Goal: Transaction & Acquisition: Complete application form

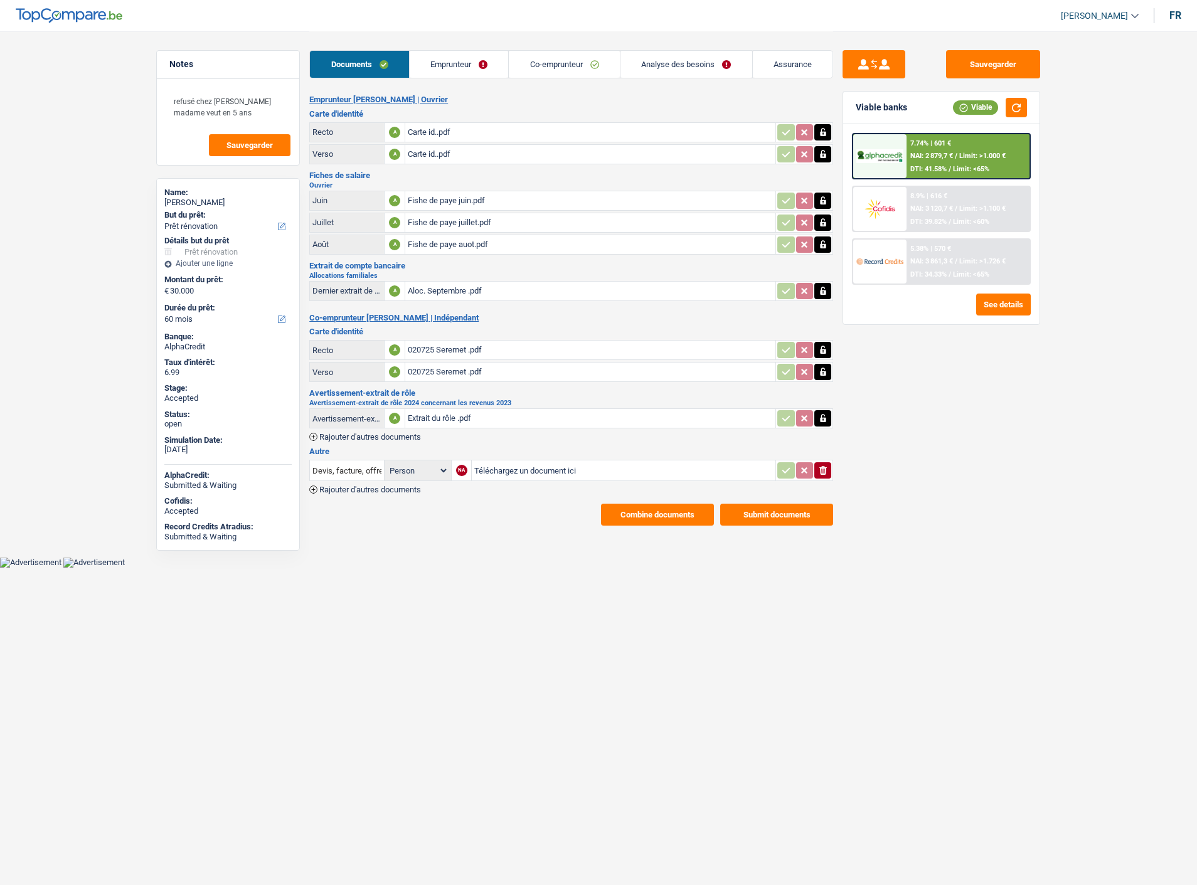
select select "renovation"
select select "60"
click at [935, 523] on div "Sauvegarder Viable banks Viable 7.74% | 601 € NAI: 2 879,7 € / Limit: >1.000 € …" at bounding box center [941, 457] width 216 height 815
click at [366, 486] on span "Rajouter d'autres documents" at bounding box center [370, 490] width 102 height 8
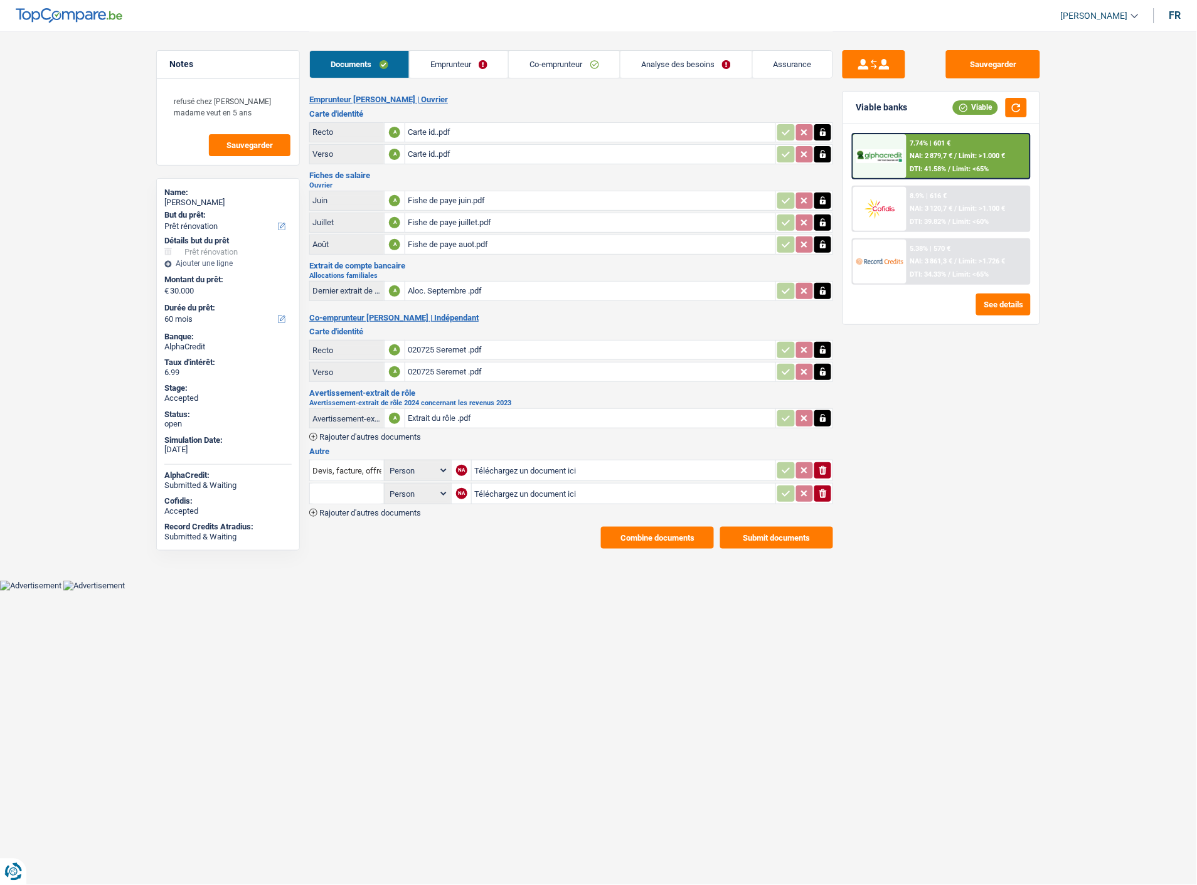
click at [366, 509] on span "Rajouter d'autres documents" at bounding box center [370, 513] width 102 height 8
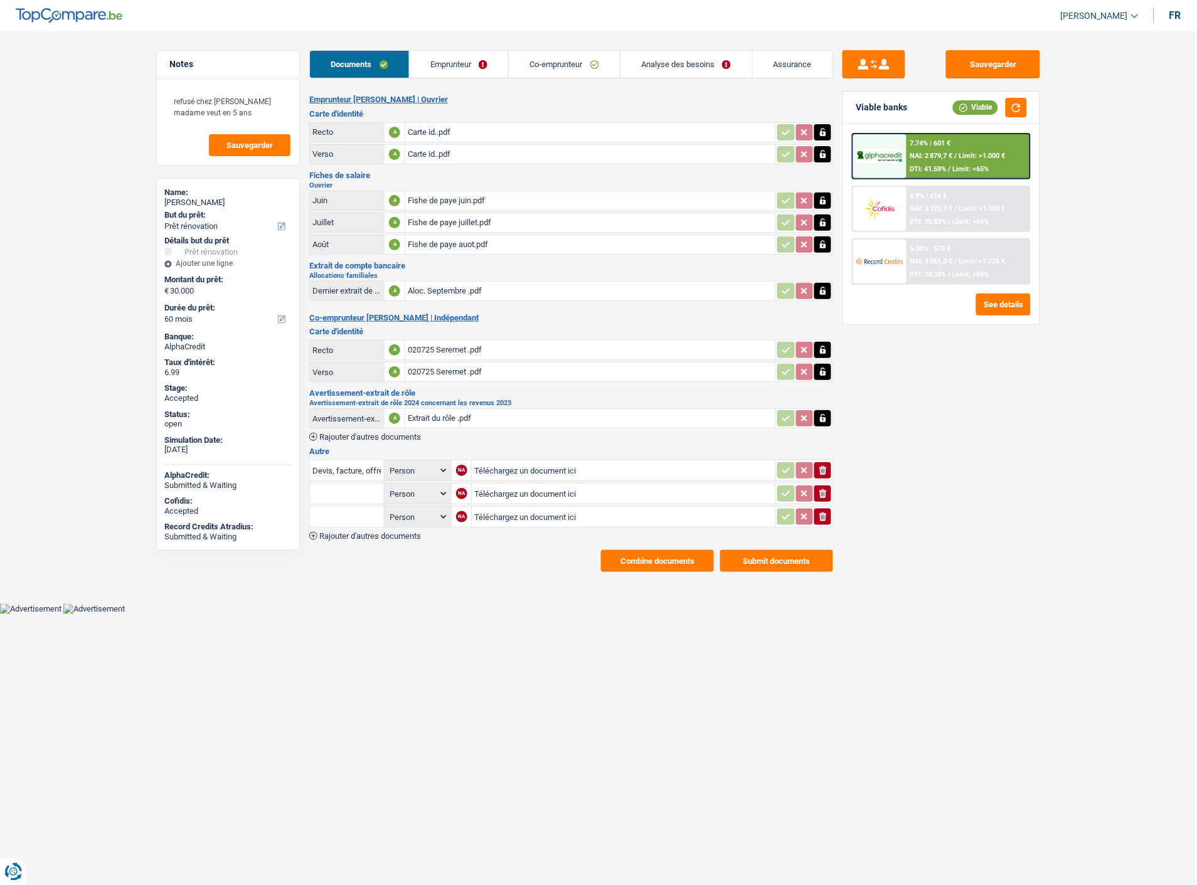
click at [381, 532] on span "Rajouter d'autres documents" at bounding box center [370, 536] width 102 height 8
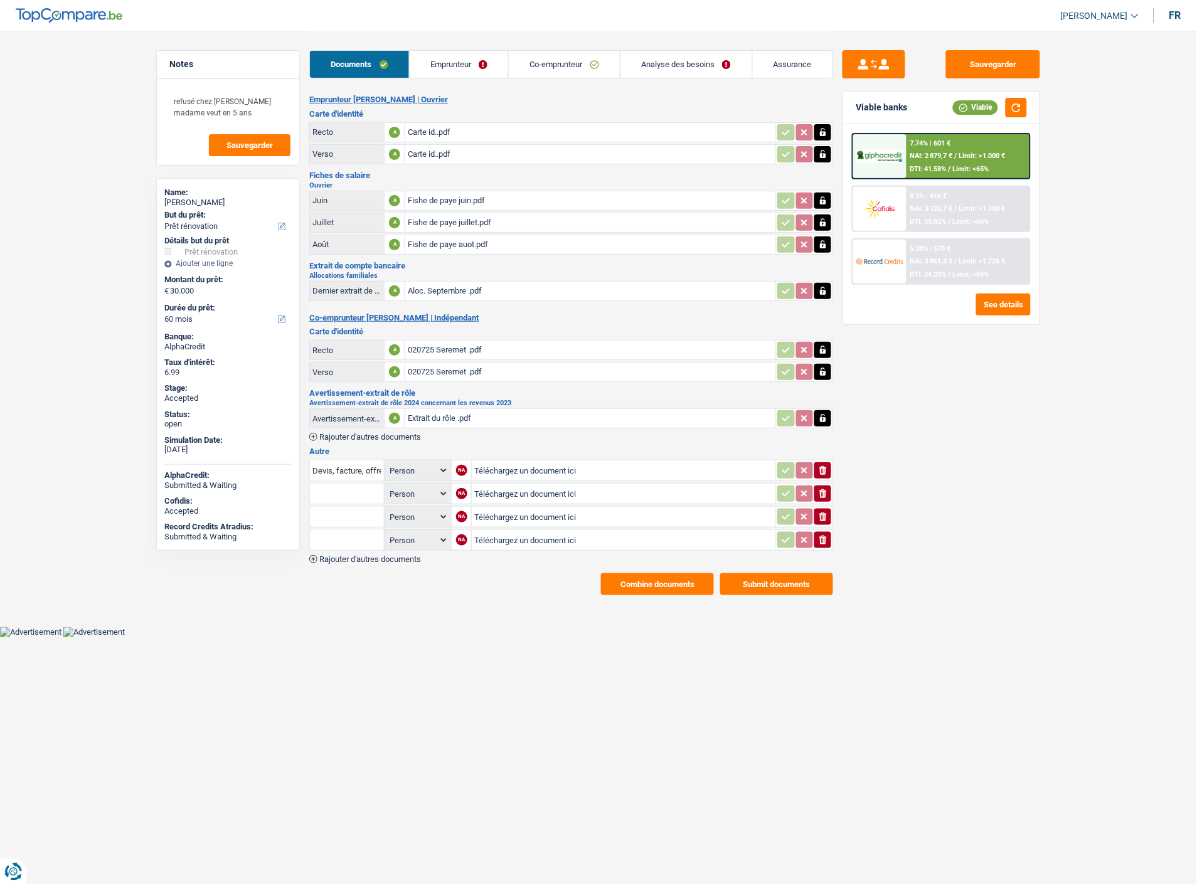
click at [374, 555] on span "Rajouter d'autres documents" at bounding box center [370, 559] width 102 height 8
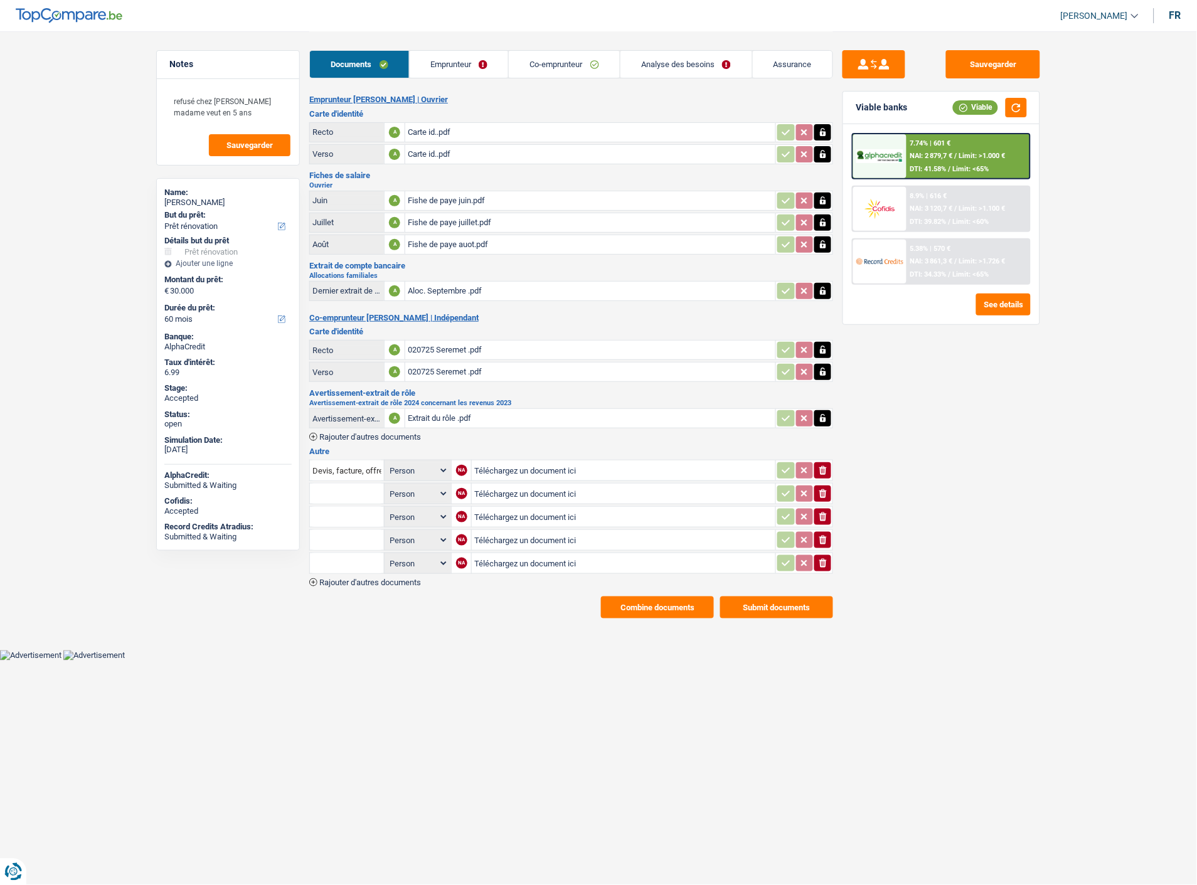
click at [351, 578] on span "Rajouter d'autres documents" at bounding box center [370, 582] width 102 height 8
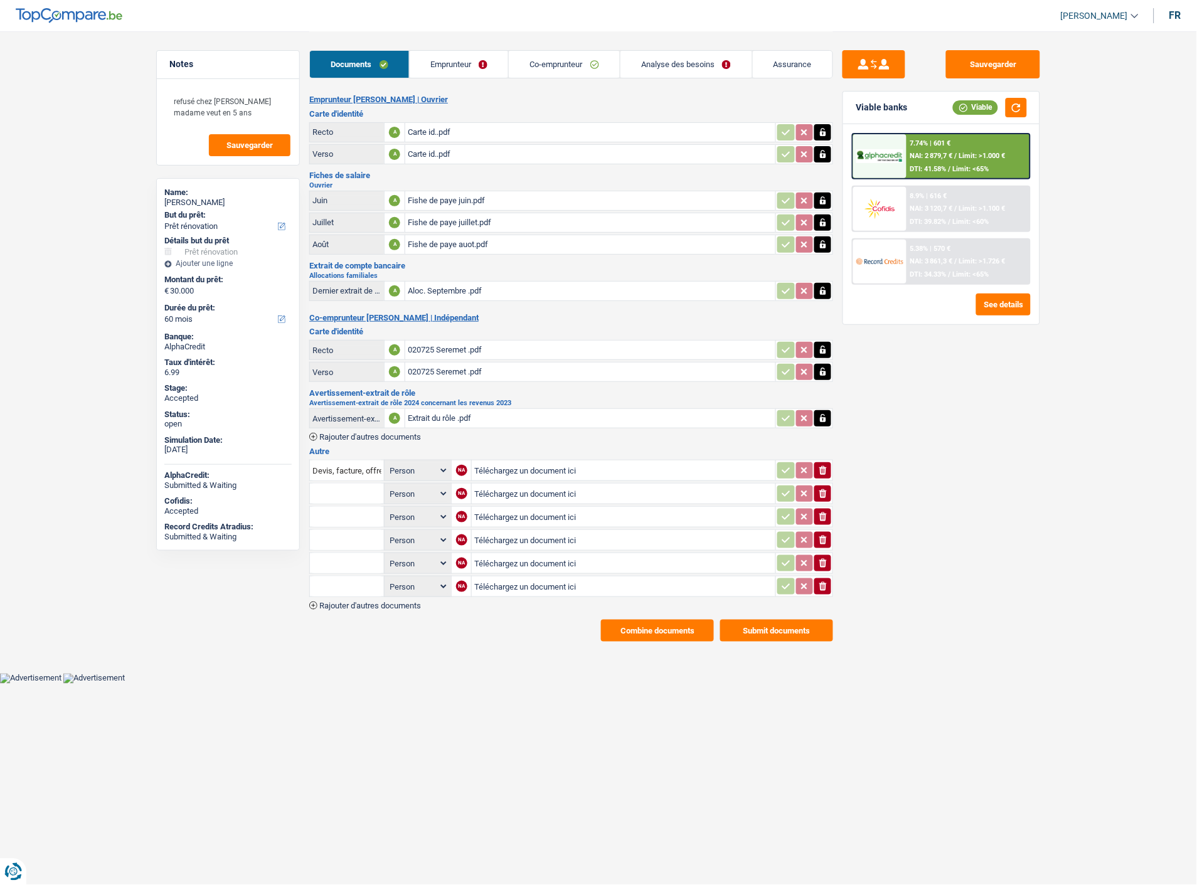
click at [349, 602] on span "Rajouter d'autres documents" at bounding box center [370, 606] width 102 height 8
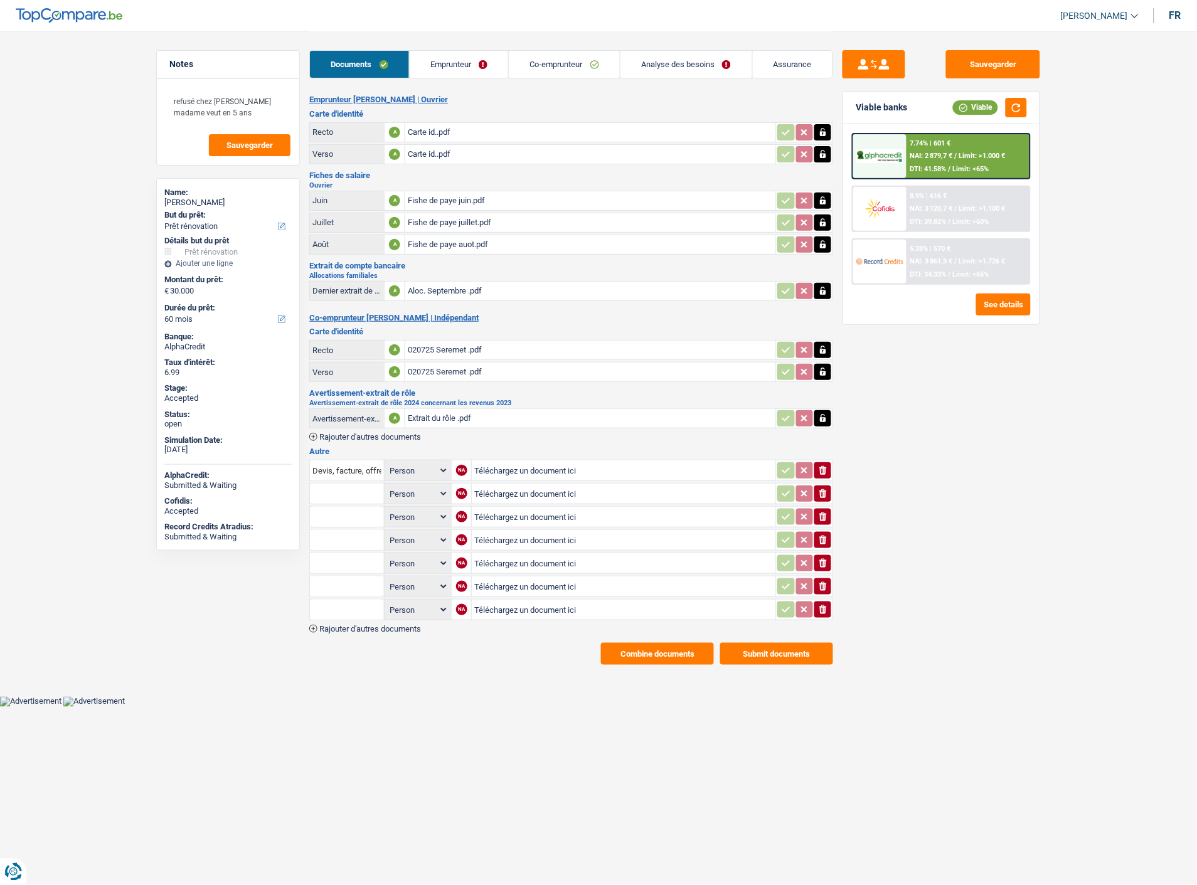
type input "C:\fakepath\Ion Seremet.pdf"
type input "C:\fakepath\composition menage.pdf"
click at [344, 484] on input "text" at bounding box center [346, 494] width 69 height 20
click at [347, 511] on li "Certificat de composition de ménage" at bounding box center [387, 519] width 142 height 16
type input "Certificat de composition de ménage"
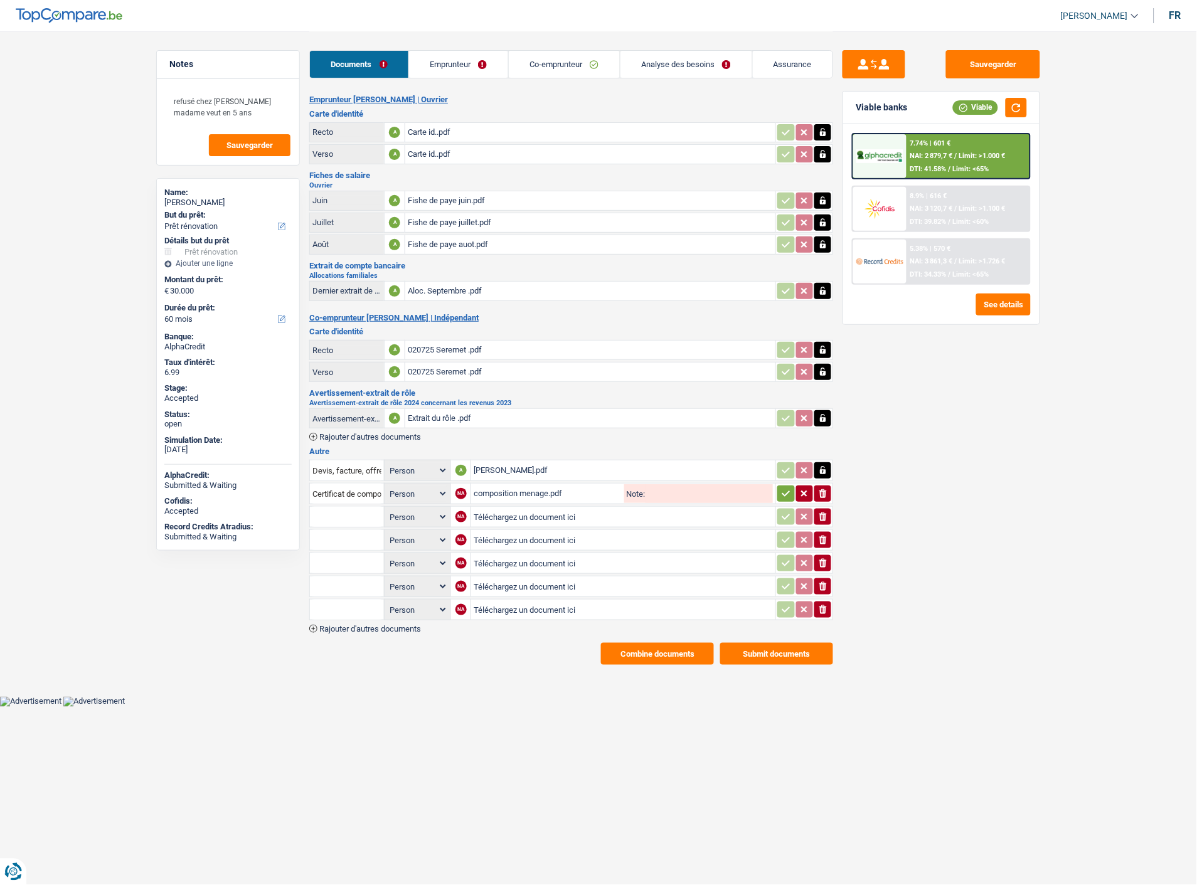
type input "C:\fakepath\ING_Extract_20251007120030257.pdf"
click at [782, 488] on icon "button" at bounding box center [786, 494] width 10 height 13
type input "C:\fakepath\ING_Extract_20251007120051447.pdf"
type input "C:\fakepath\ING_Extract_20251007120109032.pdf"
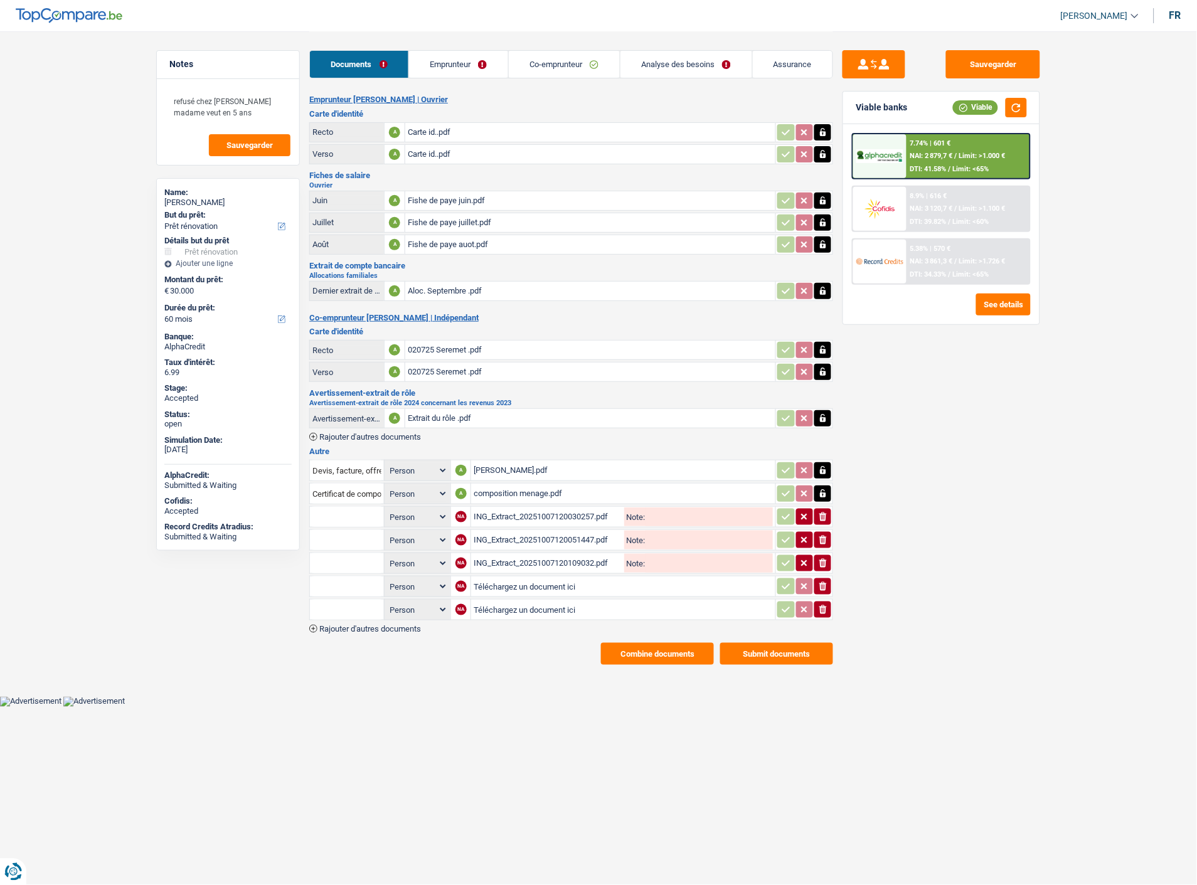
click at [479, 52] on link "Emprunteur" at bounding box center [458, 64] width 99 height 27
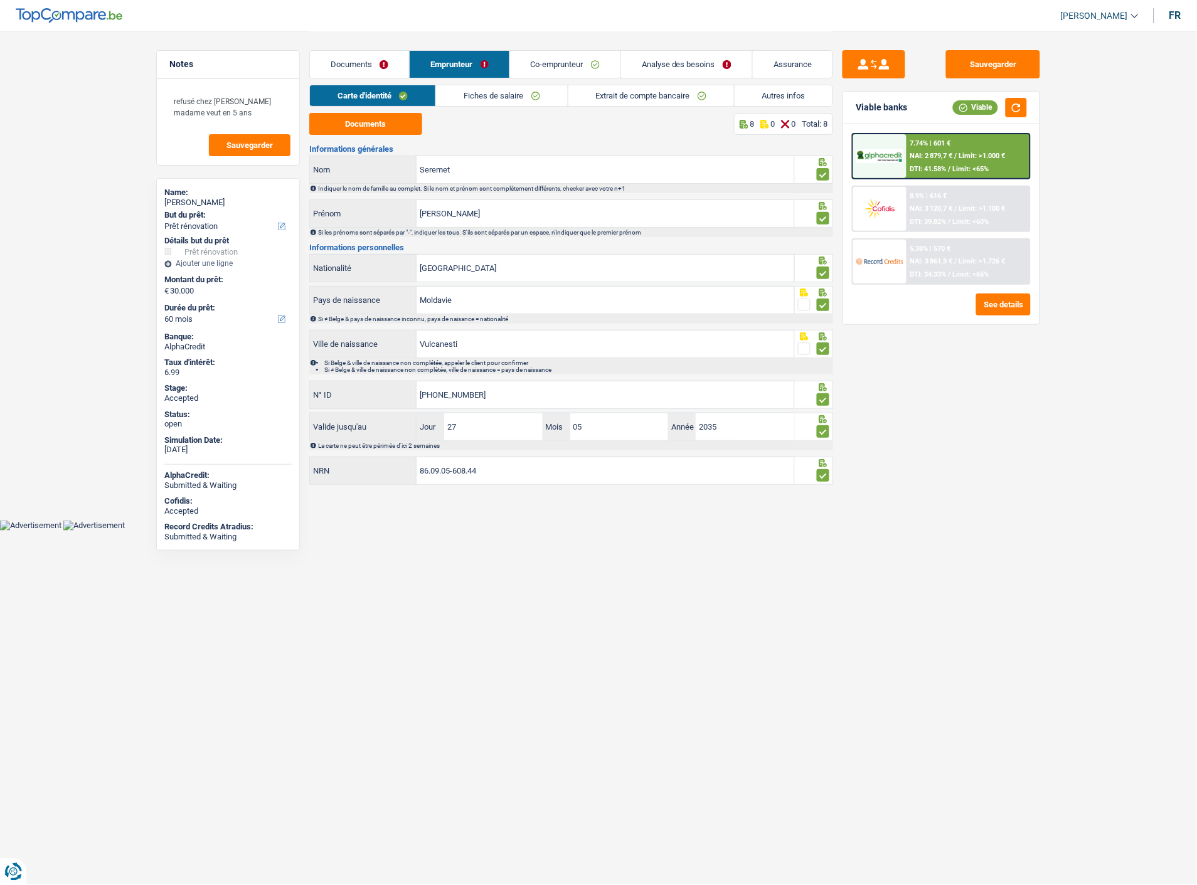
drag, startPoint x: 528, startPoint y: 92, endPoint x: 528, endPoint y: 108, distance: 15.7
click at [527, 93] on link "Fiches de salaire" at bounding box center [502, 95] width 132 height 21
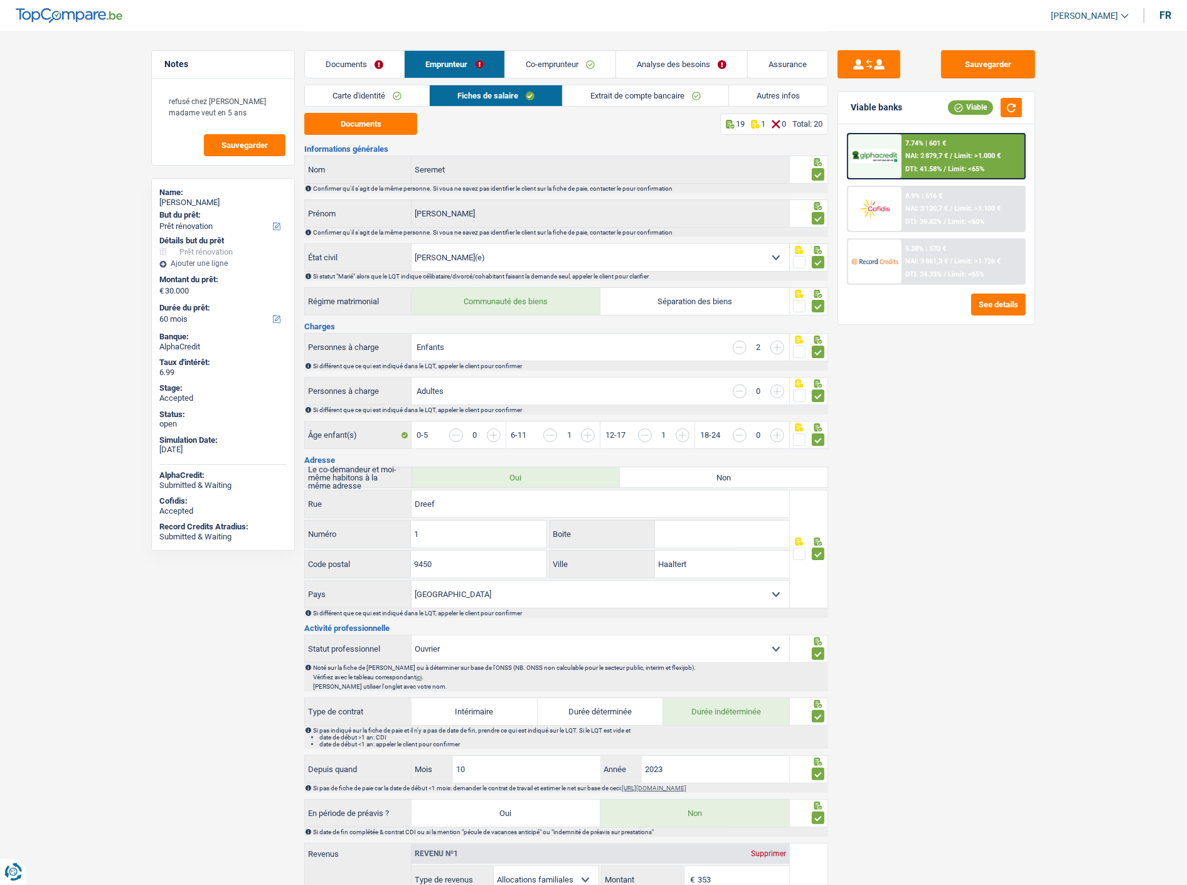
click at [376, 69] on link "Documents" at bounding box center [354, 64] width 99 height 27
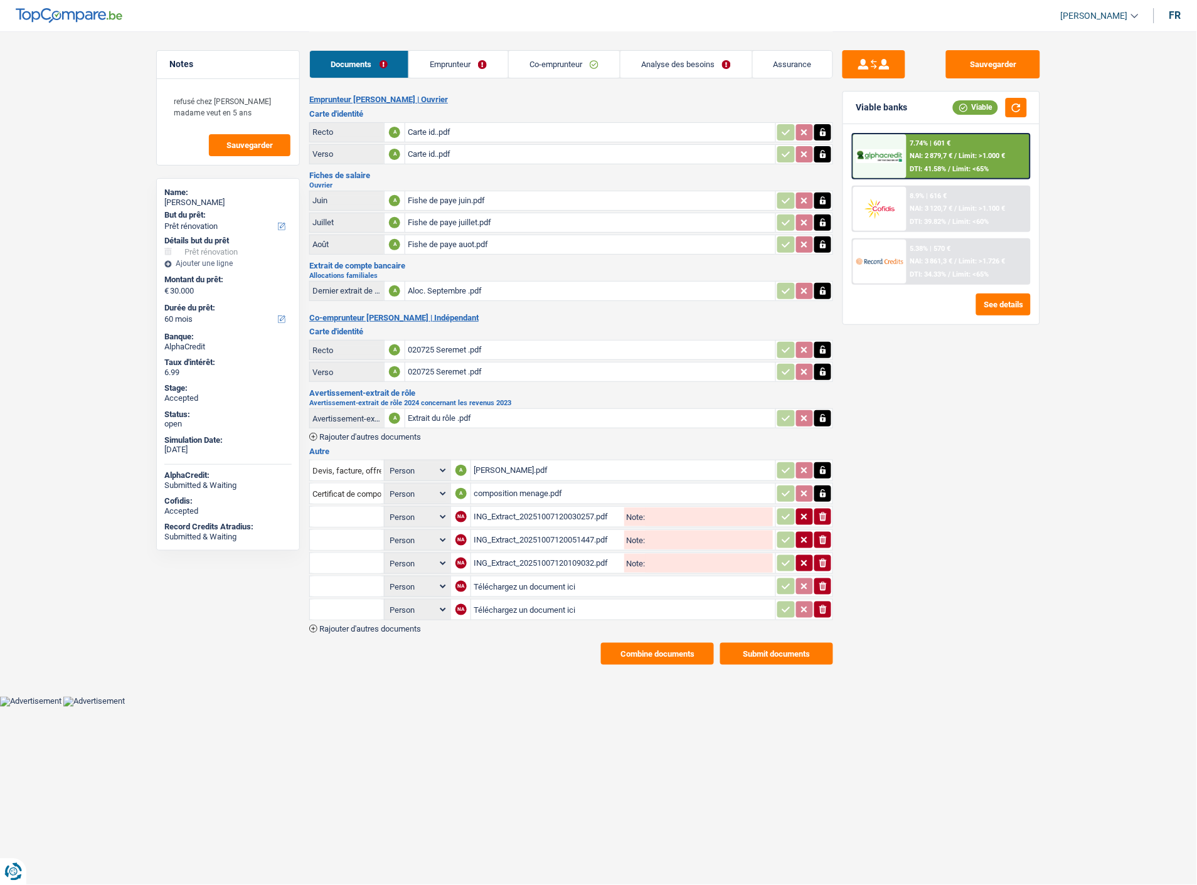
click at [354, 507] on input "text" at bounding box center [346, 517] width 69 height 20
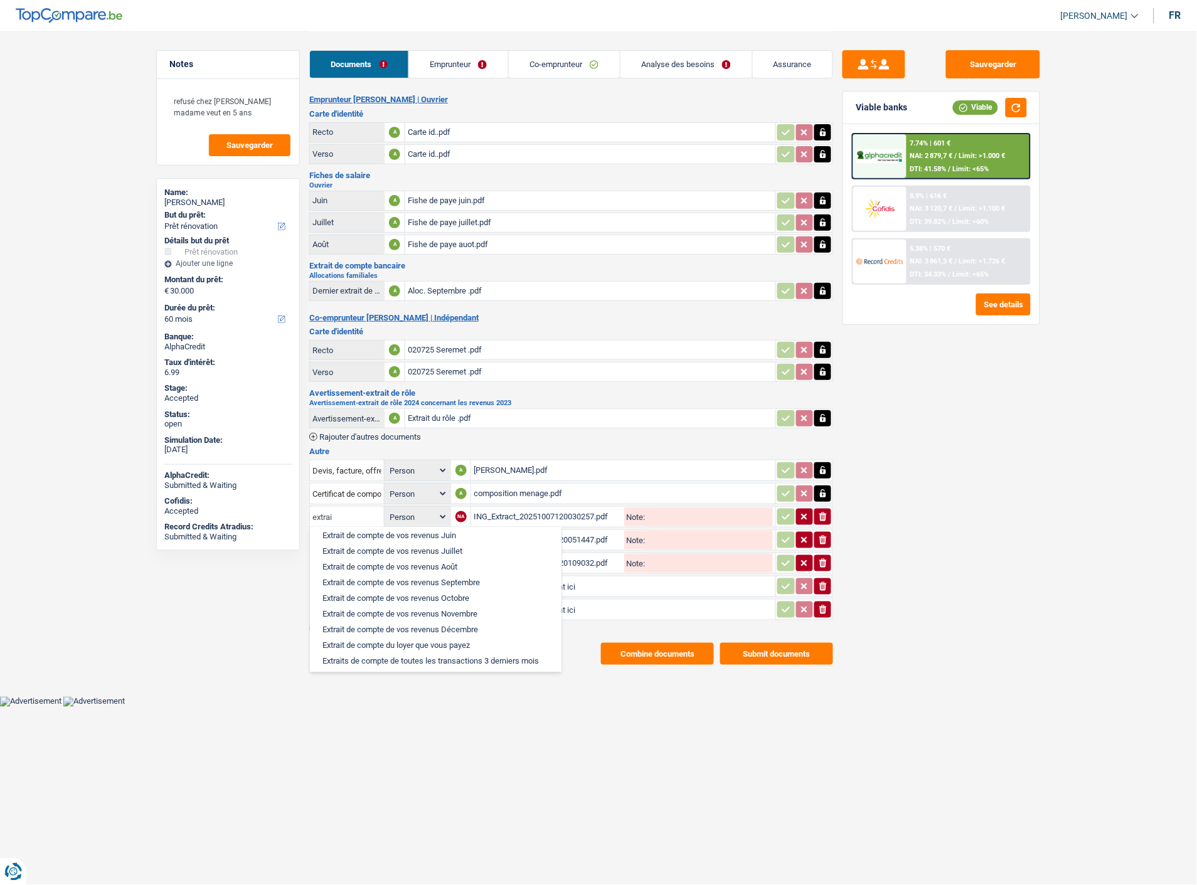
scroll to position [123, 0]
click at [433, 552] on li "Extrait de compte de vos revenus Juin" at bounding box center [435, 560] width 239 height 16
type input "Extrait de compte de vos revenus Juin"
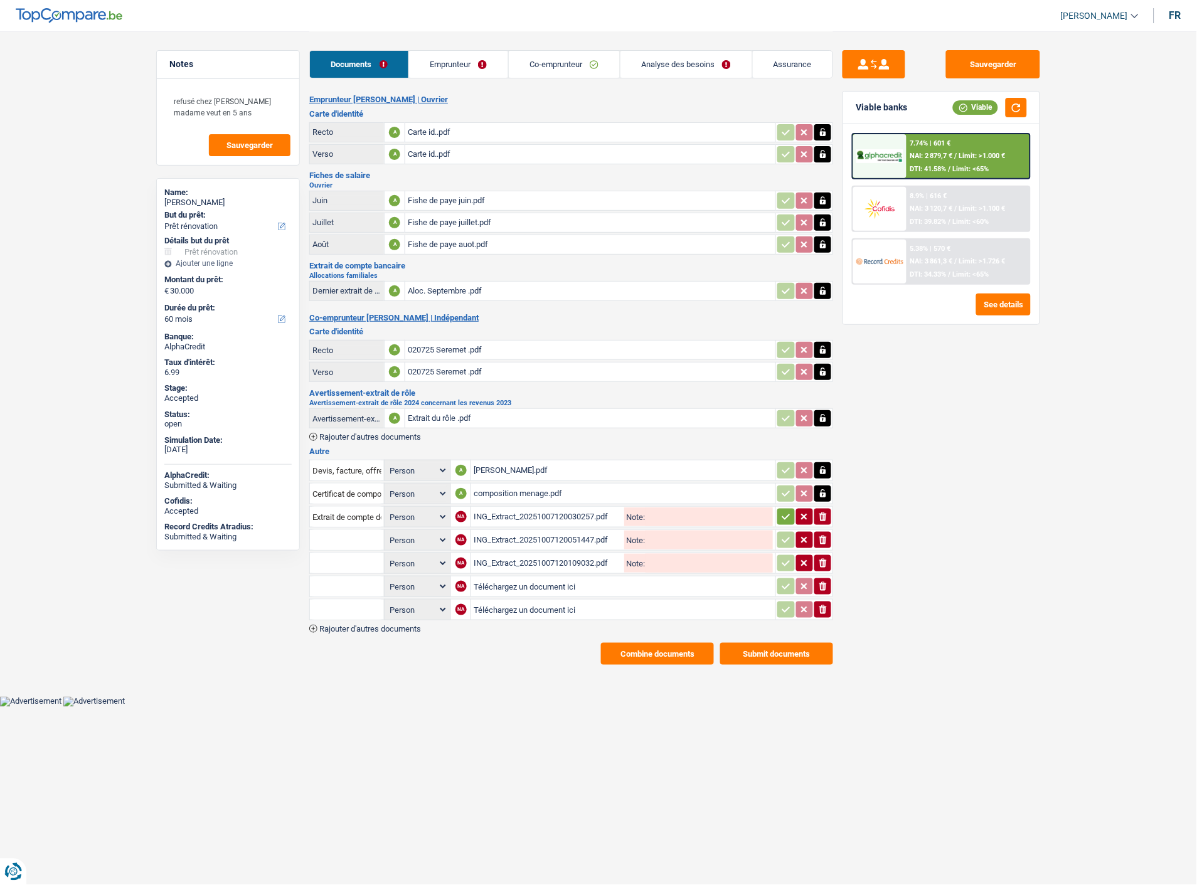
click at [350, 530] on input "text" at bounding box center [346, 540] width 69 height 20
click at [366, 573] on li "Extrait de compte de vos revenus Juillet" at bounding box center [392, 581] width 152 height 16
type input "Extrait de compte de vos revenus Juillet"
click at [336, 553] on input "text" at bounding box center [346, 563] width 69 height 20
click at [400, 580] on li "Extrait de compte de vos revenus Août" at bounding box center [389, 588] width 147 height 16
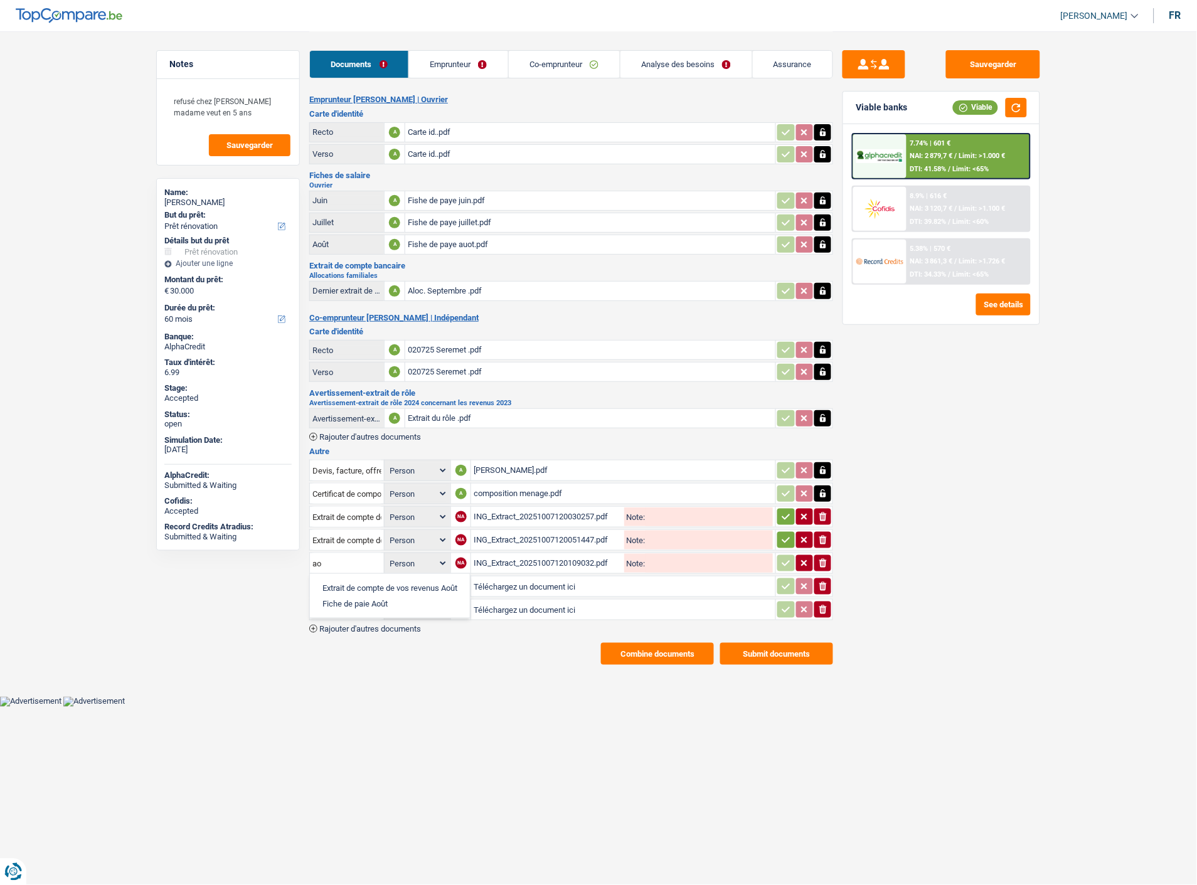
type input "Extrait de compte de vos revenus Août"
click at [786, 511] on icon "button" at bounding box center [786, 517] width 10 height 13
click at [788, 534] on icon "button" at bounding box center [786, 540] width 10 height 13
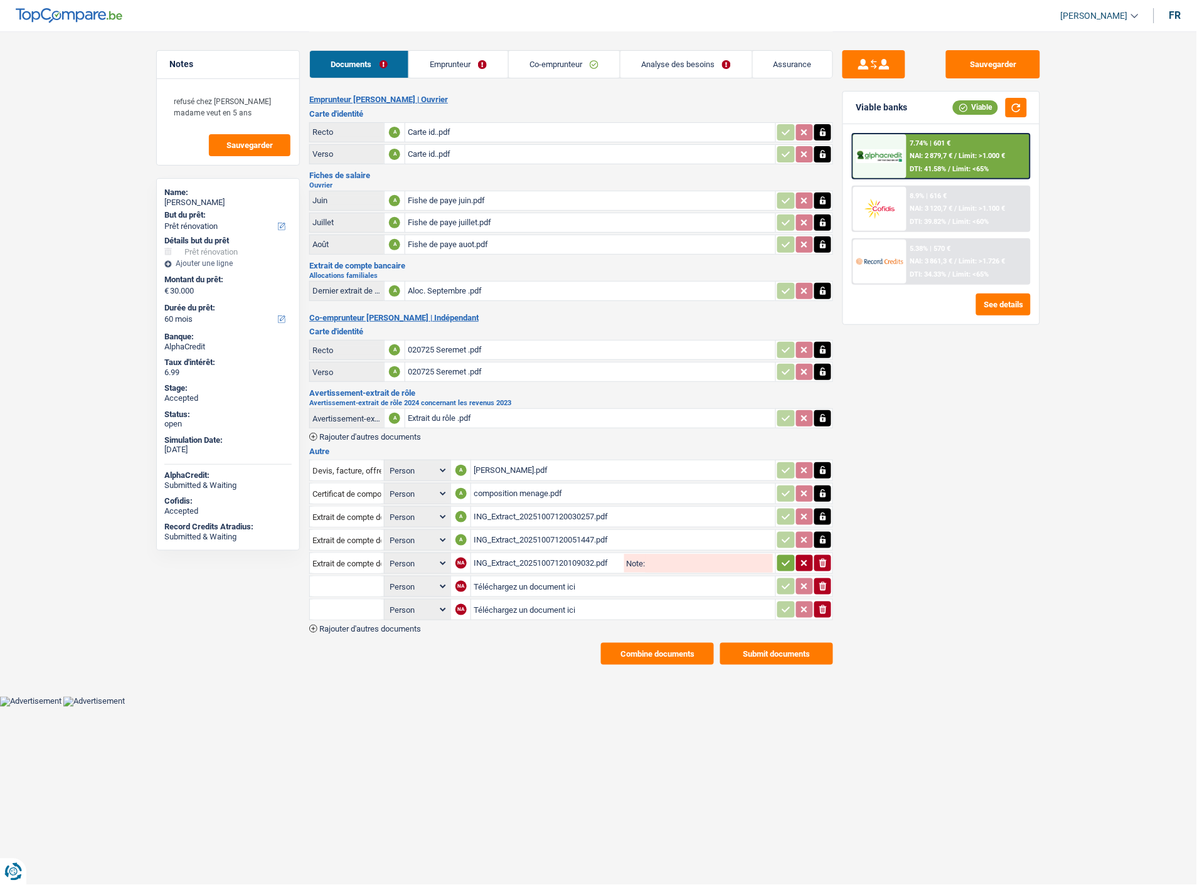
click at [781, 557] on icon "button" at bounding box center [786, 563] width 10 height 13
click at [821, 582] on icon "button" at bounding box center [823, 586] width 8 height 9
click at [821, 605] on icon "button" at bounding box center [823, 609] width 8 height 9
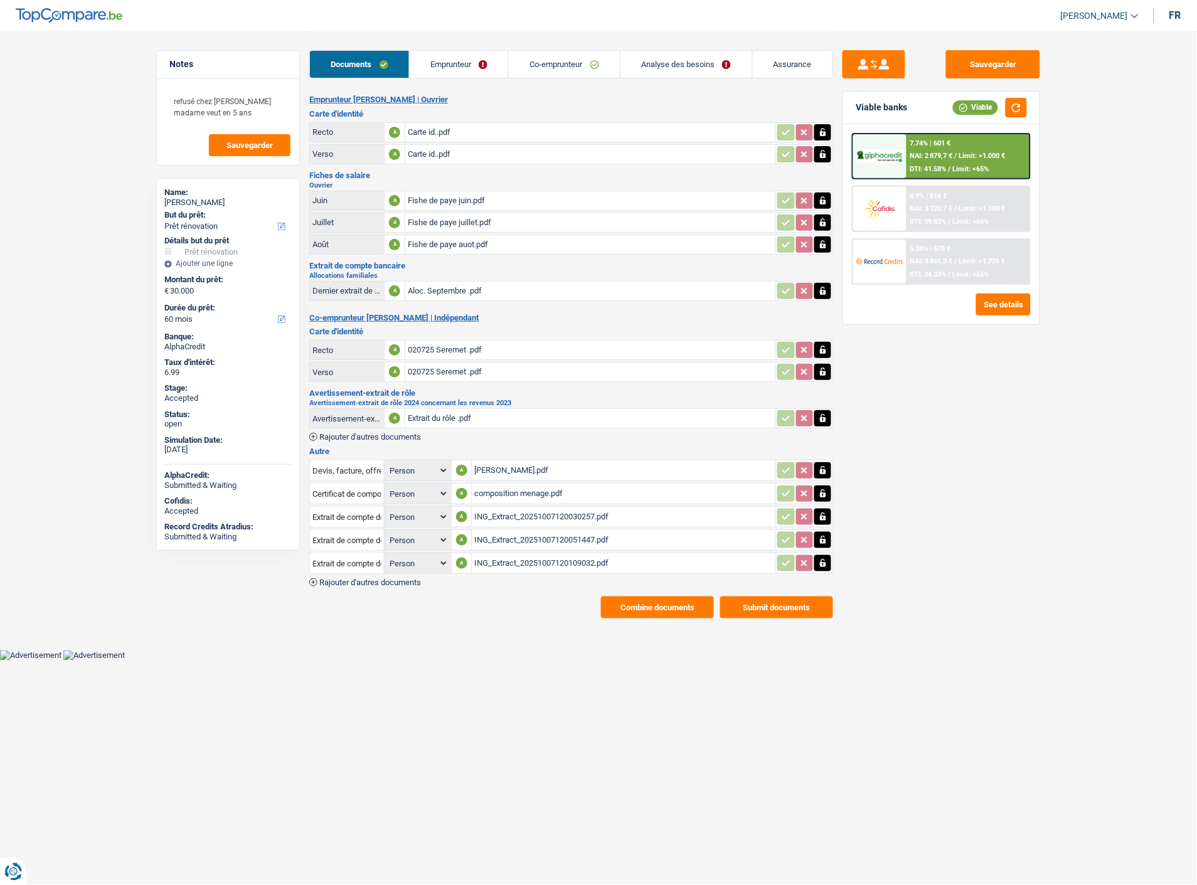
click at [679, 597] on button "Combine documents" at bounding box center [657, 608] width 113 height 22
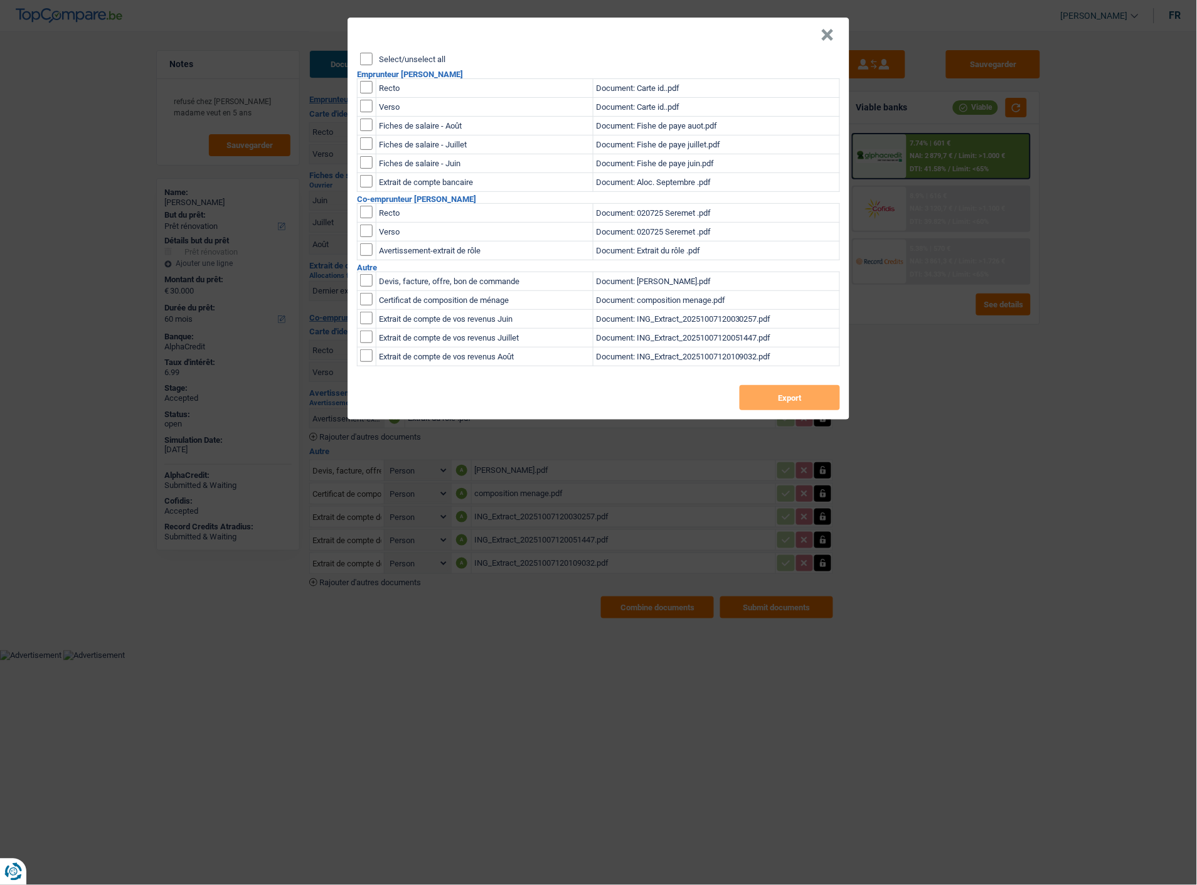
click at [368, 278] on input "checkbox" at bounding box center [366, 280] width 13 height 13
checkbox input "true"
drag, startPoint x: 366, startPoint y: 294, endPoint x: 370, endPoint y: 311, distance: 17.5
click at [366, 297] on input "checkbox" at bounding box center [366, 299] width 13 height 13
checkbox input "true"
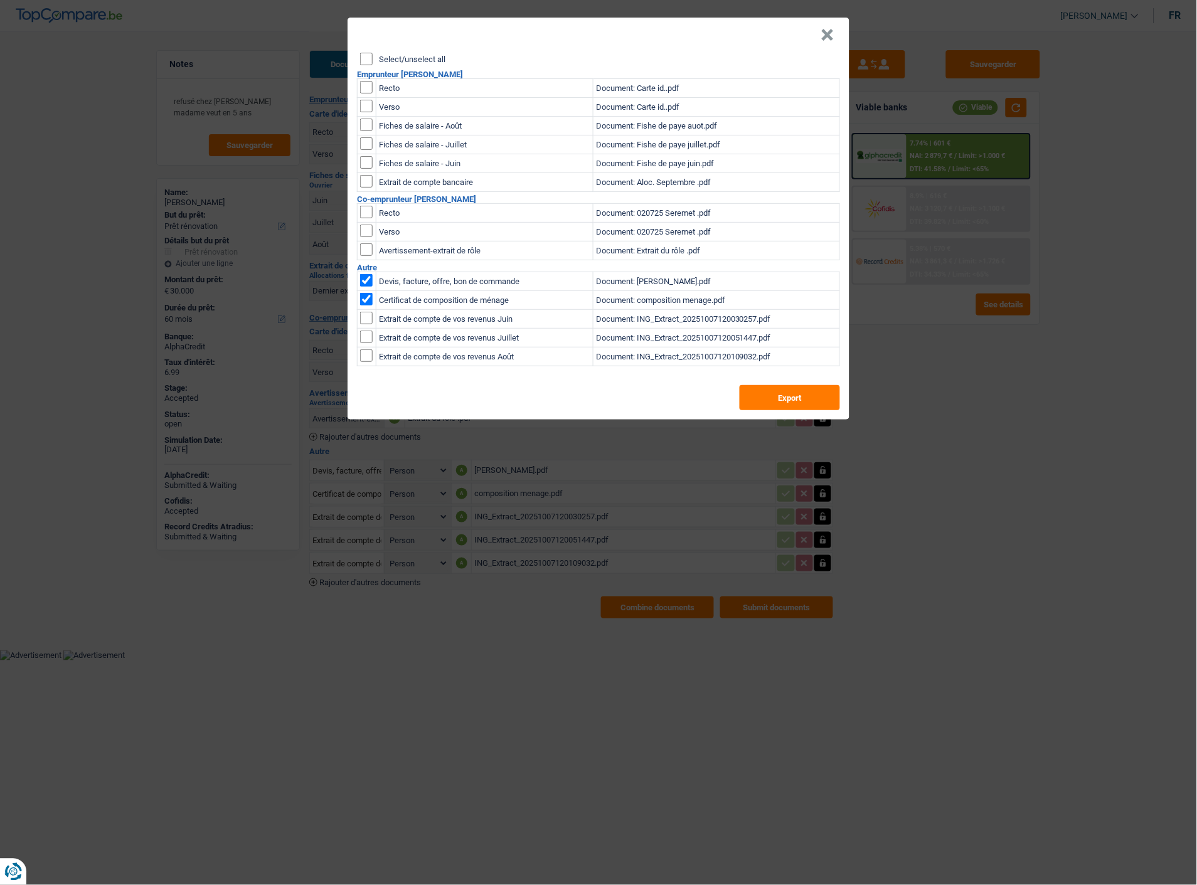
click at [368, 312] on input "checkbox" at bounding box center [366, 318] width 13 height 13
checkbox input "true"
drag, startPoint x: 366, startPoint y: 326, endPoint x: 366, endPoint y: 343, distance: 16.3
click at [366, 331] on input "checkbox" at bounding box center [366, 337] width 13 height 13
checkbox input "true"
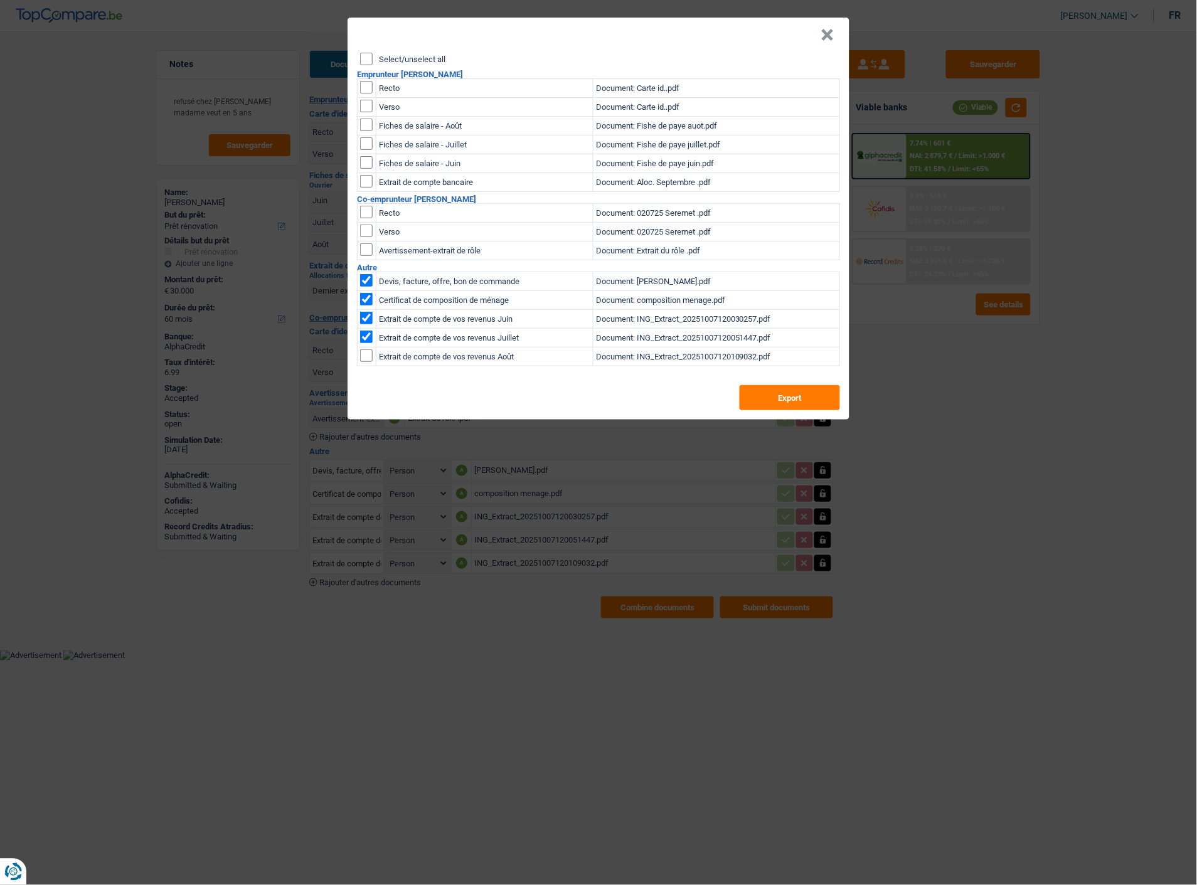
click at [365, 349] on input "checkbox" at bounding box center [366, 355] width 13 height 13
checkbox input "true"
click at [752, 398] on button "Export" at bounding box center [790, 397] width 100 height 25
click at [830, 32] on button "×" at bounding box center [827, 35] width 13 height 13
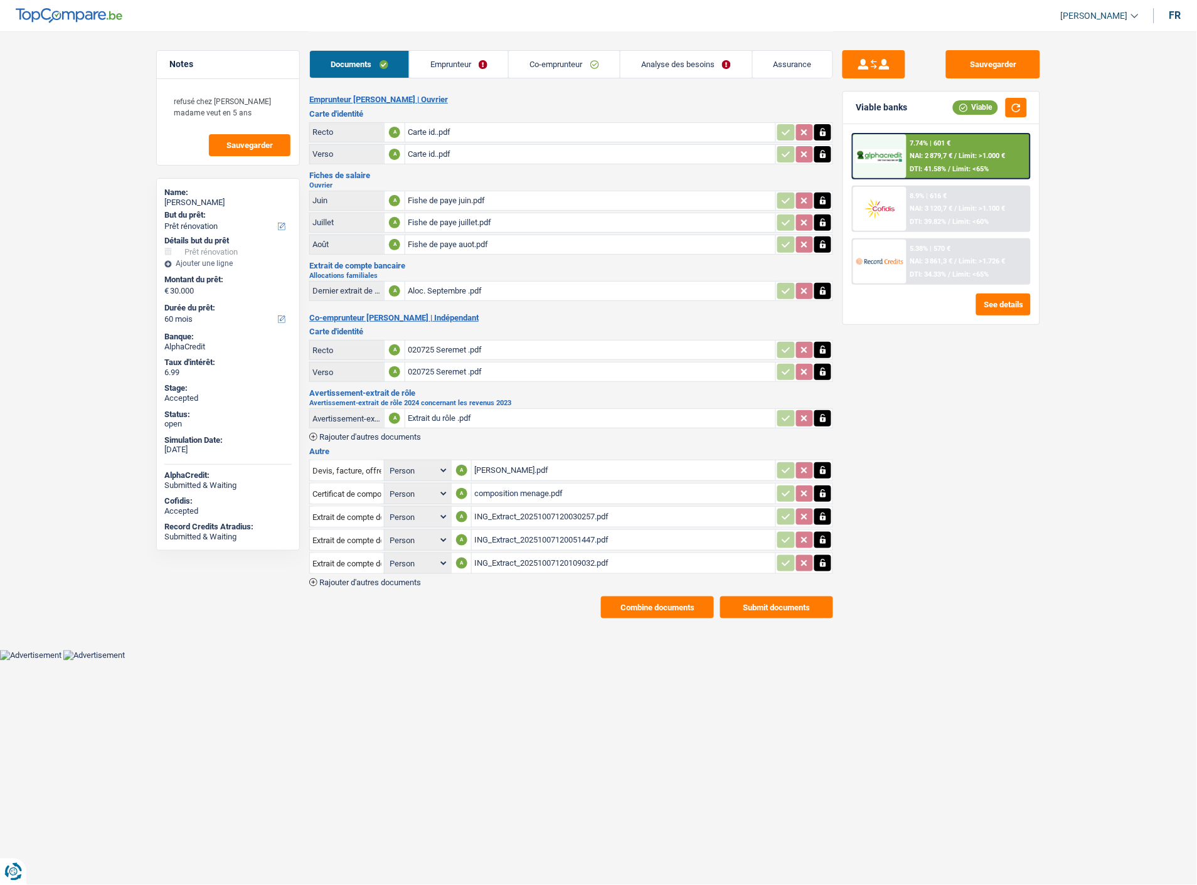
click at [755, 597] on button "Submit documents" at bounding box center [776, 608] width 113 height 22
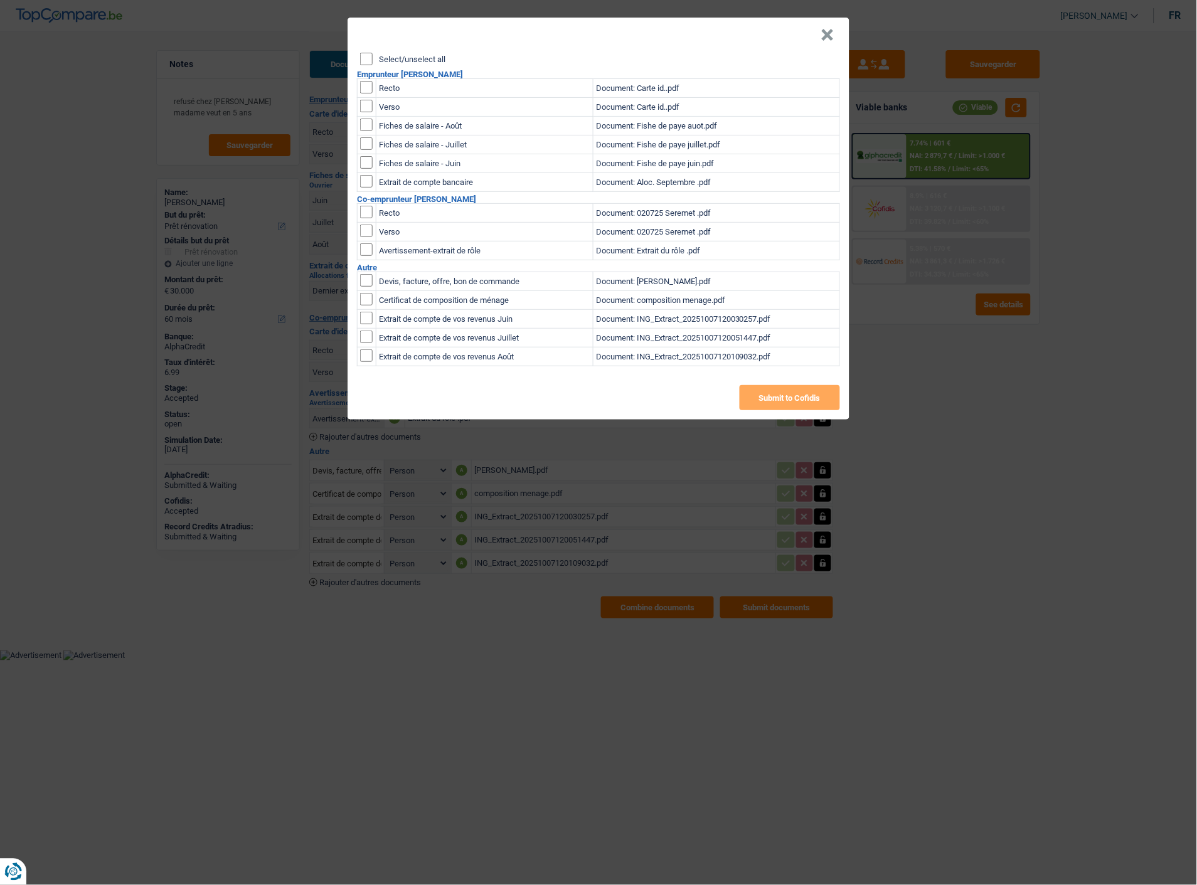
drag, startPoint x: 364, startPoint y: 276, endPoint x: 366, endPoint y: 295, distance: 18.9
click at [364, 277] on input "checkbox" at bounding box center [366, 280] width 13 height 13
checkbox input "true"
drag, startPoint x: 366, startPoint y: 291, endPoint x: 364, endPoint y: 314, distance: 23.3
click at [366, 295] on input "checkbox" at bounding box center [366, 299] width 13 height 13
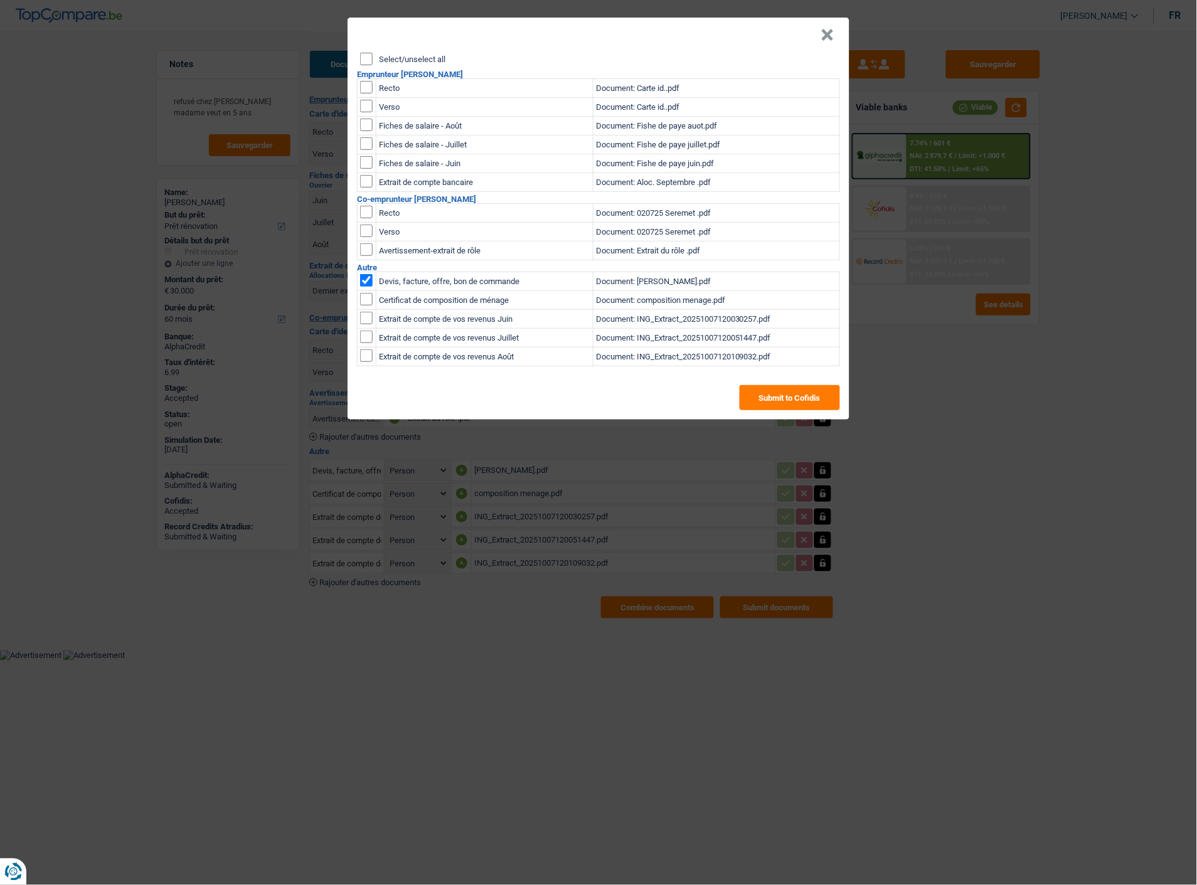
checkbox input "true"
drag, startPoint x: 365, startPoint y: 311, endPoint x: 368, endPoint y: 324, distance: 13.1
click at [365, 314] on input "checkbox" at bounding box center [366, 318] width 13 height 13
checkbox input "true"
click at [368, 331] on input "checkbox" at bounding box center [366, 337] width 13 height 13
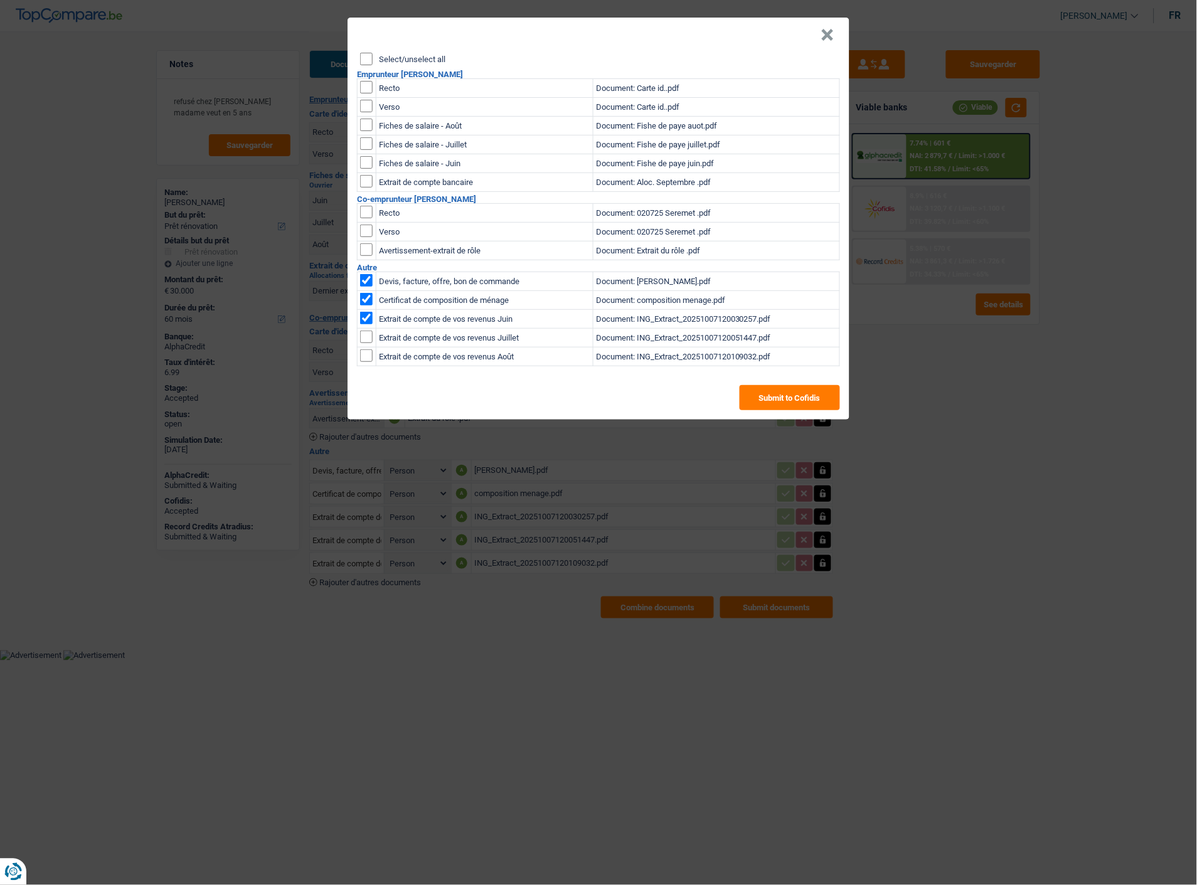
checkbox input "true"
click at [361, 353] on input "checkbox" at bounding box center [366, 355] width 13 height 13
checkbox input "true"
click at [773, 399] on button "Submit to Cofidis" at bounding box center [790, 397] width 100 height 25
click at [833, 29] on button "×" at bounding box center [827, 35] width 13 height 13
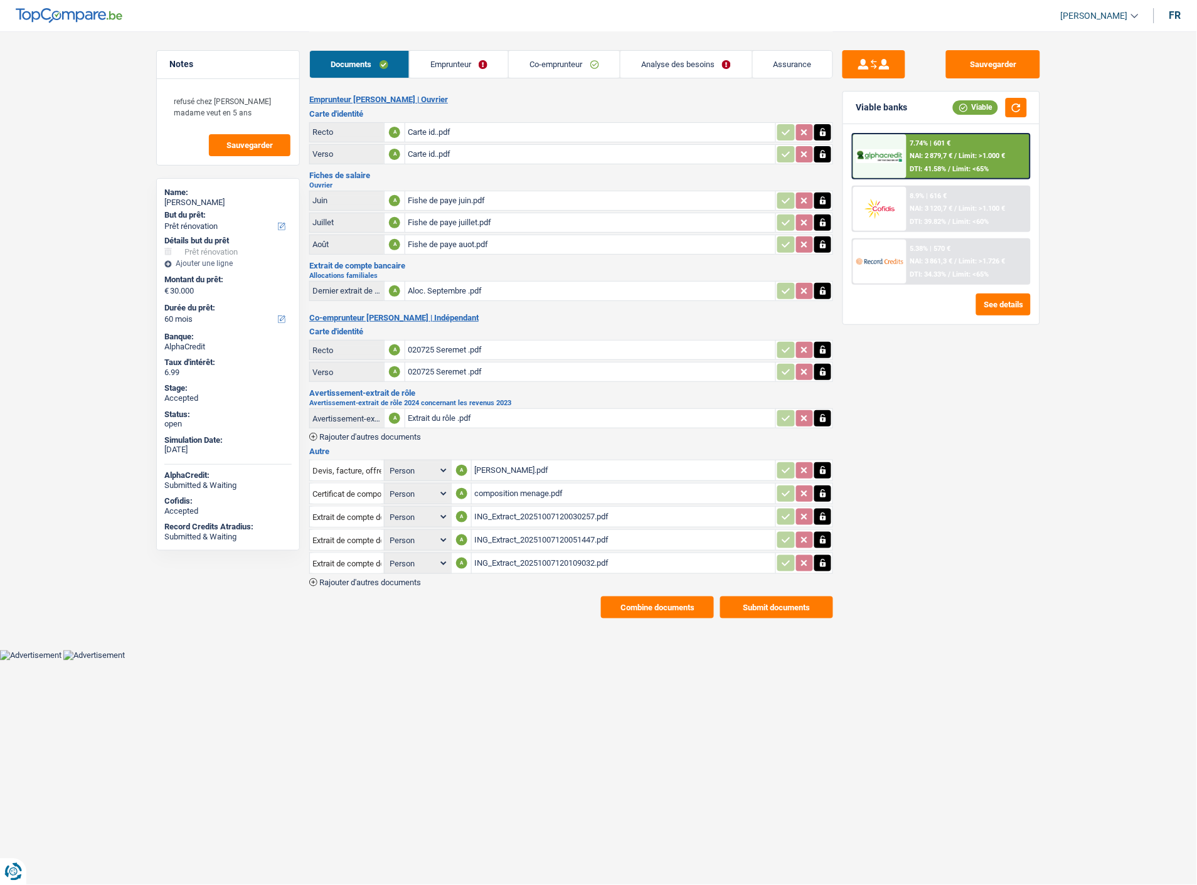
click at [651, 597] on button "Combine documents" at bounding box center [657, 608] width 113 height 22
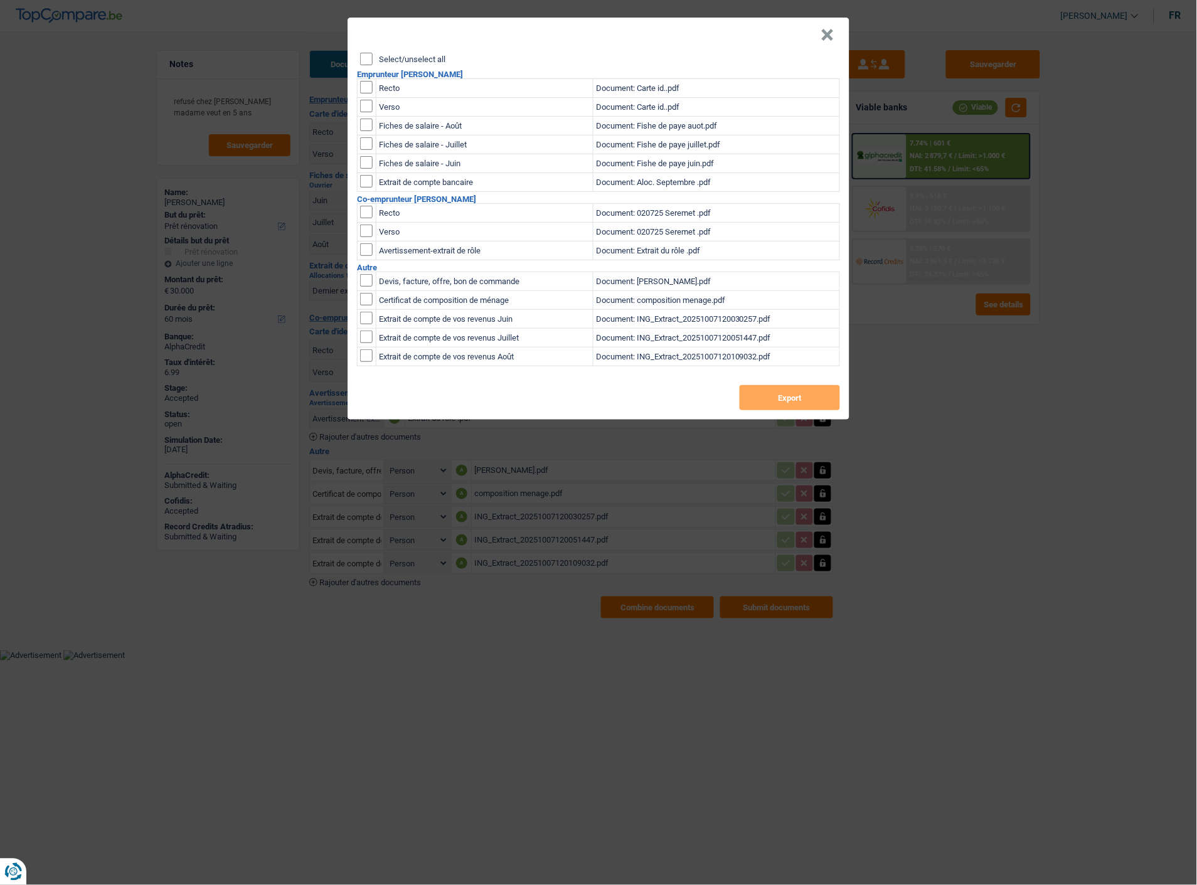
click at [368, 54] on input "Select/unselect all" at bounding box center [366, 59] width 13 height 13
checkbox input "true"
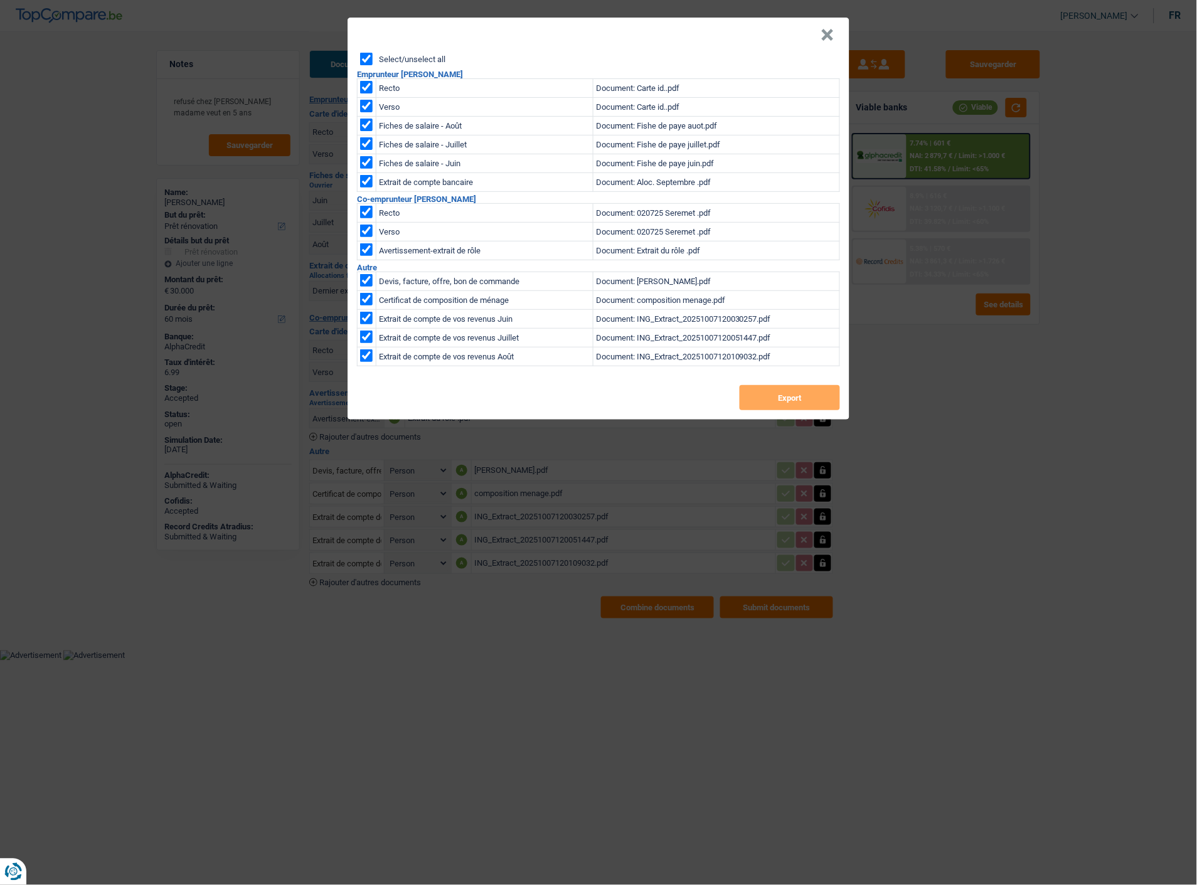
checkbox input "true"
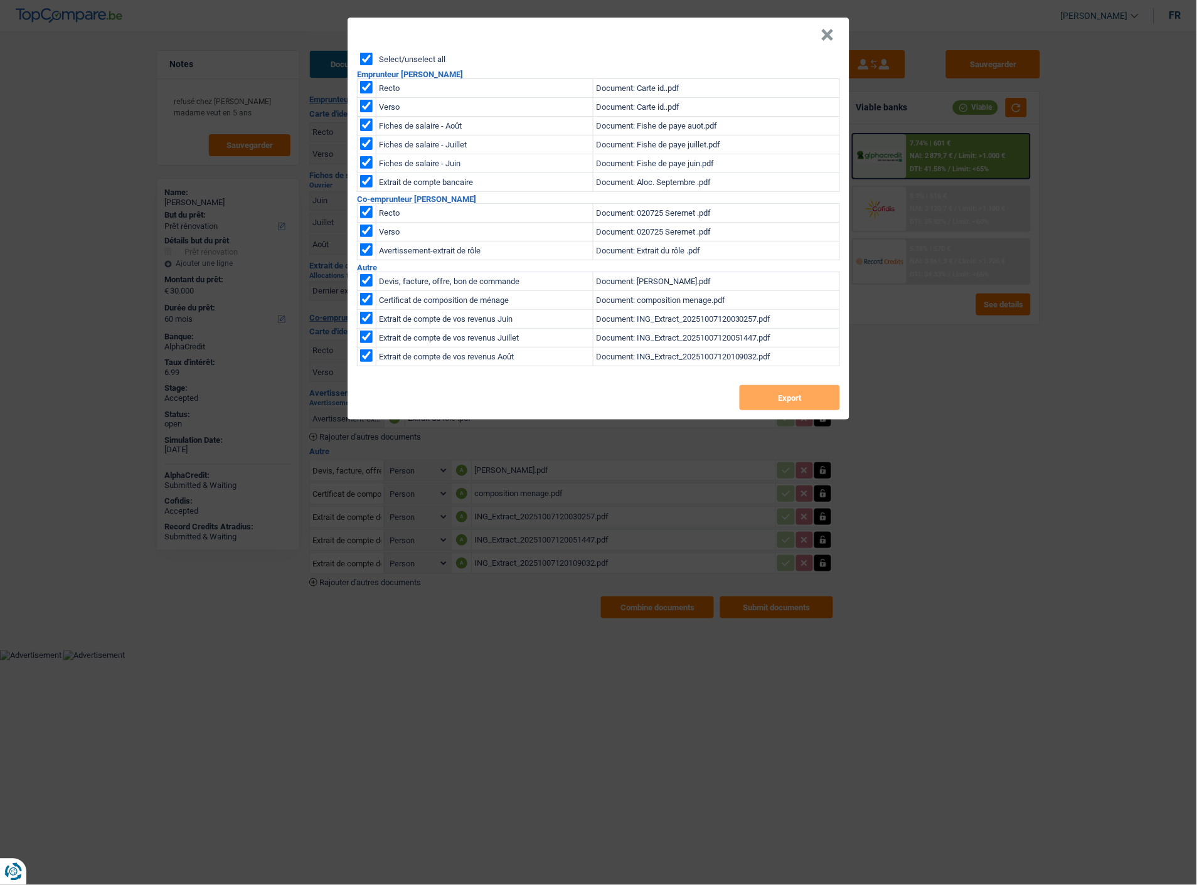
checkbox input "true"
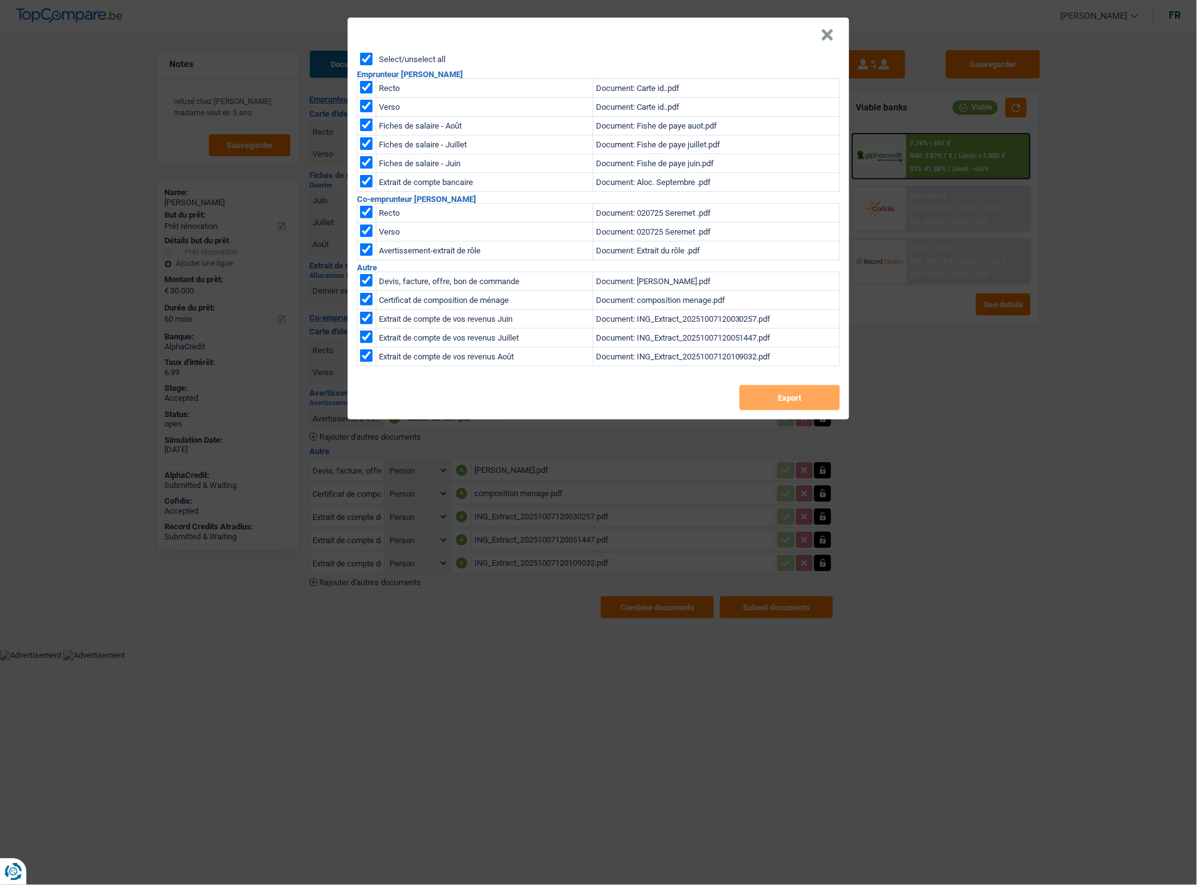
checkbox input "true"
click at [794, 391] on button "Export" at bounding box center [790, 397] width 100 height 25
click at [830, 30] on button "×" at bounding box center [827, 35] width 13 height 13
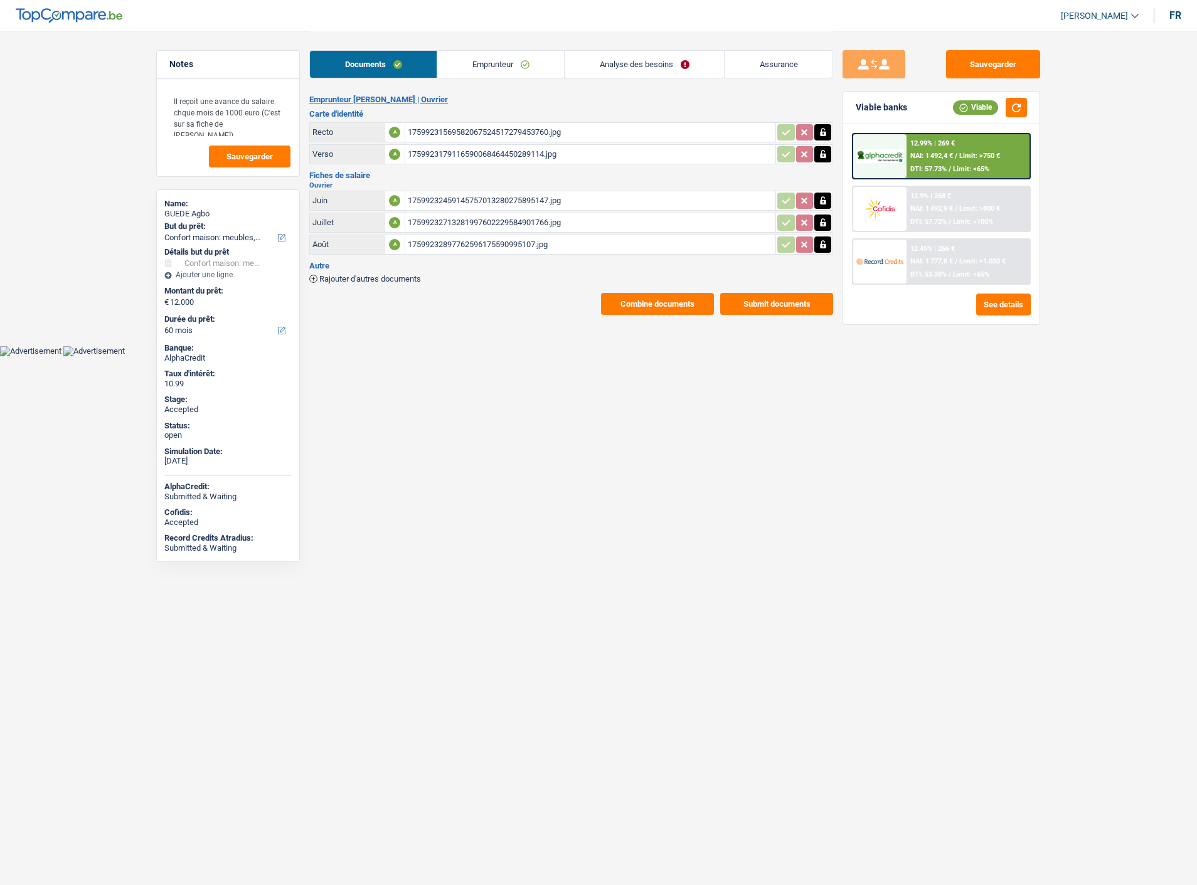
select select "household"
select select "60"
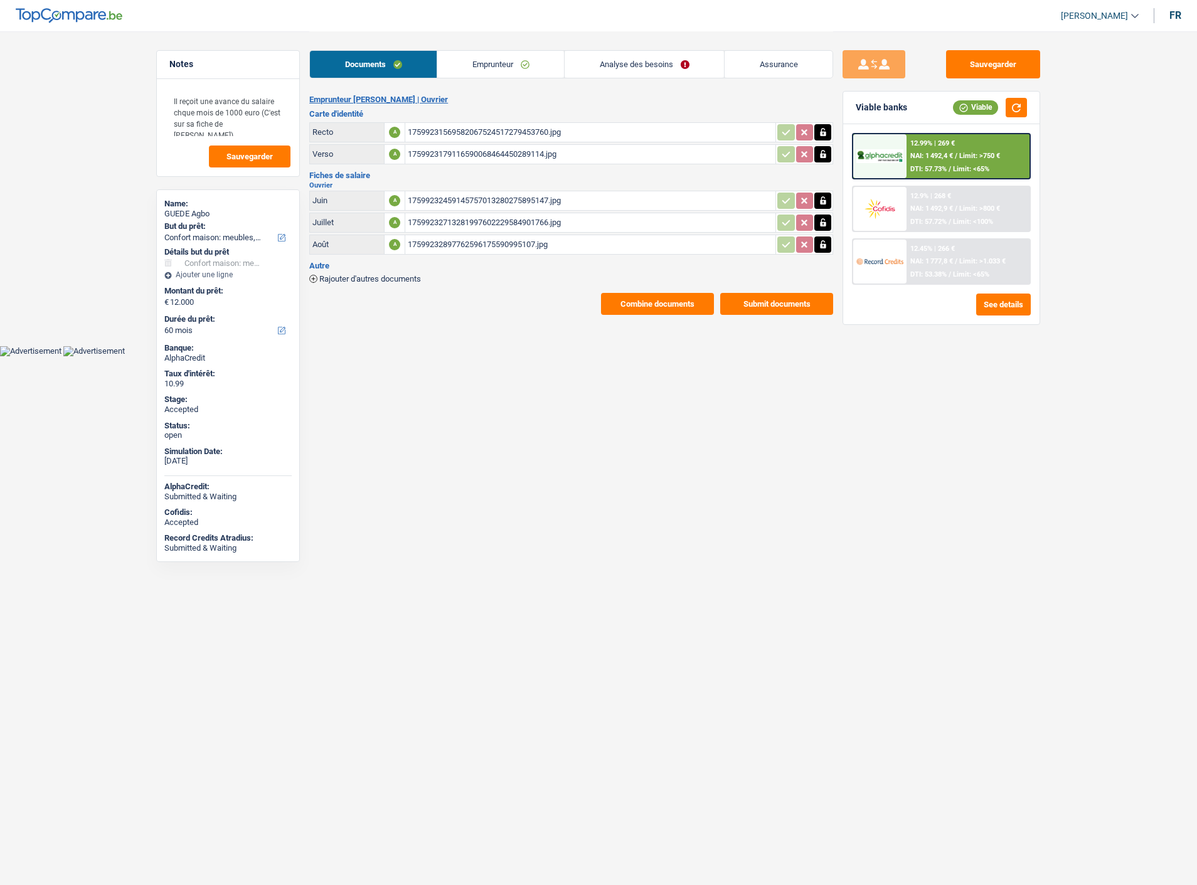
select select "household"
select select "false"
select select "60"
click at [686, 65] on link "Analyse des besoins" at bounding box center [644, 64] width 159 height 27
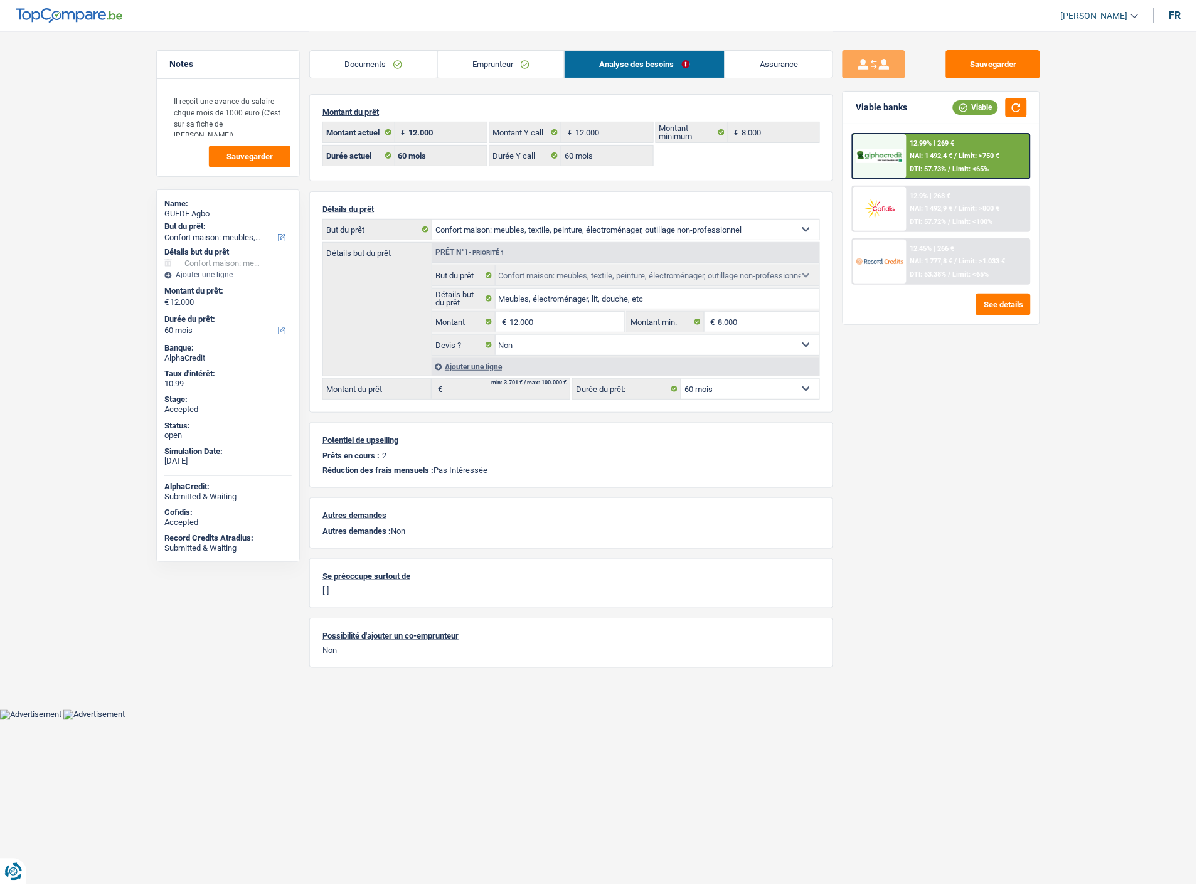
click at [507, 66] on link "Emprunteur" at bounding box center [501, 64] width 127 height 27
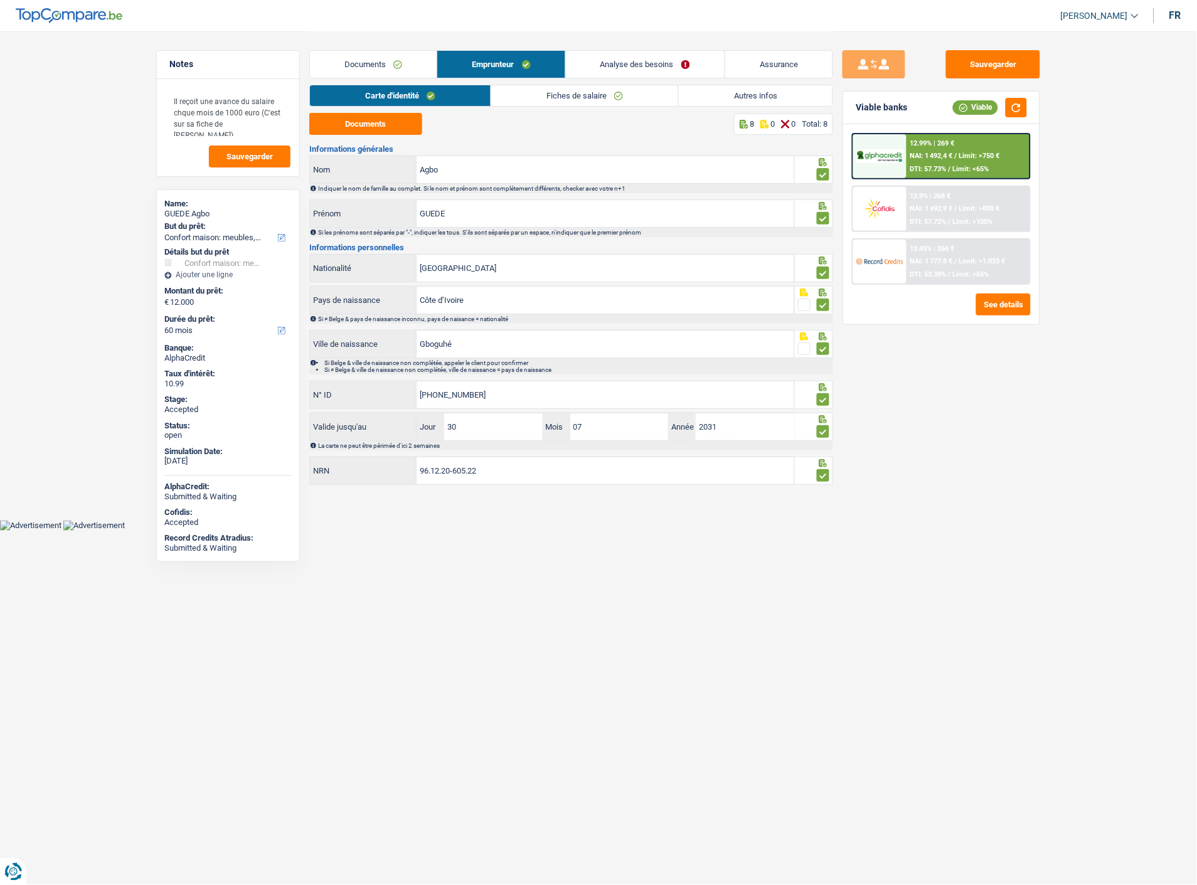
click at [587, 98] on link "Fiches de salaire" at bounding box center [584, 95] width 187 height 21
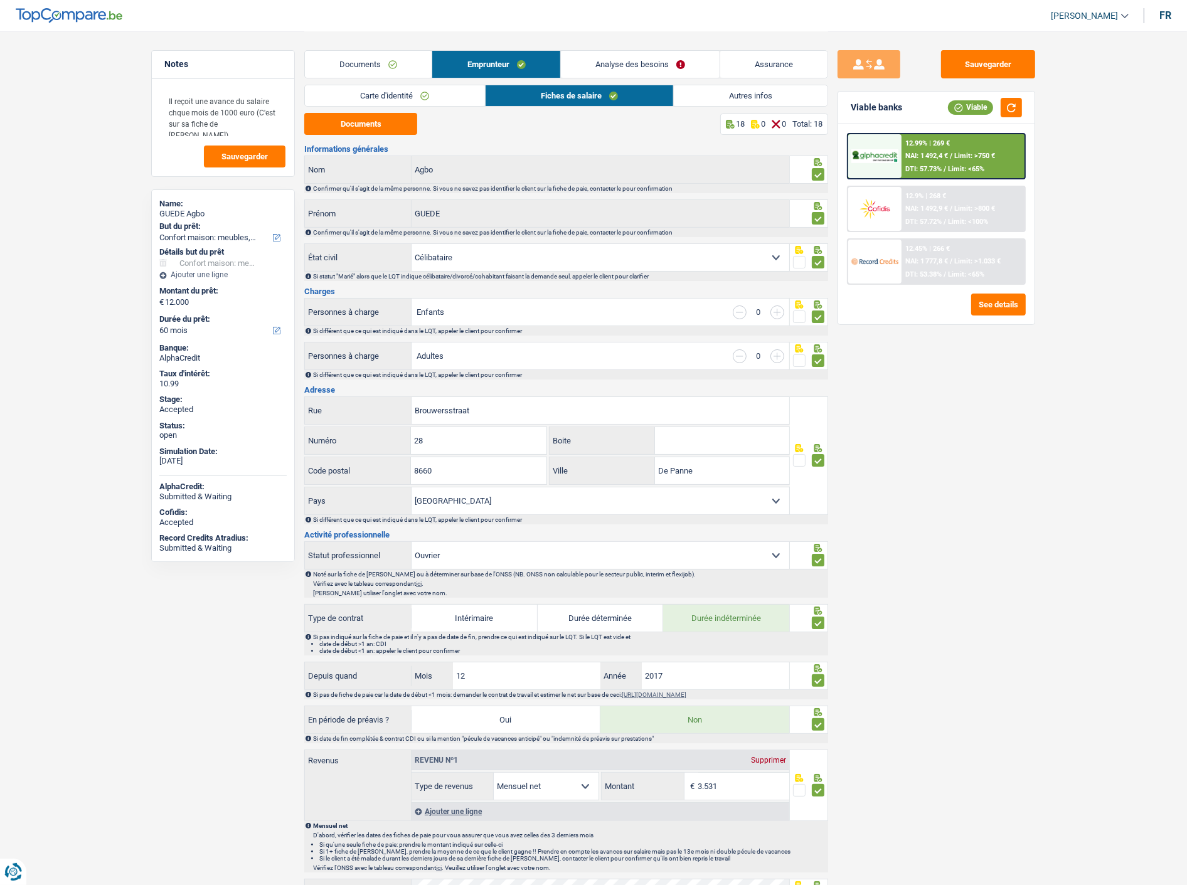
click at [743, 94] on link "Autres infos" at bounding box center [751, 95] width 154 height 21
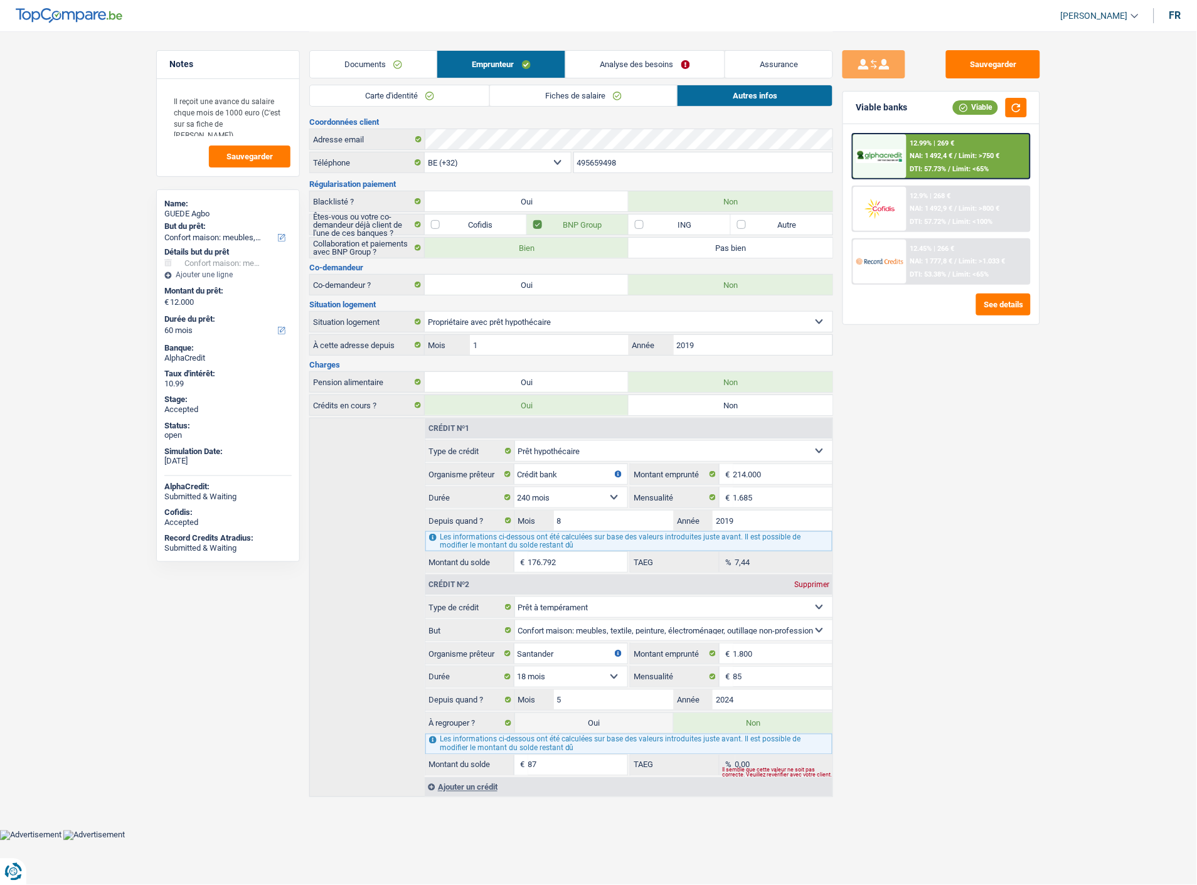
click at [409, 96] on link "Carte d'identité" at bounding box center [399, 95] width 179 height 21
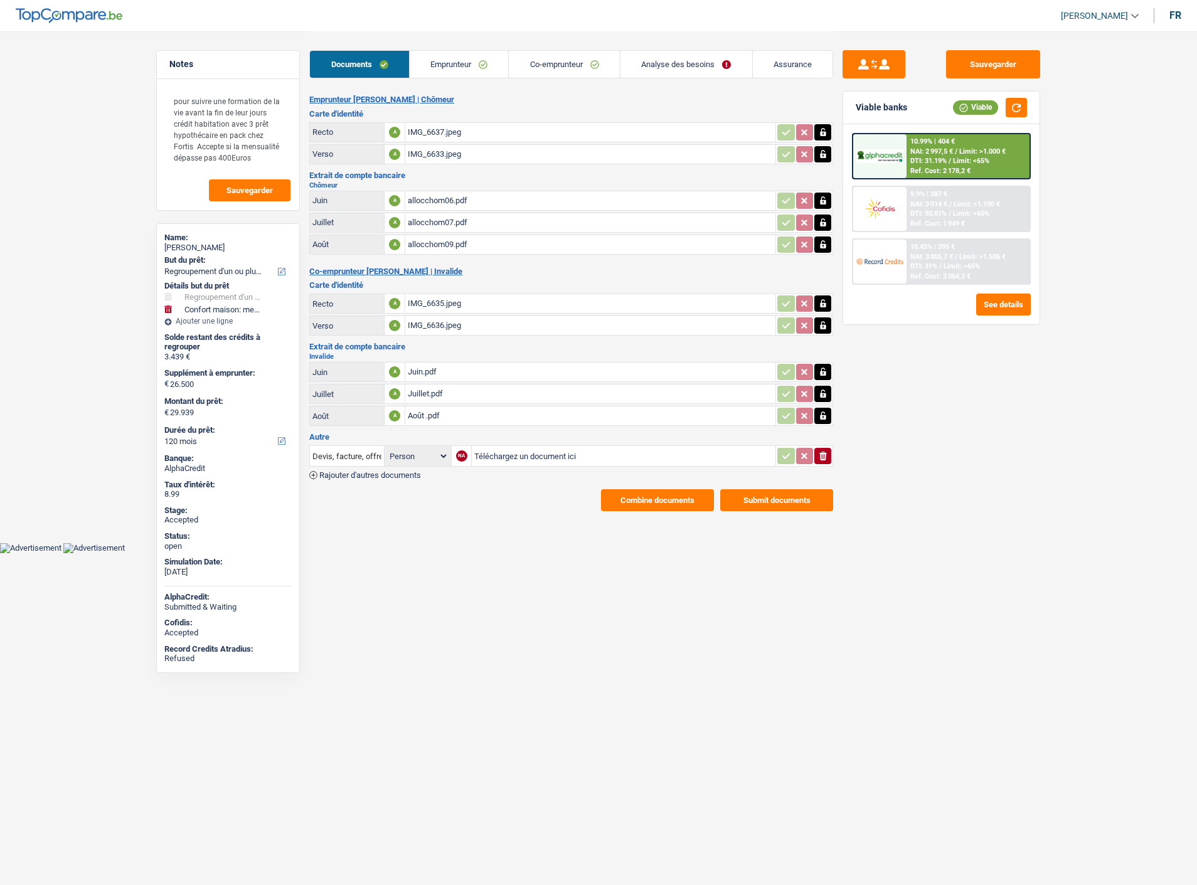
select select "refinancing"
select select "household"
select select "120"
click at [958, 213] on span "Limit: <60%" at bounding box center [971, 214] width 36 height 8
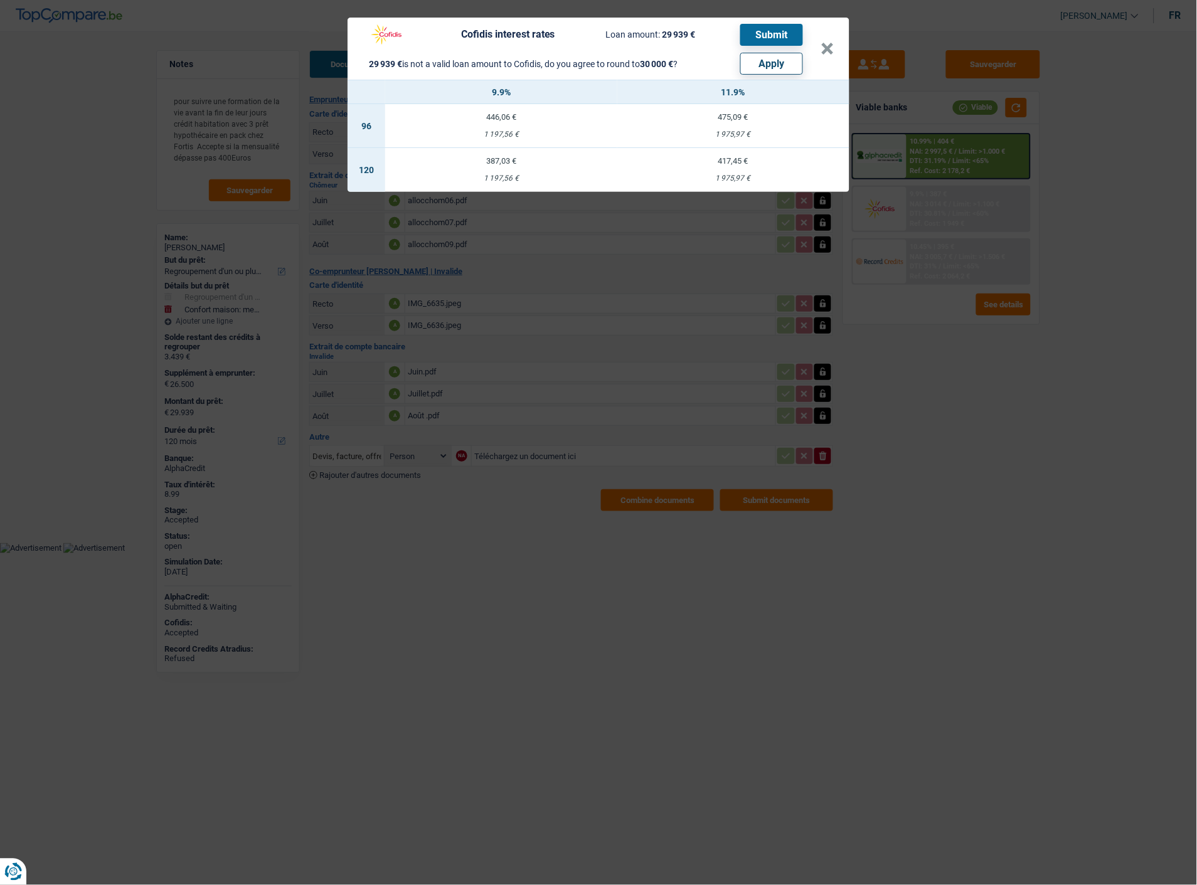
click at [762, 63] on button "Apply" at bounding box center [771, 64] width 63 height 22
type input "26.561"
type input "30.000"
select select "other"
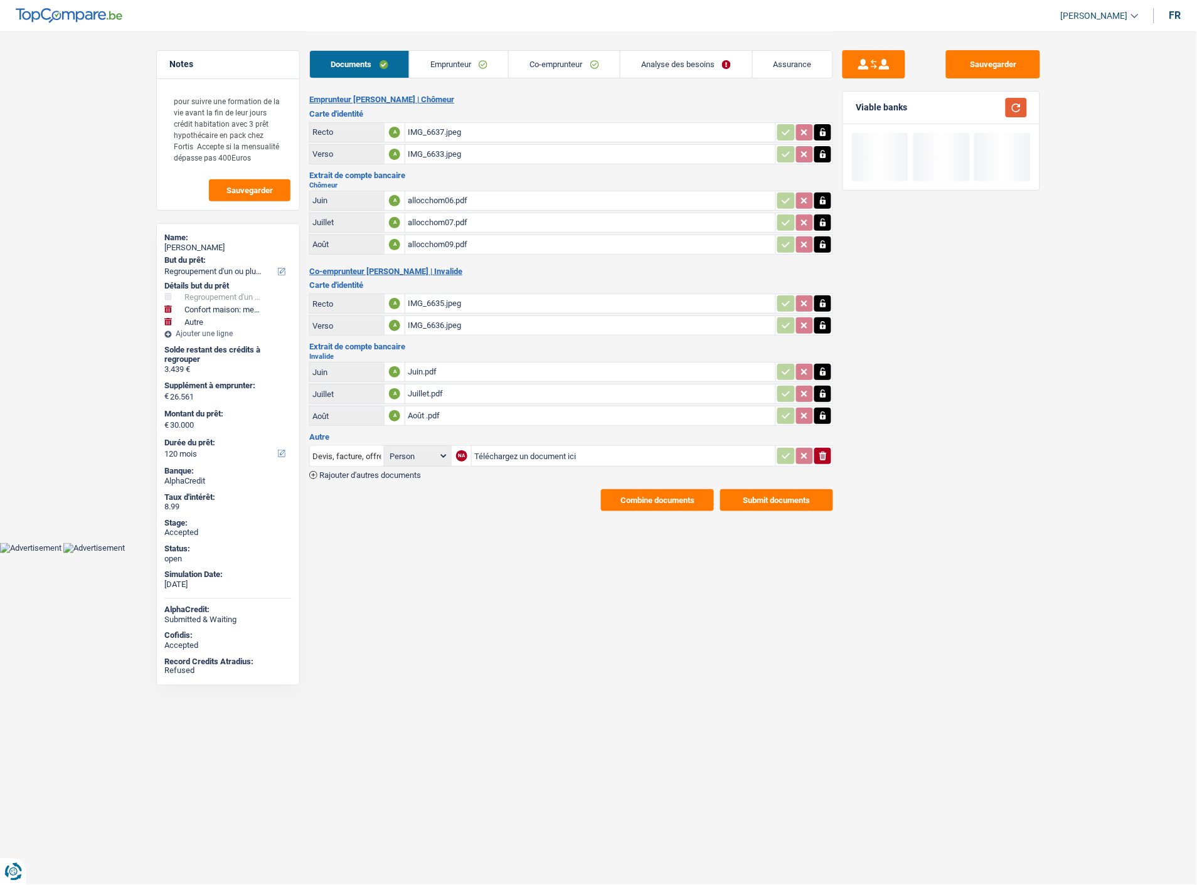
click at [1018, 107] on button "button" at bounding box center [1016, 107] width 21 height 19
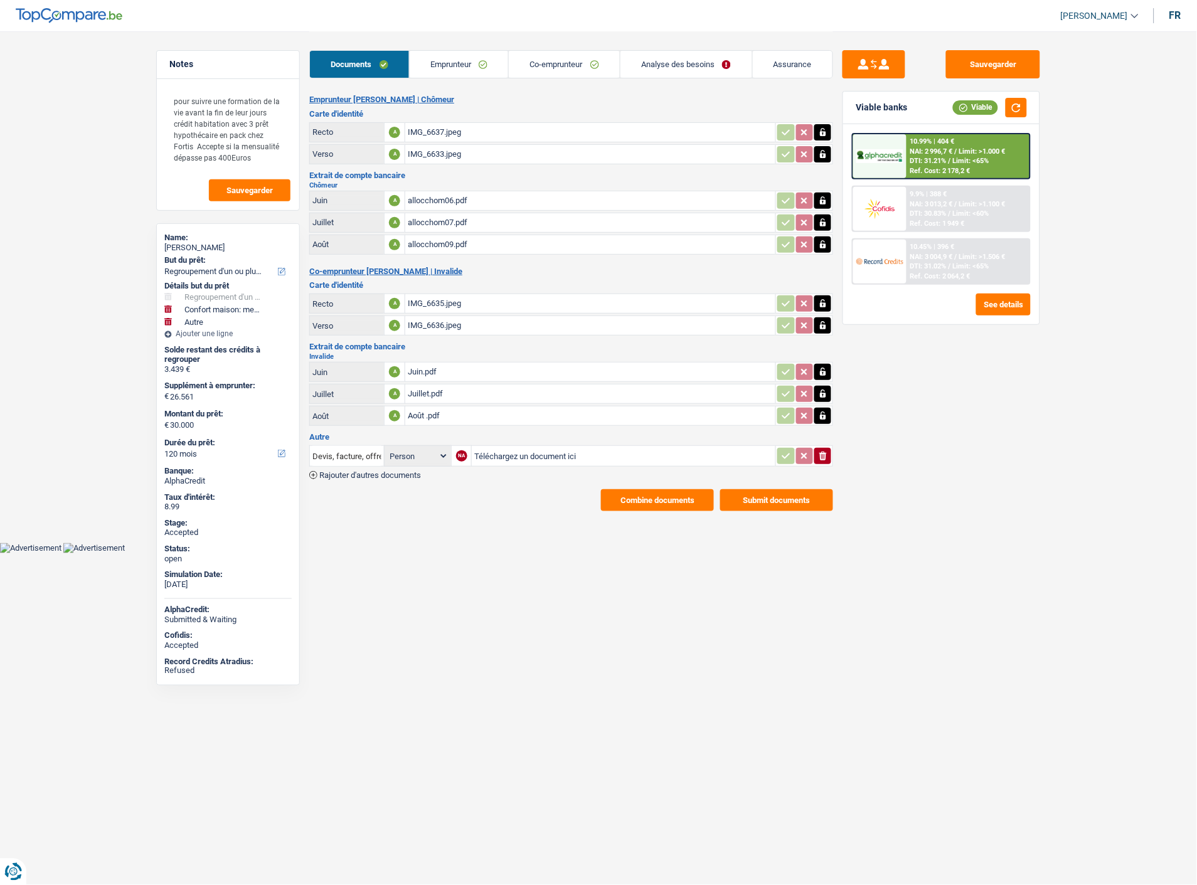
click at [979, 210] on div "9.9% | 388 € NAI: 3 013,2 € / Limit: >1.100 € DTI: 30.83% / Limit: <60% Ref. Co…" at bounding box center [969, 209] width 124 height 44
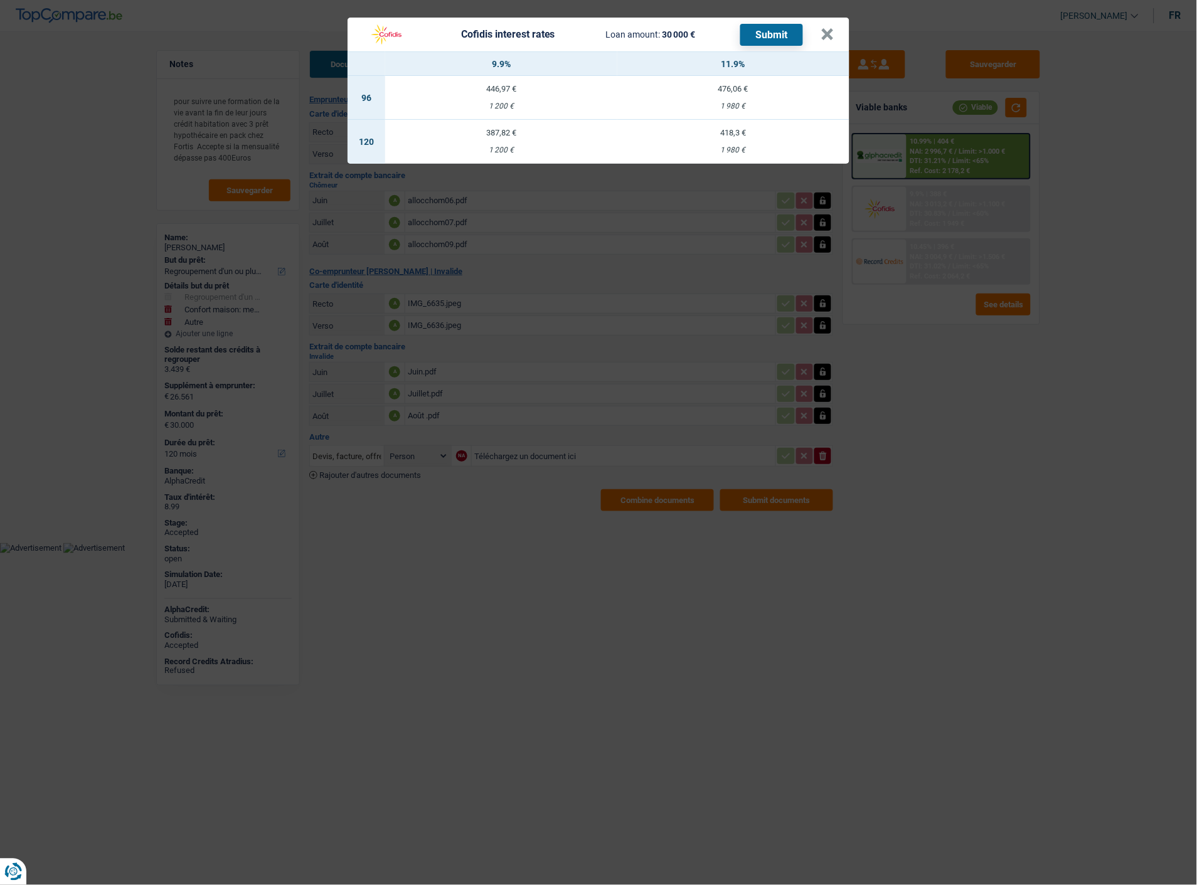
click at [487, 146] on div "1 200 €" at bounding box center [501, 150] width 232 height 8
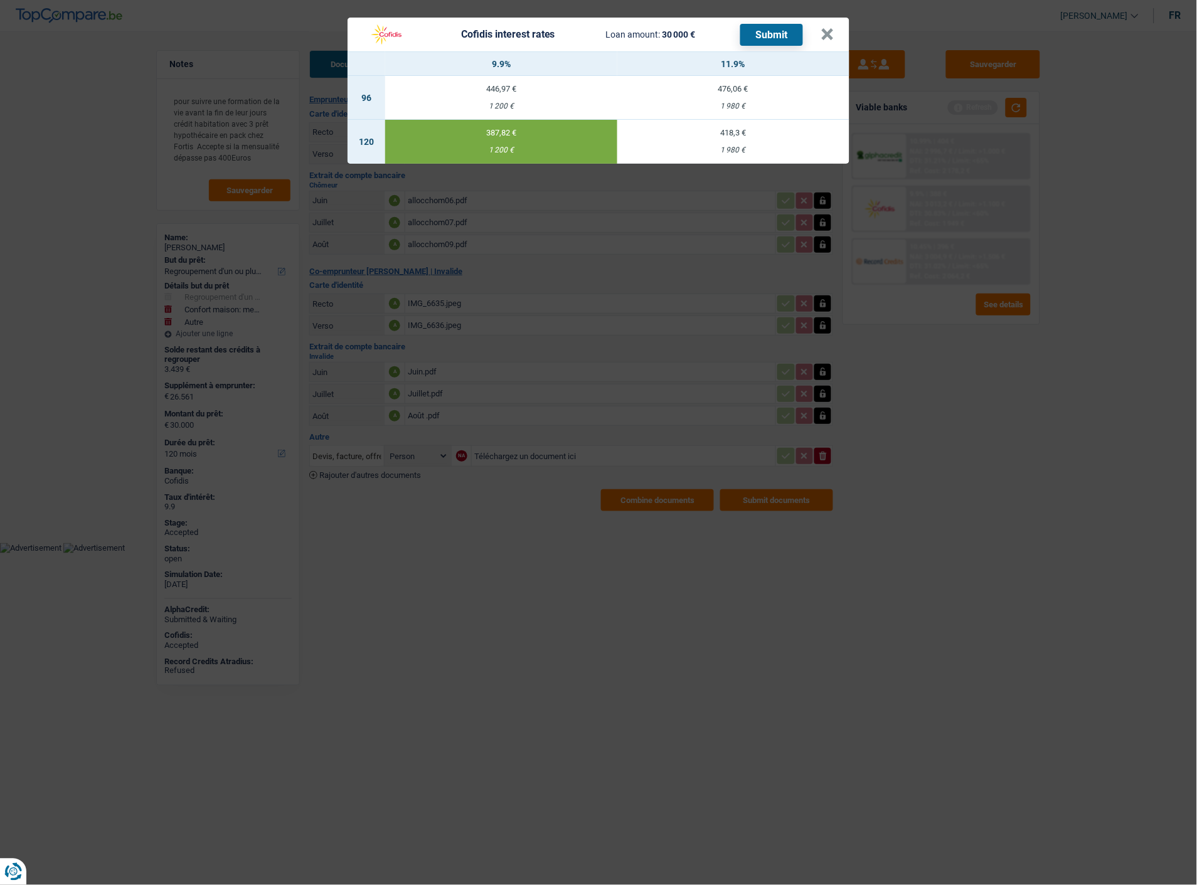
click at [502, 146] on div "1 200 €" at bounding box center [501, 150] width 232 height 8
click at [826, 28] on button "×" at bounding box center [827, 34] width 13 height 13
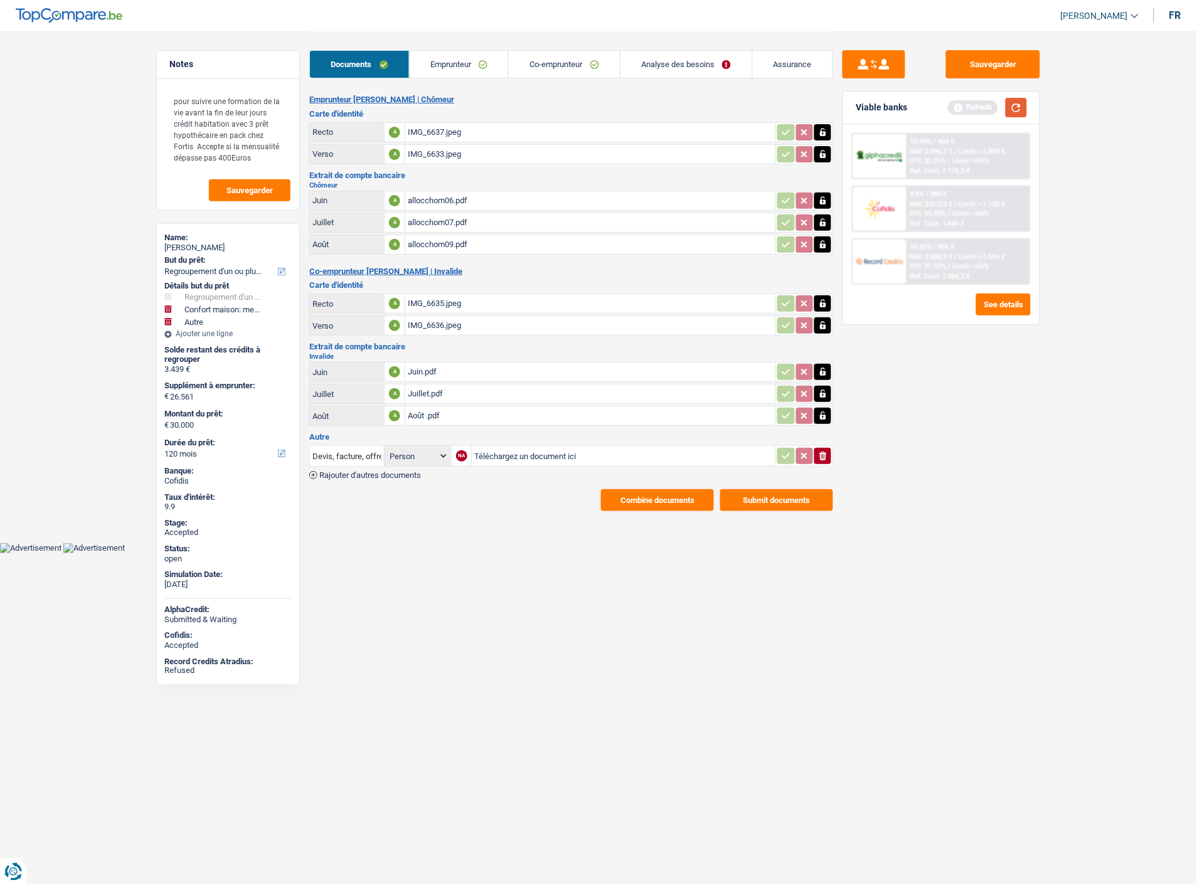
click at [1025, 107] on button "button" at bounding box center [1016, 107] width 21 height 19
click at [907, 211] on div "9.9% | 388 € NAI: 3 013,2 € / Limit: >1.100 € DTI: 30.83% / Limit: <60% Ref. Co…" at bounding box center [969, 209] width 124 height 44
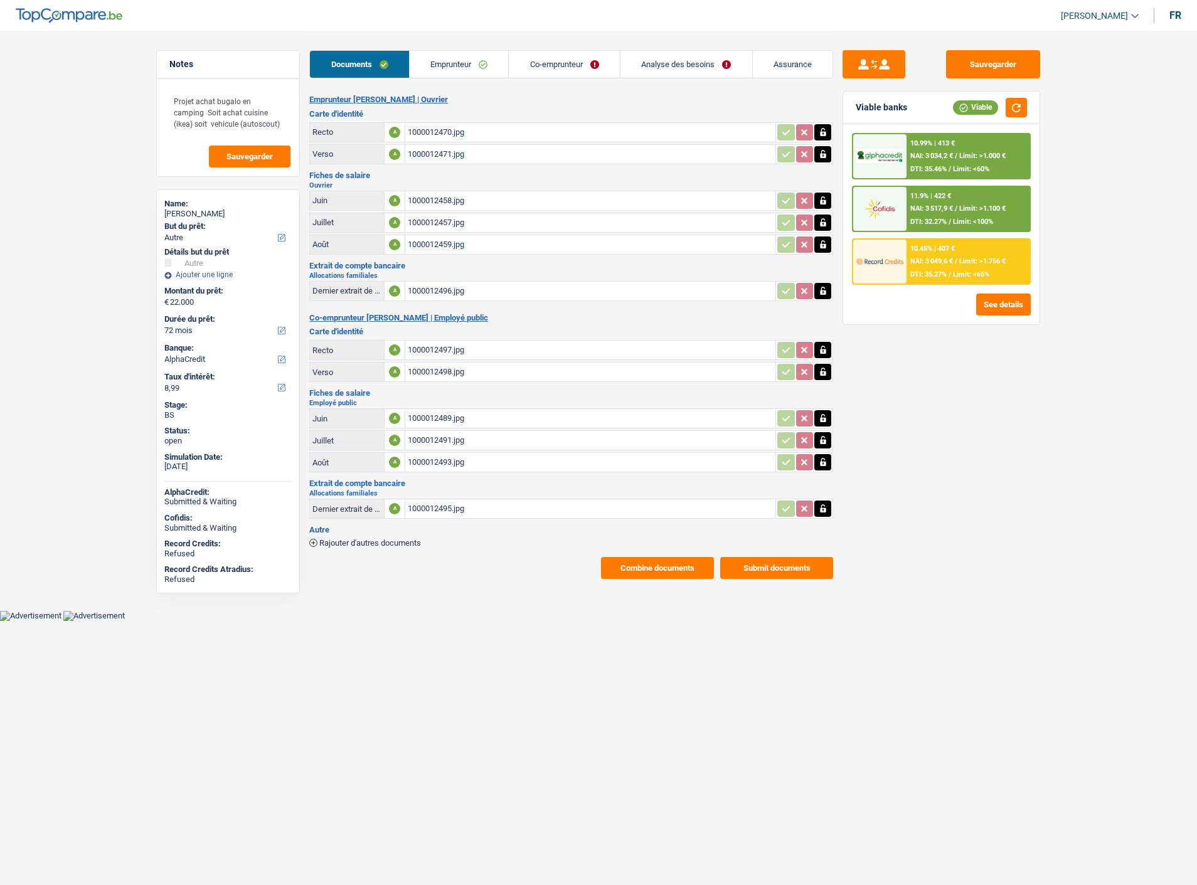
select select "other"
select select "72"
select select "alphacredit"
select select "other"
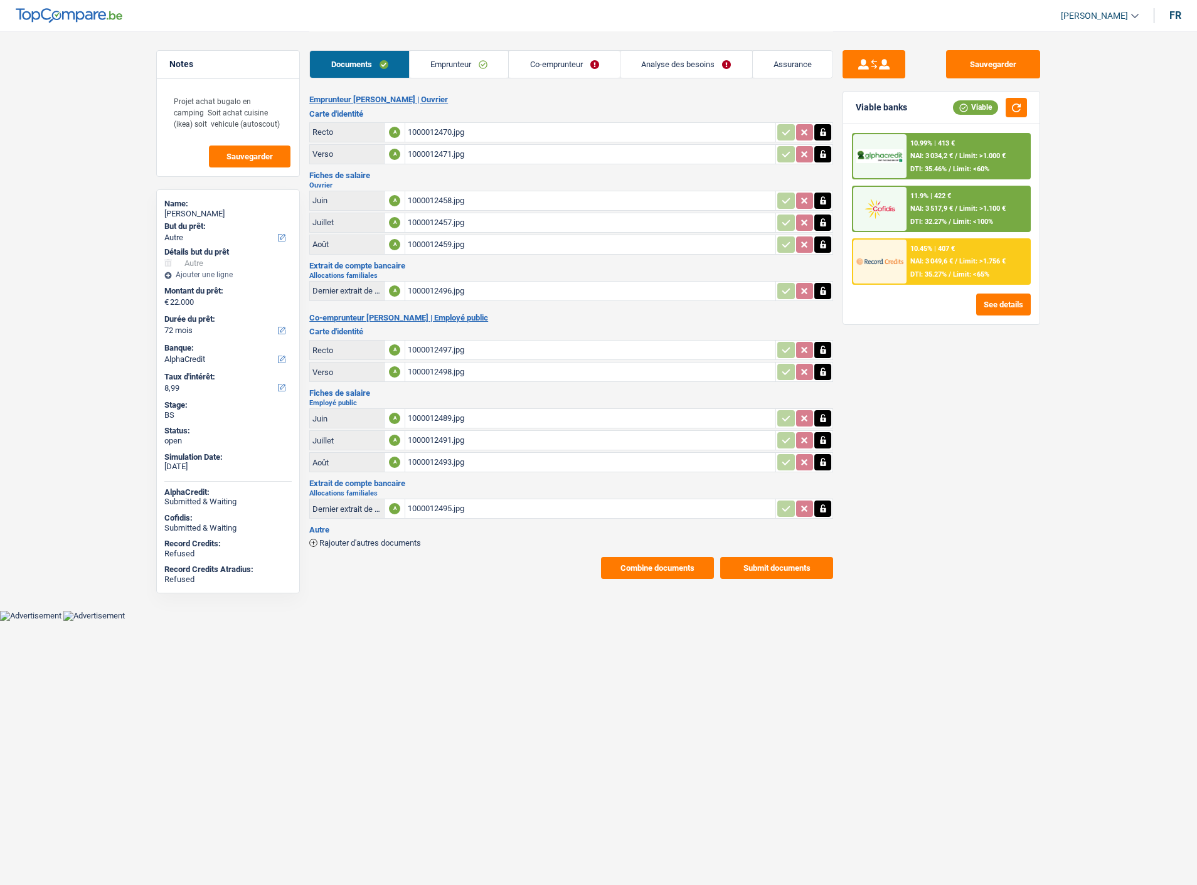
select select "other"
select select "72"
select select "alphacredit"
click at [700, 65] on link "Analyse des besoins" at bounding box center [687, 64] width 132 height 27
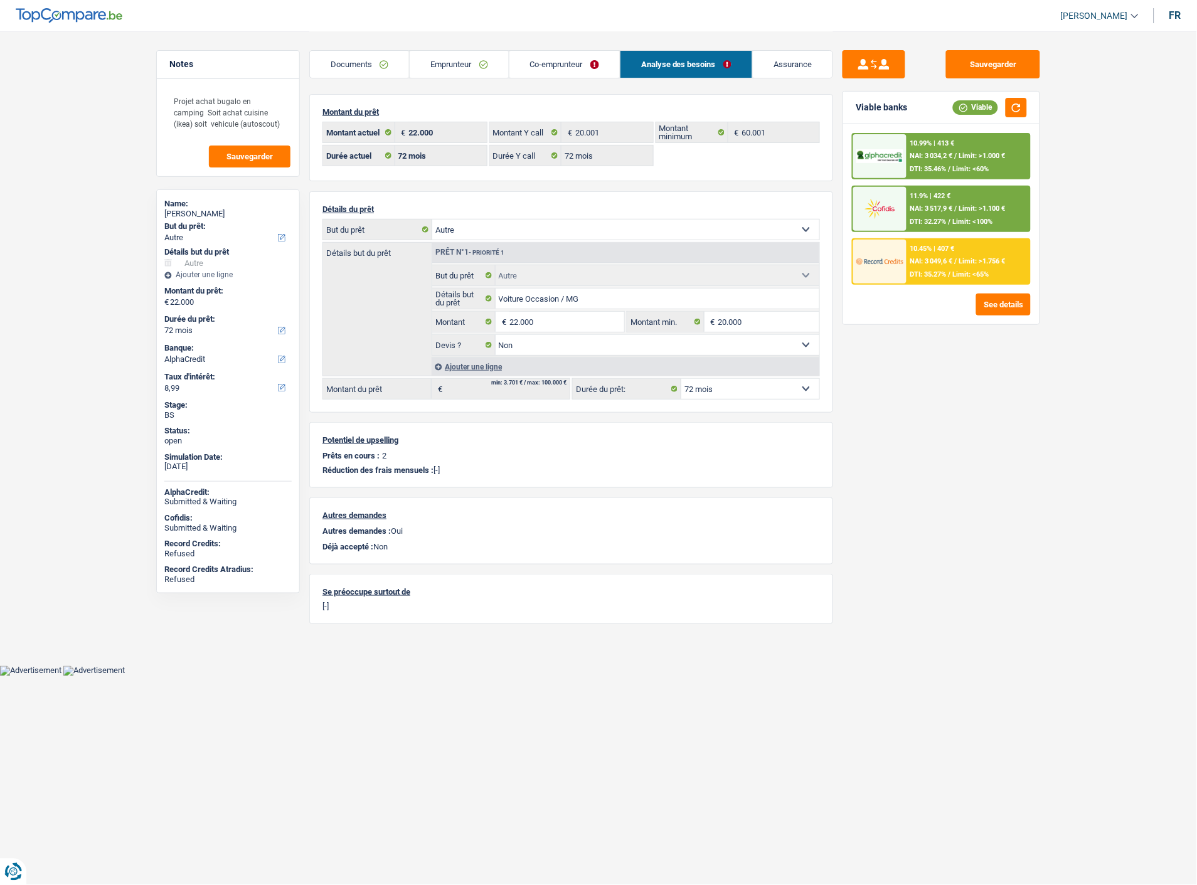
click at [700, 65] on link "Analyse des besoins" at bounding box center [687, 64] width 132 height 27
click at [458, 72] on link "Emprunteur" at bounding box center [459, 64] width 99 height 27
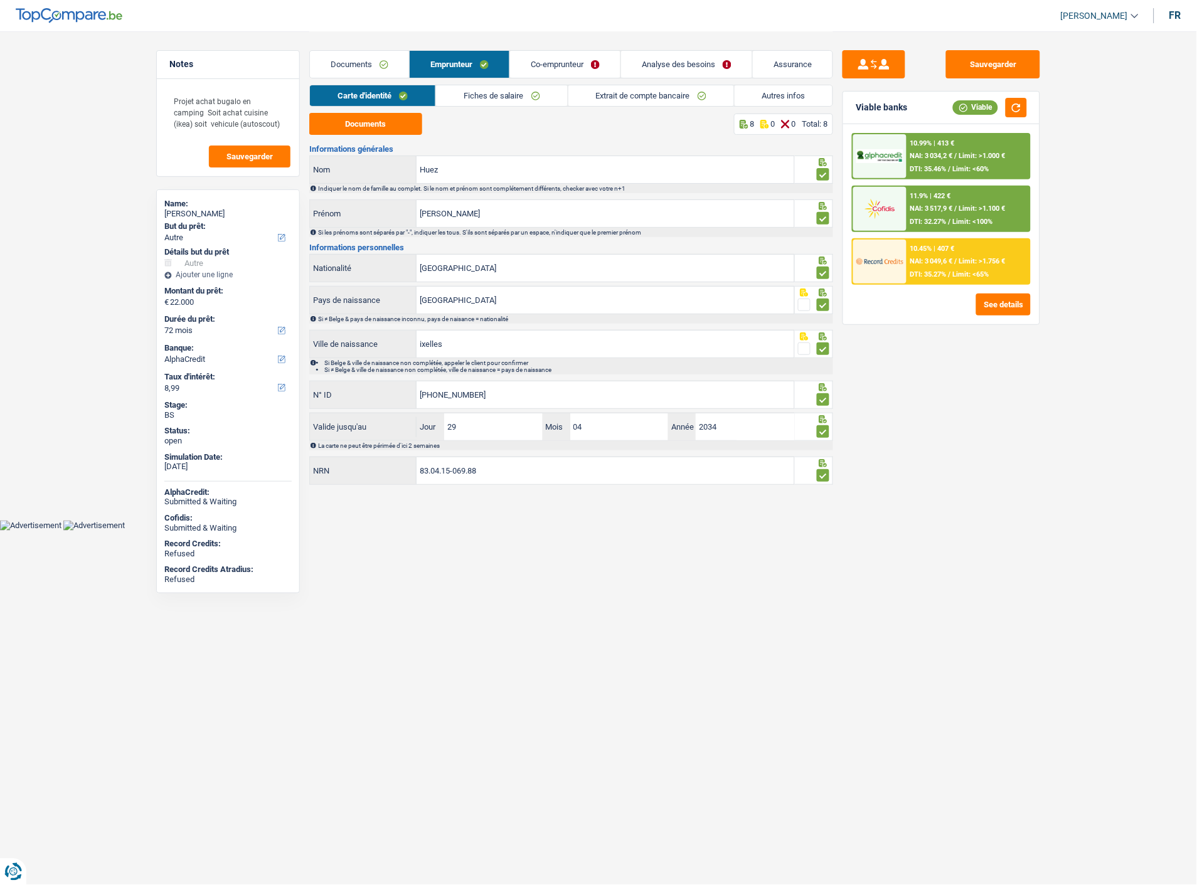
click at [777, 97] on link "Autres infos" at bounding box center [784, 95] width 99 height 21
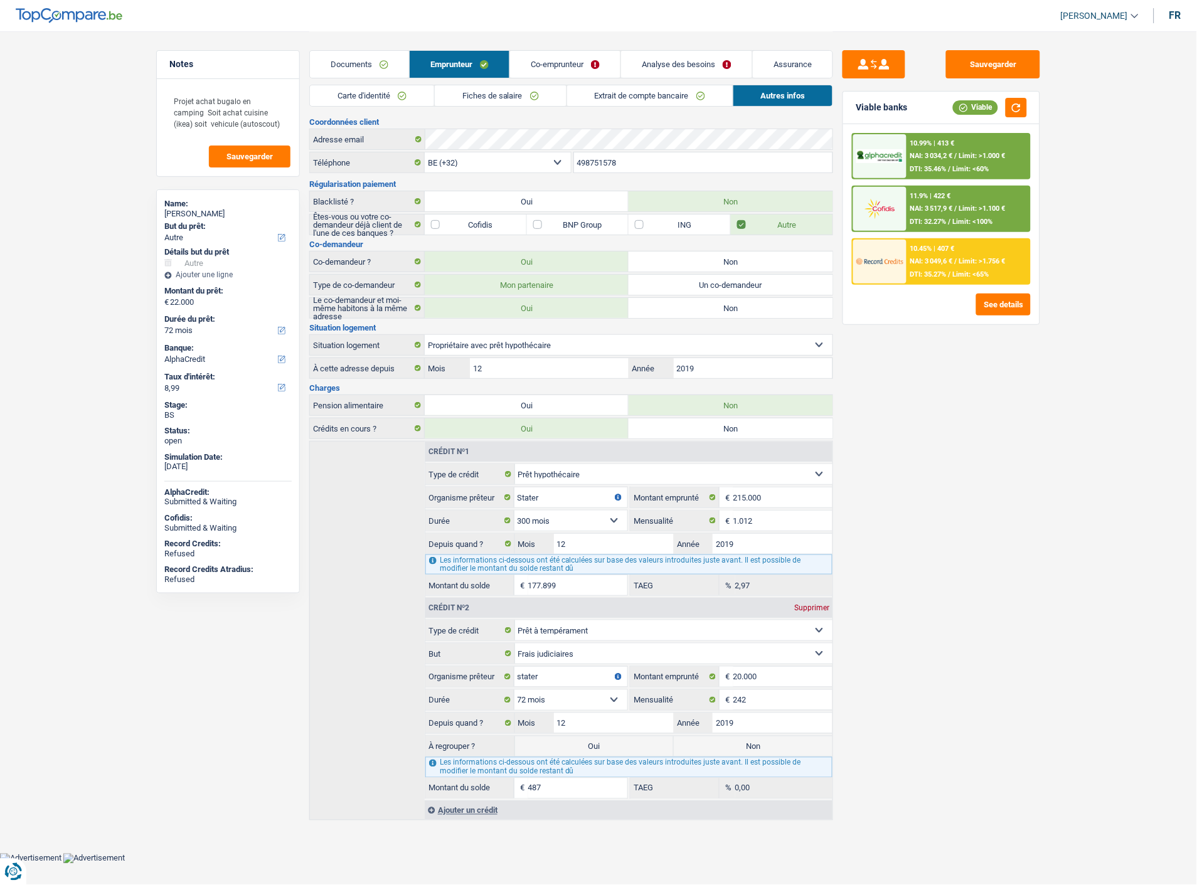
click at [691, 65] on link "Analyse des besoins" at bounding box center [686, 64] width 131 height 27
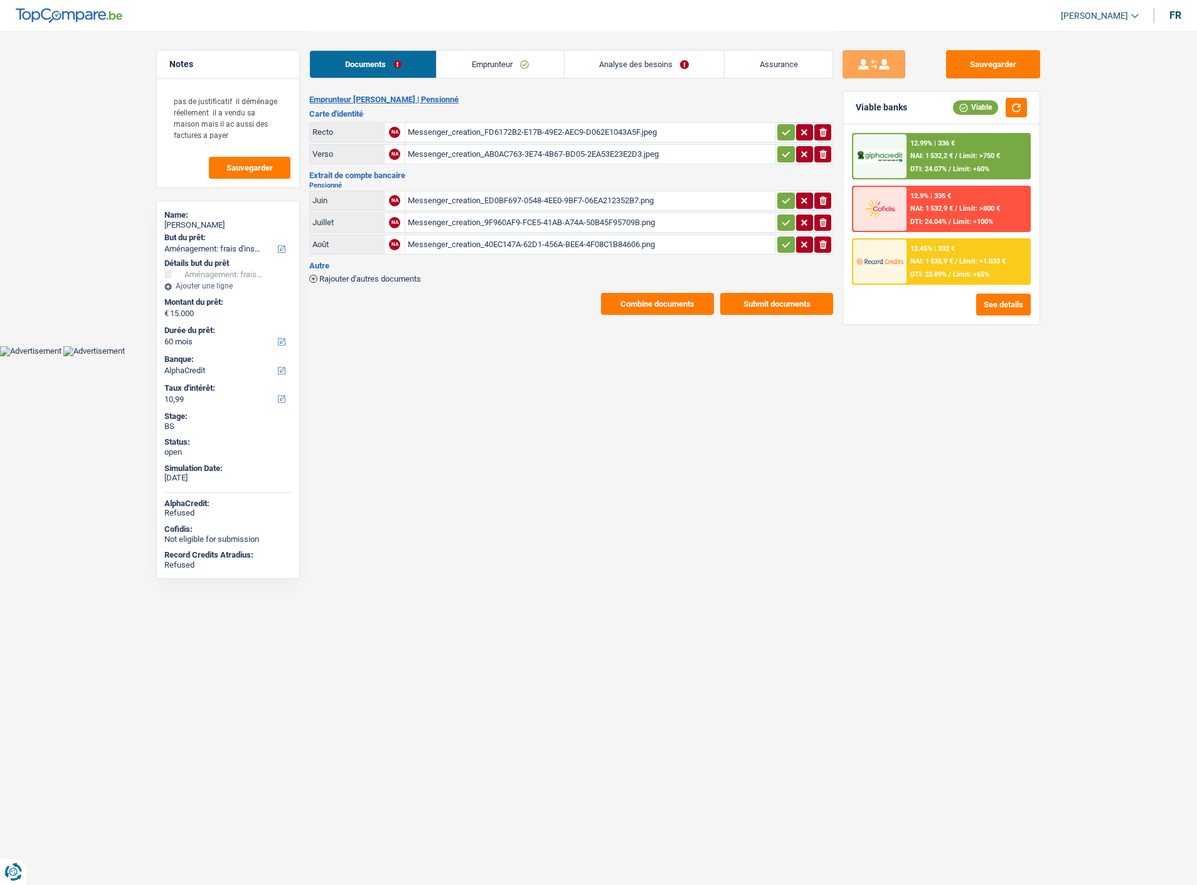
select select "movingOrInstallation"
select select "60"
select select "alphacredit"
select select "60"
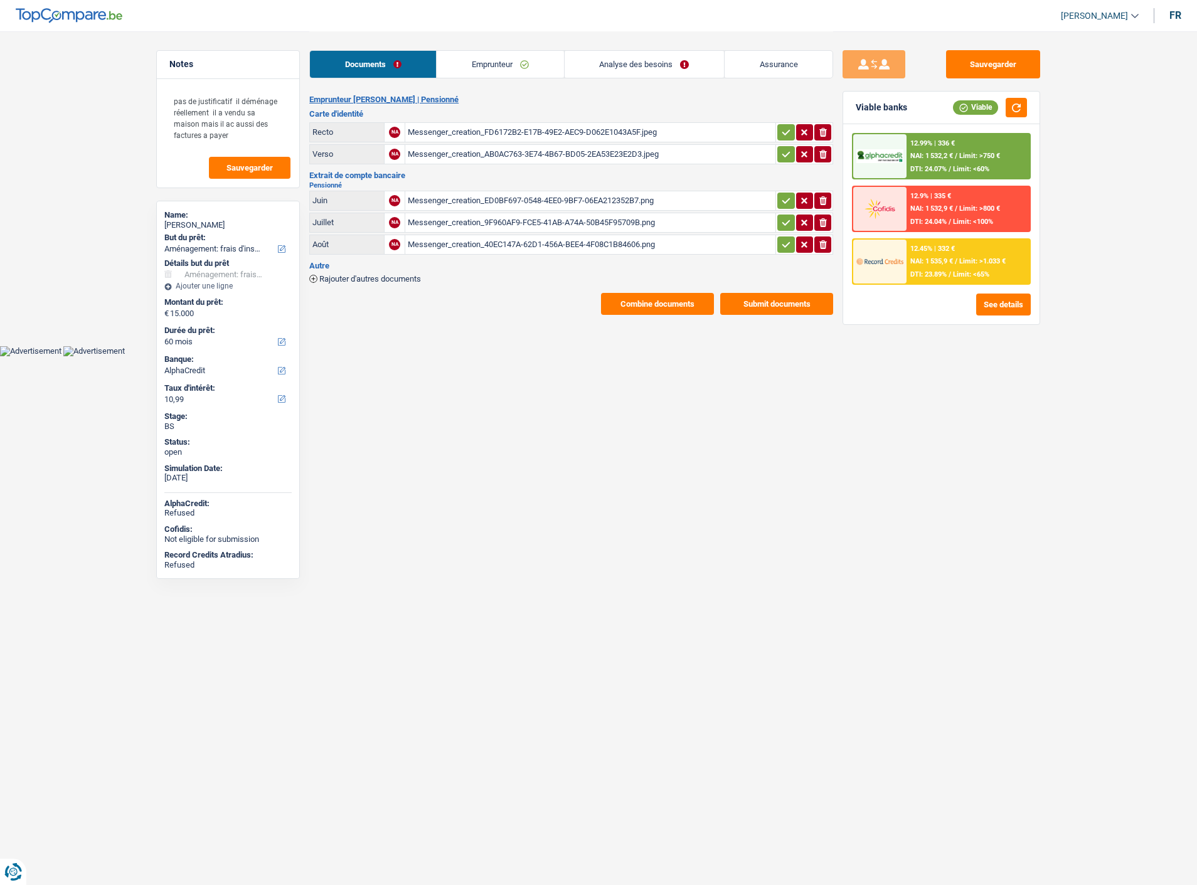
select select "60"
select select "movingOrInstallation"
select select "false"
select select "60"
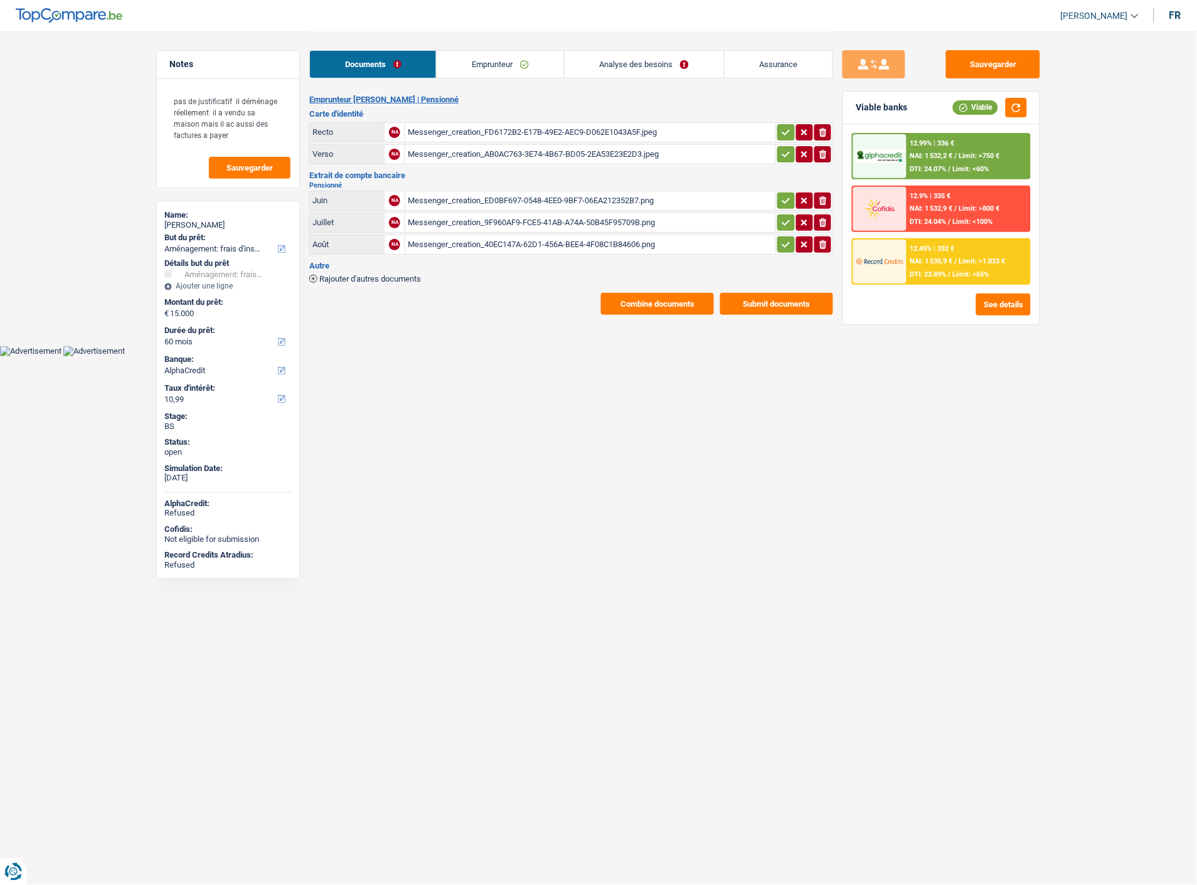
click at [655, 56] on link "Analyse des besoins" at bounding box center [644, 64] width 159 height 27
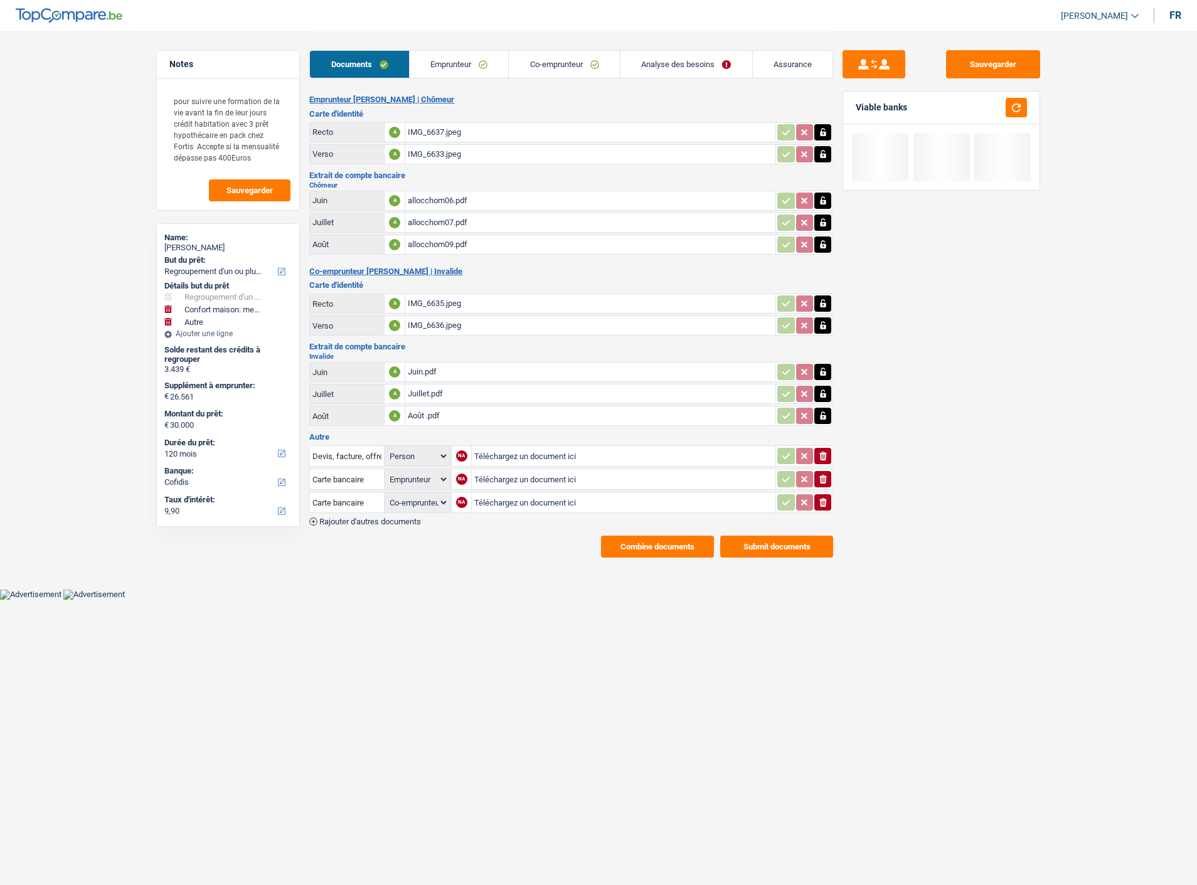
select select "refinancing"
select select "household"
select select "other"
select select "120"
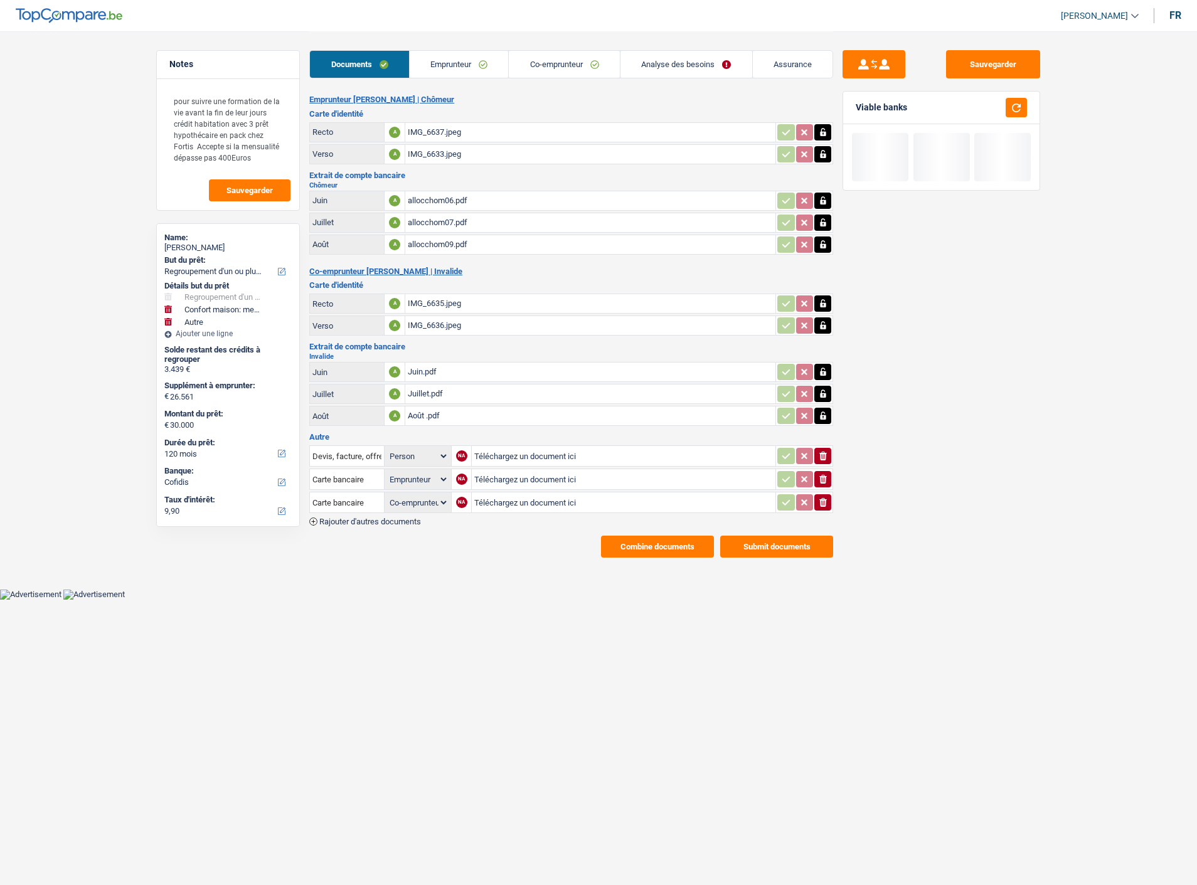
select select "cofidis"
select select "applicant"
select select "coApplicant"
select select "32"
select select "married"
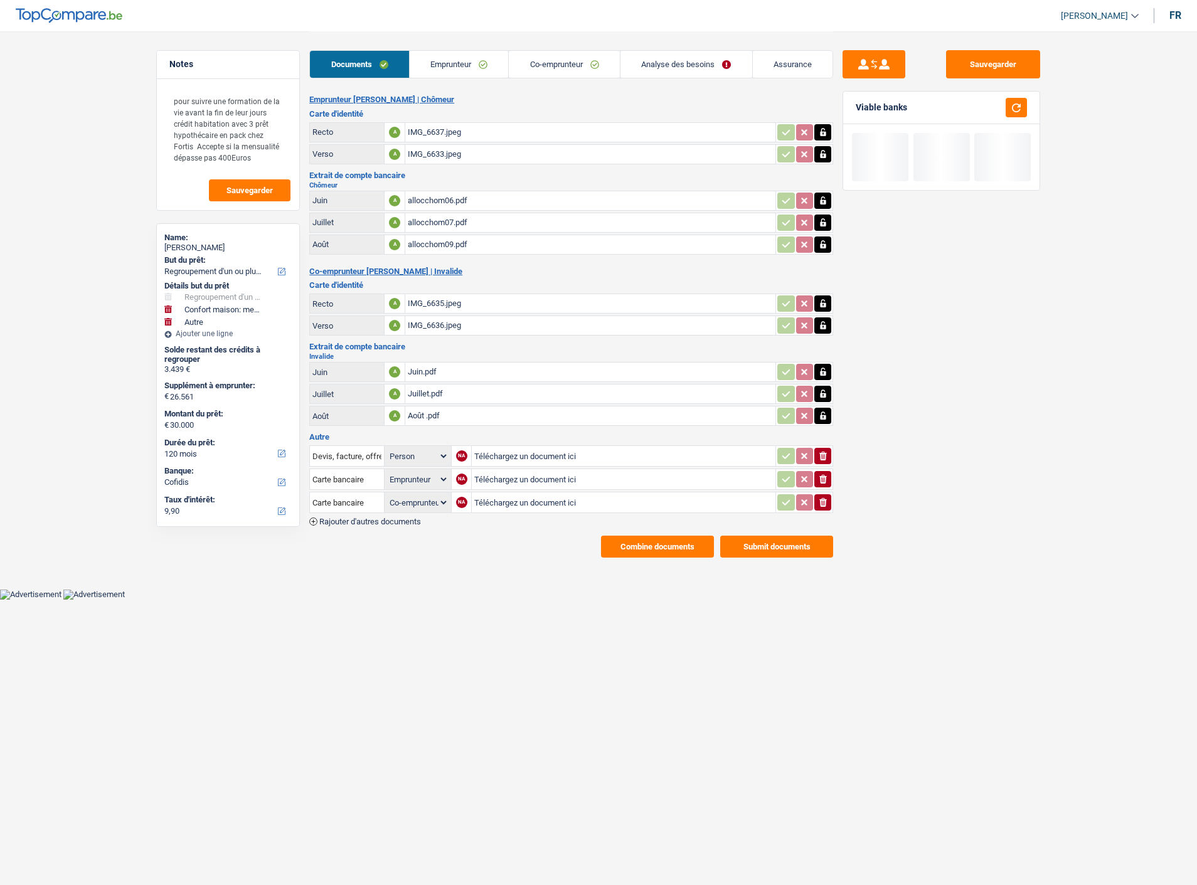
select select "ownerWithMortgage"
select select "BE"
select select "mortgage"
select select "360"
select select "mortgage"
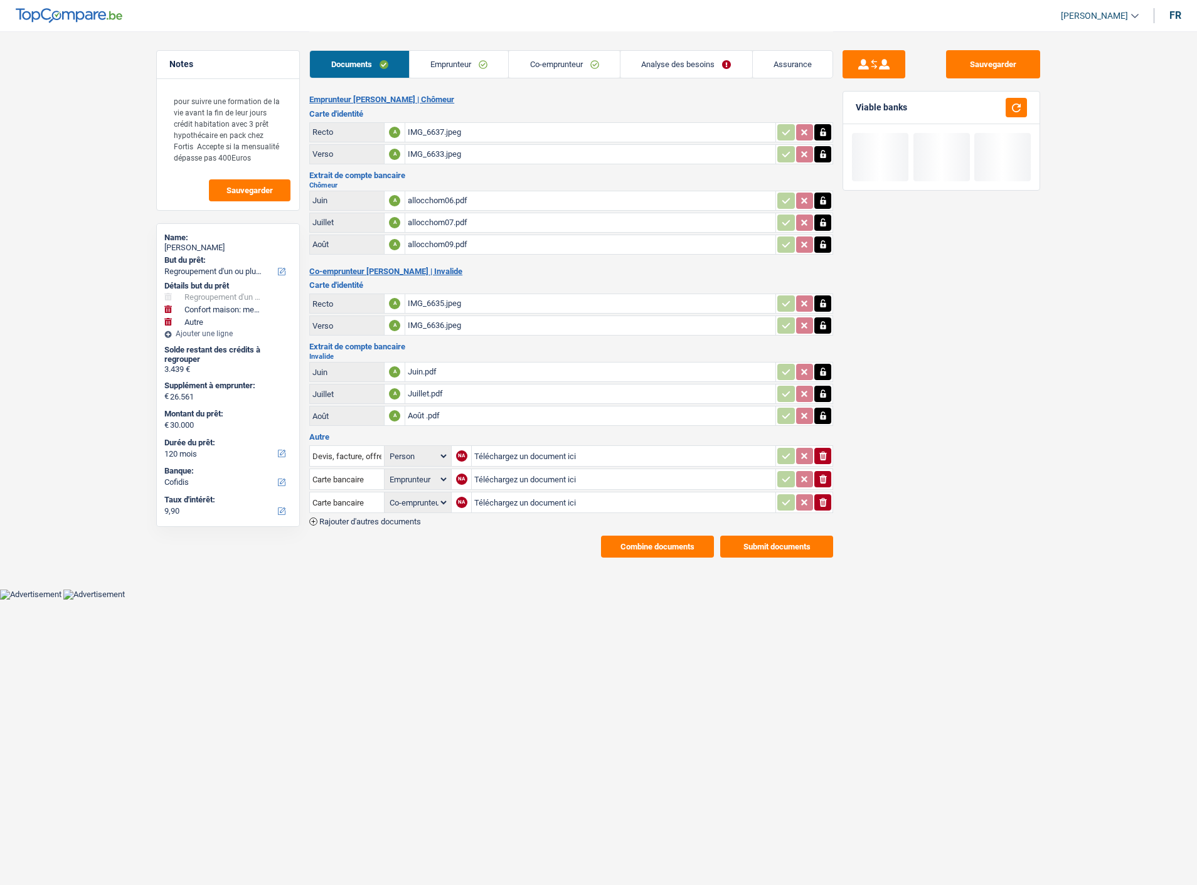
select select "360"
select select "mortgage"
select select "360"
select select "carLoan"
select select "84"
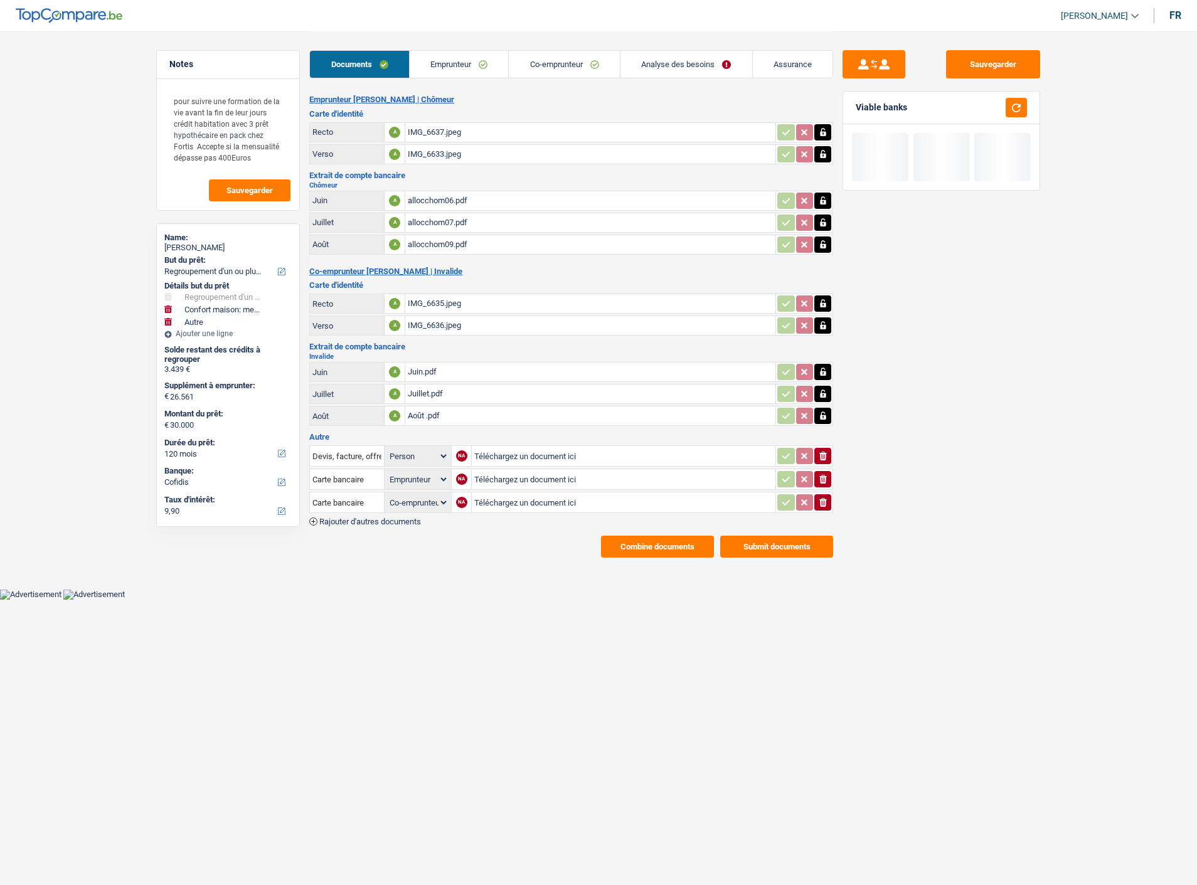
select select "personalLoan"
select select "education"
select select "84"
select select "cardOrCredit"
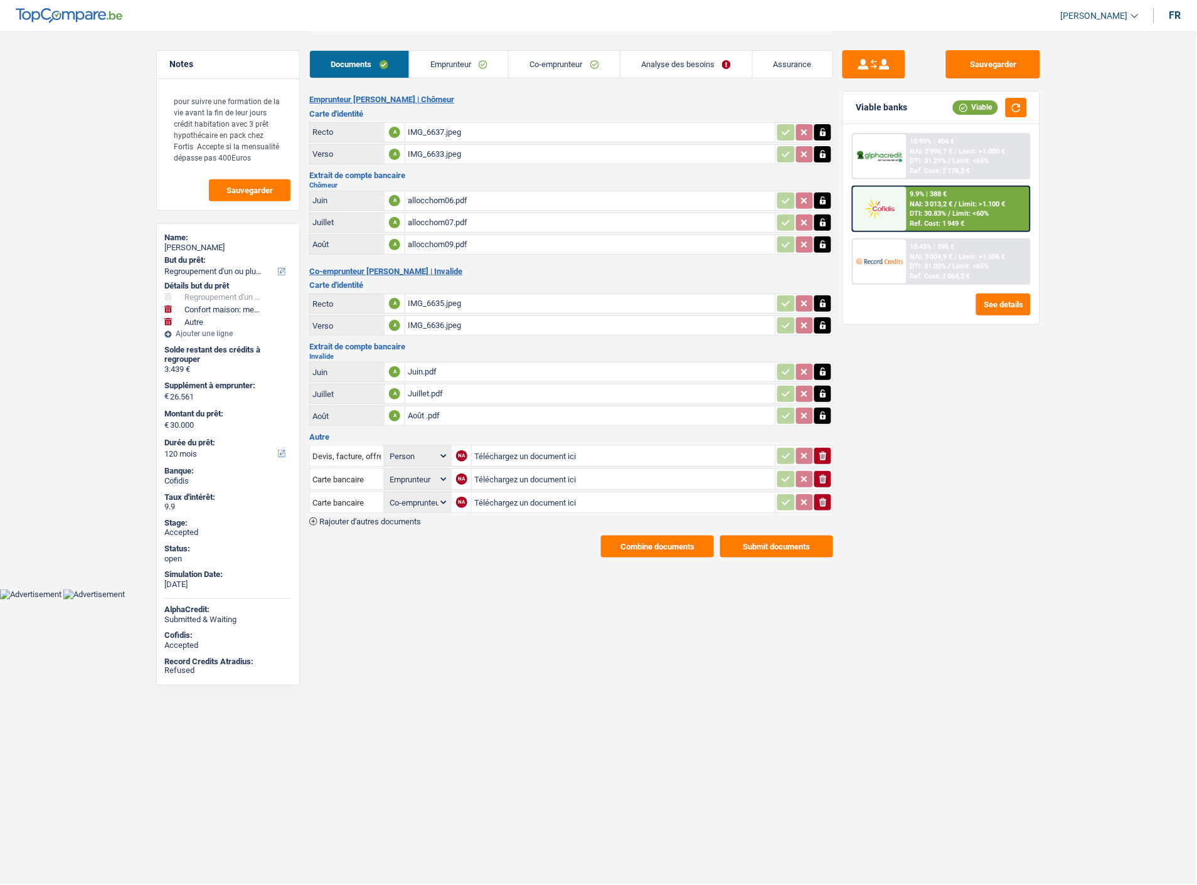
click at [478, 66] on link "Emprunteur" at bounding box center [459, 64] width 99 height 27
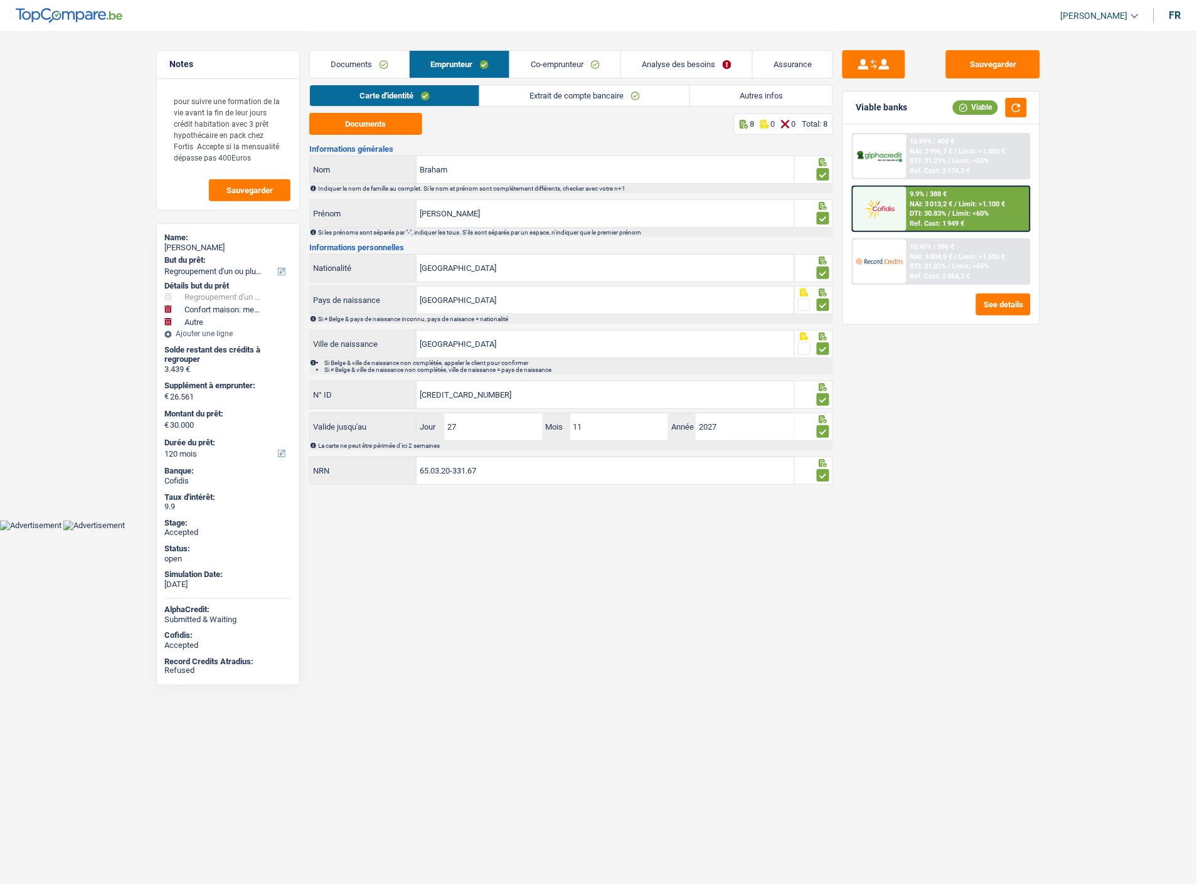
click at [768, 95] on link "Autres infos" at bounding box center [761, 95] width 142 height 21
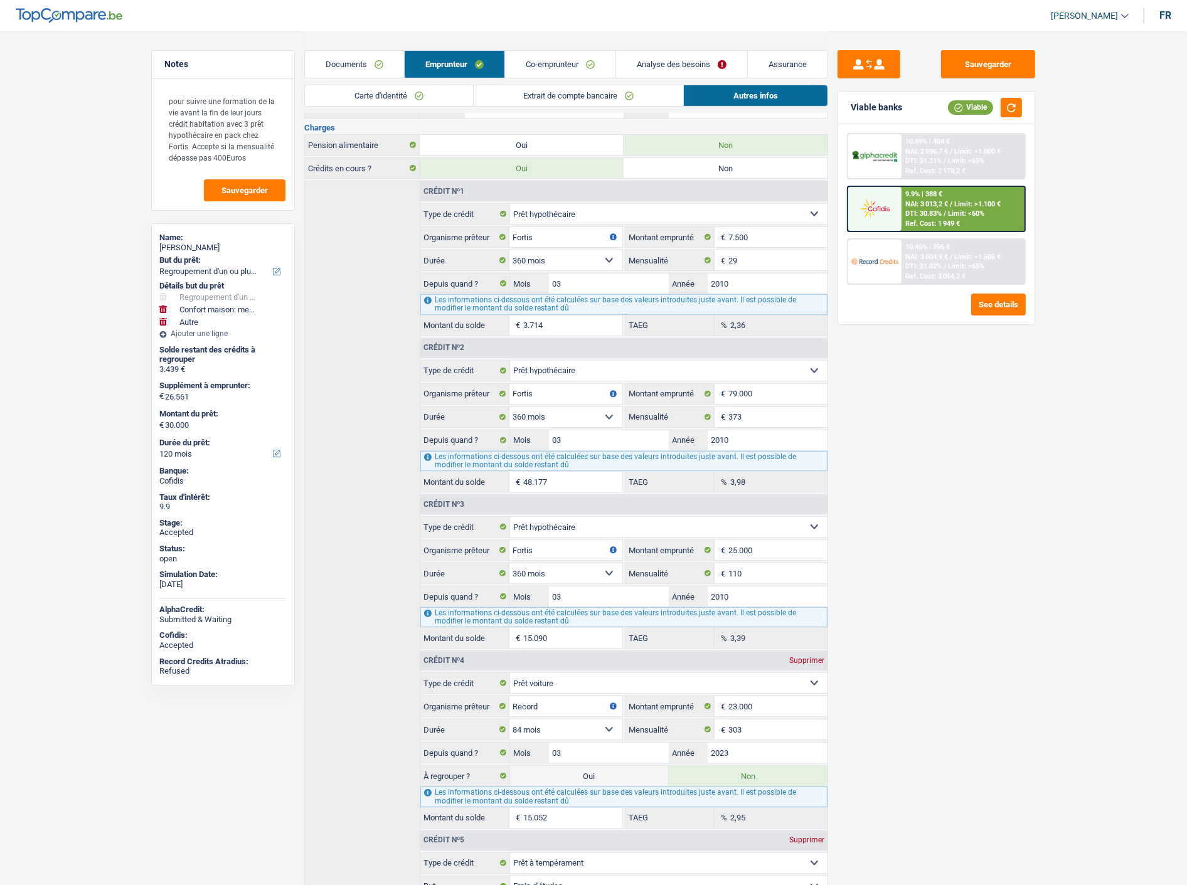
scroll to position [496, 0]
click at [681, 65] on link "Analyse des besoins" at bounding box center [681, 64] width 131 height 27
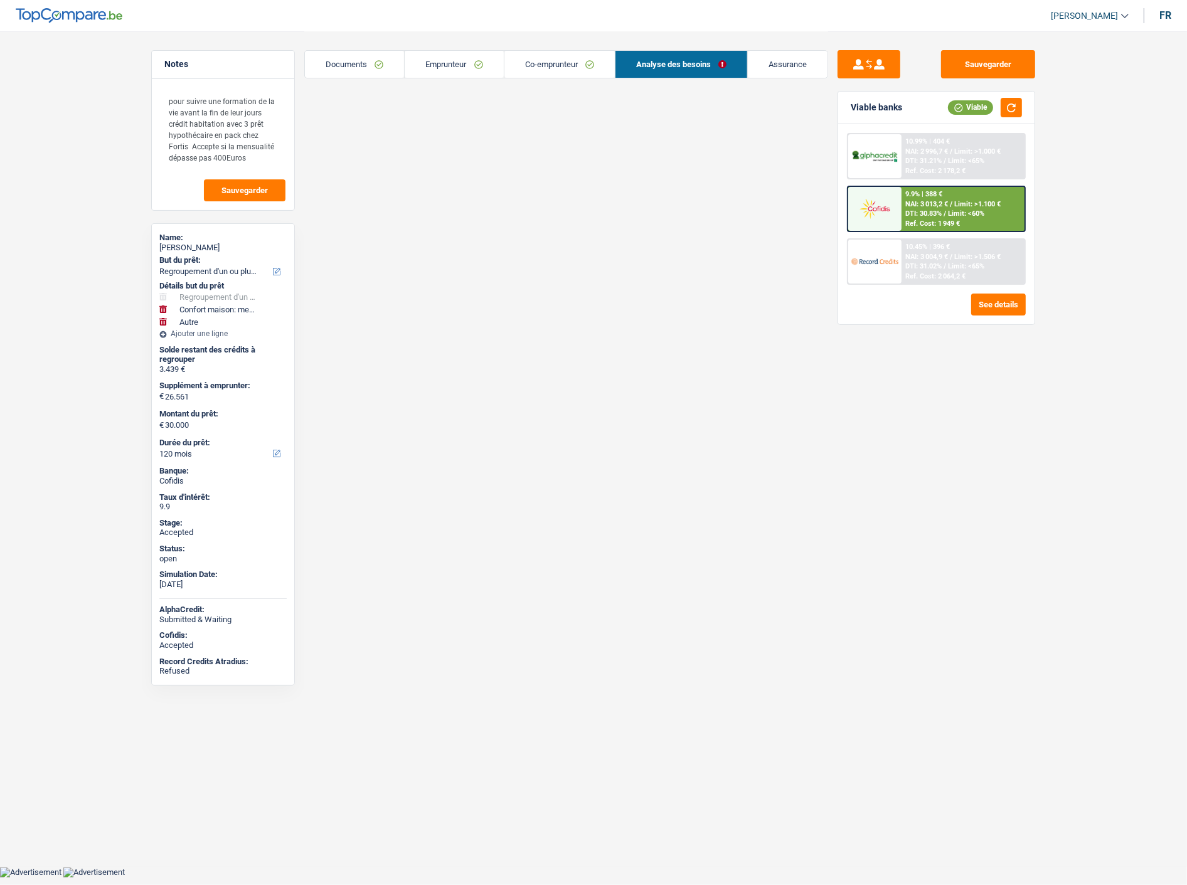
scroll to position [0, 0]
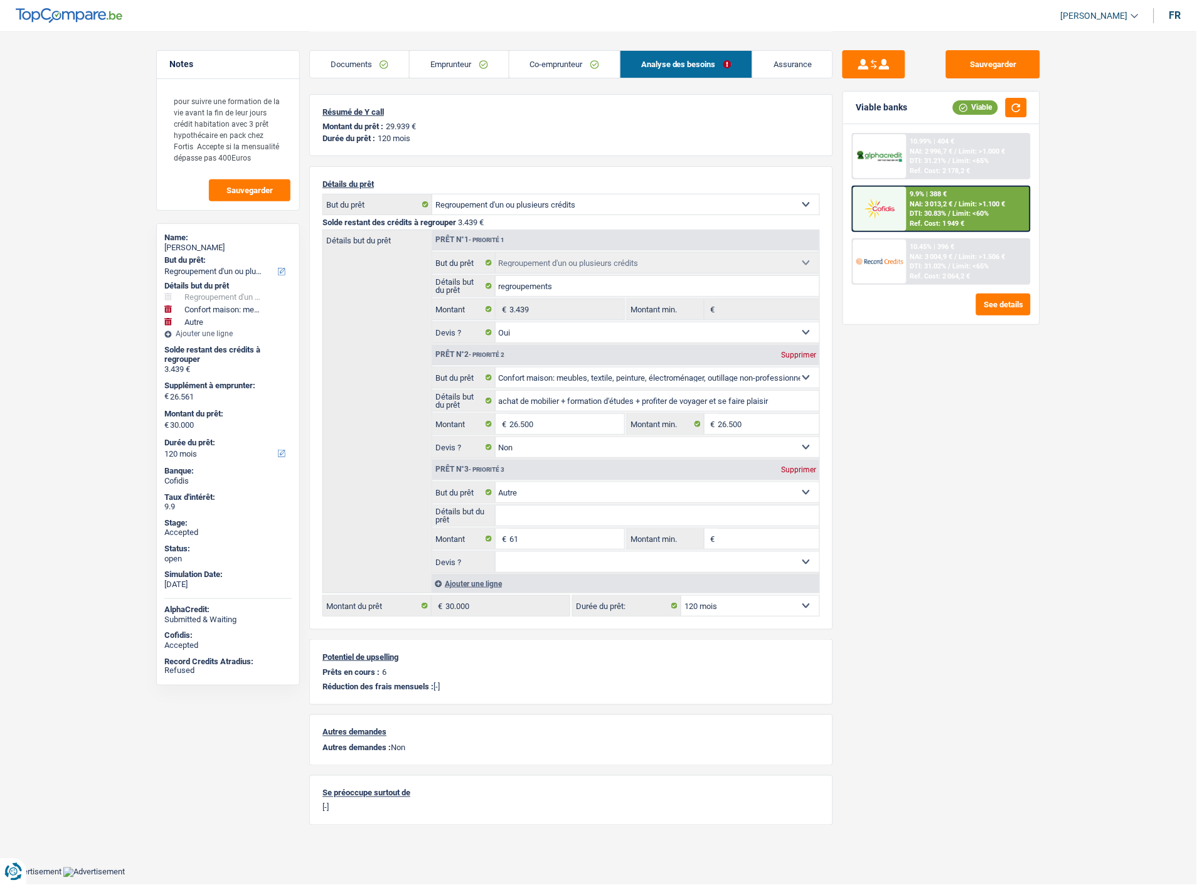
click at [803, 466] on div "Supprimer" at bounding box center [798, 470] width 41 height 8
type input "26.500"
type input "29.939"
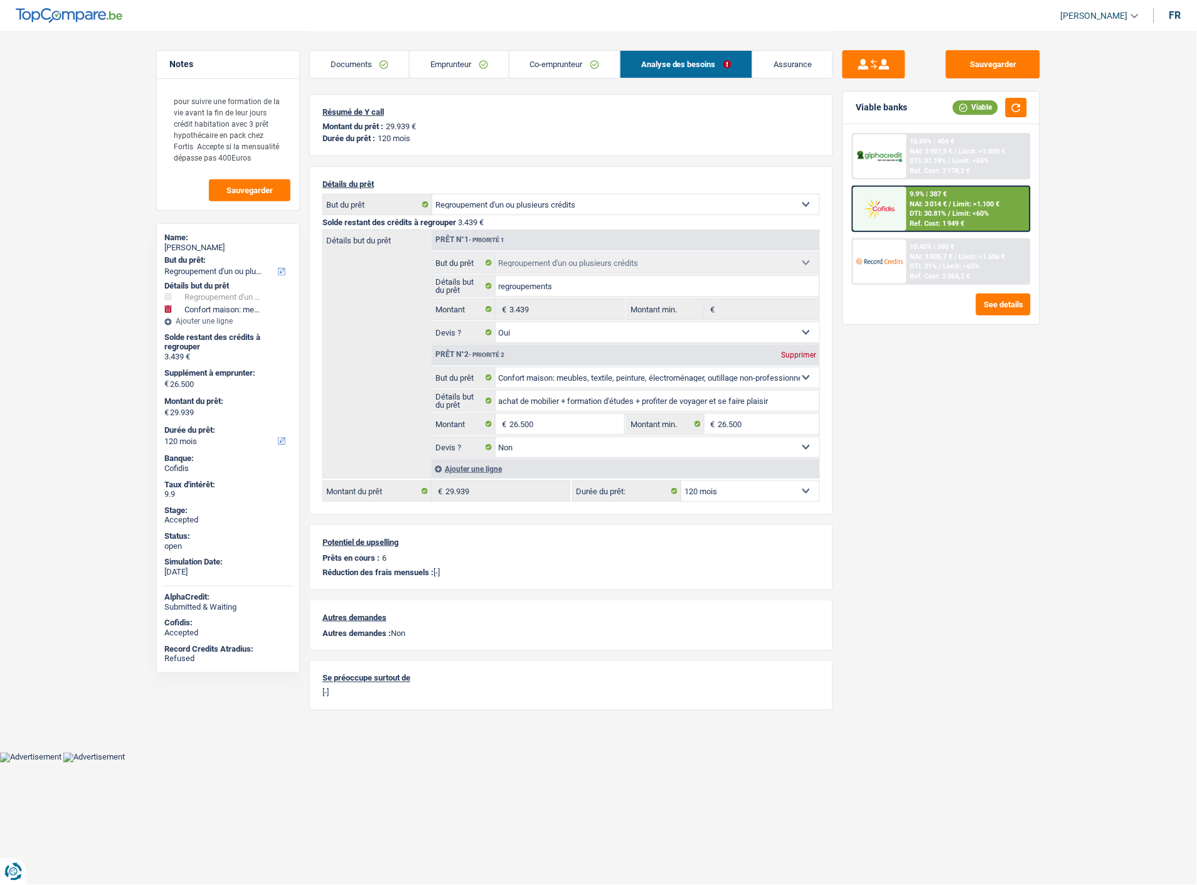
click at [471, 59] on link "Emprunteur" at bounding box center [459, 64] width 99 height 27
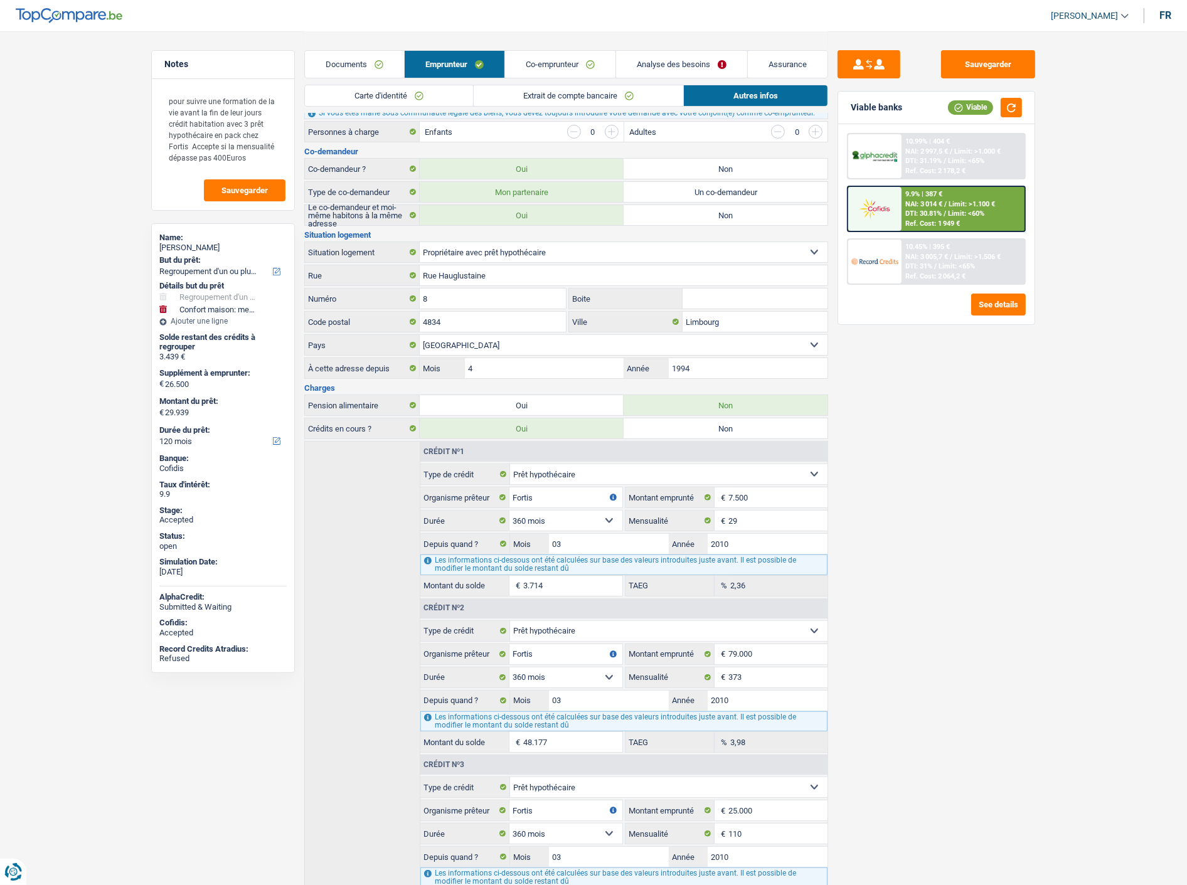
scroll to position [216, 0]
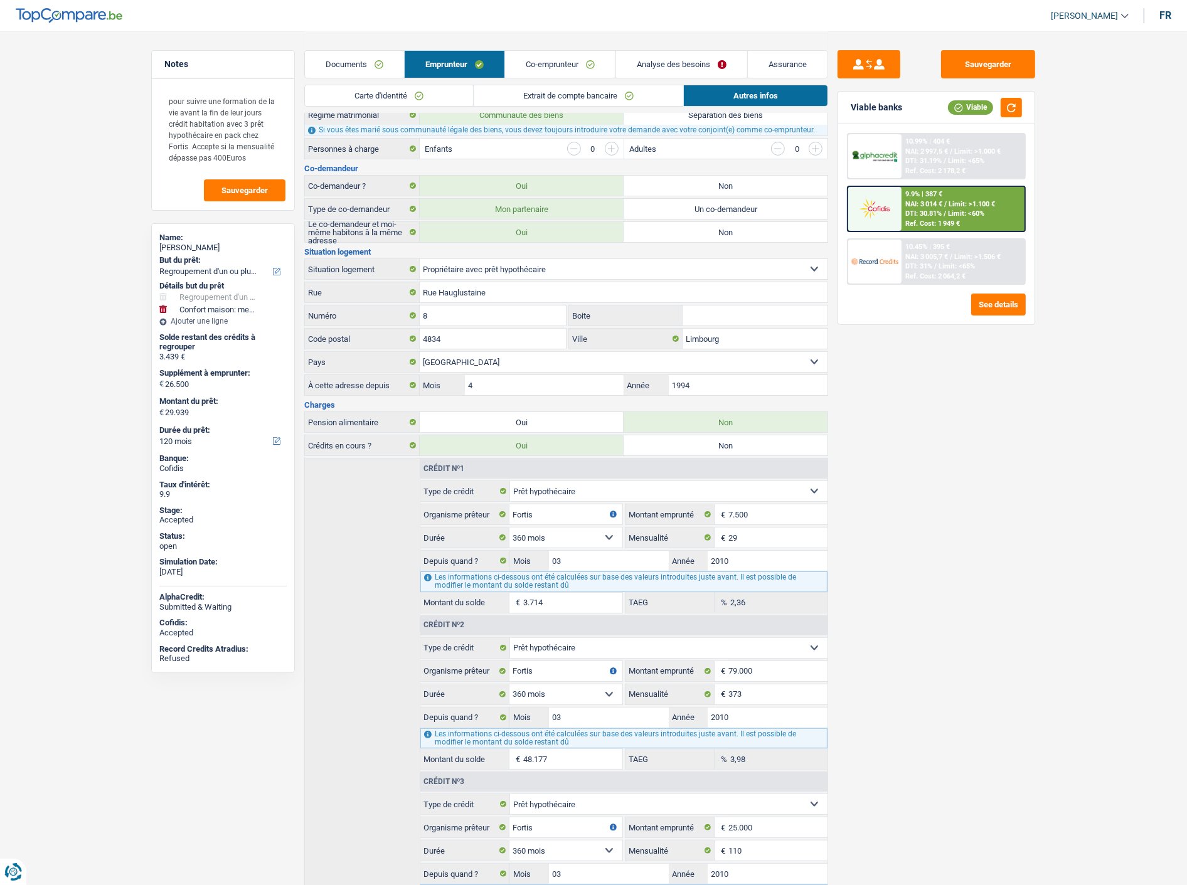
click at [368, 57] on link "Documents" at bounding box center [354, 64] width 99 height 27
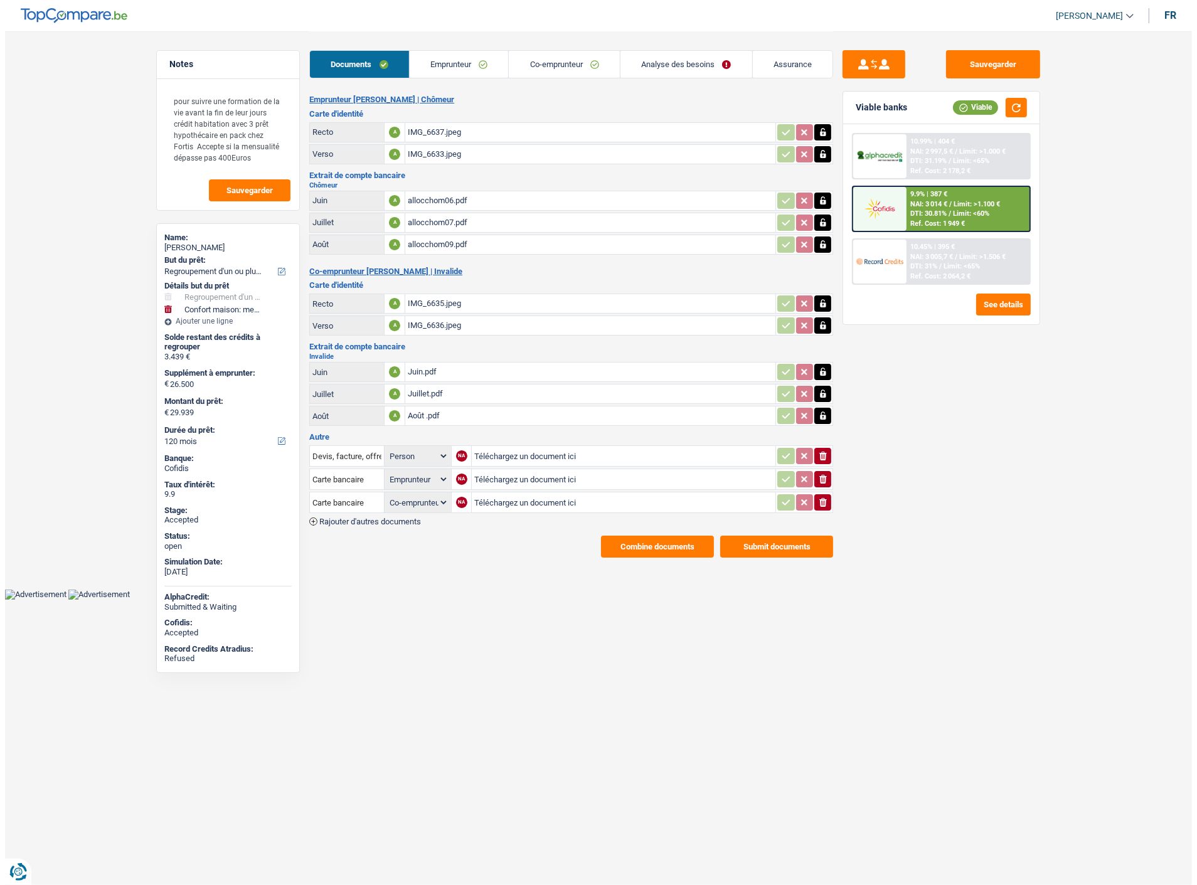
scroll to position [0, 0]
click at [665, 536] on button "Combine documents" at bounding box center [657, 547] width 113 height 22
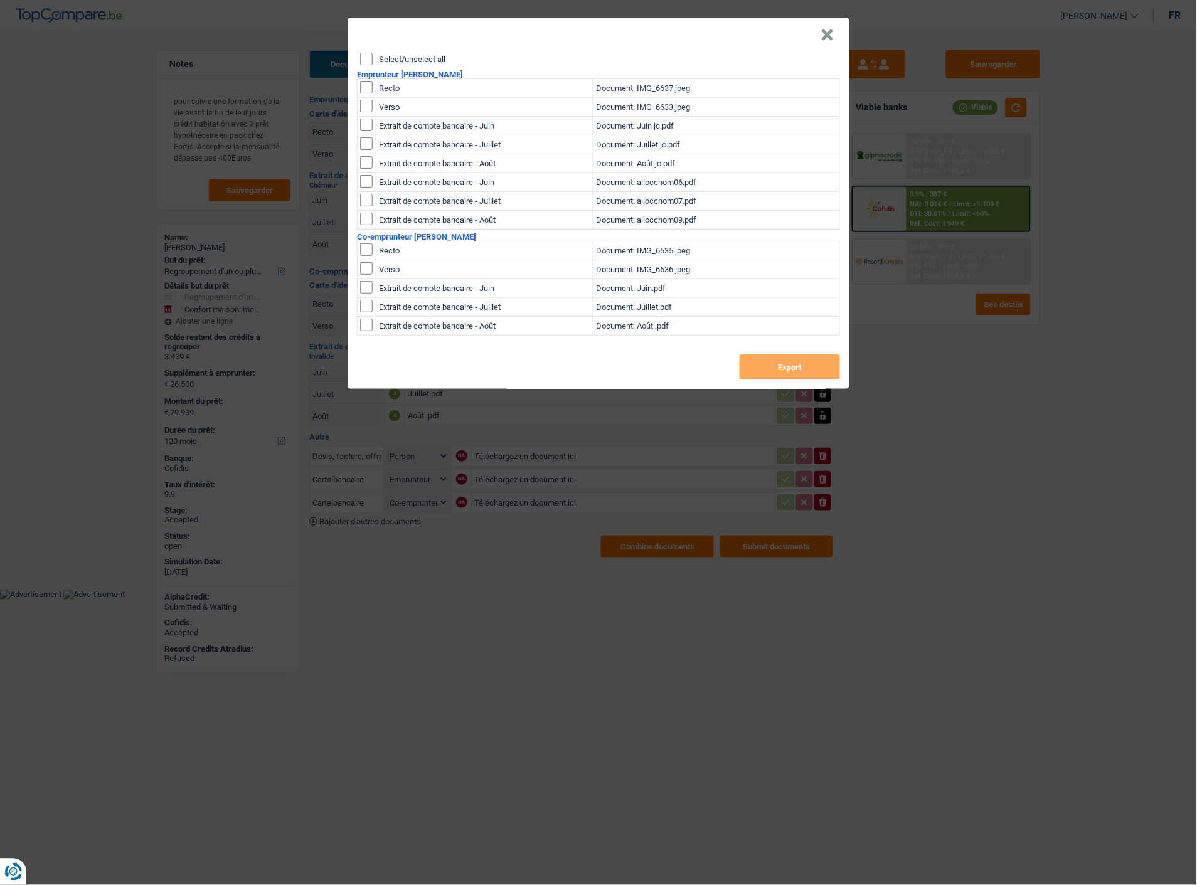
click at [363, 53] on input "Select/unselect all" at bounding box center [366, 59] width 13 height 13
checkbox input "true"
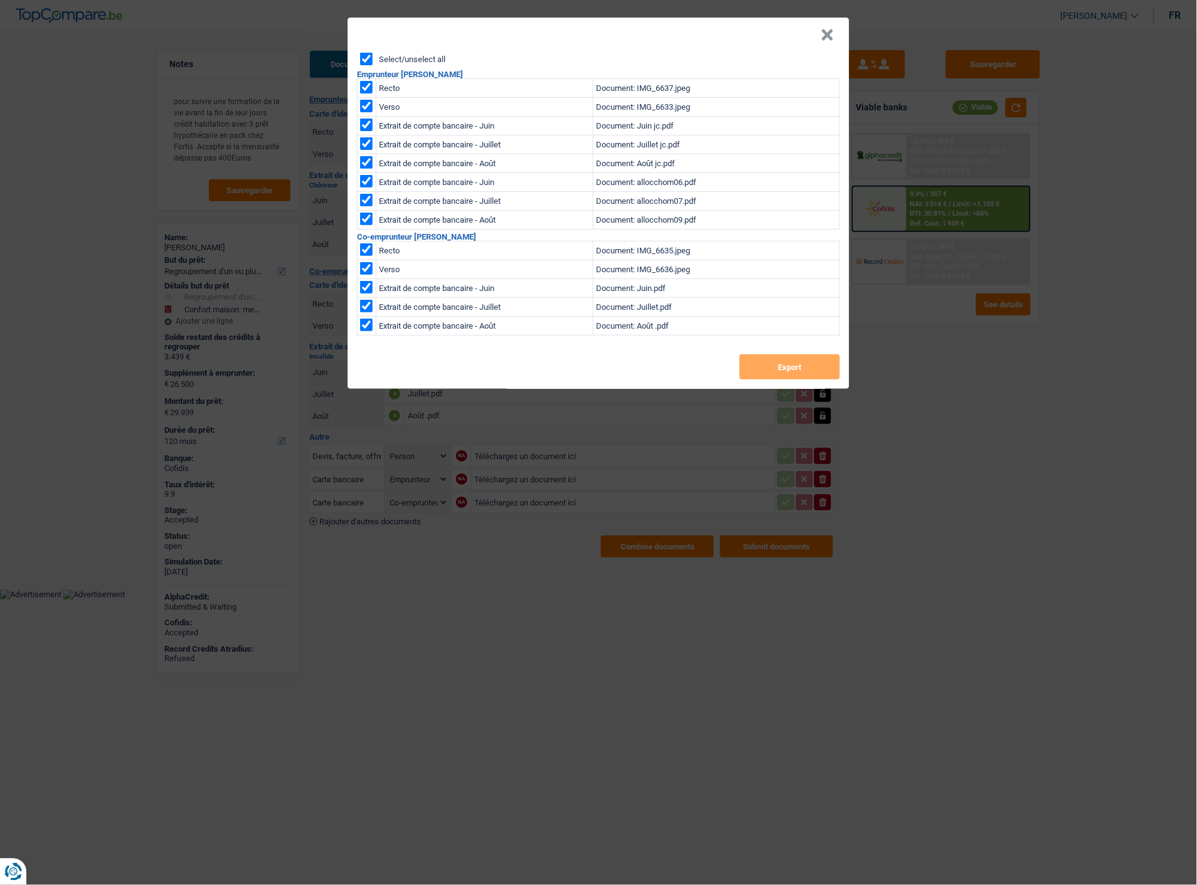
checkbox input "true"
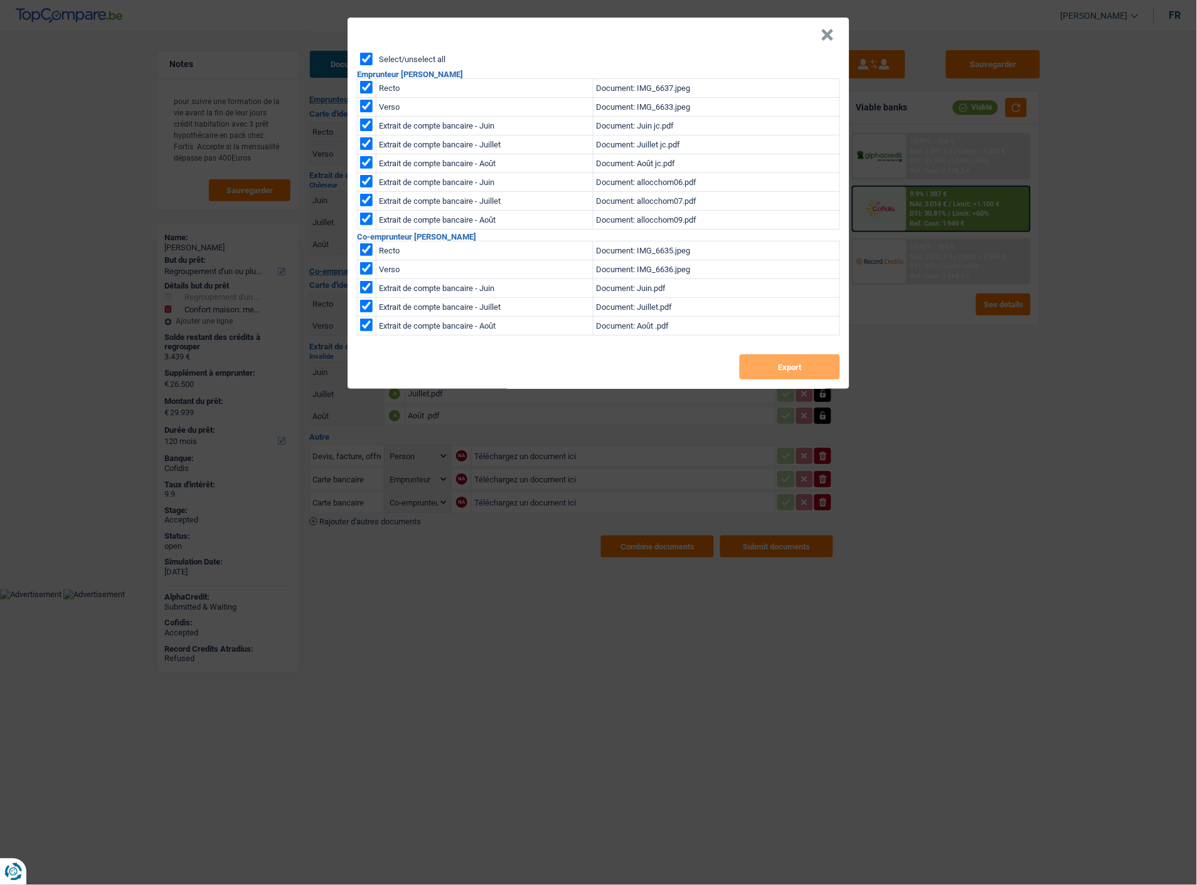
checkbox input "true"
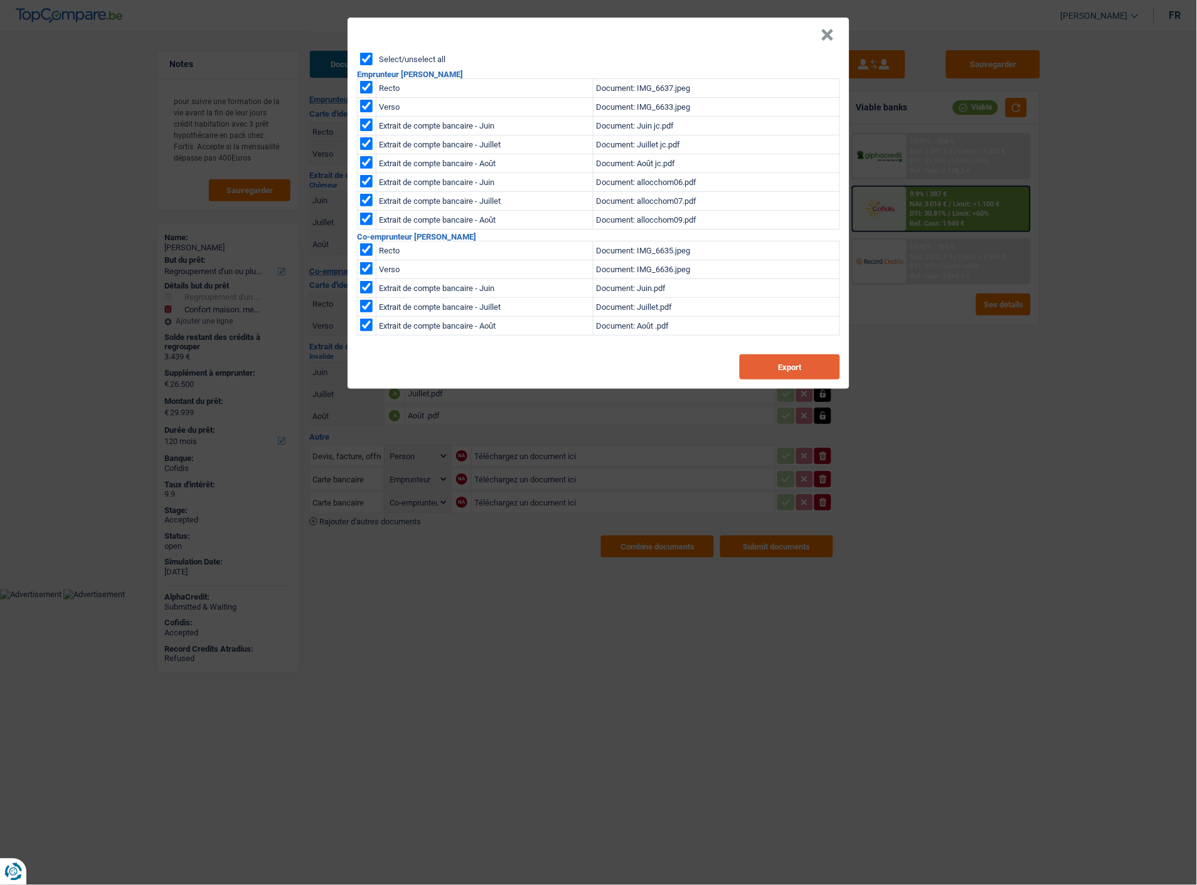
click at [822, 360] on button "Export" at bounding box center [790, 366] width 100 height 25
click at [832, 29] on button "×" at bounding box center [827, 35] width 13 height 13
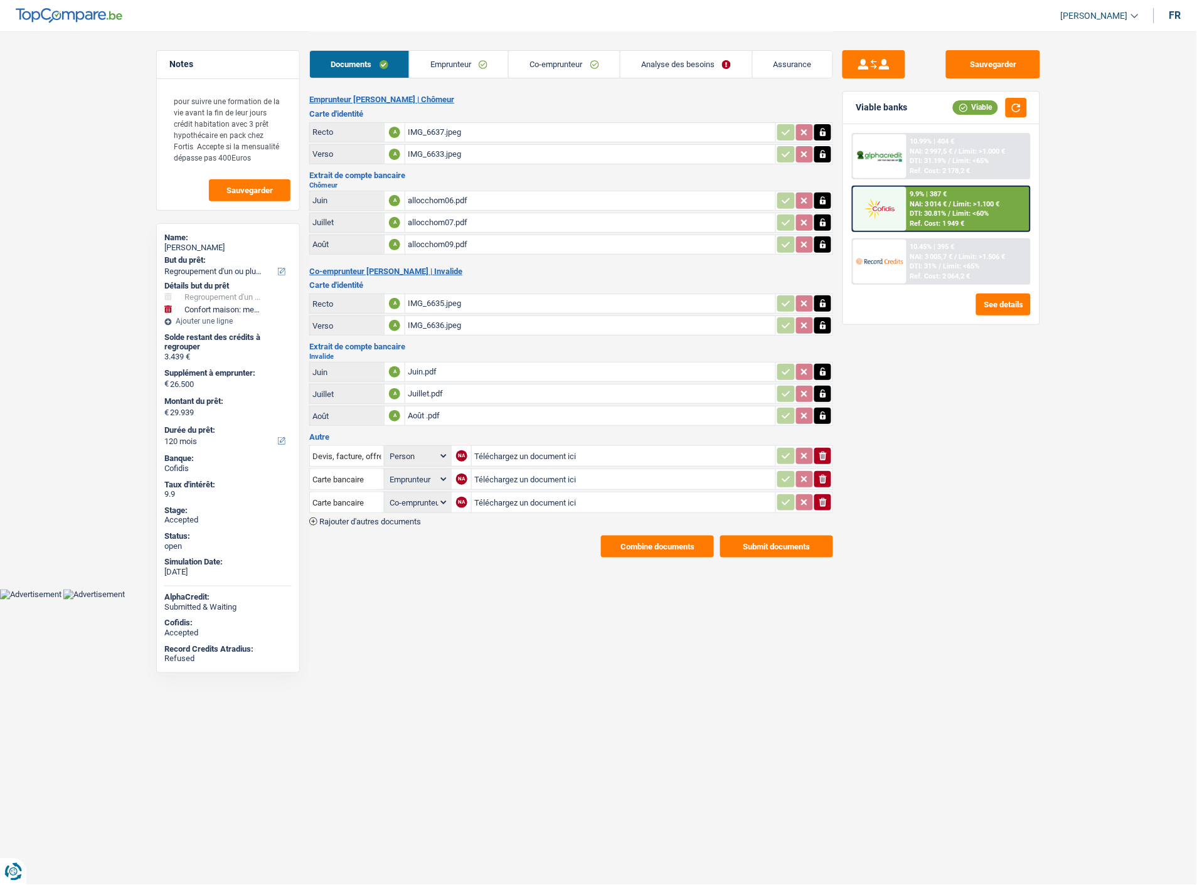
click at [927, 210] on span "DTI: 30.81%" at bounding box center [928, 214] width 36 height 8
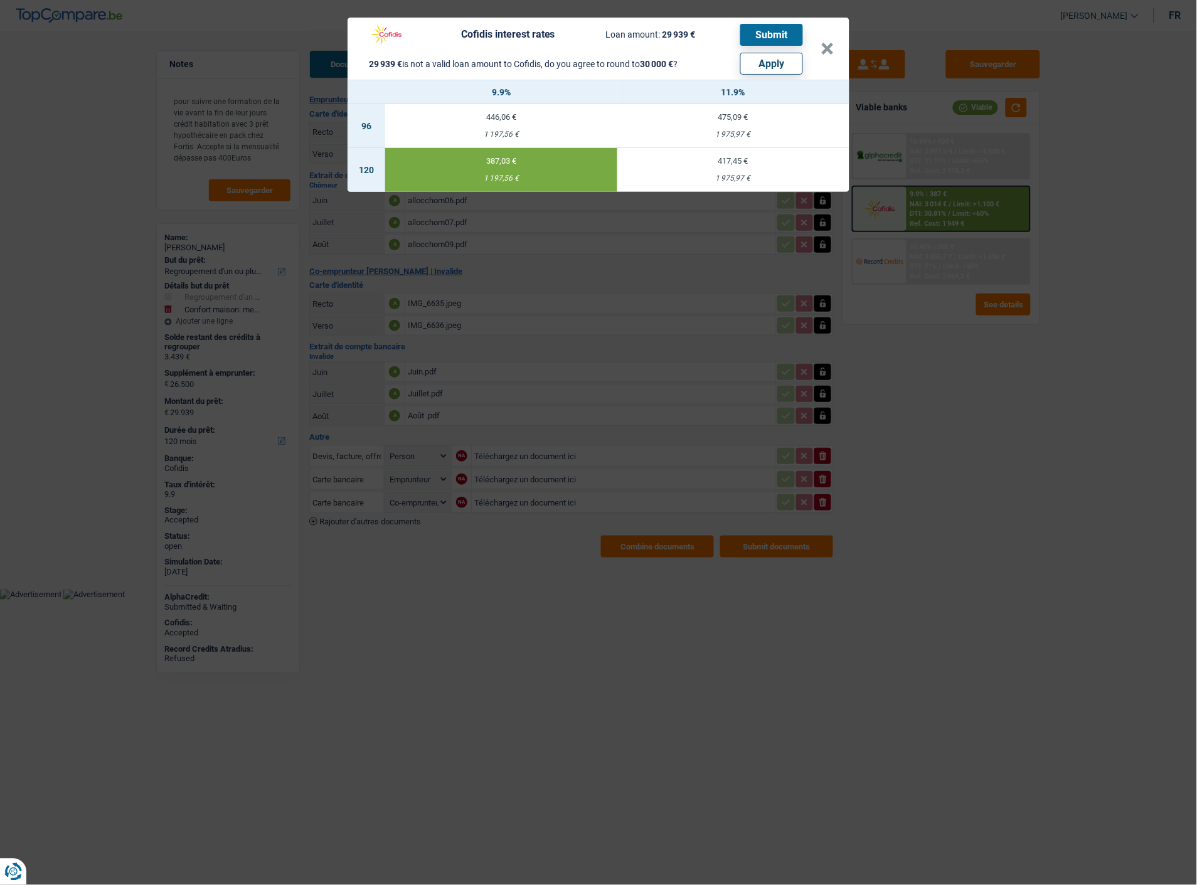
click at [772, 61] on button "Apply" at bounding box center [771, 64] width 63 height 22
type input "26.561"
type input "30.000"
select select "other"
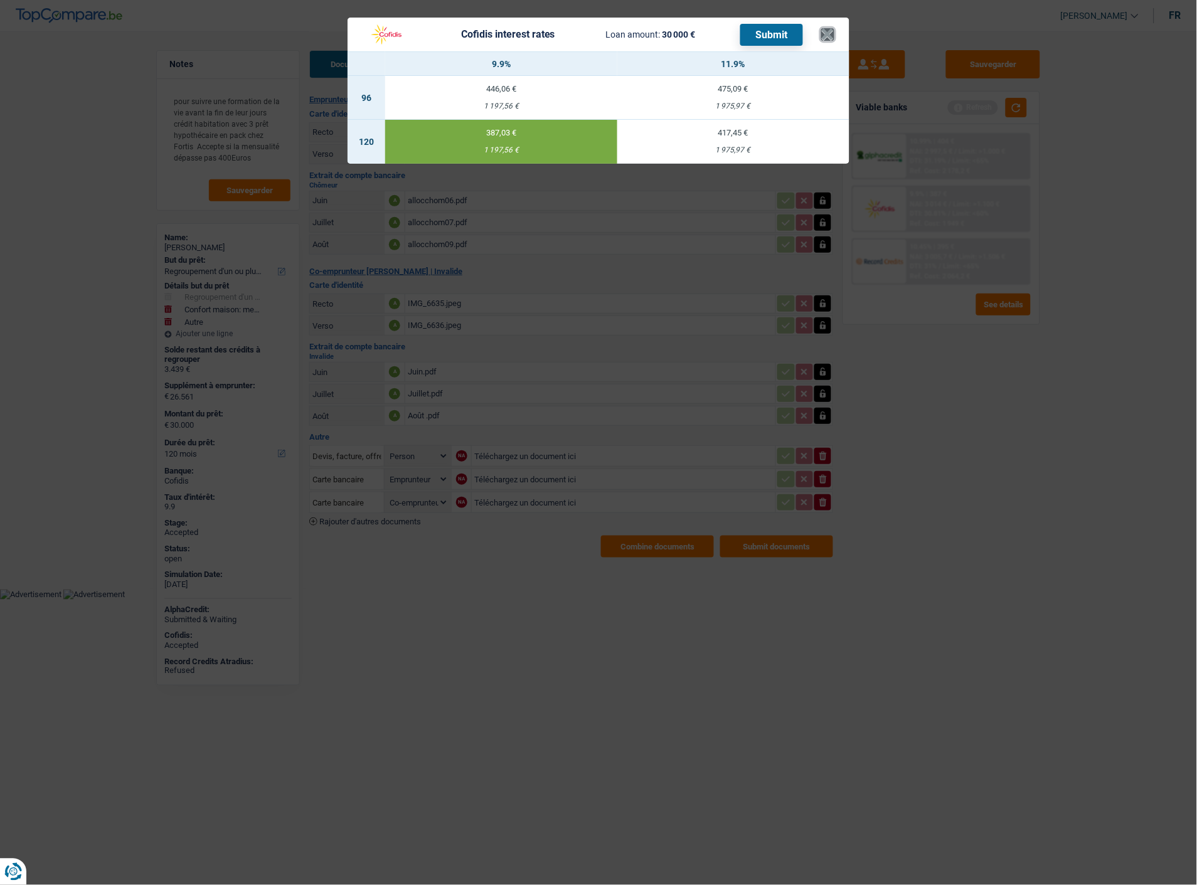
click at [826, 28] on button "×" at bounding box center [827, 34] width 13 height 13
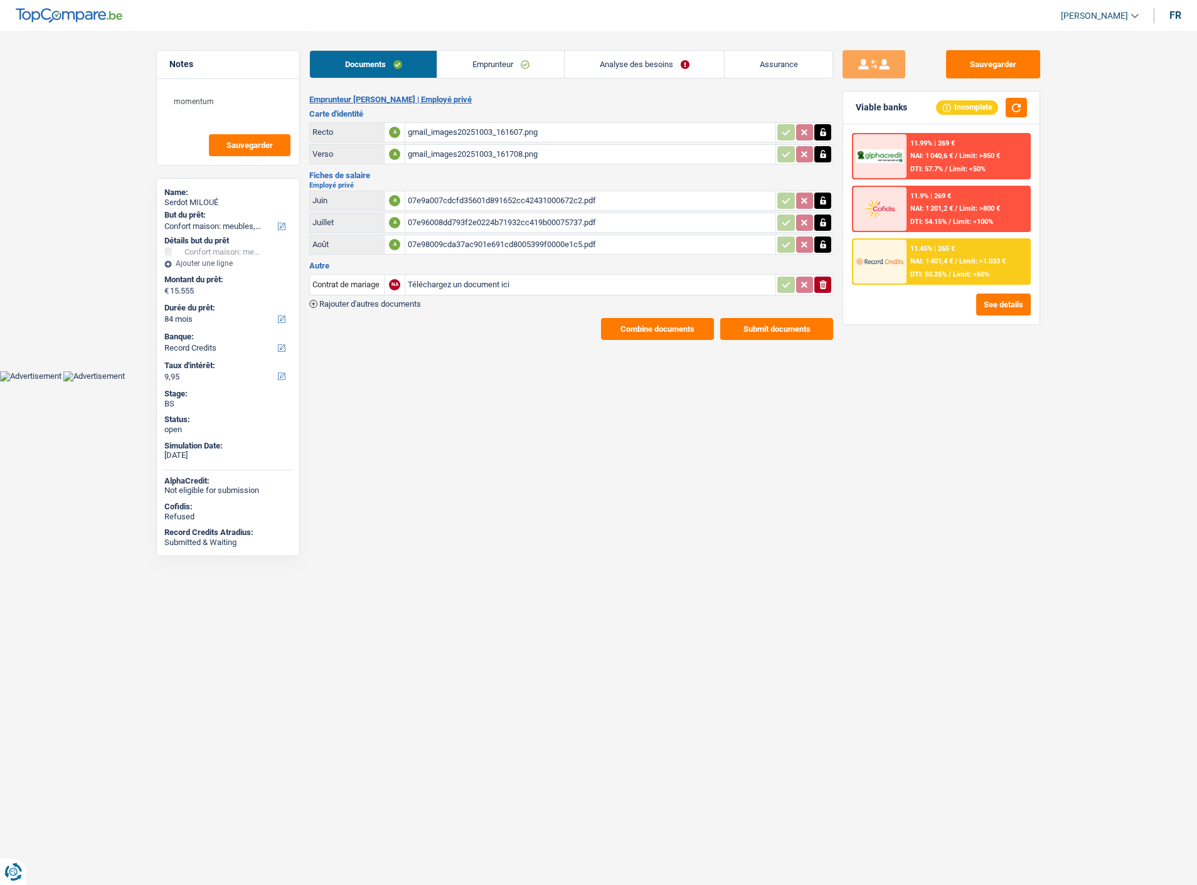
select select "household"
select select "84"
select select "record credits"
select select "household"
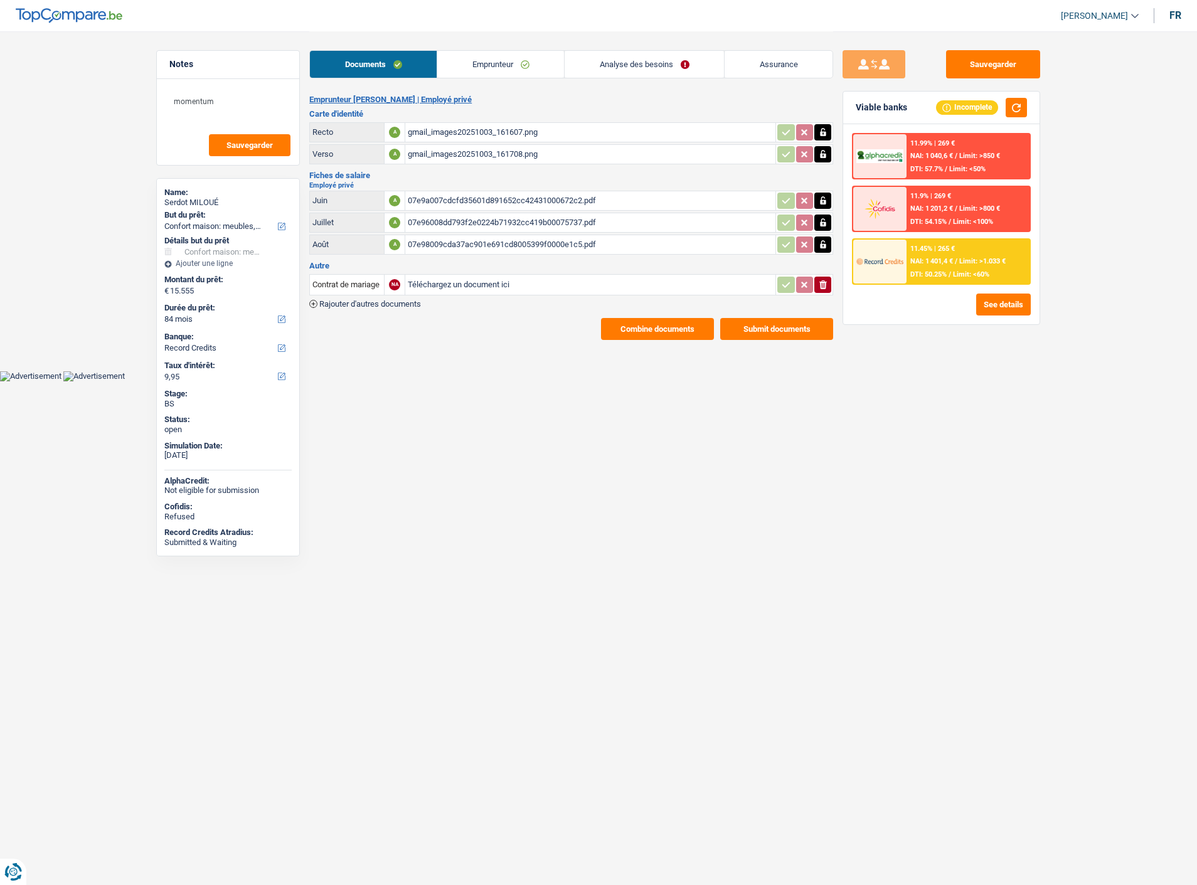
select select "household"
select select "false"
select select "84"
click at [682, 58] on link "Analyse des besoins" at bounding box center [644, 64] width 159 height 27
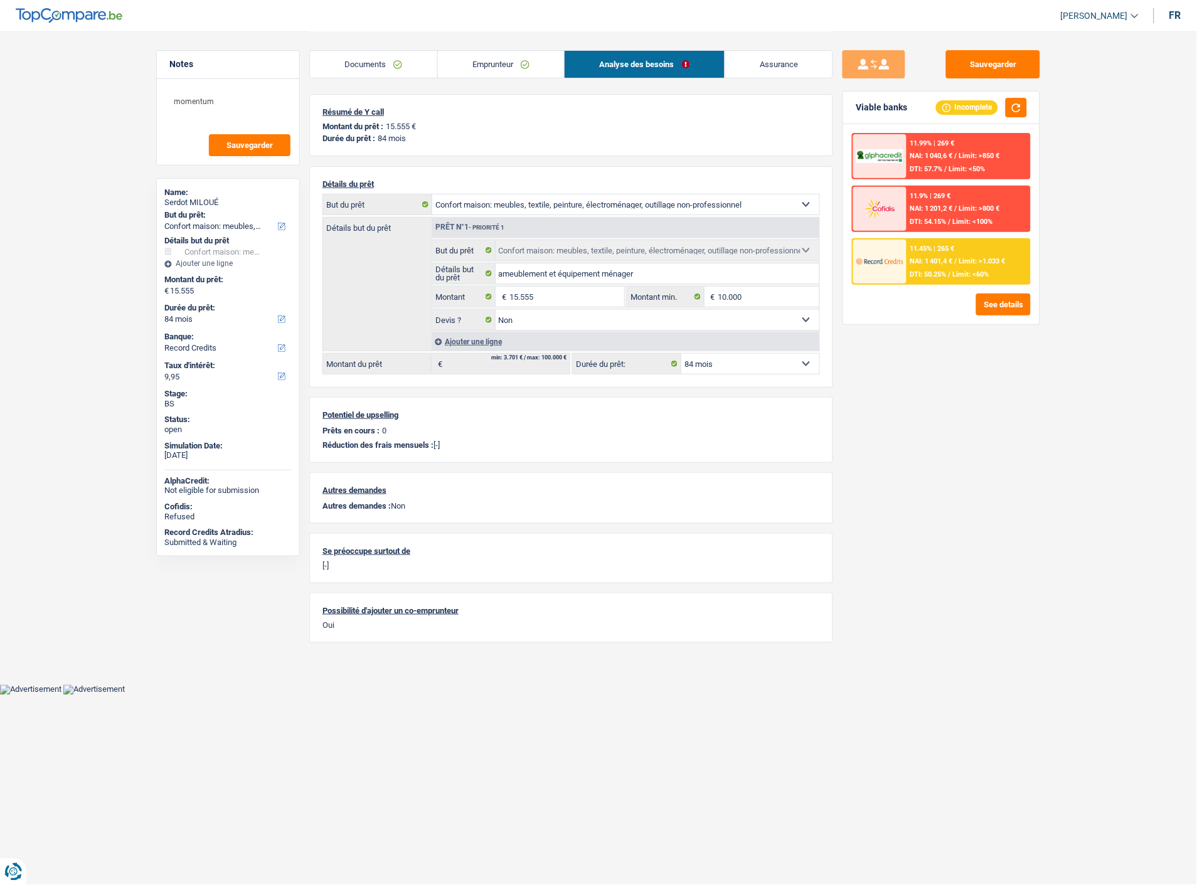
click at [529, 73] on link "Emprunteur" at bounding box center [501, 64] width 127 height 27
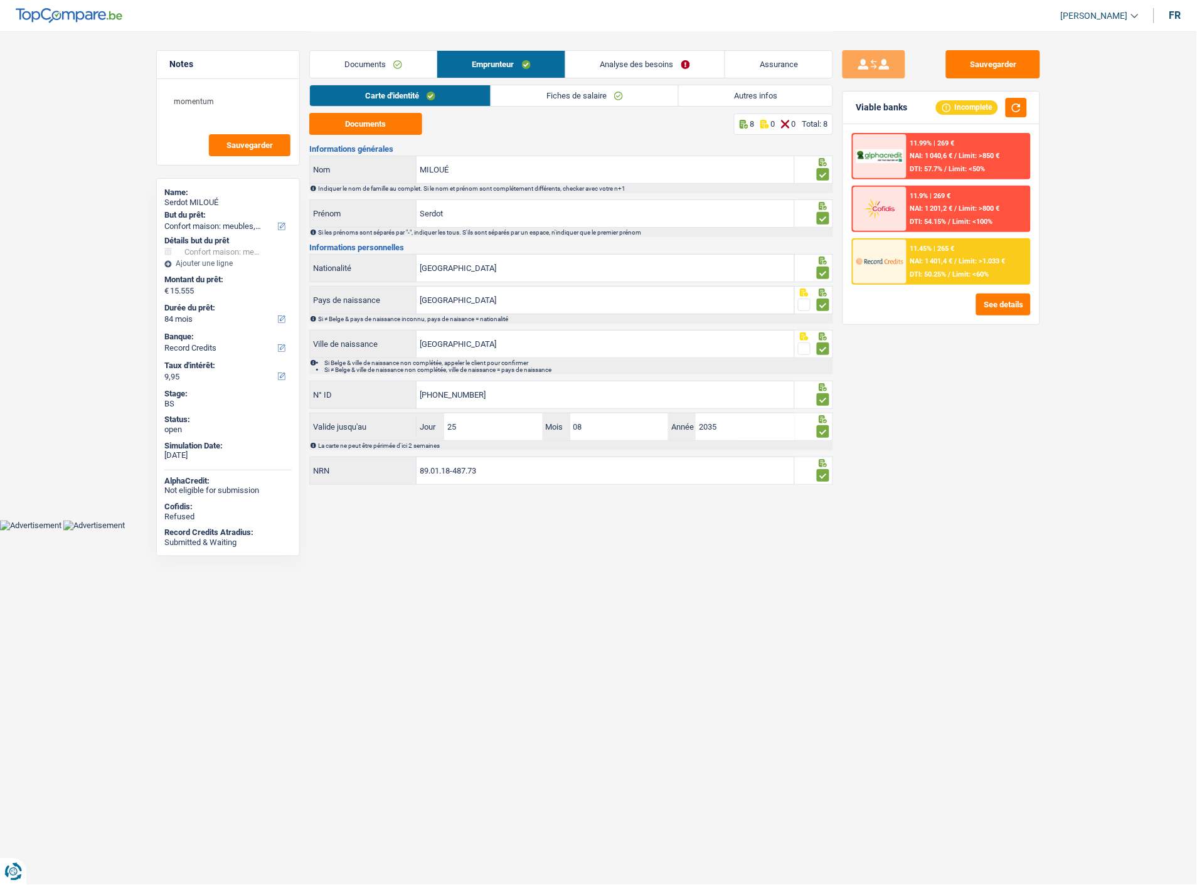
click at [548, 96] on link "Fiches de salaire" at bounding box center [584, 95] width 187 height 21
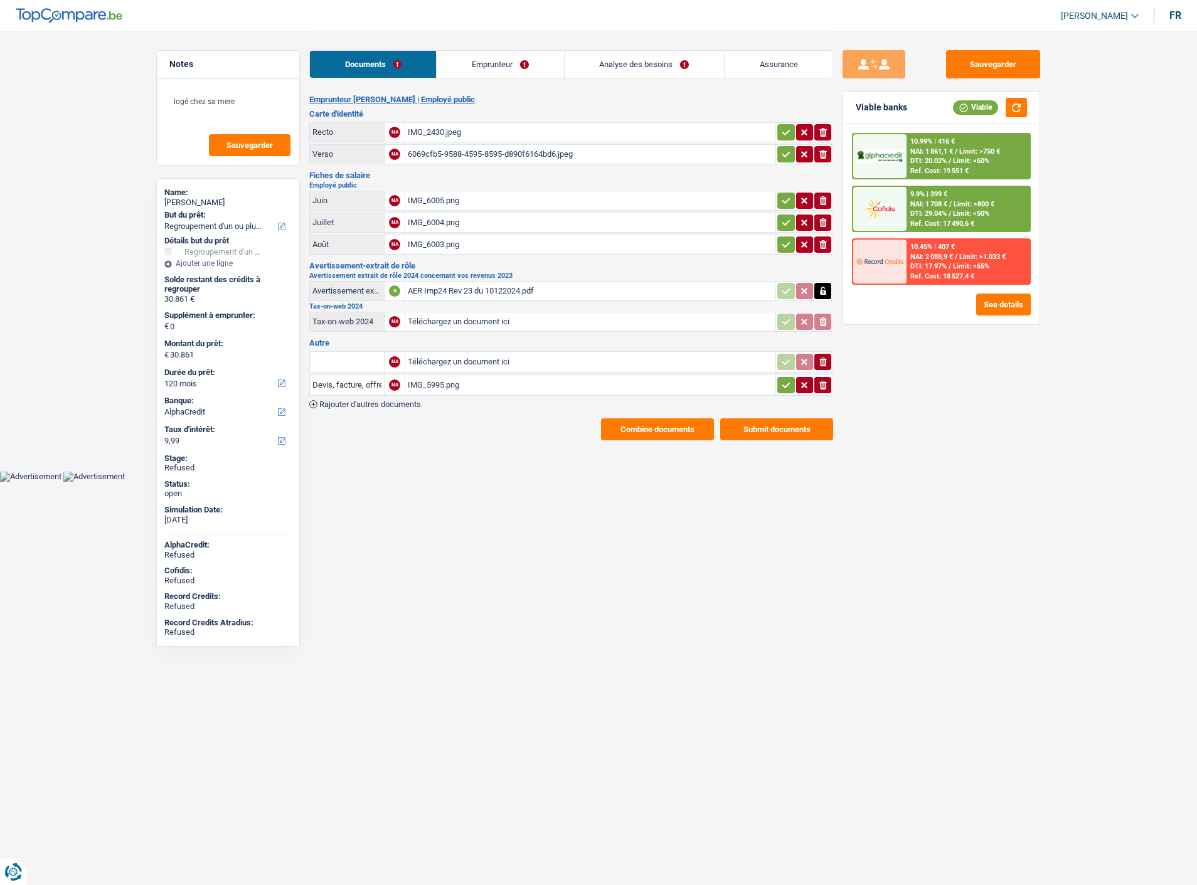
select select "refinancing"
select select "120"
select select "alphacredit"
click at [901, 574] on div "Sauvegarder Viable banks Viable 10.99% | 416 € NAI: 1 861,1 € / Limit: >750 € D…" at bounding box center [941, 457] width 216 height 815
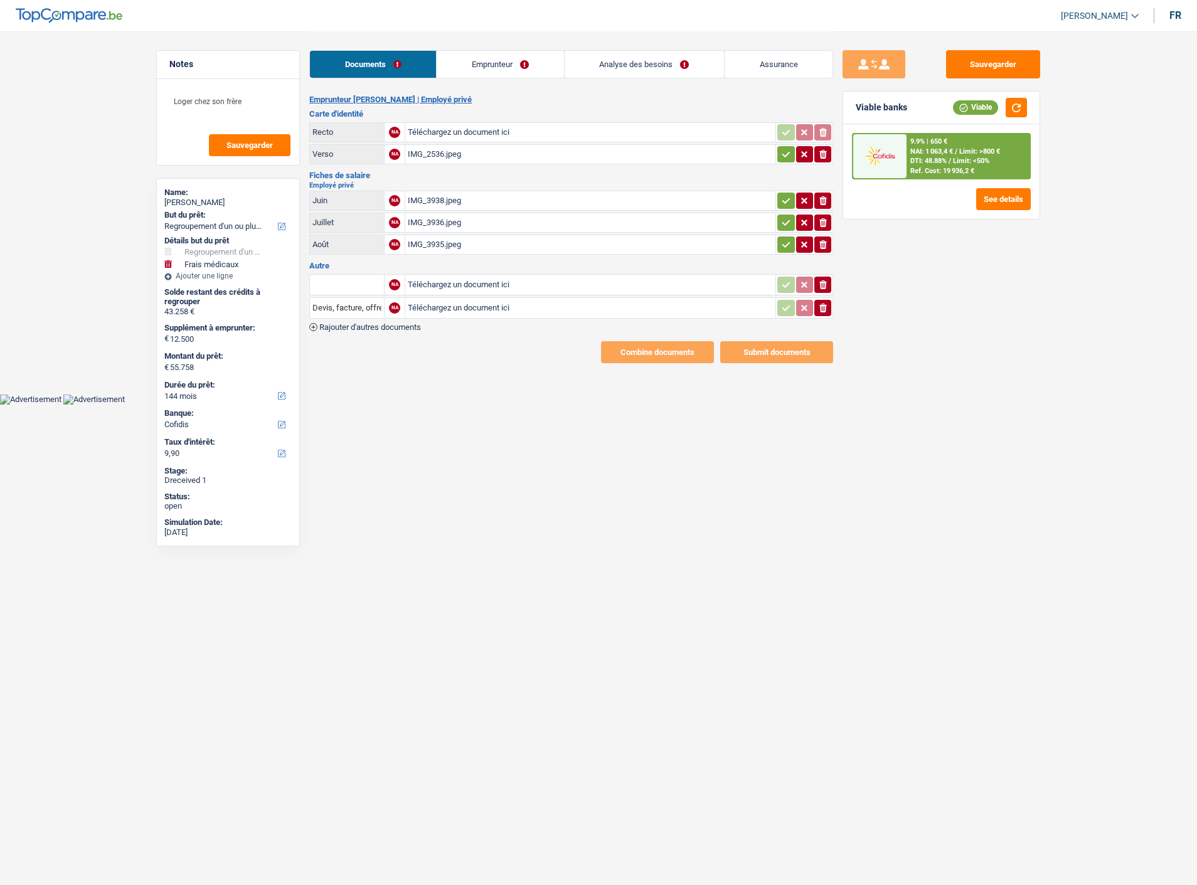
select select "refinancing"
select select "medical"
select select "144"
select select "cofidis"
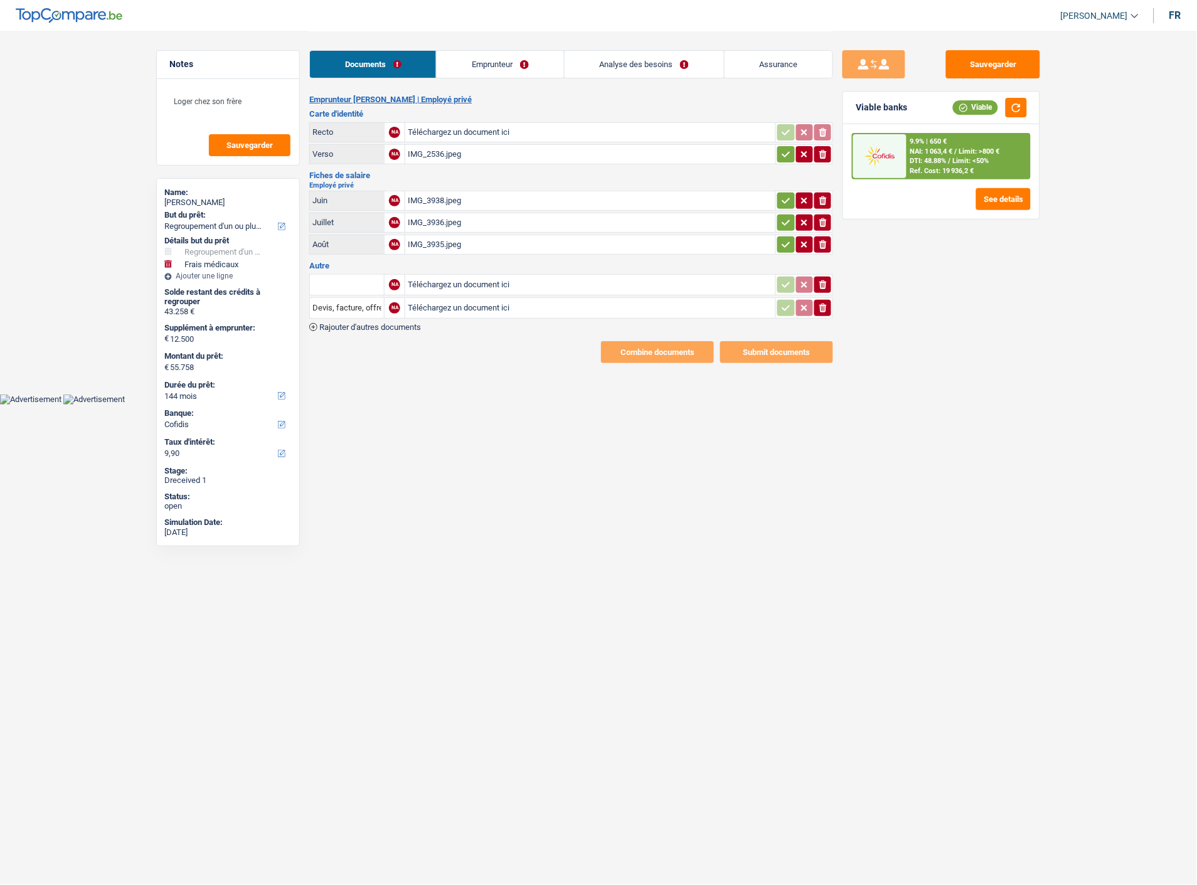
click at [824, 304] on icon "button" at bounding box center [823, 308] width 8 height 9
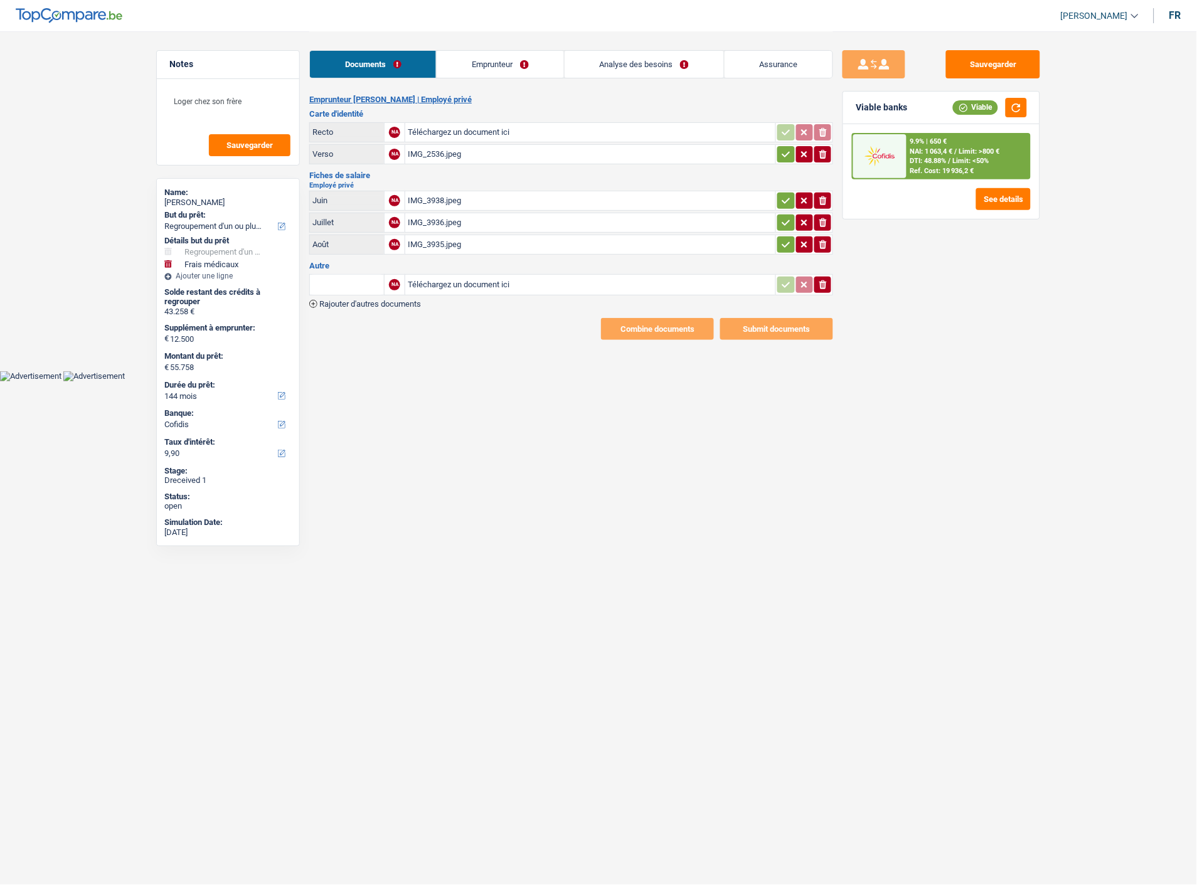
click at [823, 280] on icon "button" at bounding box center [823, 284] width 8 height 9
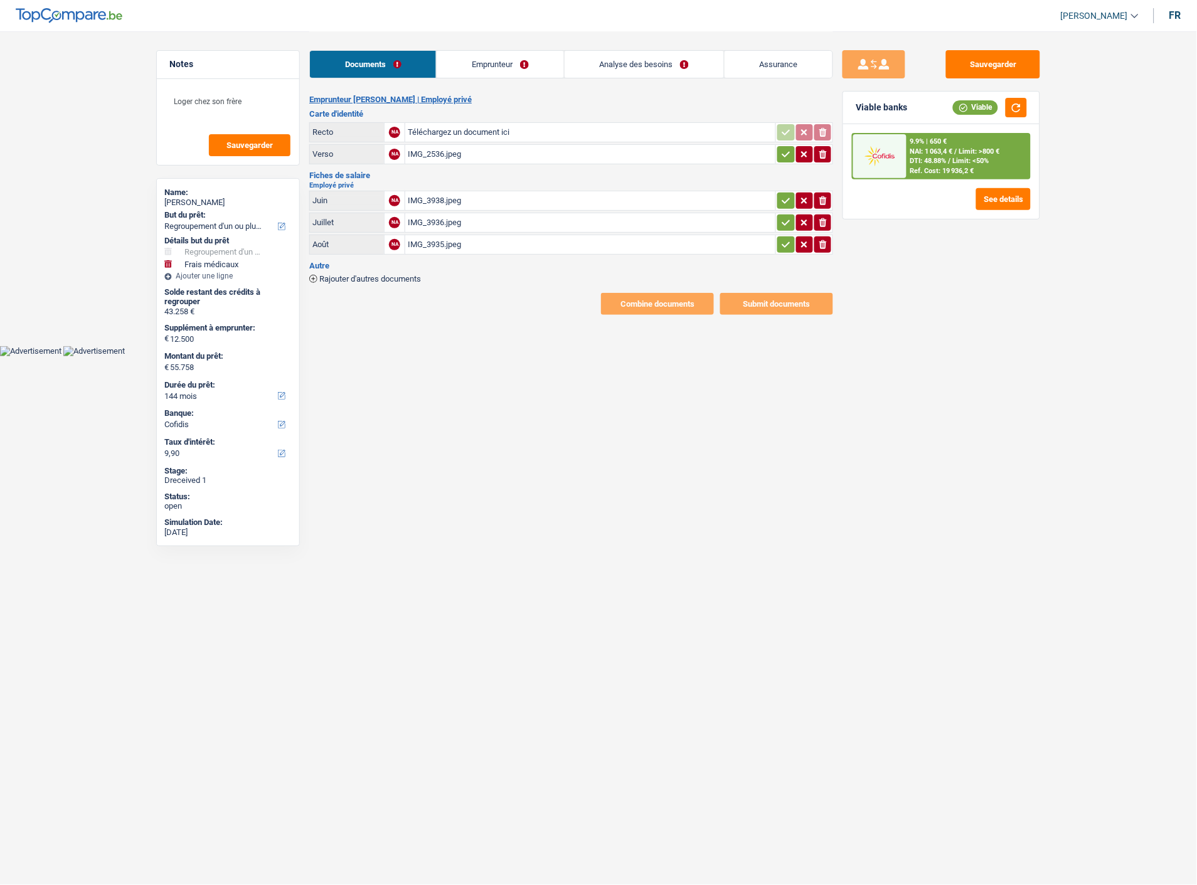
click at [491, 67] on link "Emprunteur" at bounding box center [500, 64] width 127 height 27
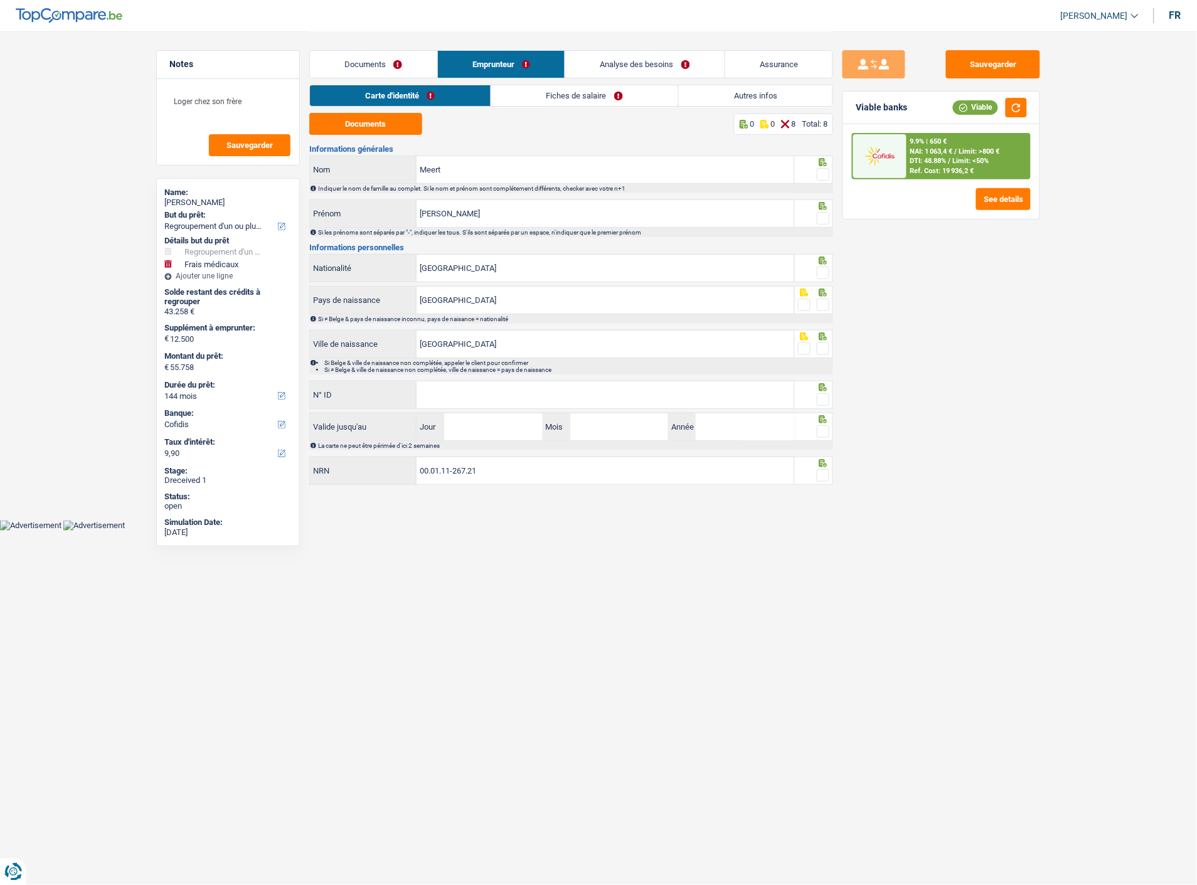
click at [826, 170] on span at bounding box center [823, 174] width 13 height 13
click at [0, 0] on input "radio" at bounding box center [0, 0] width 0 height 0
click at [824, 211] on div at bounding box center [823, 219] width 13 height 16
click at [823, 215] on span at bounding box center [823, 218] width 13 height 13
click at [0, 0] on input "radio" at bounding box center [0, 0] width 0 height 0
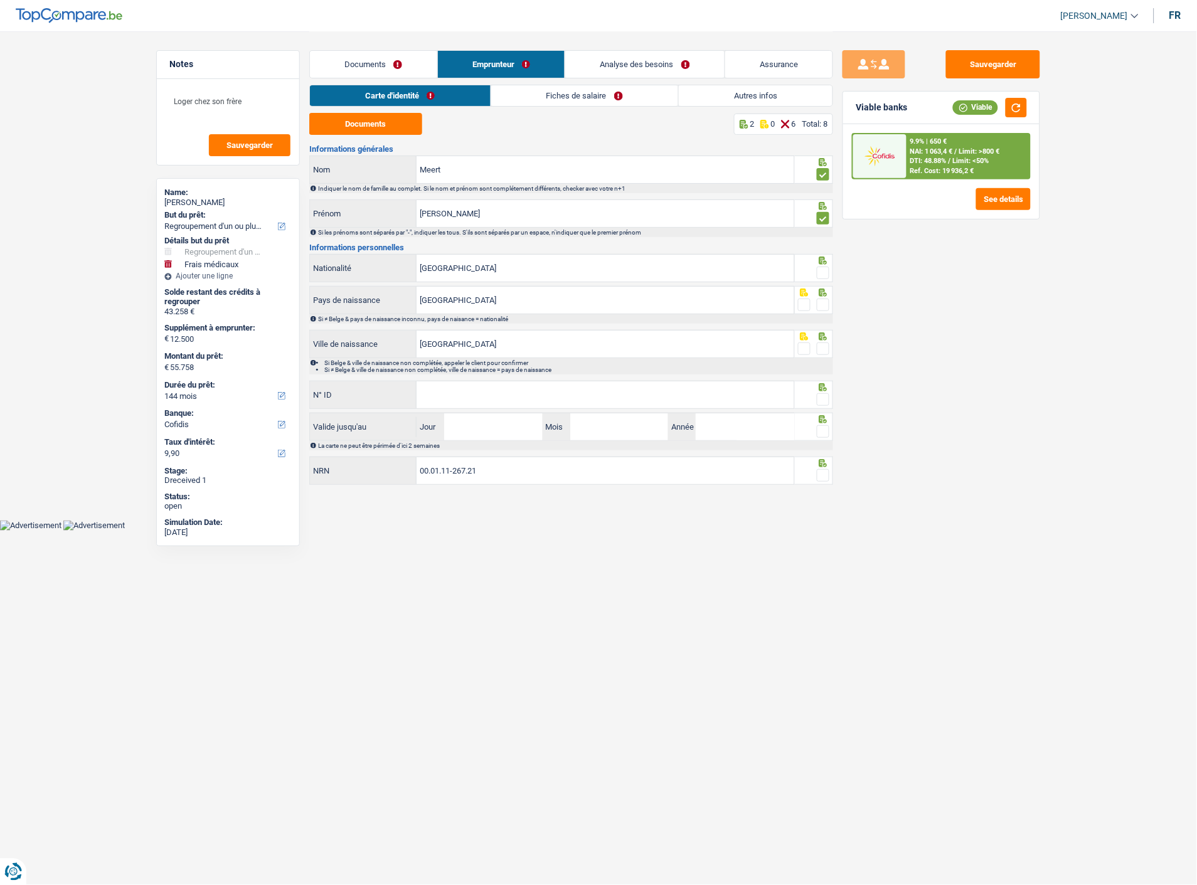
click at [824, 270] on span at bounding box center [823, 273] width 13 height 13
click at [0, 0] on input "radio" at bounding box center [0, 0] width 0 height 0
click at [824, 305] on span at bounding box center [823, 305] width 13 height 13
click at [0, 0] on input "radio" at bounding box center [0, 0] width 0 height 0
click at [826, 346] on span at bounding box center [823, 349] width 13 height 13
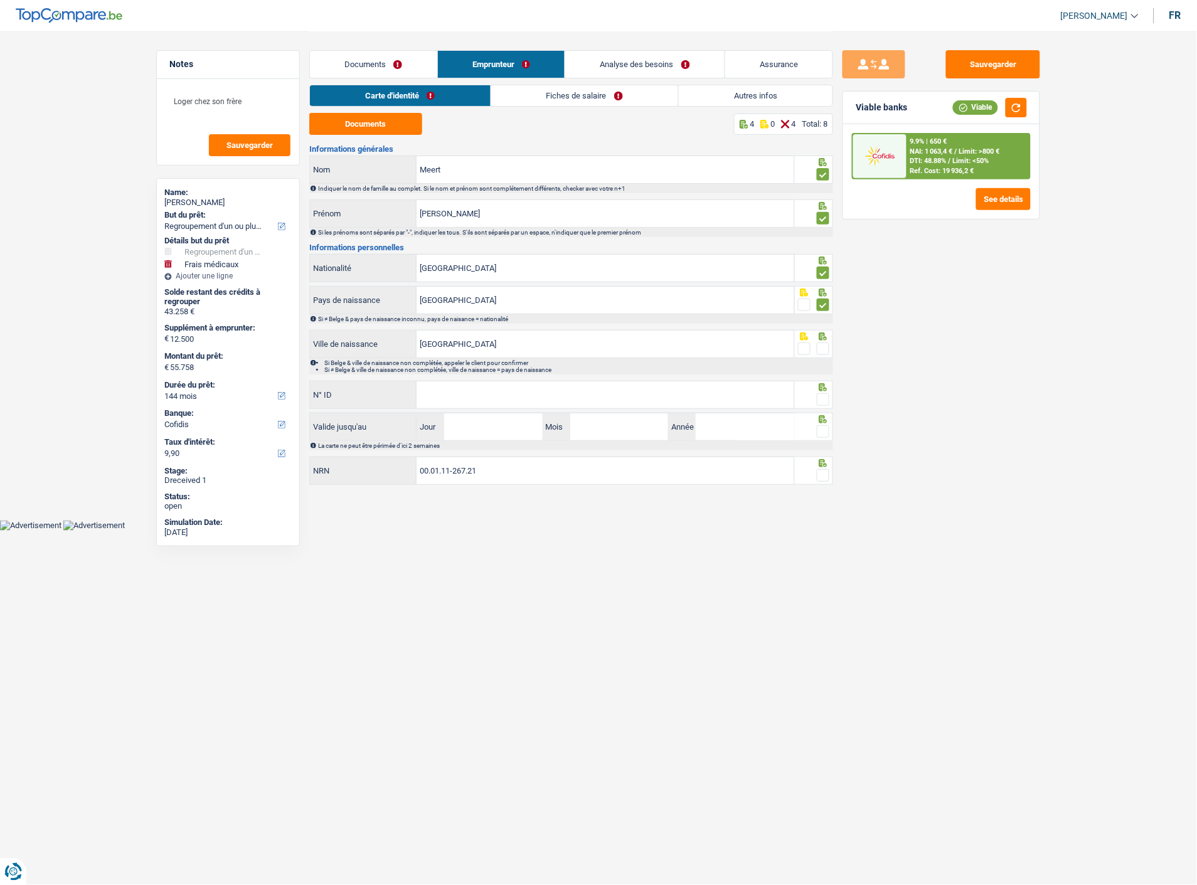
click at [0, 0] on input "radio" at bounding box center [0, 0] width 0 height 0
click at [676, 399] on input "N° ID" at bounding box center [606, 394] width 378 height 27
click at [392, 67] on link "Documents" at bounding box center [373, 64] width 127 height 27
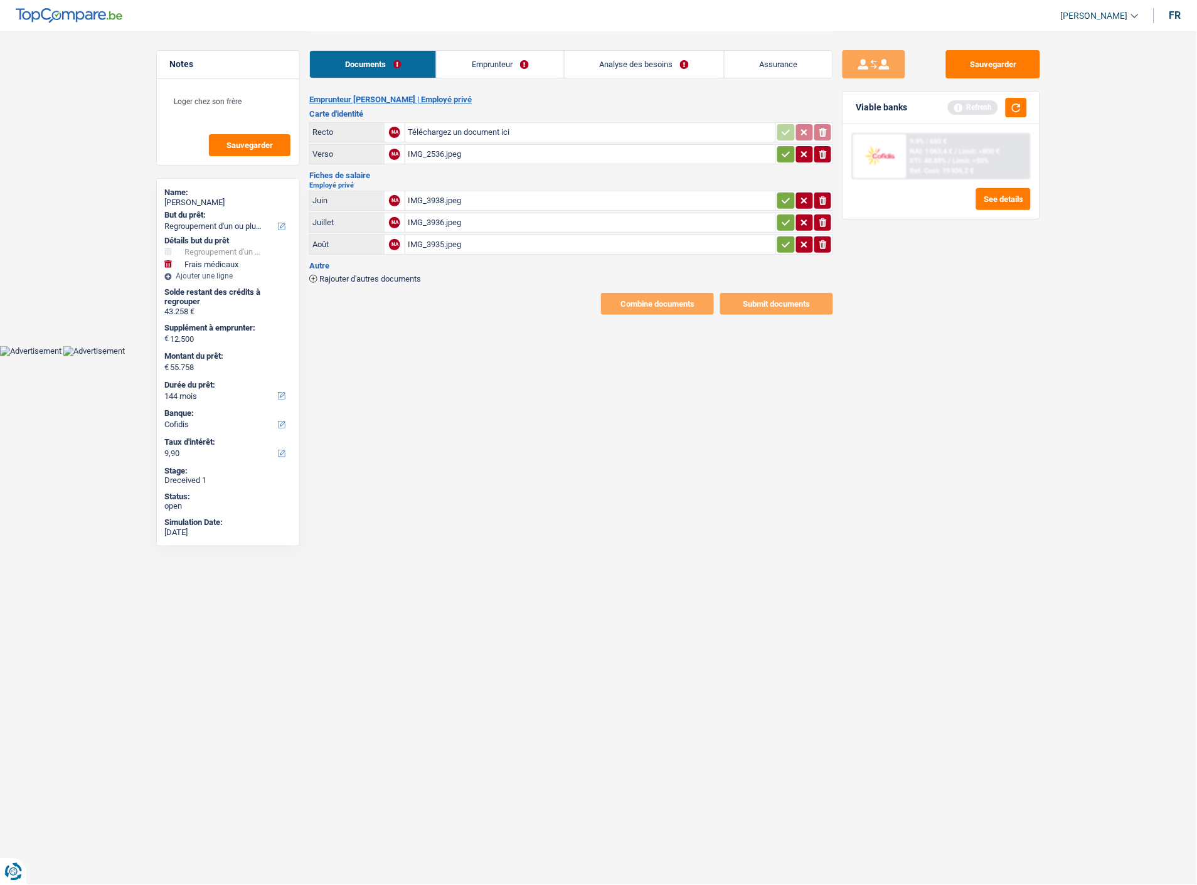
click at [481, 65] on link "Emprunteur" at bounding box center [500, 64] width 127 height 27
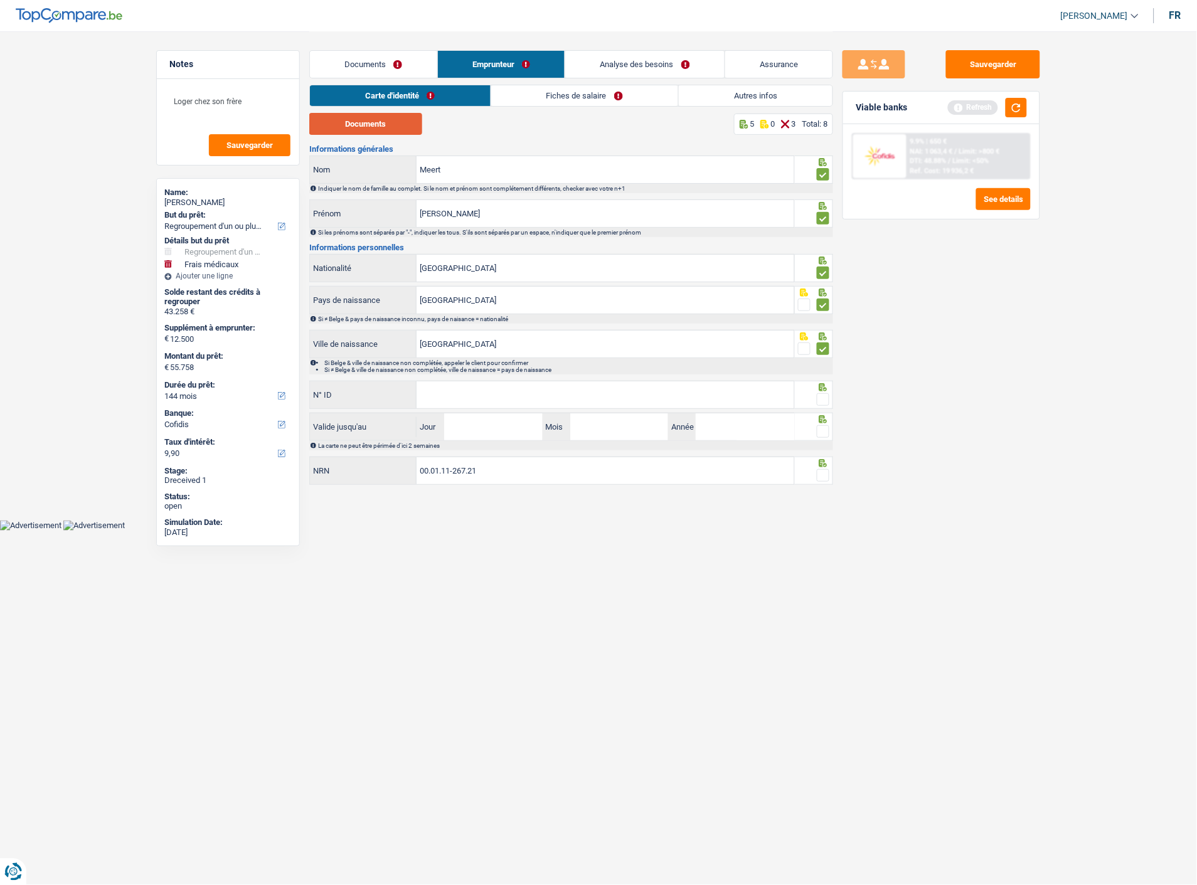
click at [354, 120] on button "Documents" at bounding box center [365, 124] width 113 height 22
click at [415, 60] on link "Documents" at bounding box center [373, 64] width 127 height 27
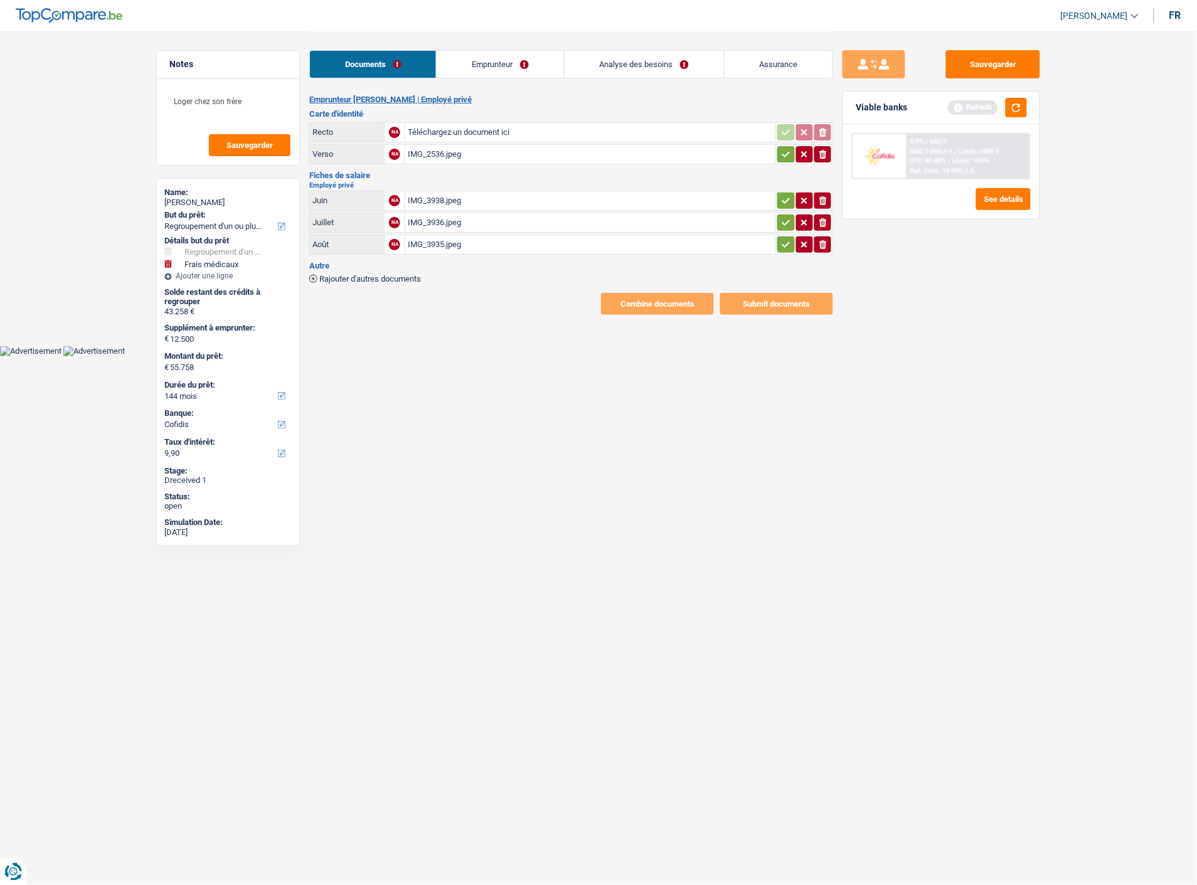
click at [827, 148] on icon "ionicons-v5-e" at bounding box center [823, 154] width 10 height 13
type input "C:\fakepath\processed-5ECEB314-B330-468B-812B-224389D980B9.jpeg"
type input "C:\fakepath\processed-AD5BE1B7-4150-47B3-9655-64994658FD9B.jpeg"
click at [786, 198] on icon "button" at bounding box center [786, 200] width 10 height 13
click at [785, 241] on icon "button" at bounding box center [786, 244] width 10 height 13
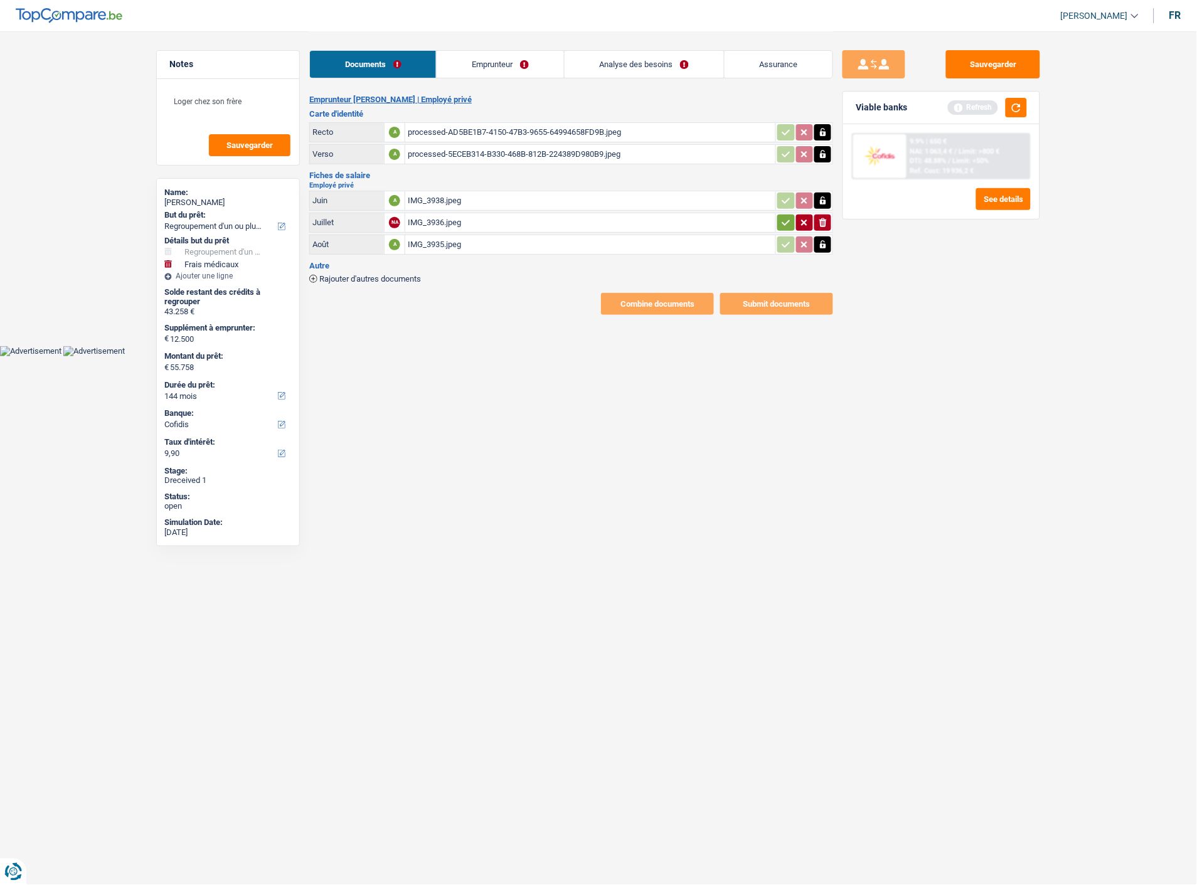
click at [502, 61] on link "Emprunteur" at bounding box center [500, 64] width 127 height 27
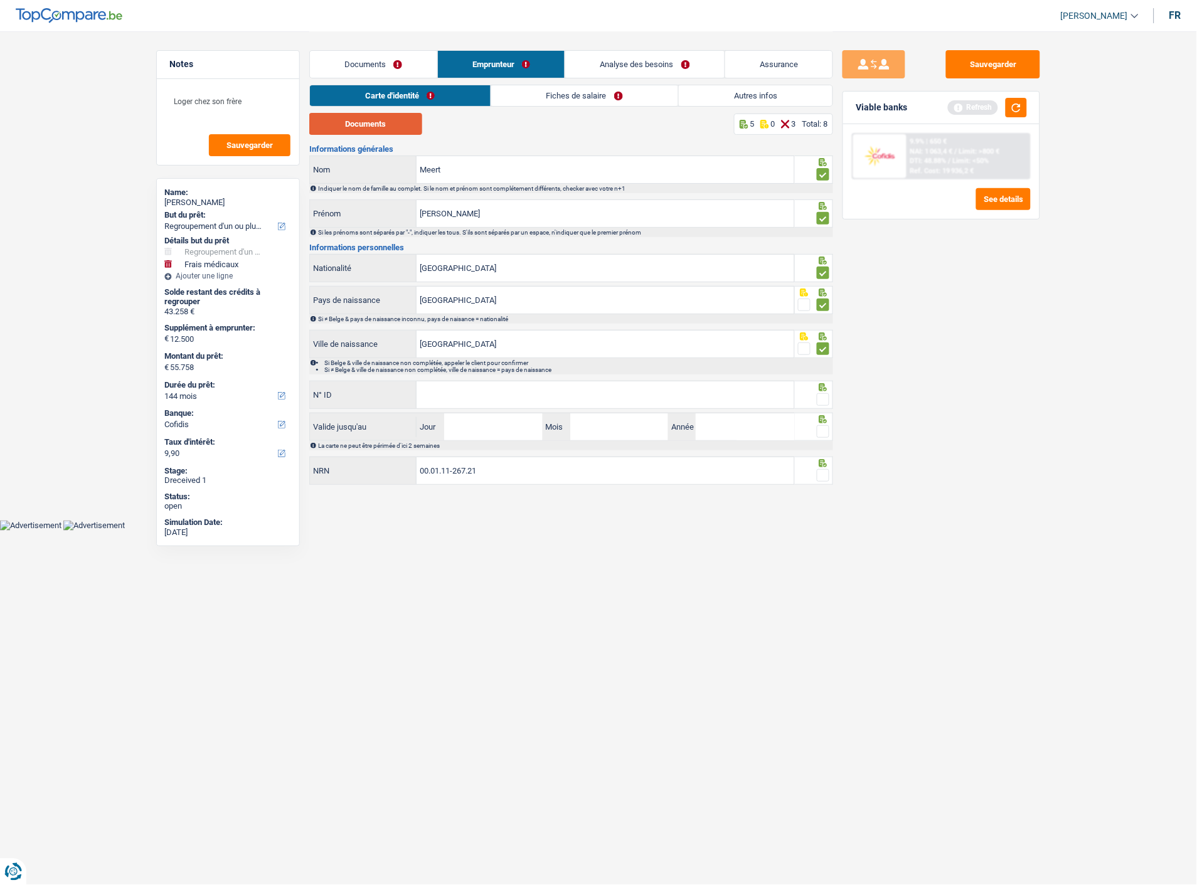
click at [369, 129] on button "Documents" at bounding box center [365, 124] width 113 height 22
click at [610, 398] on input "N° ID" at bounding box center [606, 394] width 378 height 27
type input "592-9376445-21"
click at [819, 398] on span at bounding box center [823, 399] width 13 height 13
click at [0, 0] on input "radio" at bounding box center [0, 0] width 0 height 0
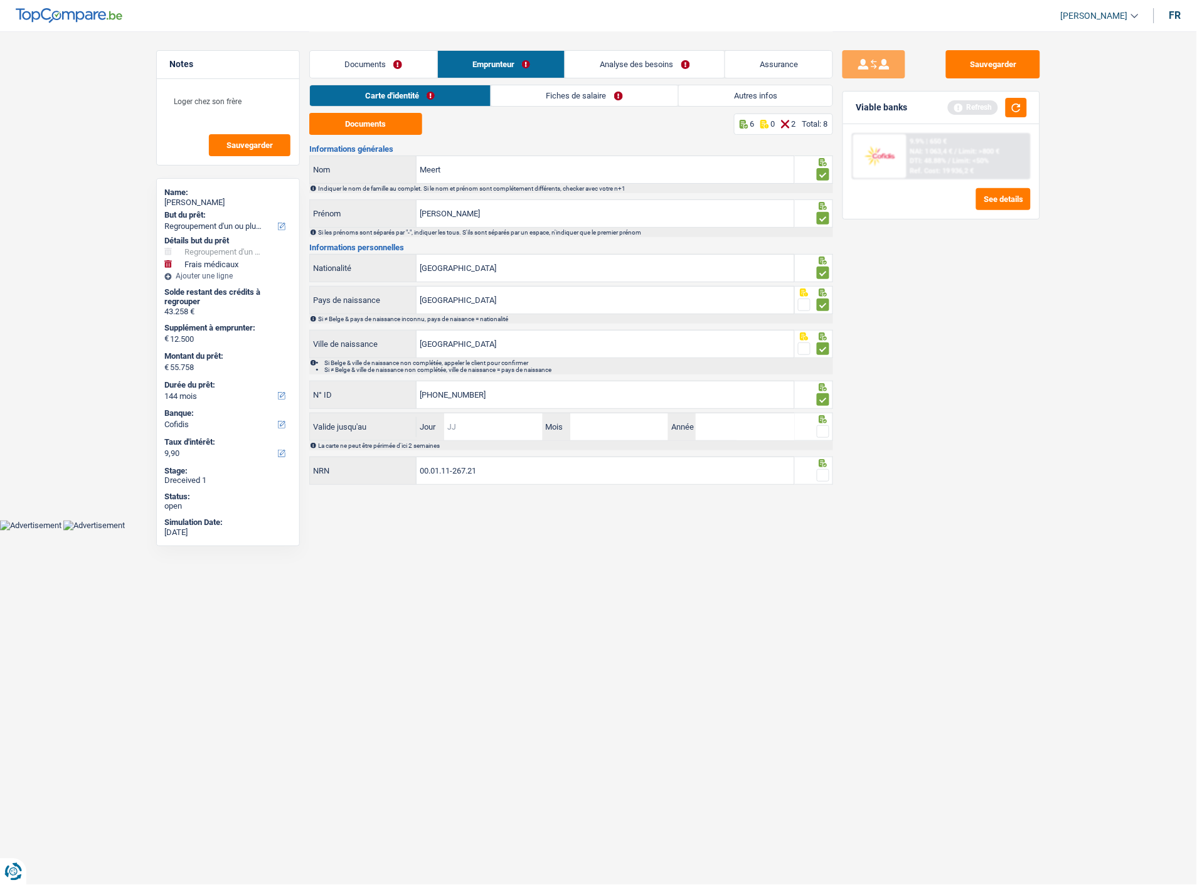
click at [477, 430] on input "Jour" at bounding box center [493, 426] width 98 height 27
type input "08"
type input "05"
type input "2029"
click at [819, 429] on span at bounding box center [823, 431] width 13 height 13
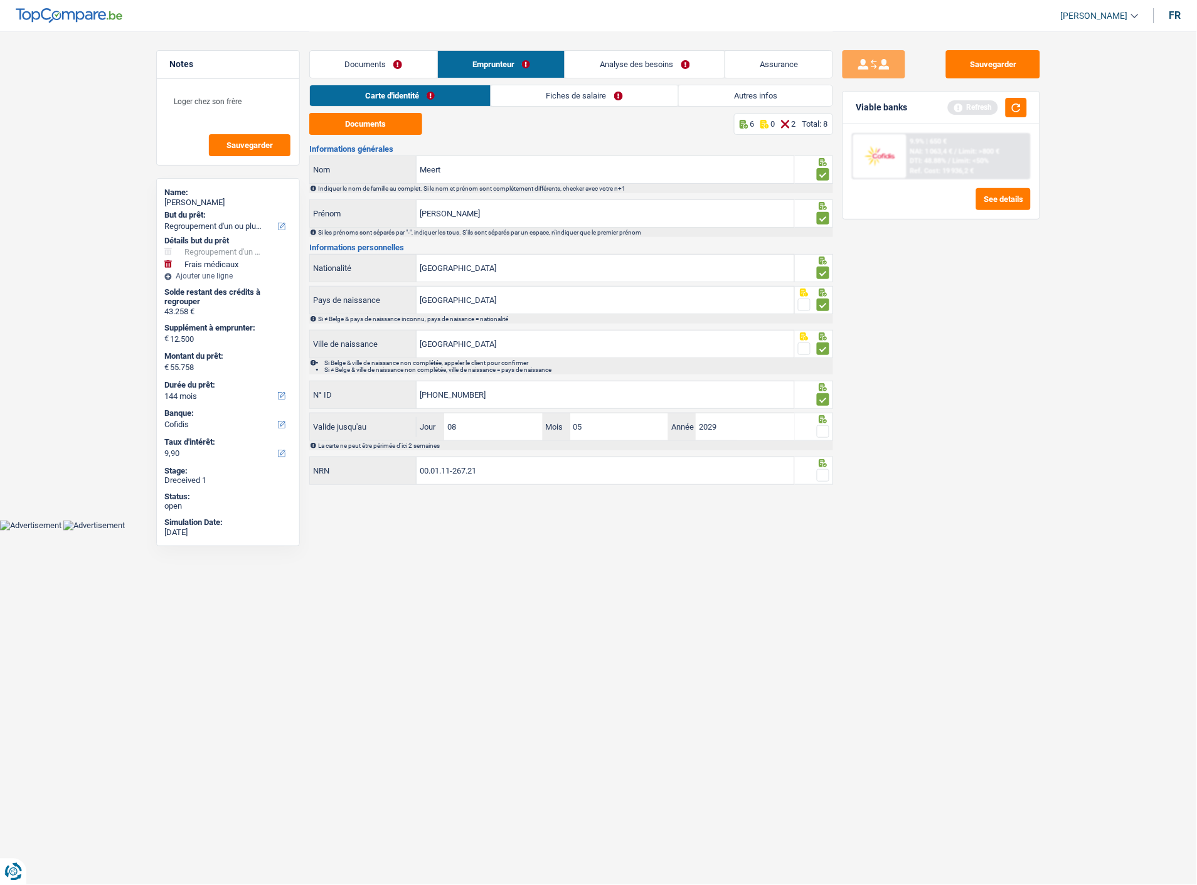
click at [0, 0] on input "radio" at bounding box center [0, 0] width 0 height 0
click at [826, 477] on span at bounding box center [823, 475] width 13 height 13
click at [0, 0] on input "radio" at bounding box center [0, 0] width 0 height 0
drag, startPoint x: 989, startPoint y: 58, endPoint x: 981, endPoint y: 60, distance: 8.4
click at [988, 57] on button "Sauvegarder" at bounding box center [993, 64] width 94 height 28
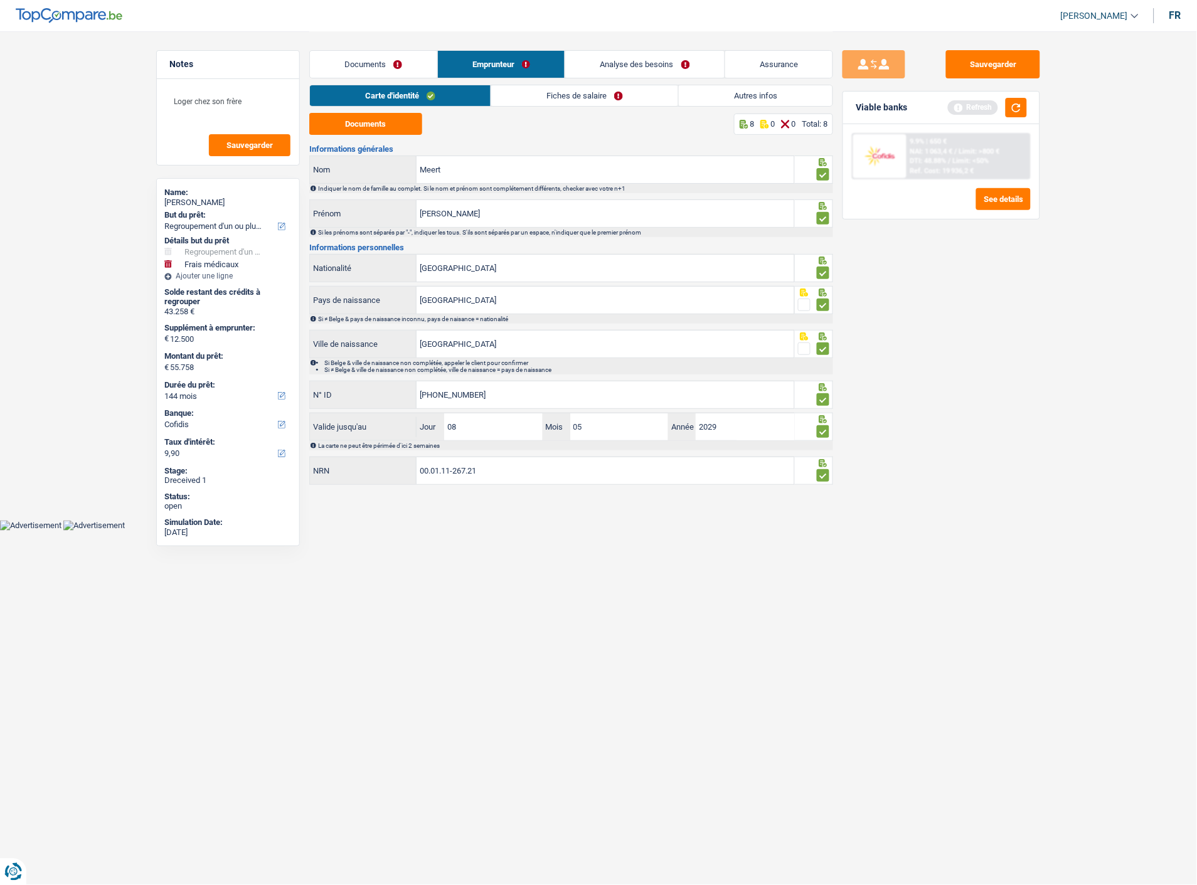
click at [604, 96] on link "Fiches de salaire" at bounding box center [584, 95] width 187 height 21
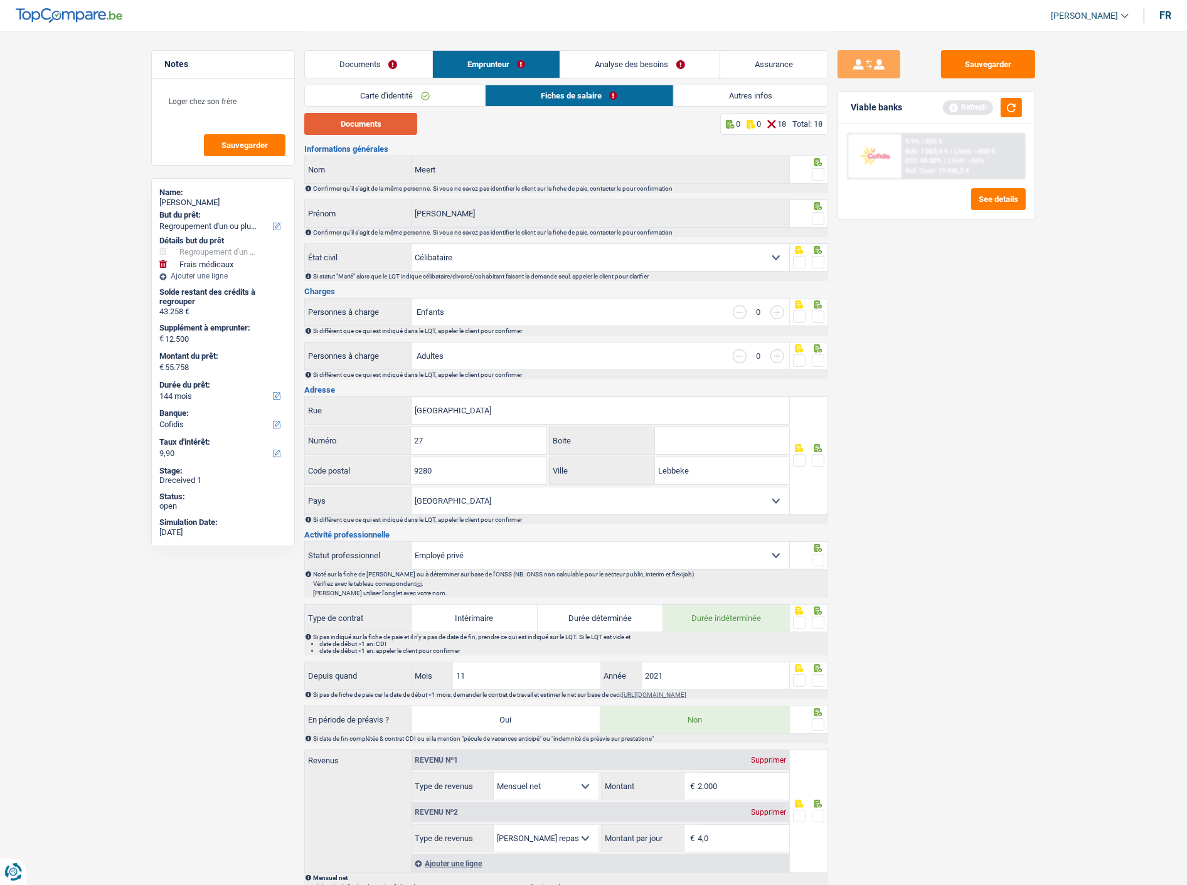
click at [402, 121] on button "Documents" at bounding box center [360, 124] width 113 height 22
click at [819, 171] on span at bounding box center [818, 174] width 13 height 13
click at [0, 0] on input "radio" at bounding box center [0, 0] width 0 height 0
click at [814, 215] on span at bounding box center [818, 218] width 13 height 13
click at [0, 0] on input "radio" at bounding box center [0, 0] width 0 height 0
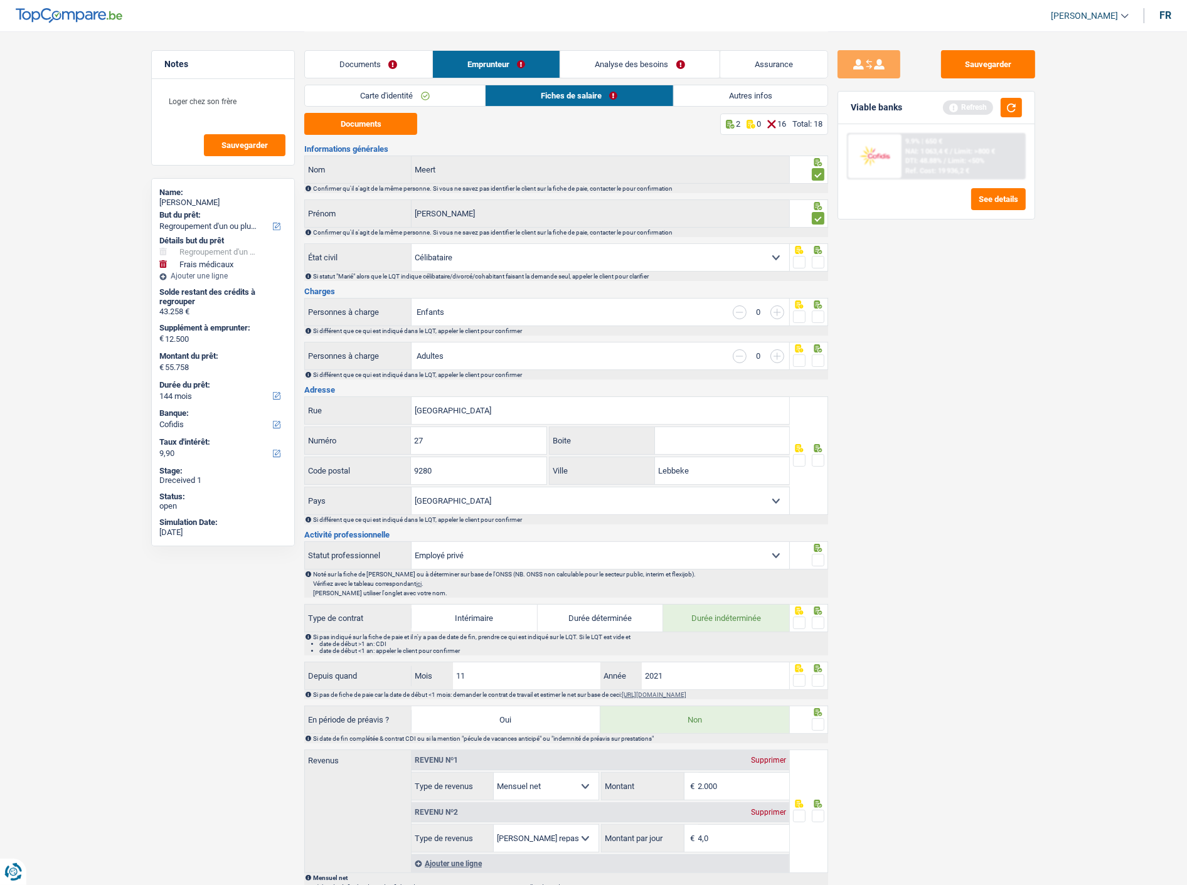
click at [820, 257] on span at bounding box center [818, 262] width 13 height 13
click at [0, 0] on input "radio" at bounding box center [0, 0] width 0 height 0
click at [826, 321] on div at bounding box center [809, 312] width 39 height 28
drag, startPoint x: 816, startPoint y: 312, endPoint x: 816, endPoint y: 318, distance: 6.3
click at [816, 312] on span at bounding box center [818, 317] width 13 height 13
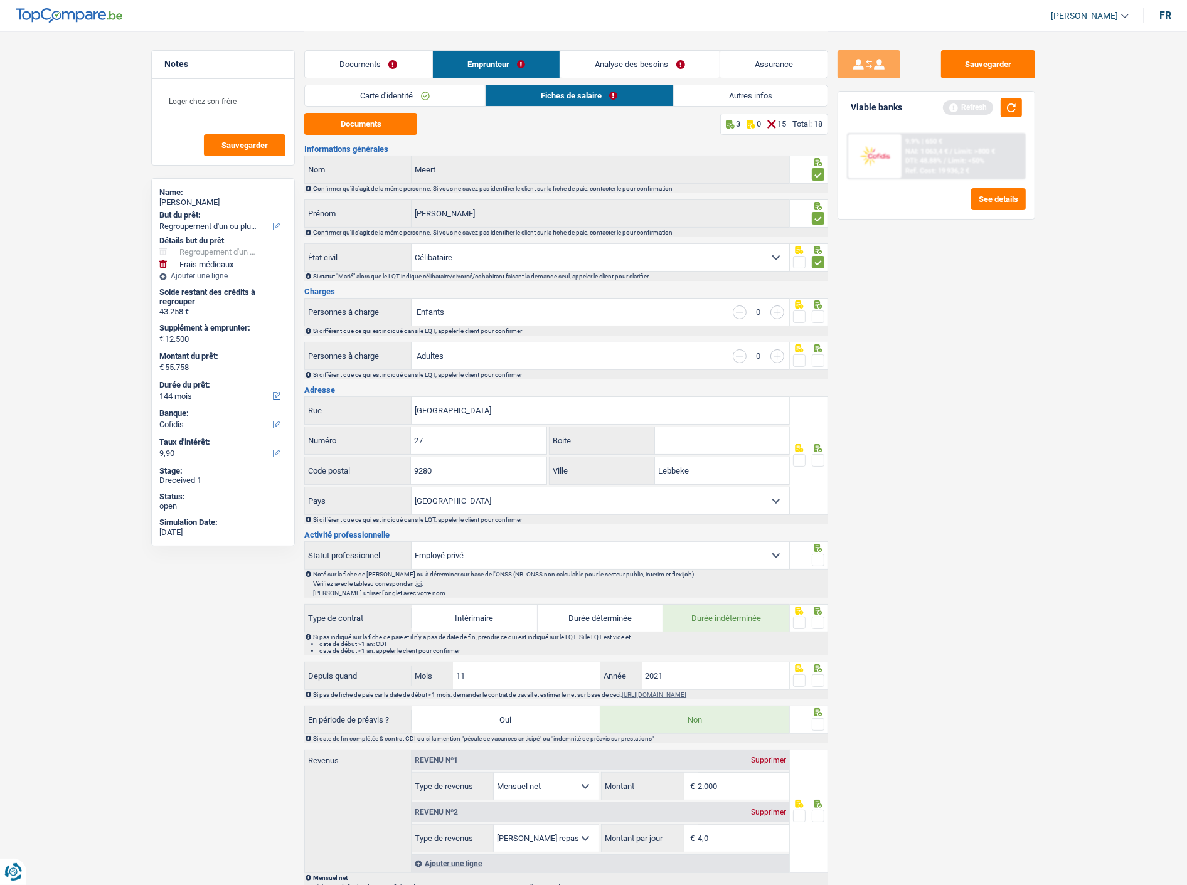
click at [0, 0] on input "radio" at bounding box center [0, 0] width 0 height 0
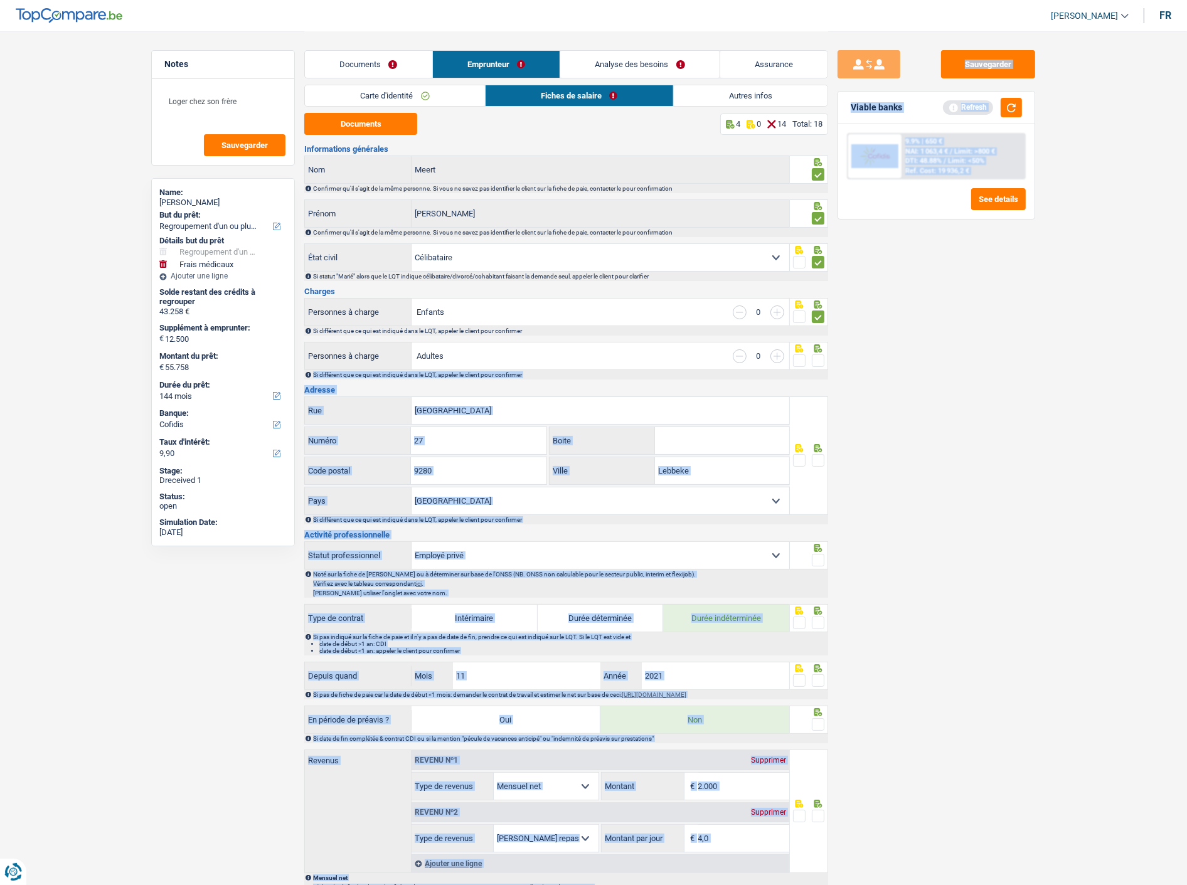
drag, startPoint x: 830, startPoint y: 353, endPoint x: 824, endPoint y: 360, distance: 8.9
click at [824, 360] on div "Notes Loger chez son frère Sauvegarder Name: Alan Meert But du prêt: Confort ma…" at bounding box center [593, 695] width 903 height 1329
click at [819, 355] on span at bounding box center [818, 360] width 13 height 13
click at [0, 0] on input "radio" at bounding box center [0, 0] width 0 height 0
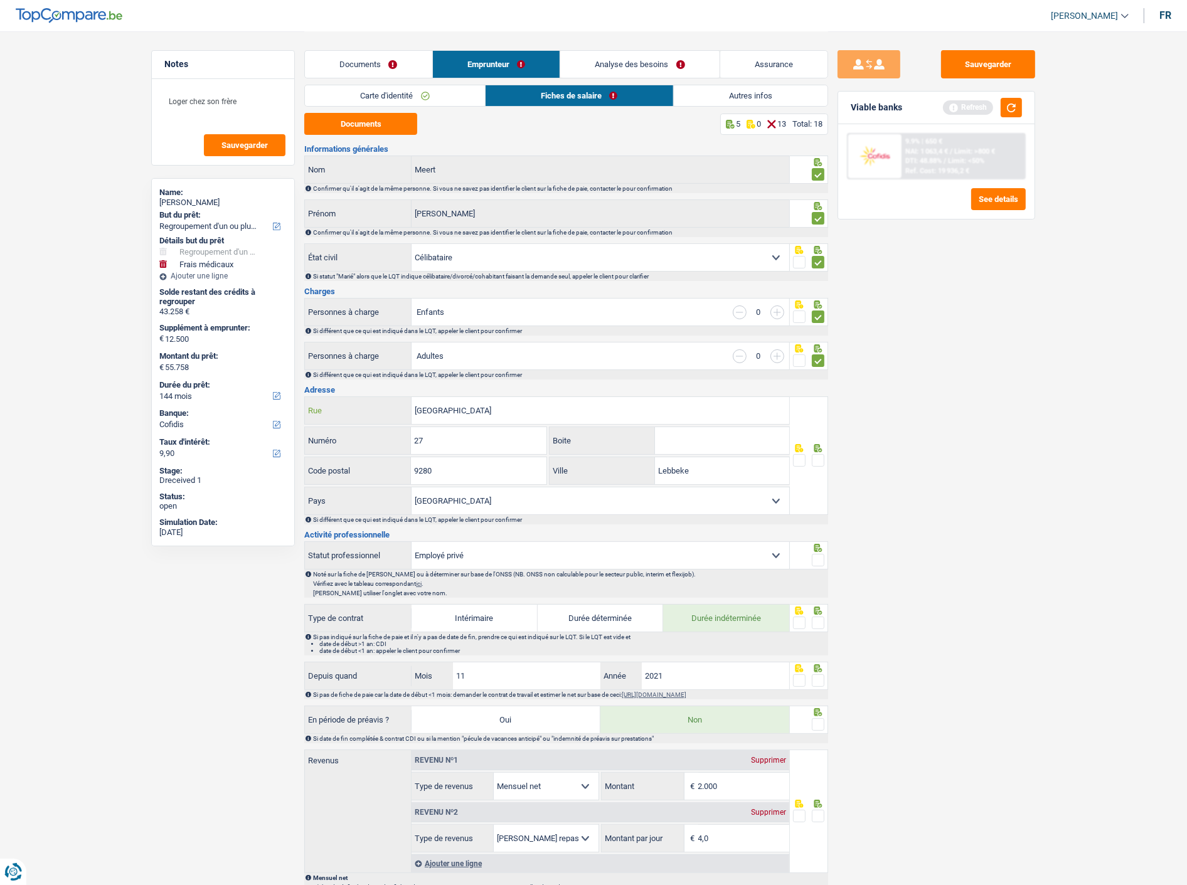
click at [569, 407] on input "Baasrodestraat" at bounding box center [601, 410] width 378 height 27
type input "Rue de la croyère"
drag, startPoint x: 480, startPoint y: 445, endPoint x: 441, endPoint y: 436, distance: 40.0
click at [441, 436] on input "27" at bounding box center [478, 440] width 135 height 27
type input "2"
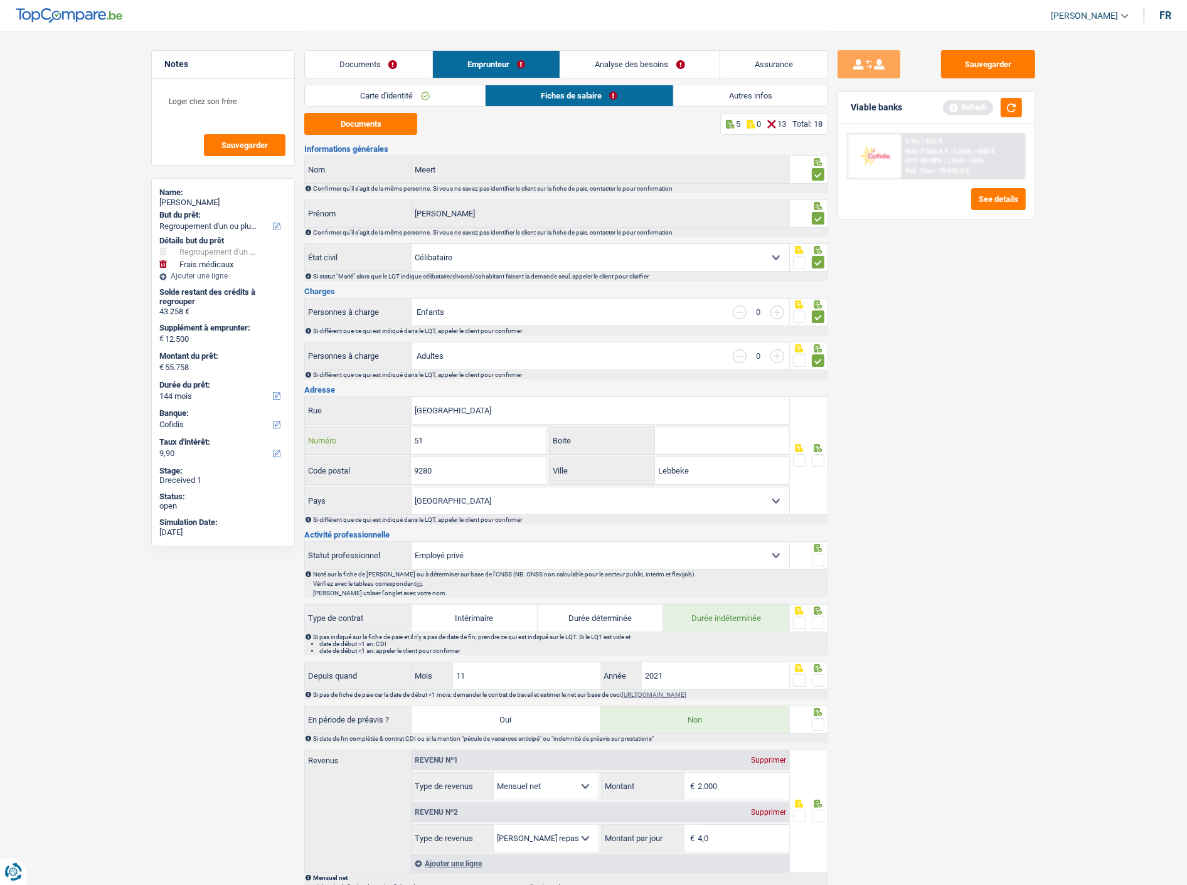
type input "51"
type input "7100"
type input "La Louvière"
click at [694, 440] on input "Boite" at bounding box center [722, 440] width 134 height 27
type input "1B"
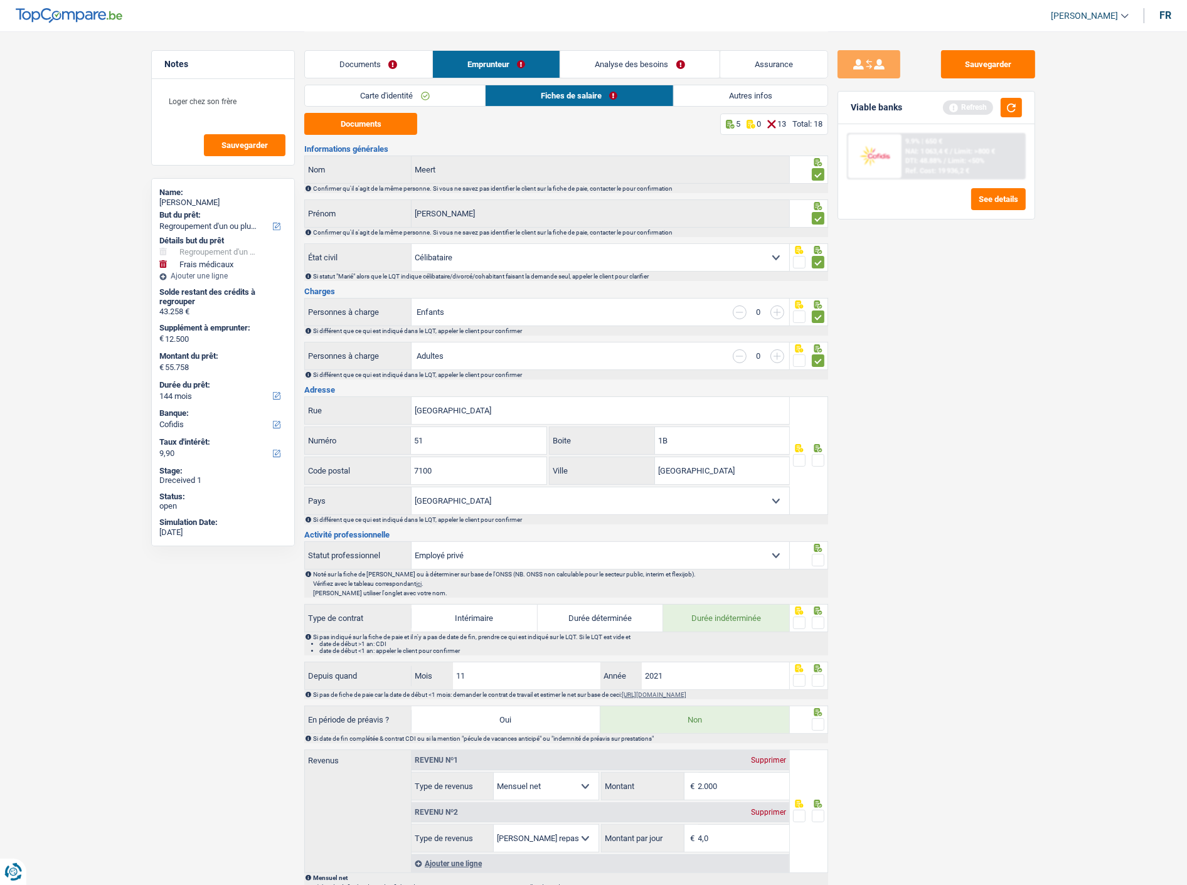
click at [816, 460] on span at bounding box center [818, 460] width 13 height 13
click at [0, 0] on input "radio" at bounding box center [0, 0] width 0 height 0
click at [816, 560] on span at bounding box center [818, 560] width 13 height 13
click at [0, 0] on input "radio" at bounding box center [0, 0] width 0 height 0
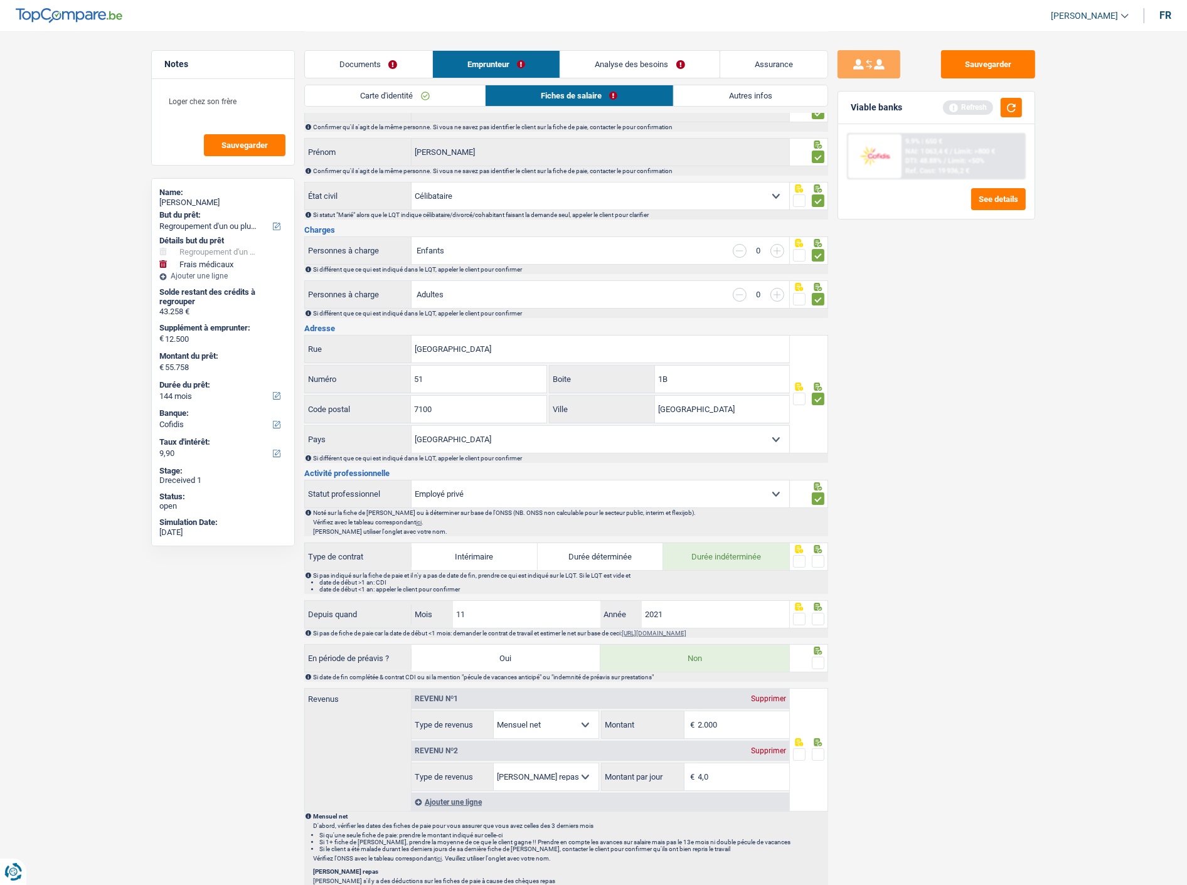
scroll to position [63, 0]
click at [816, 560] on span at bounding box center [818, 560] width 13 height 13
click at [0, 0] on input "radio" at bounding box center [0, 0] width 0 height 0
click at [551, 611] on input "11" at bounding box center [526, 613] width 147 height 27
type input "12"
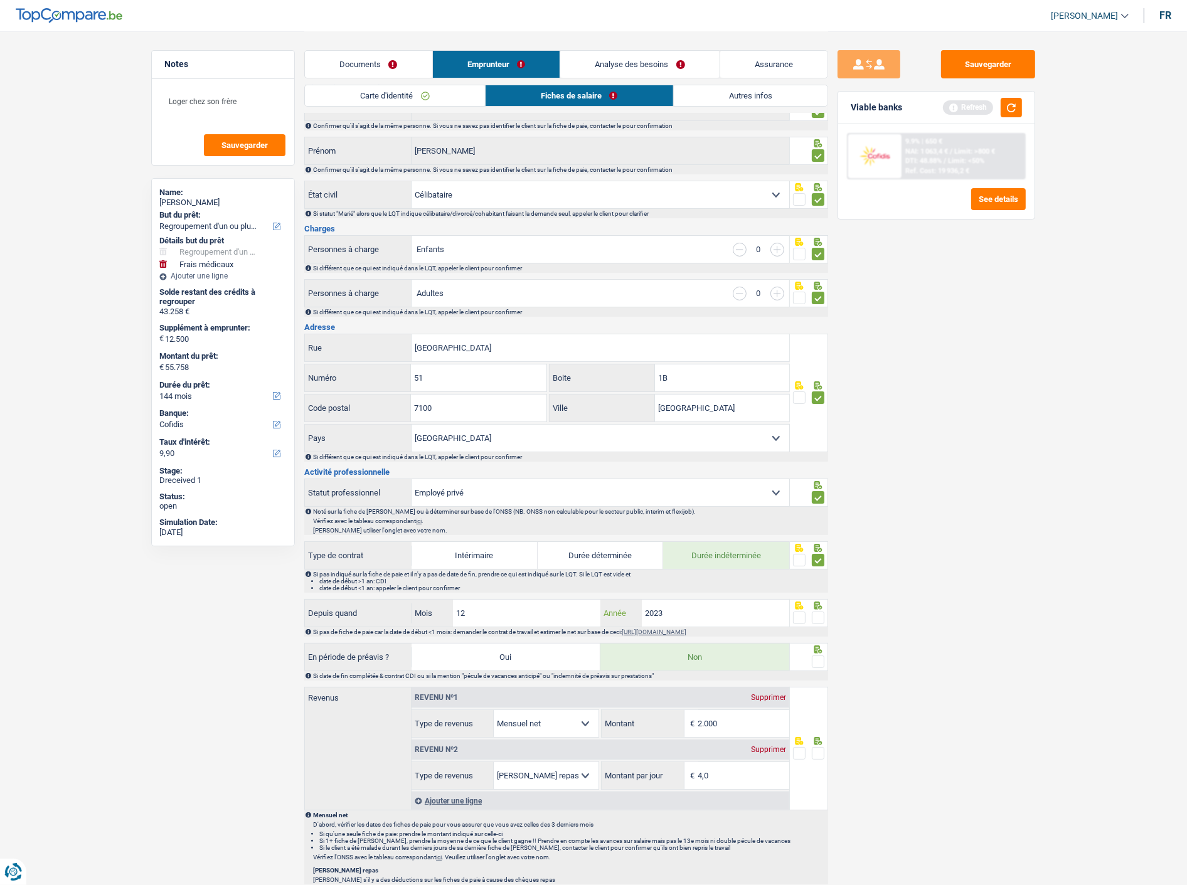
type input "2023"
click at [816, 617] on span at bounding box center [818, 618] width 13 height 13
click at [0, 0] on input "radio" at bounding box center [0, 0] width 0 height 0
click at [823, 668] on div at bounding box center [818, 662] width 13 height 16
click at [822, 659] on span at bounding box center [818, 662] width 13 height 13
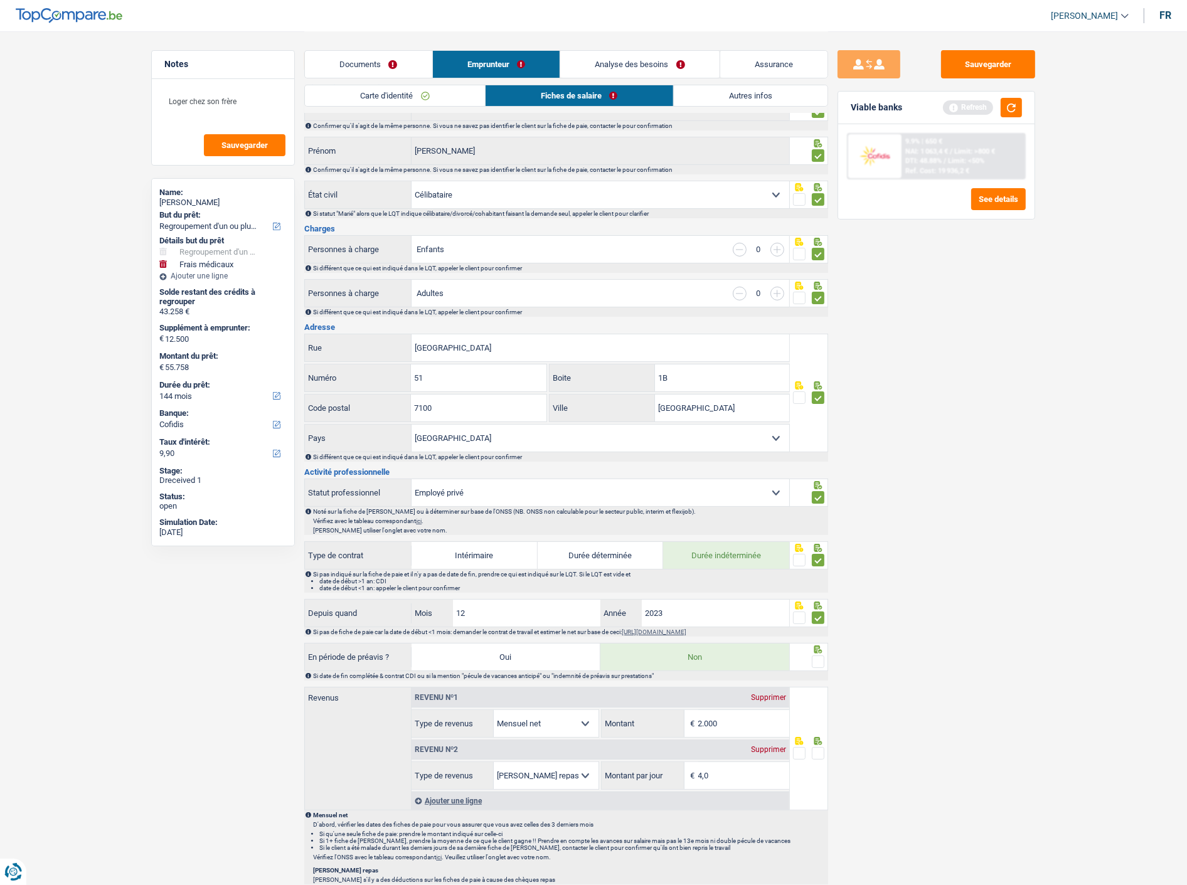
click at [0, 0] on input "radio" at bounding box center [0, 0] width 0 height 0
click at [728, 718] on input "2.000" at bounding box center [743, 723] width 91 height 27
type input "2.026"
click at [819, 754] on span at bounding box center [818, 753] width 13 height 13
click at [0, 0] on input "radio" at bounding box center [0, 0] width 0 height 0
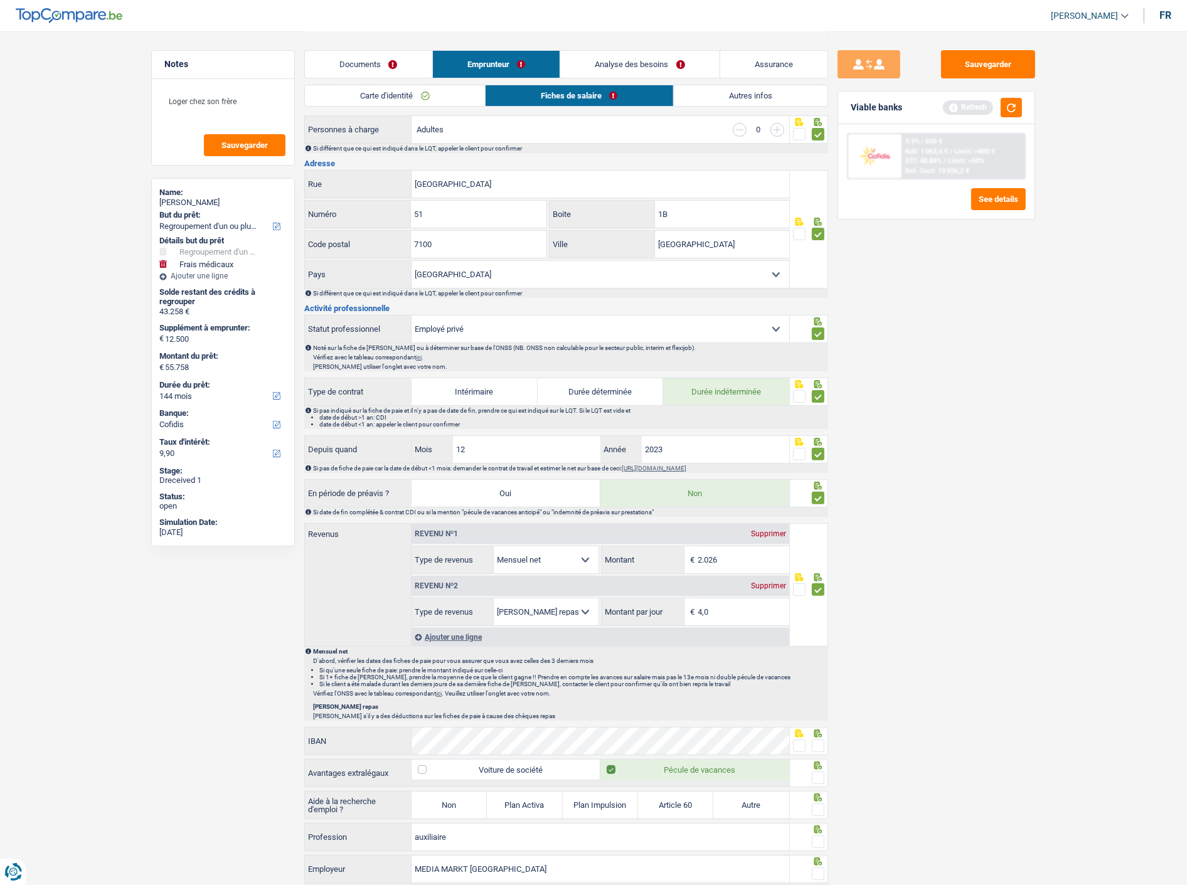
scroll to position [230, 0]
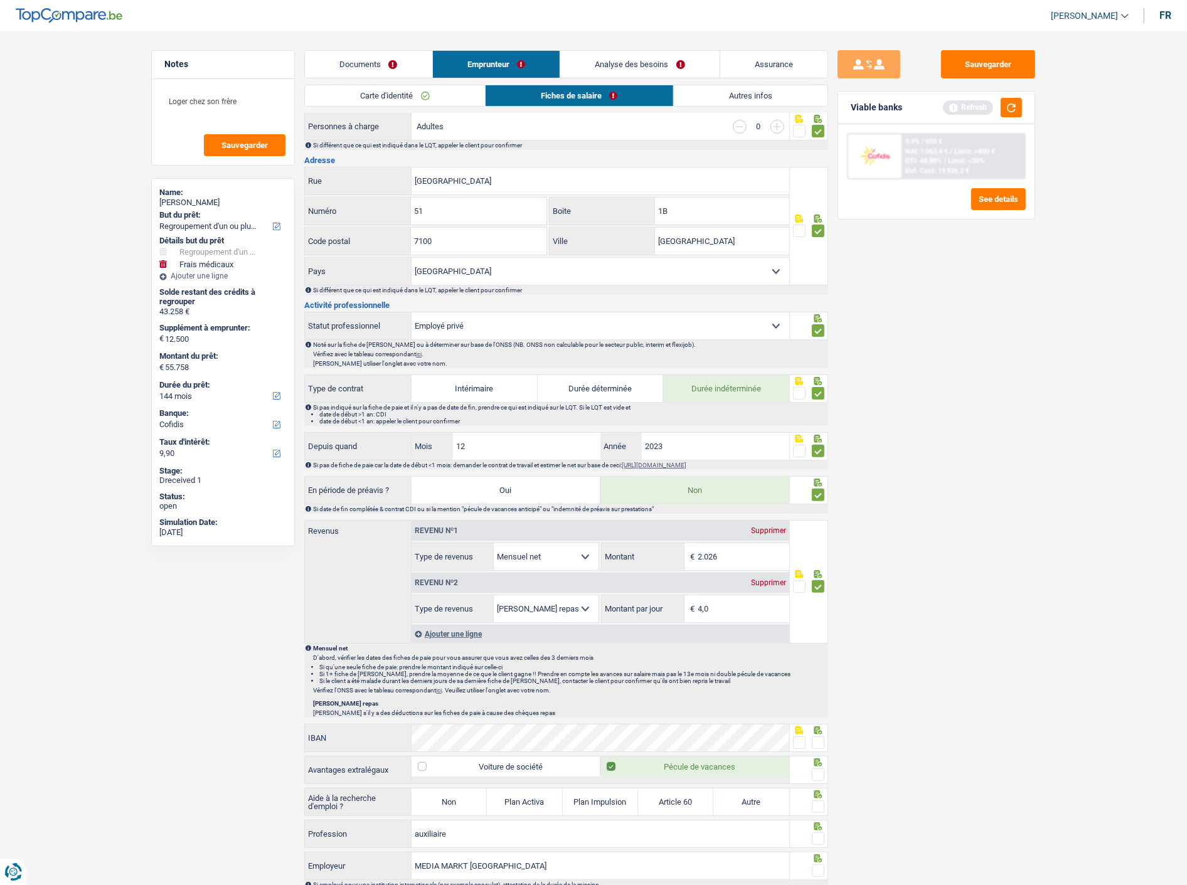
click at [806, 585] on fieldset at bounding box center [809, 587] width 32 height 16
click at [793, 582] on span at bounding box center [799, 586] width 13 height 13
click at [0, 0] on input "radio" at bounding box center [0, 0] width 0 height 0
click at [817, 738] on span at bounding box center [818, 743] width 13 height 13
click at [0, 0] on input "radio" at bounding box center [0, 0] width 0 height 0
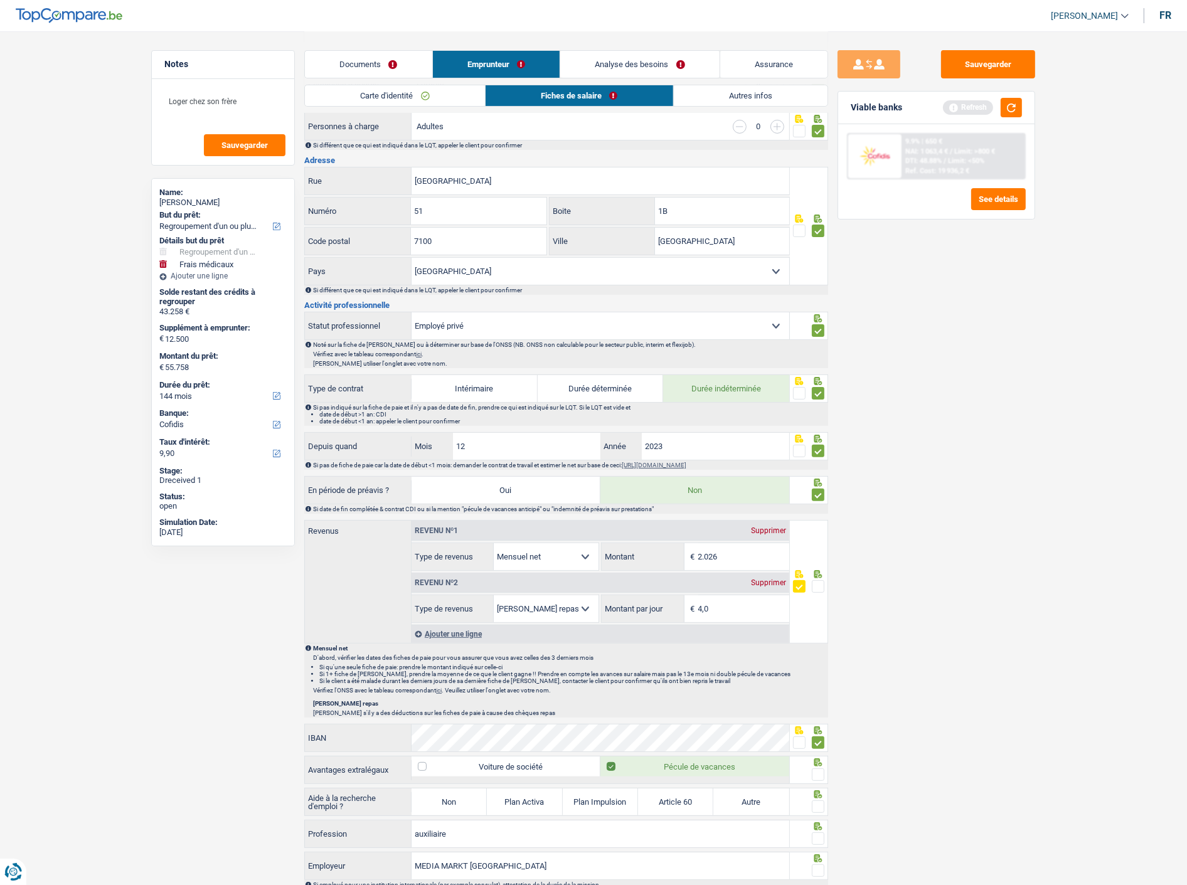
click at [820, 774] on span at bounding box center [818, 775] width 13 height 13
click at [0, 0] on input "radio" at bounding box center [0, 0] width 0 height 0
click at [456, 799] on label "Non" at bounding box center [449, 802] width 75 height 27
click at [456, 799] on input "Non" at bounding box center [449, 802] width 75 height 27
radio input "true"
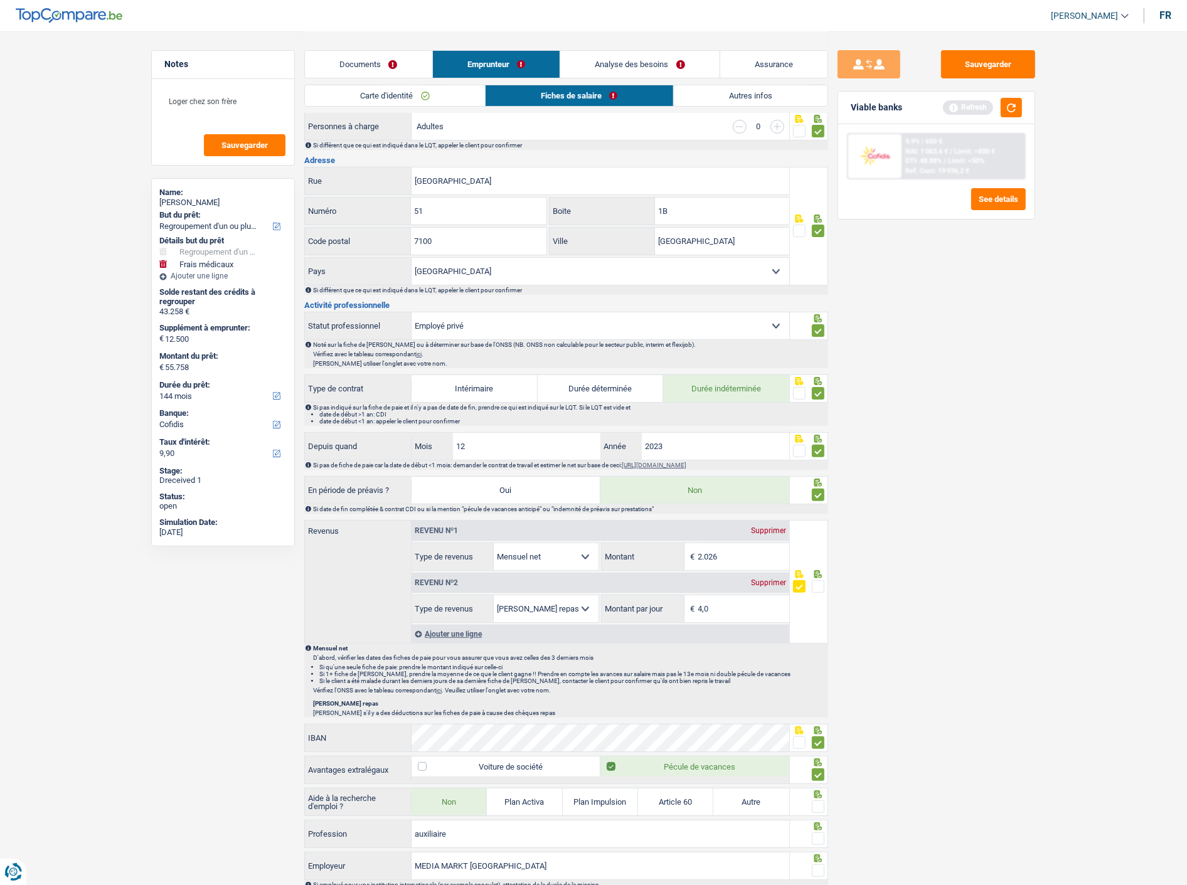
click at [816, 805] on span at bounding box center [818, 807] width 13 height 13
click at [0, 0] on input "radio" at bounding box center [0, 0] width 0 height 0
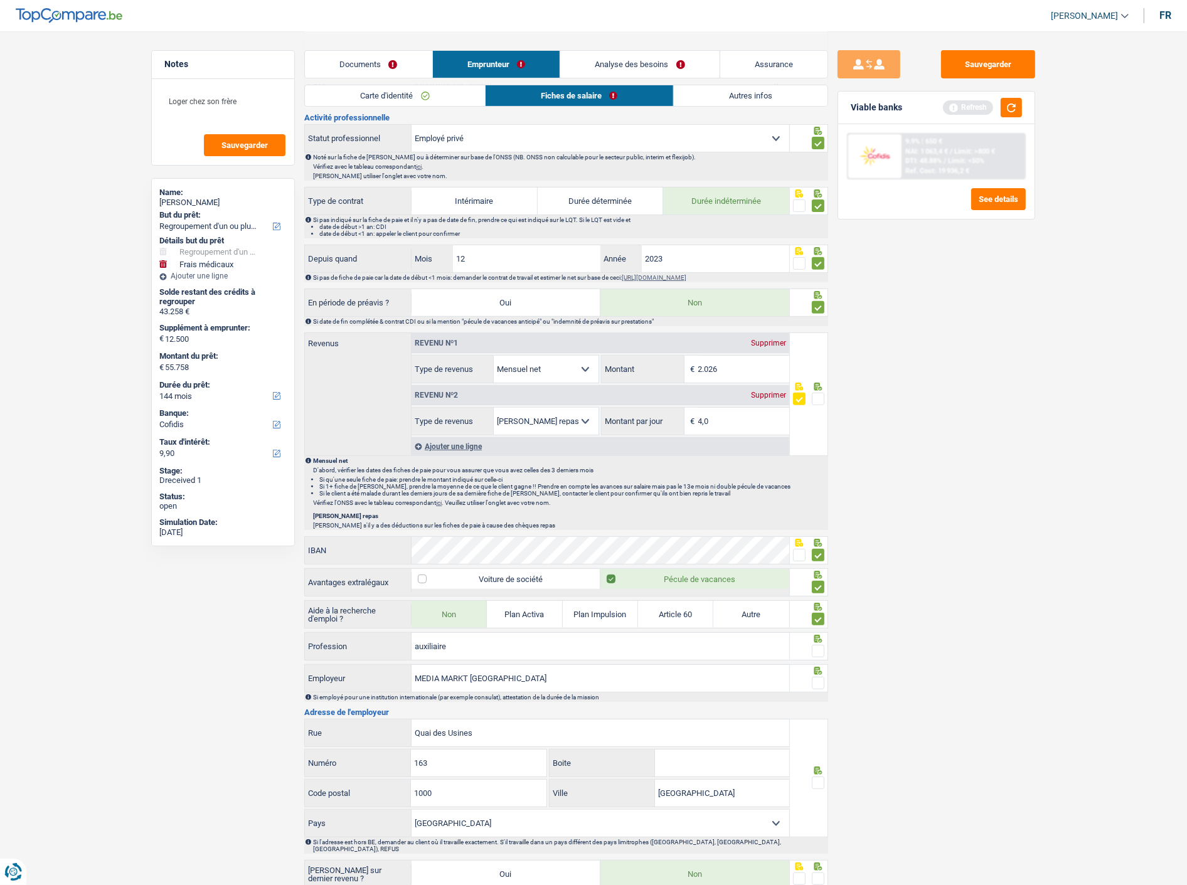
scroll to position [425, 0]
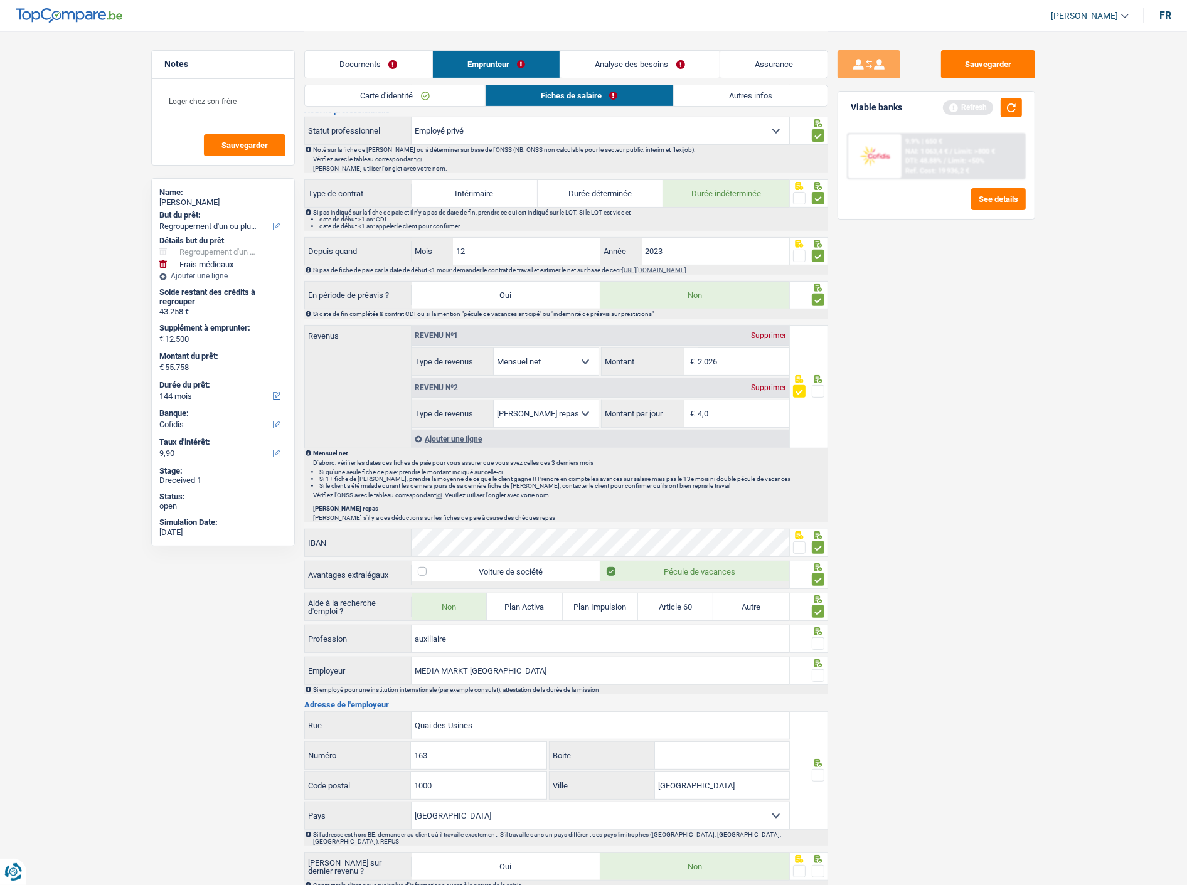
click at [818, 647] on span at bounding box center [818, 643] width 13 height 13
click at [0, 0] on input "radio" at bounding box center [0, 0] width 0 height 0
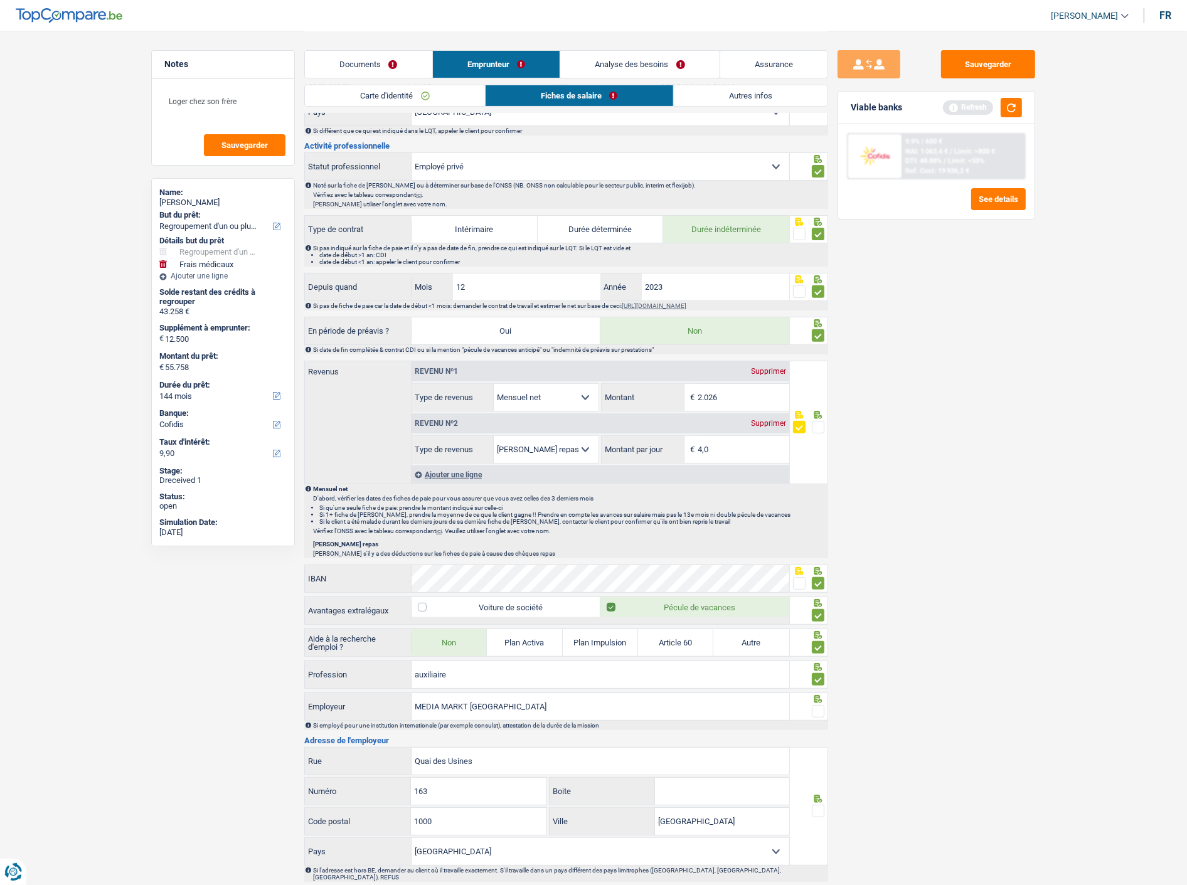
scroll to position [390, 0]
click at [822, 705] on span at bounding box center [818, 711] width 13 height 13
click at [0, 0] on input "radio" at bounding box center [0, 0] width 0 height 0
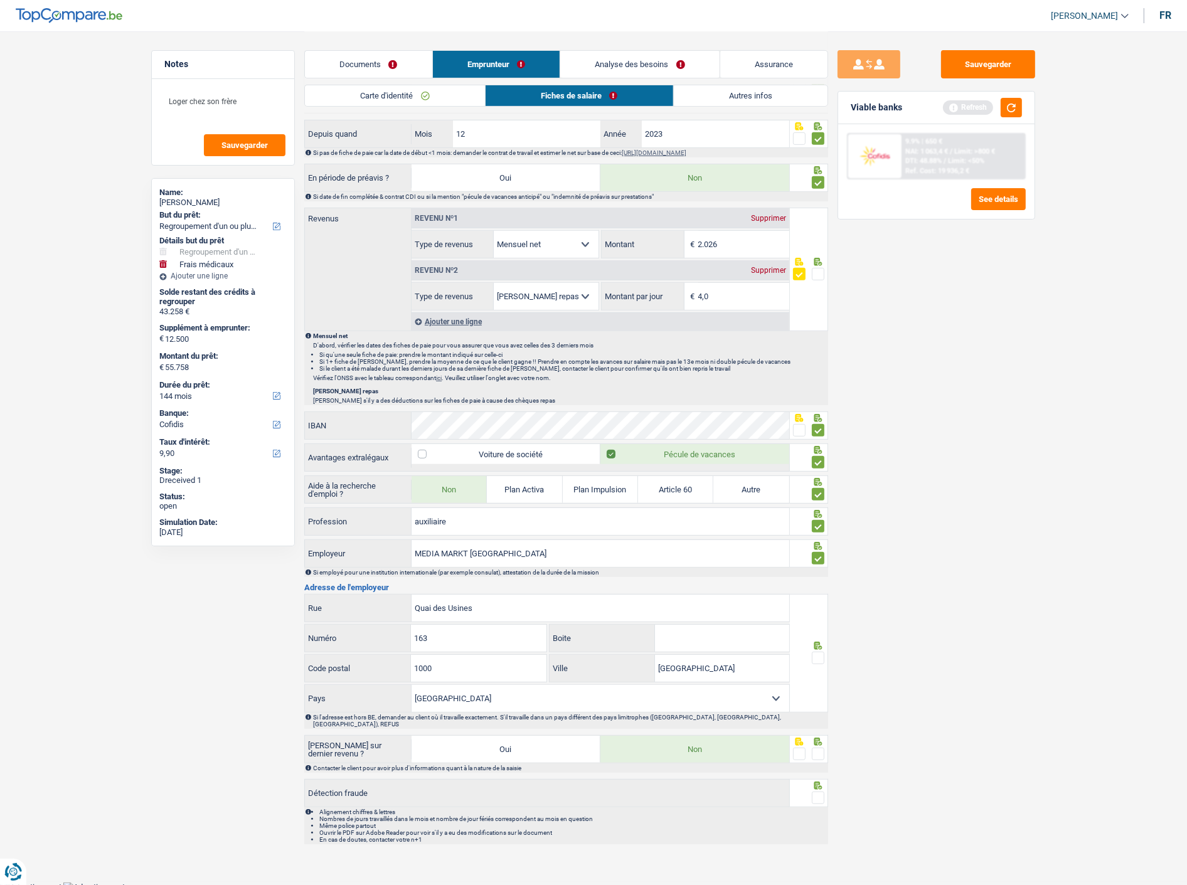
click at [689, 642] on input "Boite" at bounding box center [722, 638] width 134 height 27
type input "51B"
click at [818, 655] on span at bounding box center [818, 658] width 13 height 13
click at [0, 0] on input "radio" at bounding box center [0, 0] width 0 height 0
click at [822, 749] on span at bounding box center [818, 754] width 13 height 13
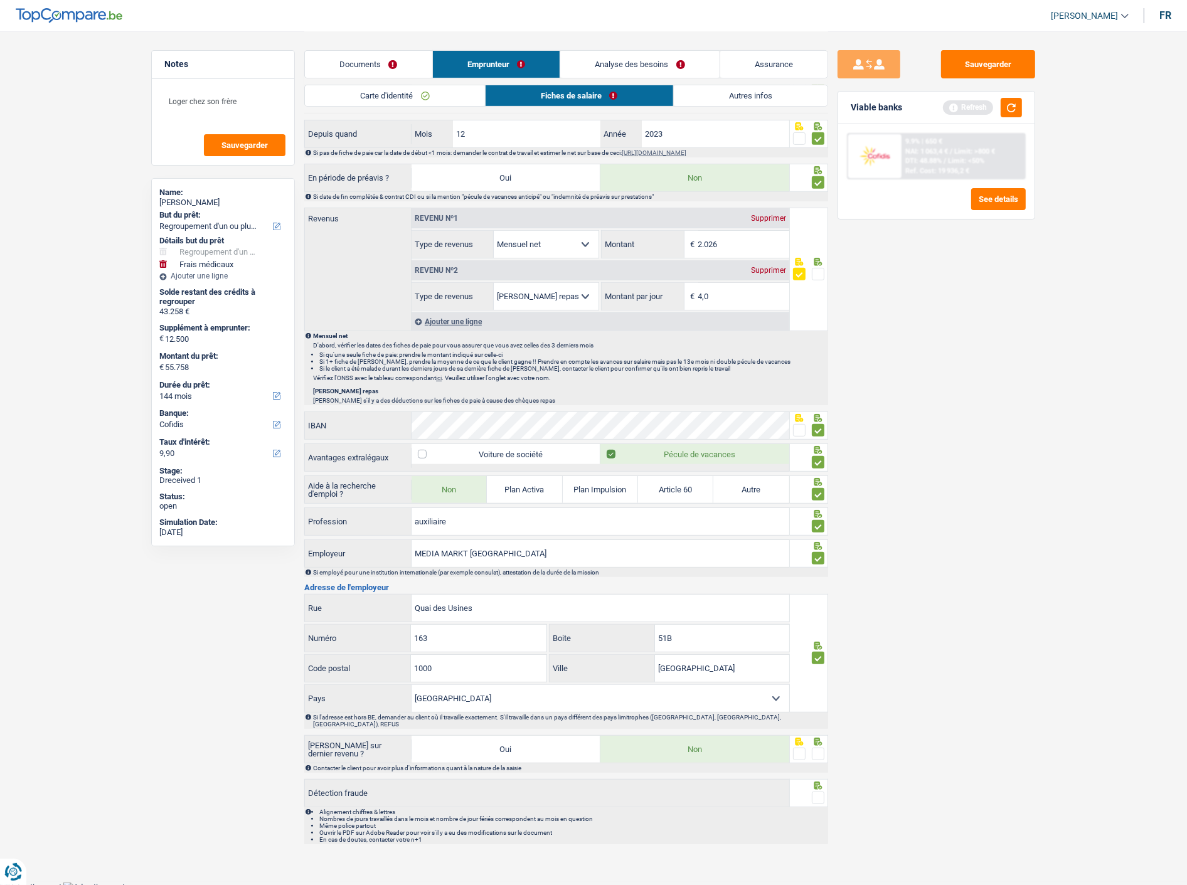
click at [0, 0] on input "radio" at bounding box center [0, 0] width 0 height 0
click at [822, 794] on span at bounding box center [818, 798] width 13 height 13
click at [0, 0] on input "radio" at bounding box center [0, 0] width 0 height 0
click at [756, 90] on link "Autres infos" at bounding box center [751, 95] width 154 height 21
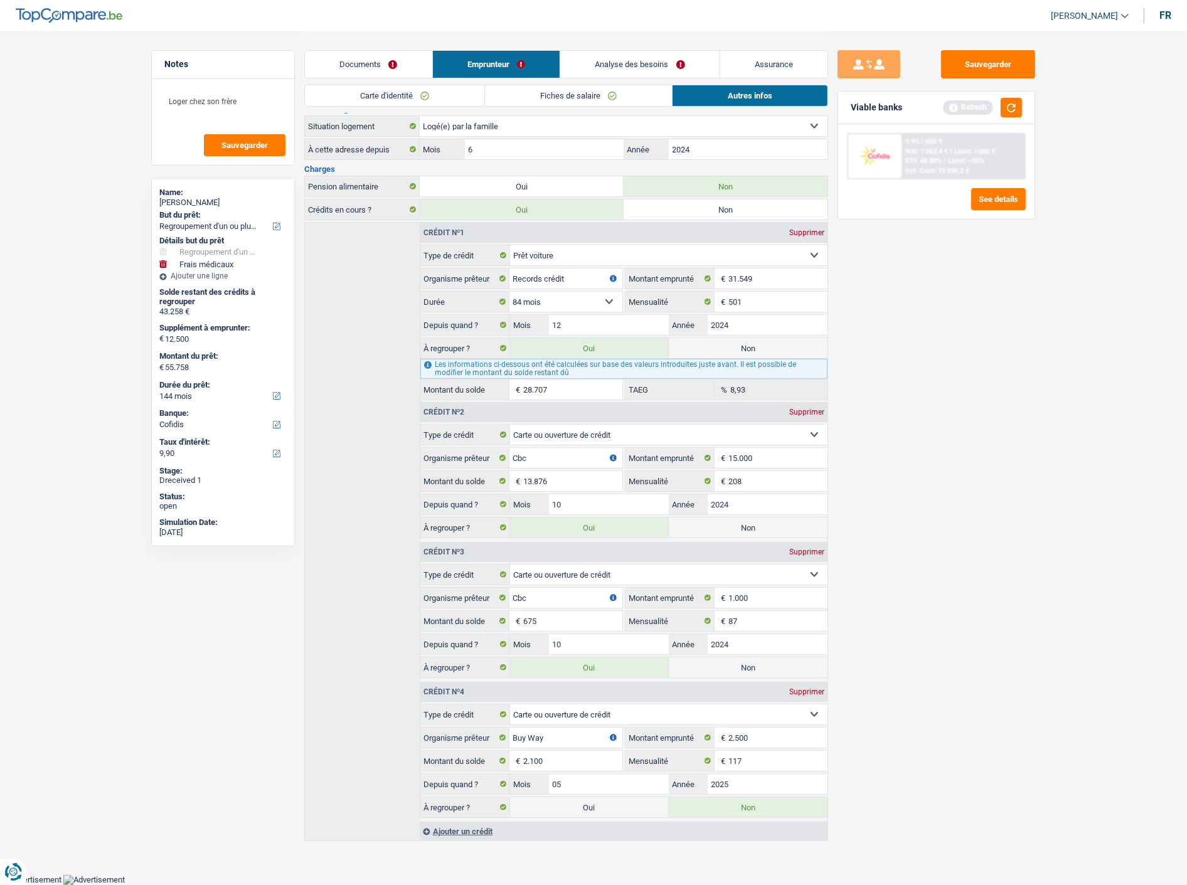
scroll to position [193, 0]
click at [1018, 105] on button "button" at bounding box center [1011, 107] width 21 height 19
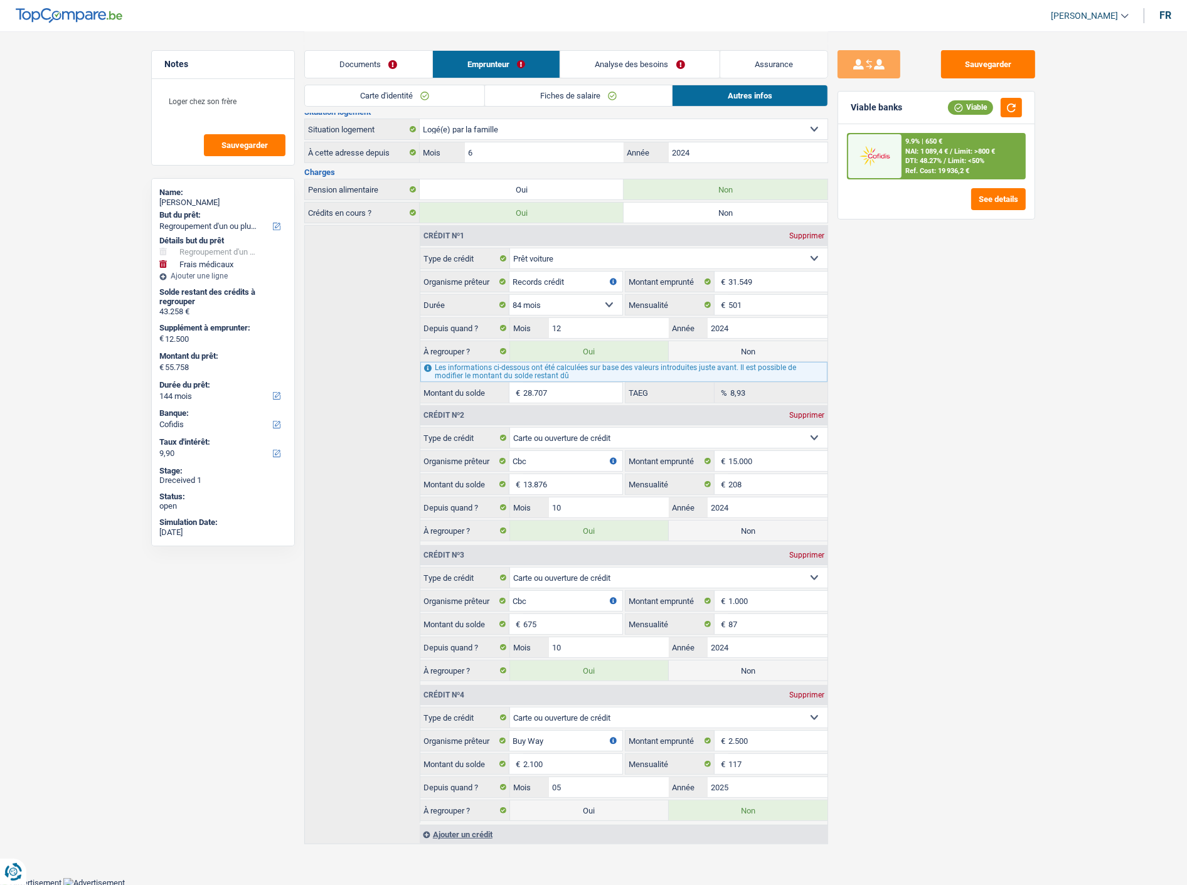
click at [675, 58] on link "Analyse des besoins" at bounding box center [639, 64] width 159 height 27
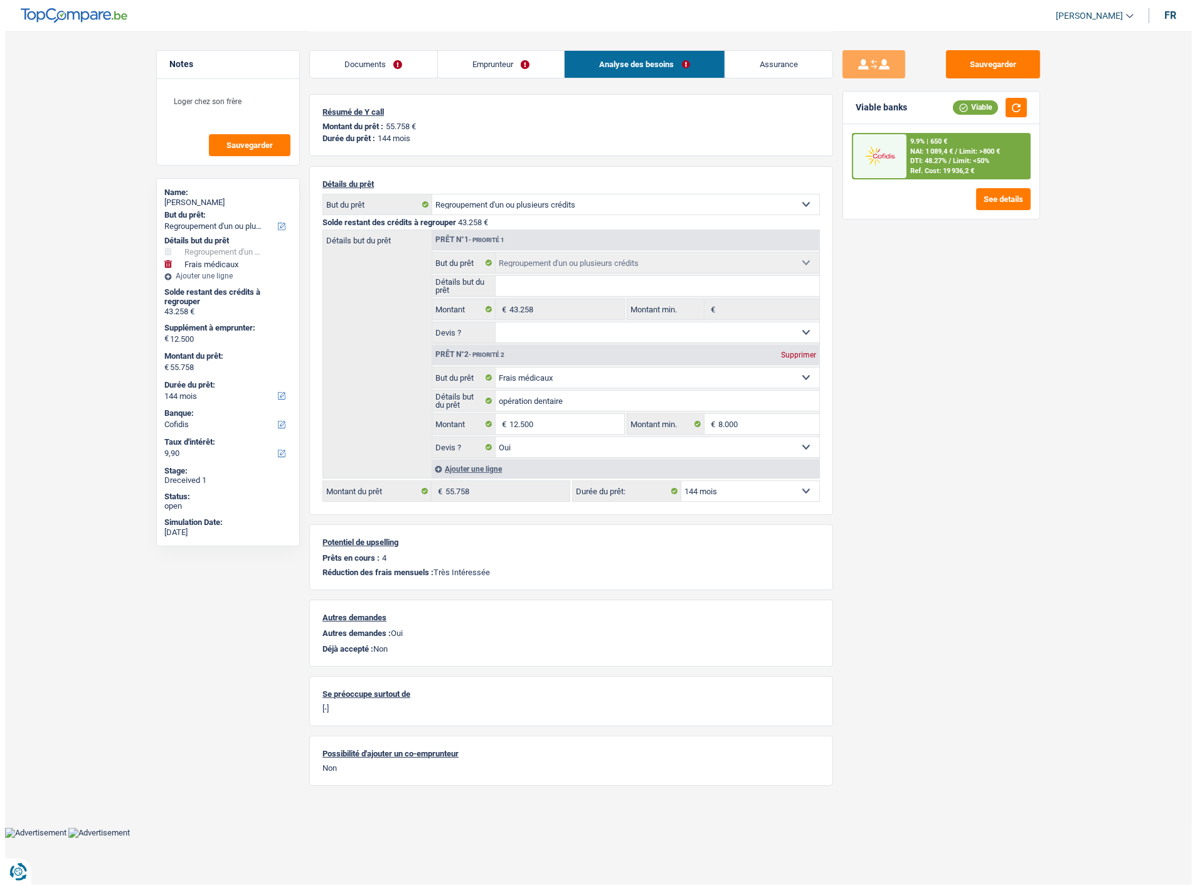
scroll to position [0, 0]
click at [1007, 198] on button "See details" at bounding box center [1003, 199] width 55 height 22
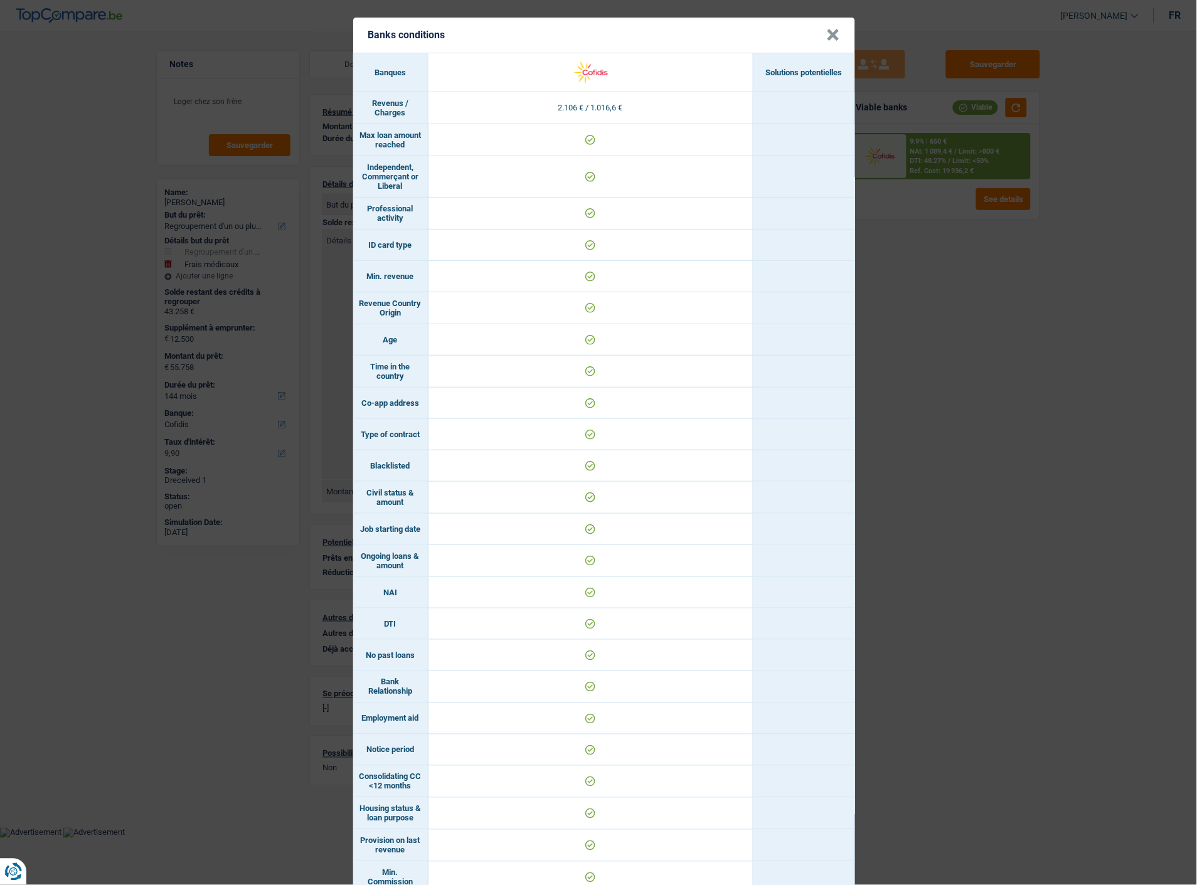
scroll to position [104, 0]
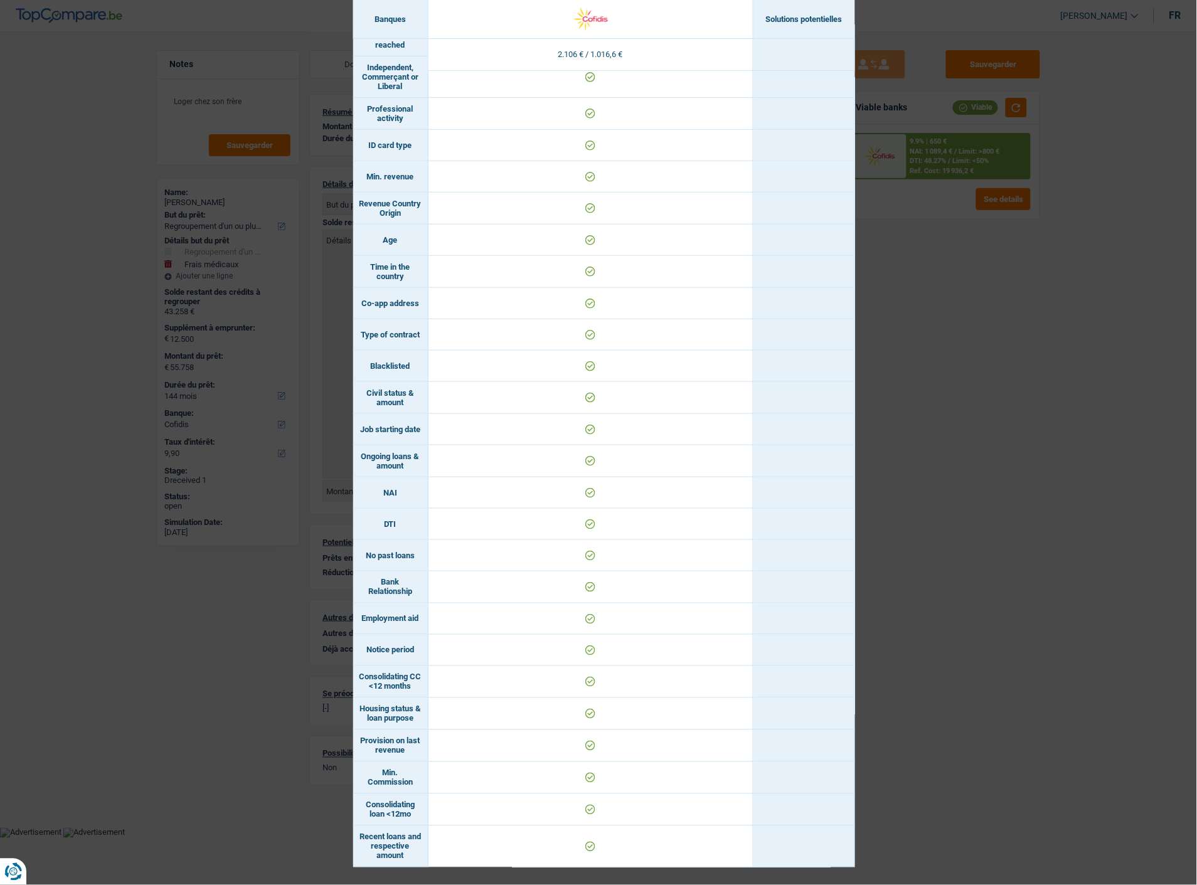
click at [976, 502] on div "Banks conditions × Banques Solutions potentielles Revenus / Charges 2.106 € / 1…" at bounding box center [598, 442] width 1197 height 885
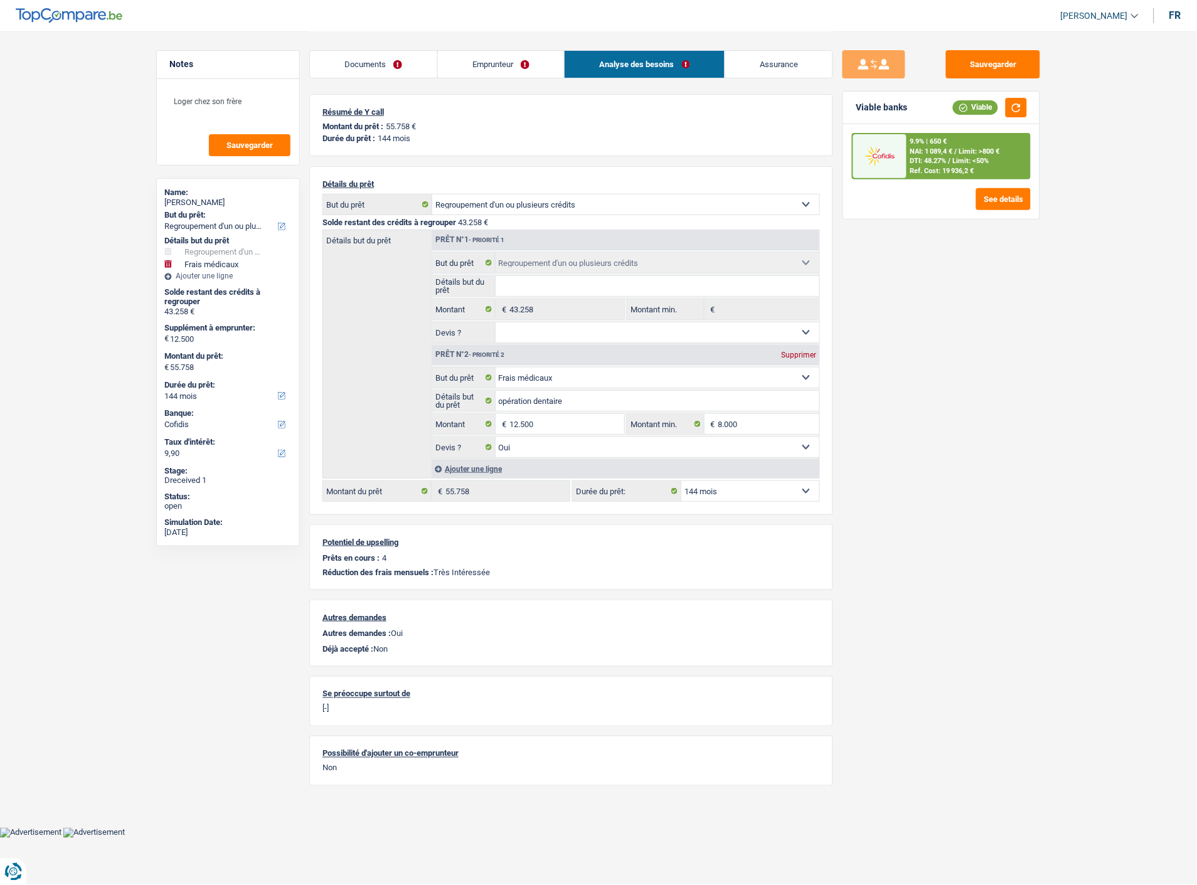
click at [679, 65] on link "Analyse des besoins" at bounding box center [645, 64] width 160 height 27
click at [953, 163] on span "Limit: <50%" at bounding box center [971, 161] width 36 height 8
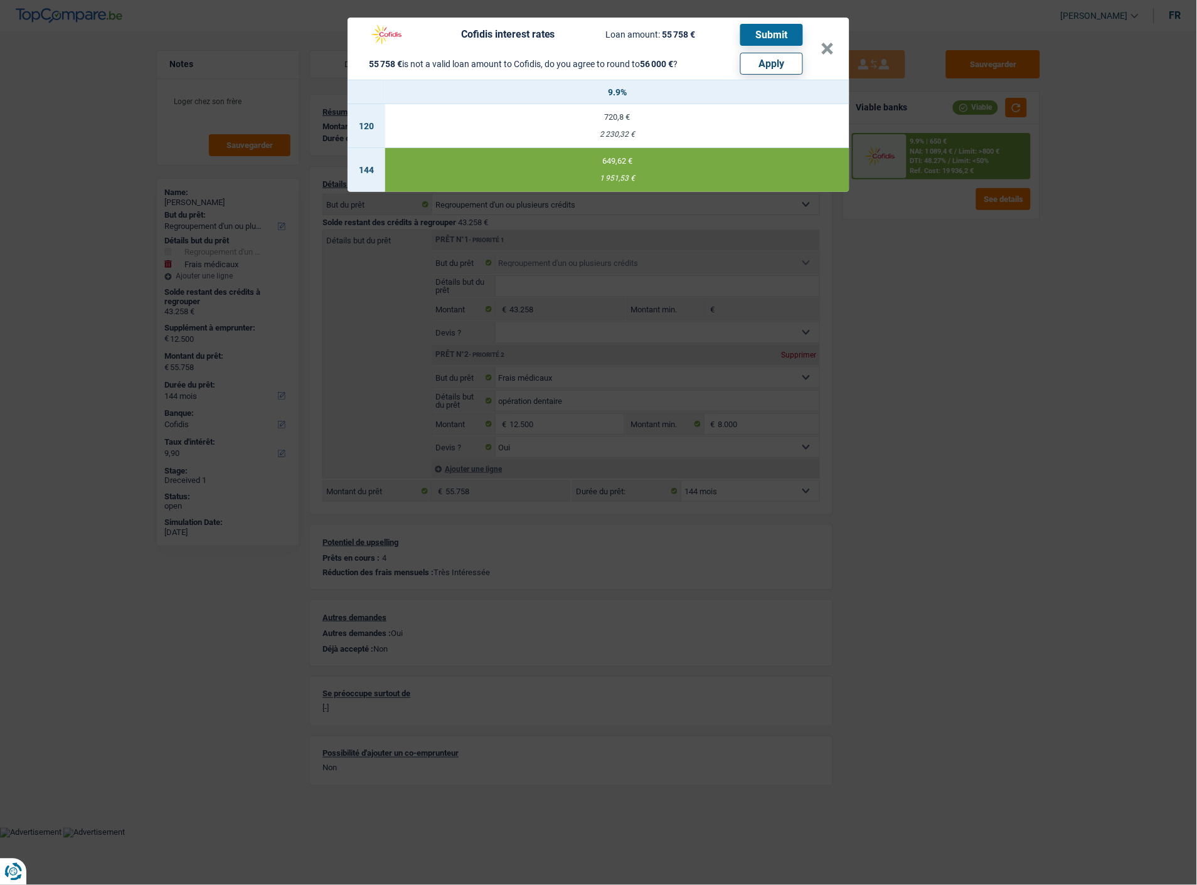
click at [778, 54] on button "Apply" at bounding box center [771, 64] width 63 height 22
type input "12.742"
type input "56.000"
select select "other"
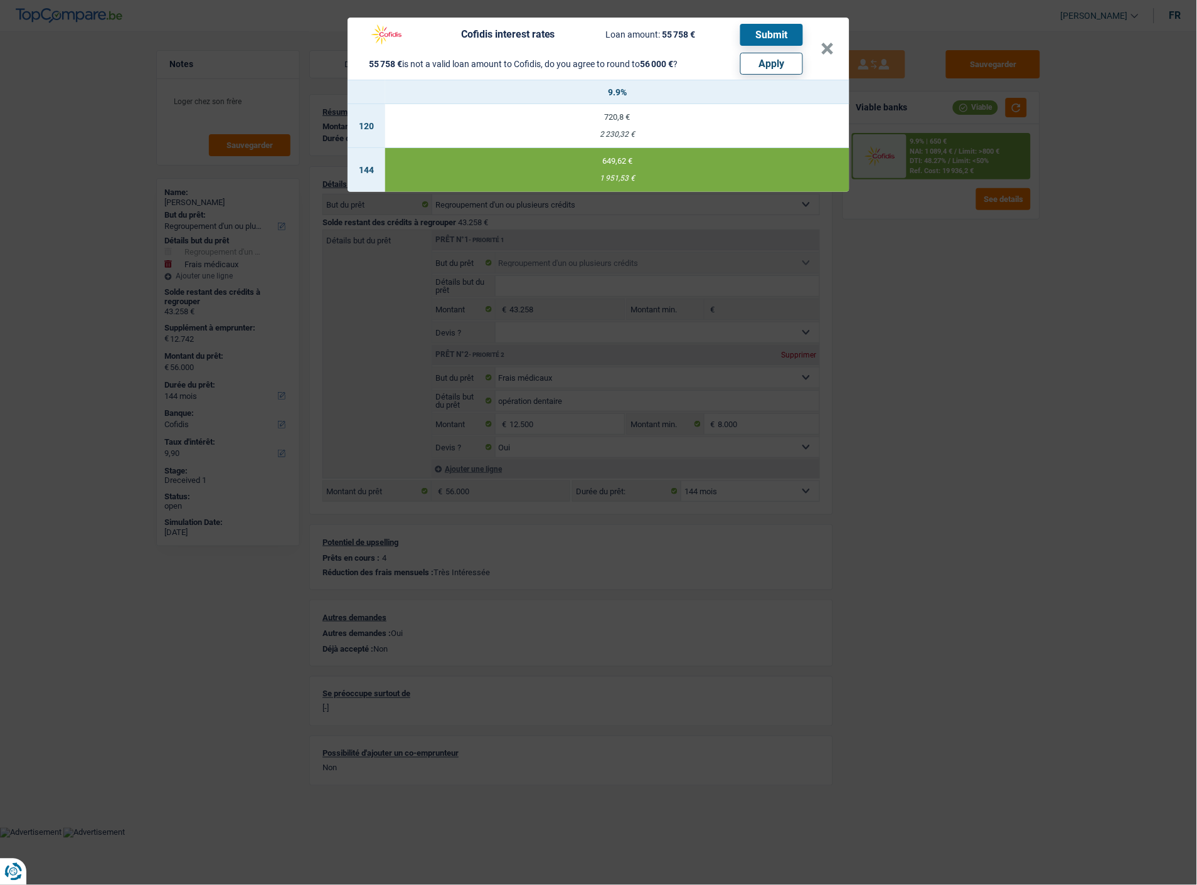
select select "other"
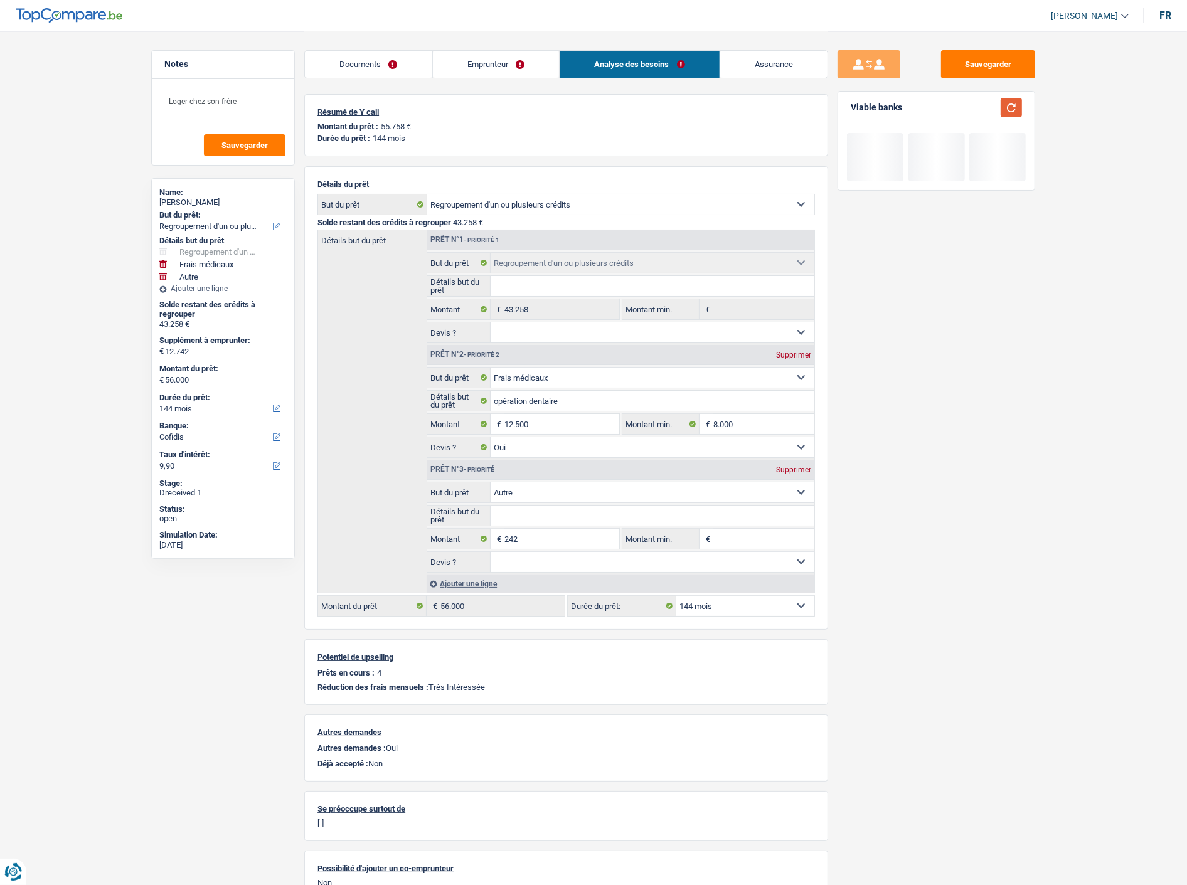
click at [1006, 109] on button "button" at bounding box center [1011, 107] width 21 height 19
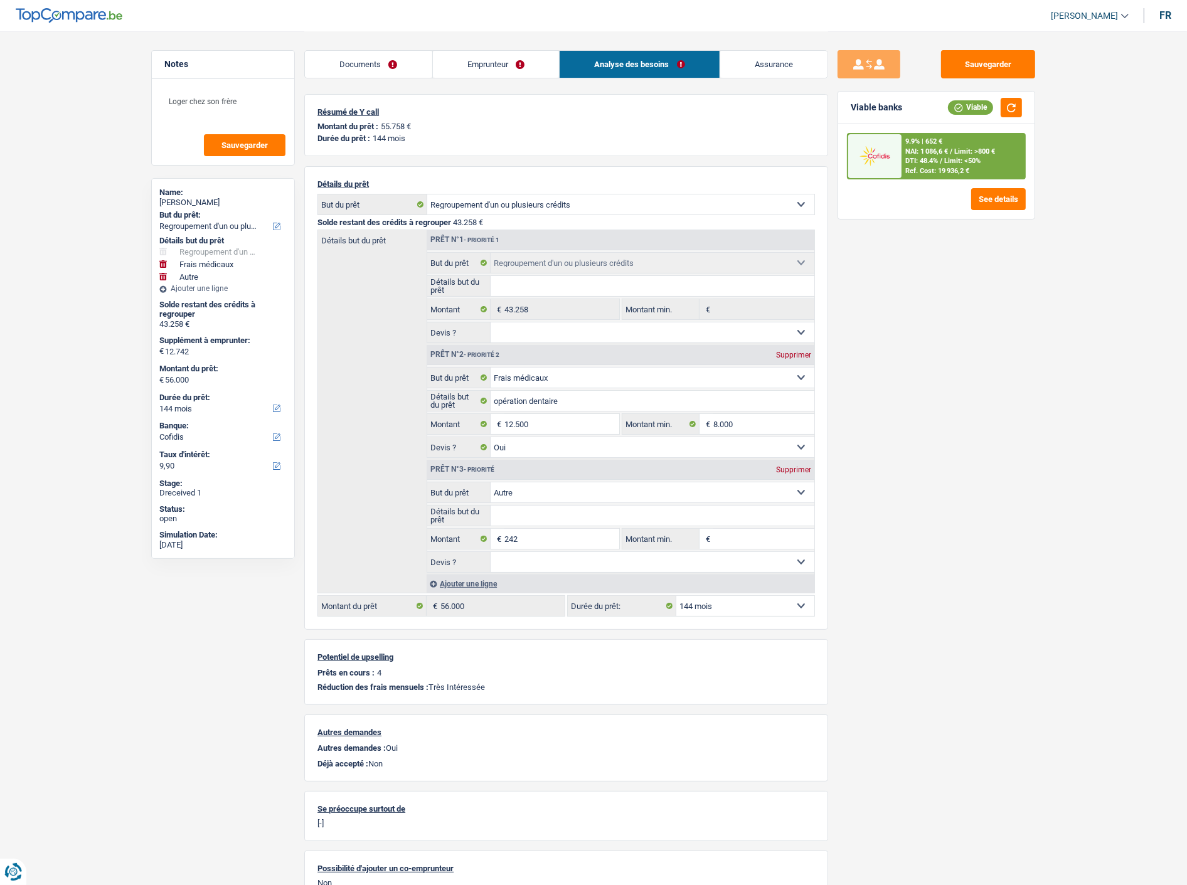
click at [924, 151] on span "NAI: 1 086,6 €" at bounding box center [926, 151] width 43 height 8
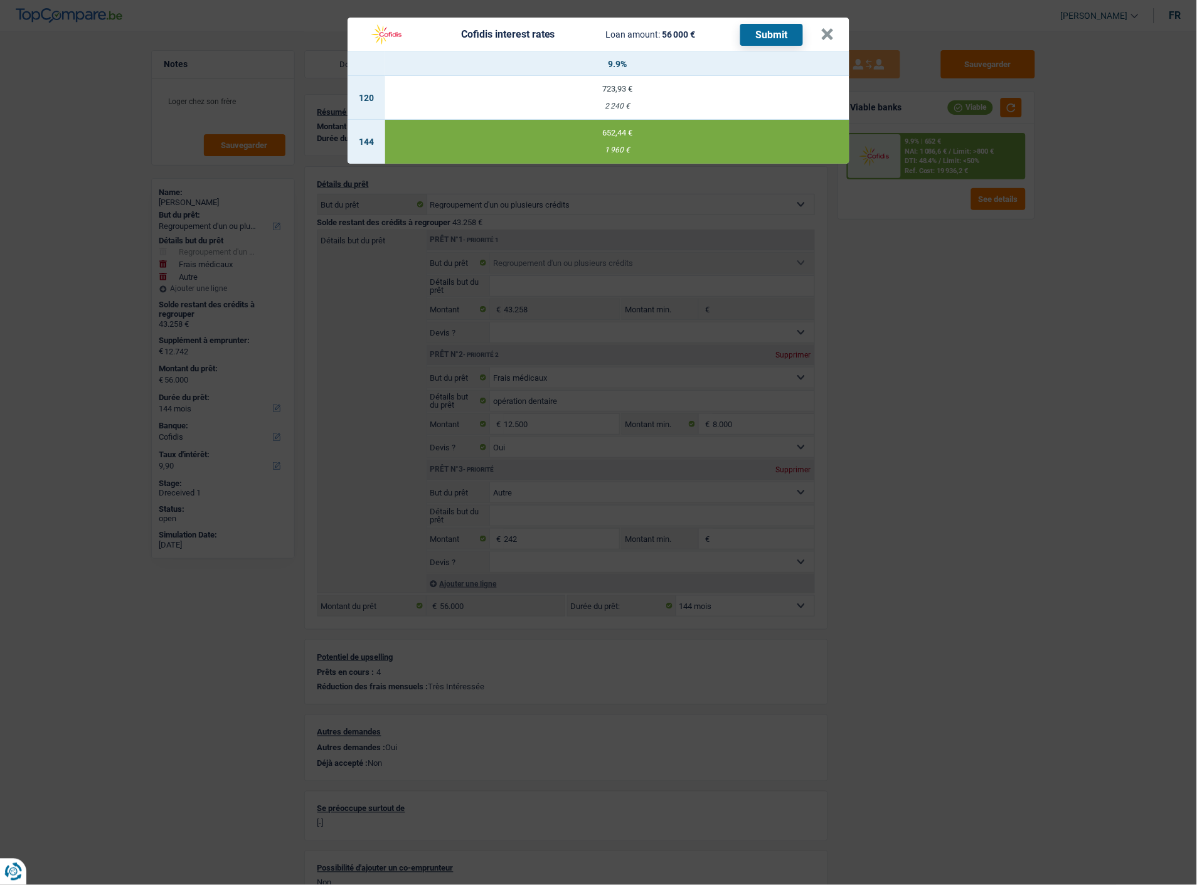
click at [779, 29] on button "Submit" at bounding box center [771, 35] width 63 height 22
click at [834, 28] on button "×" at bounding box center [827, 34] width 13 height 13
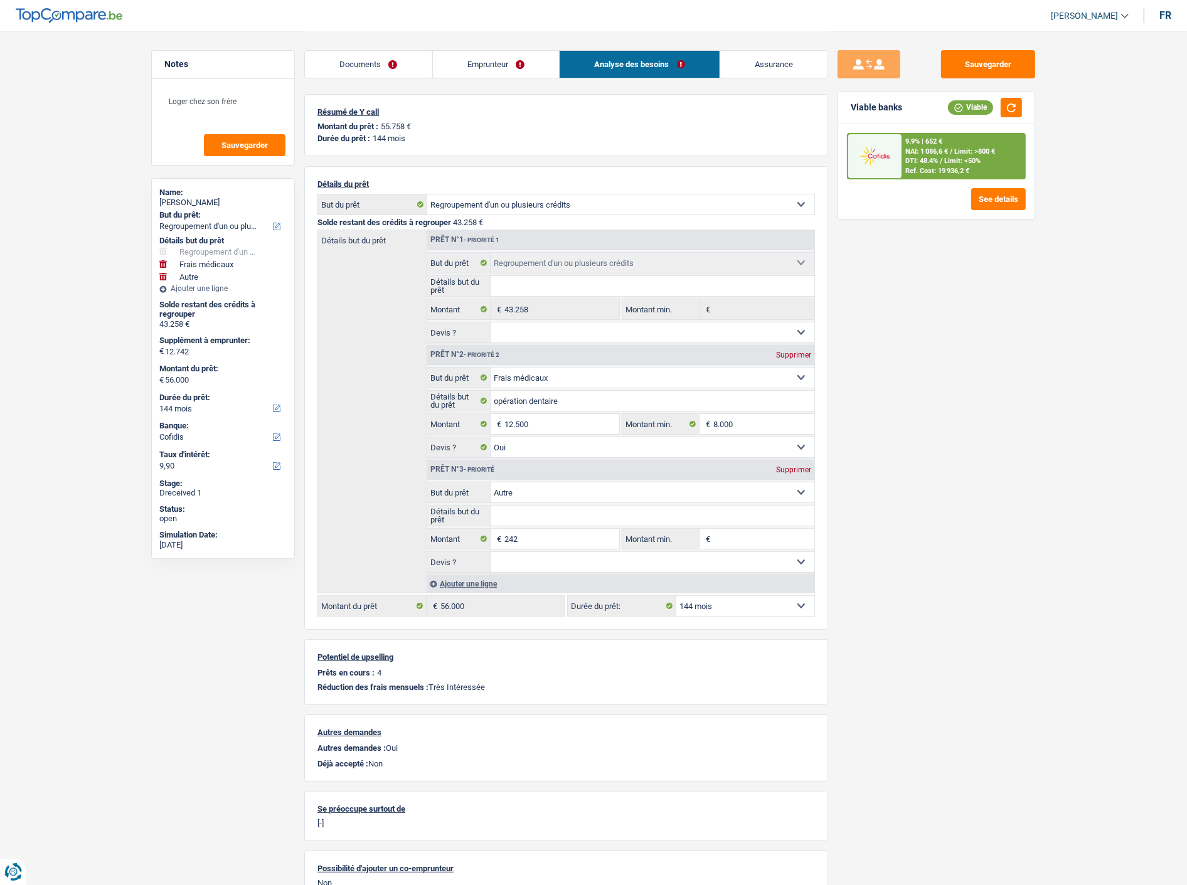
click at [400, 60] on link "Documents" at bounding box center [368, 64] width 127 height 27
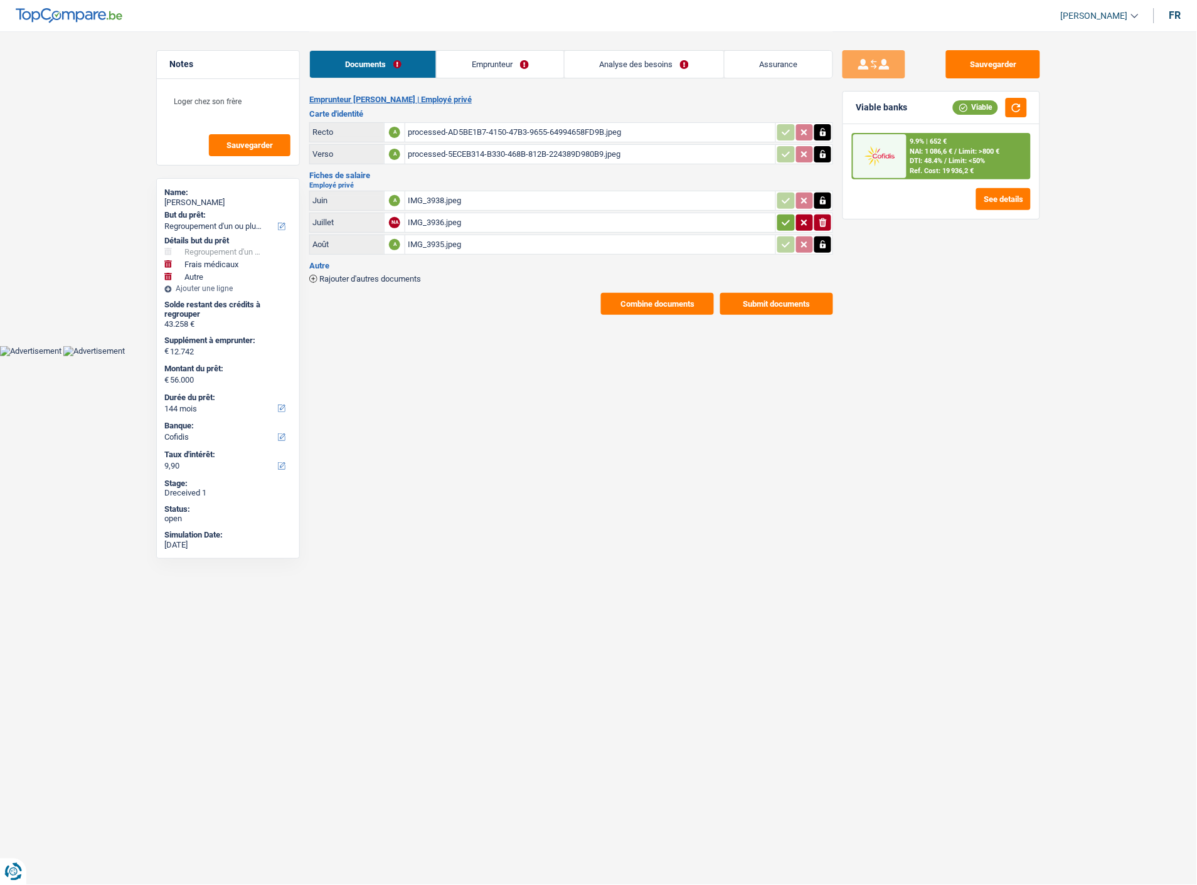
click at [781, 218] on icon "button" at bounding box center [786, 222] width 10 height 13
click at [759, 293] on button "Submit documents" at bounding box center [776, 304] width 113 height 22
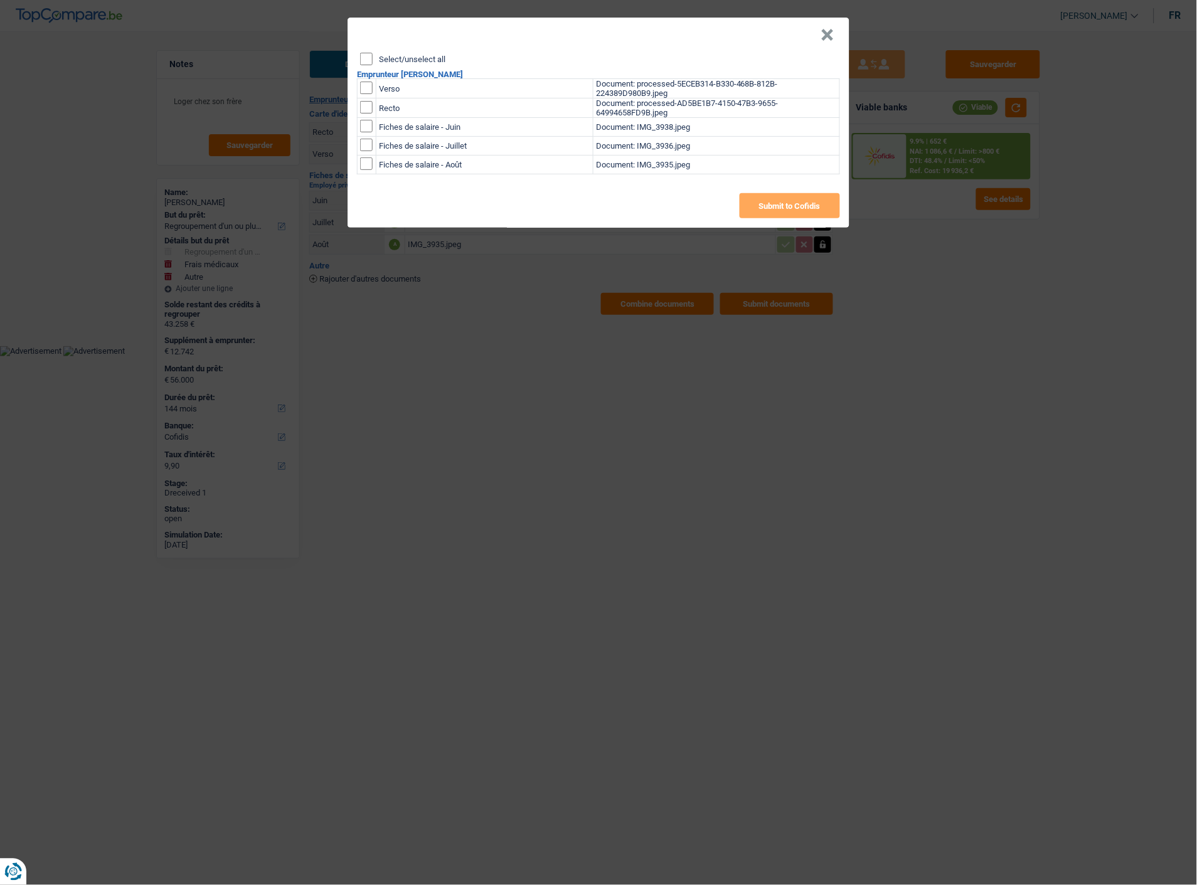
click at [368, 53] on input "Select/unselect all" at bounding box center [366, 59] width 13 height 13
checkbox input "true"
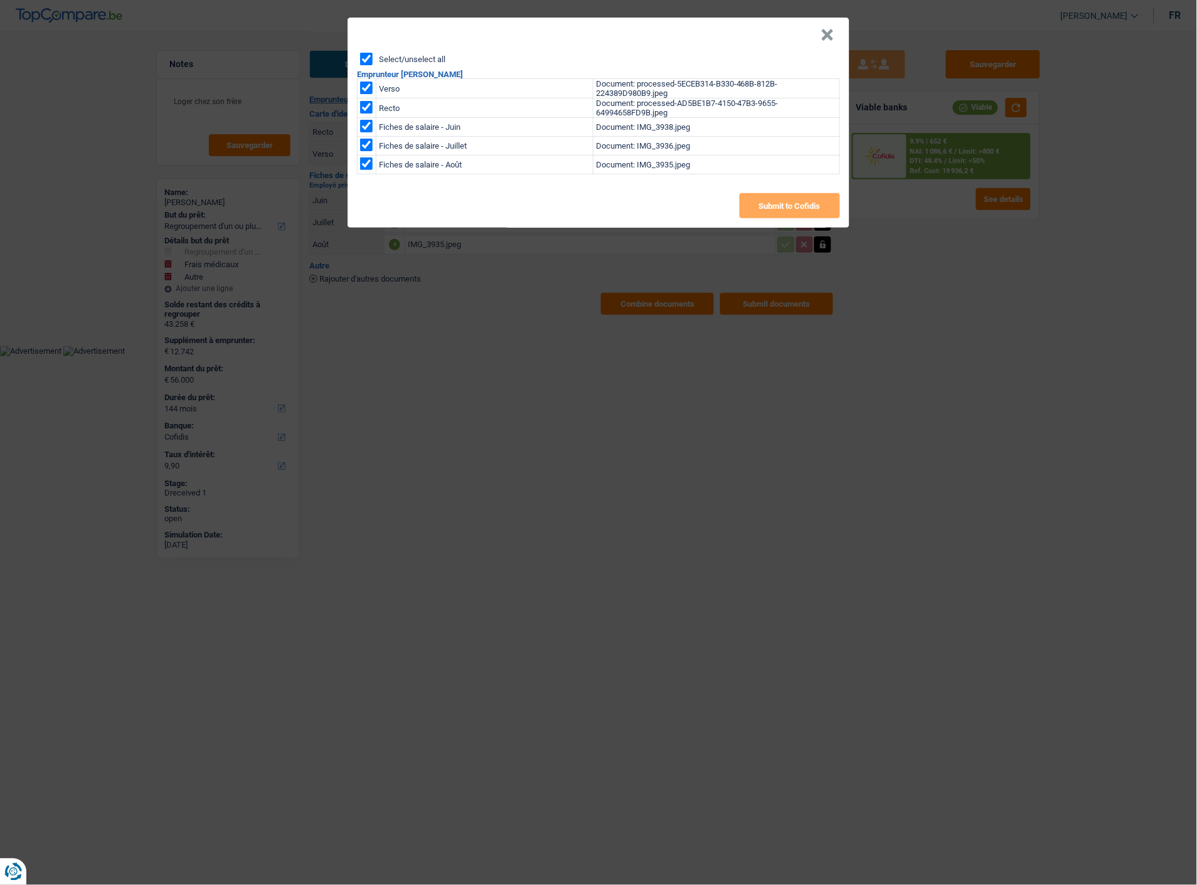
checkbox input "true"
click at [793, 205] on button "Submit to Cofidis" at bounding box center [790, 205] width 100 height 25
click at [831, 33] on button "×" at bounding box center [827, 35] width 13 height 13
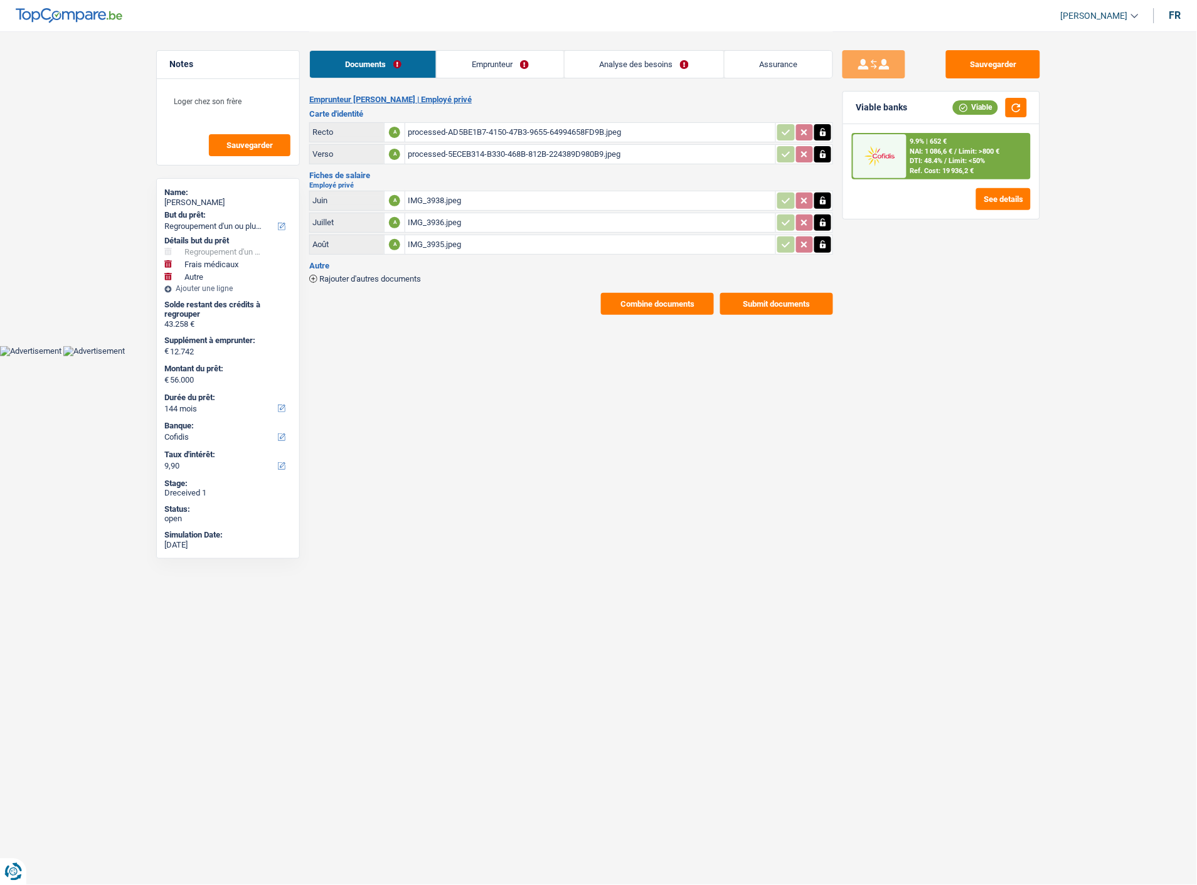
click at [638, 293] on button "Combine documents" at bounding box center [657, 304] width 113 height 22
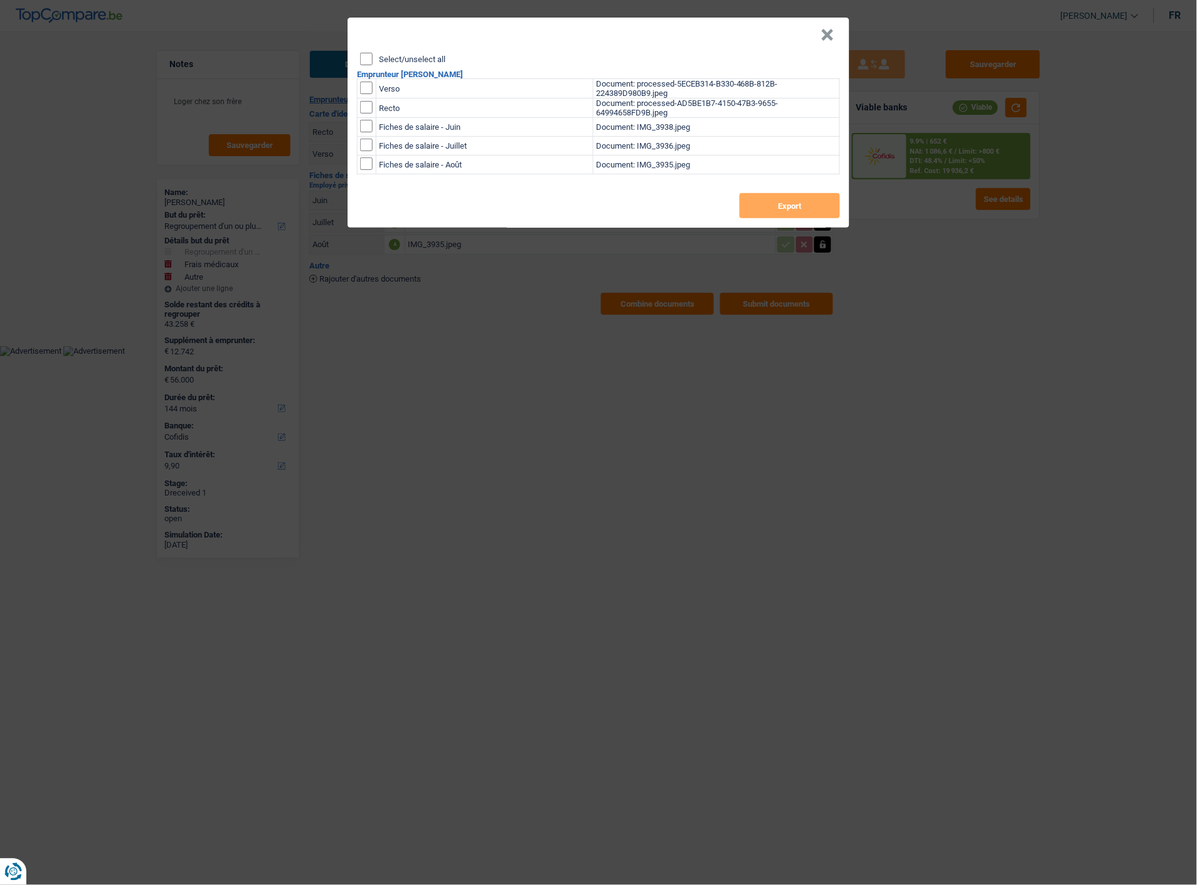
click at [829, 29] on button "×" at bounding box center [827, 35] width 13 height 13
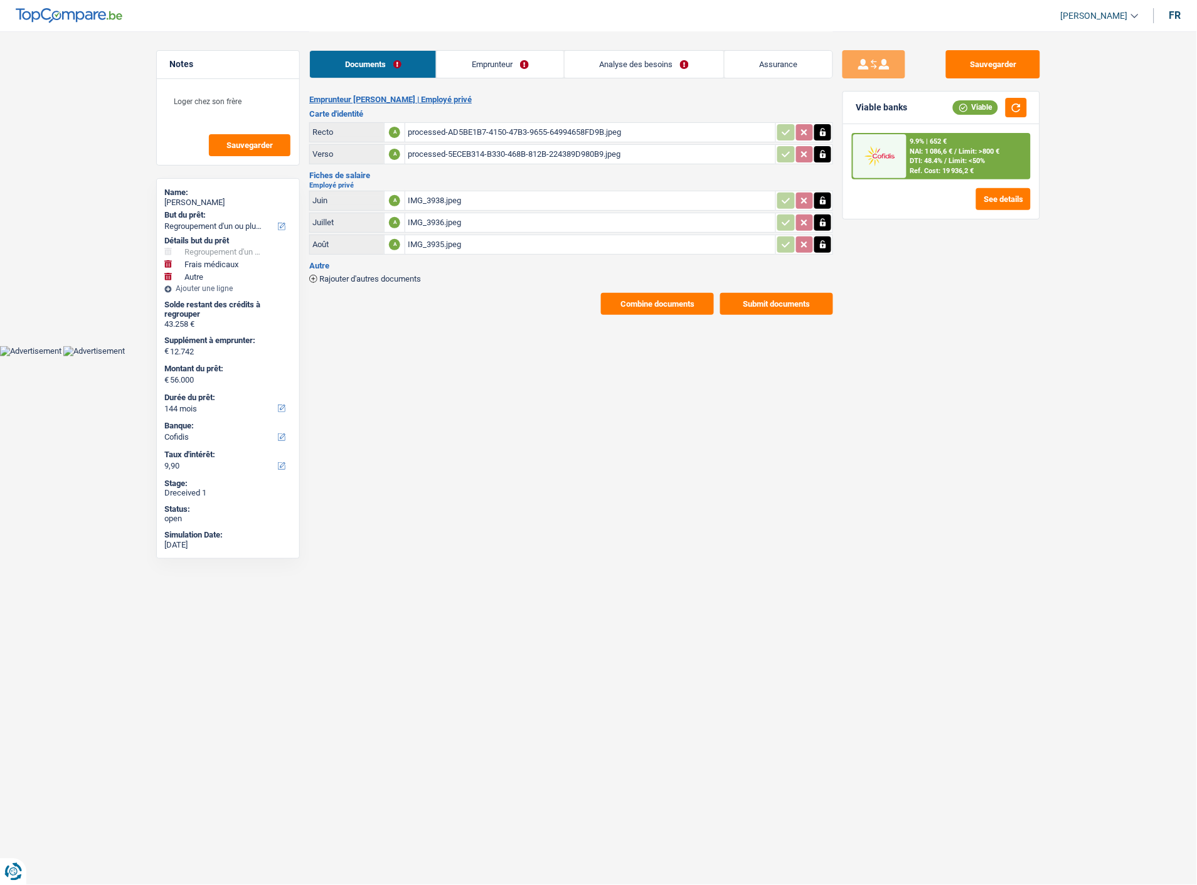
click at [673, 293] on button "Combine documents" at bounding box center [657, 304] width 113 height 22
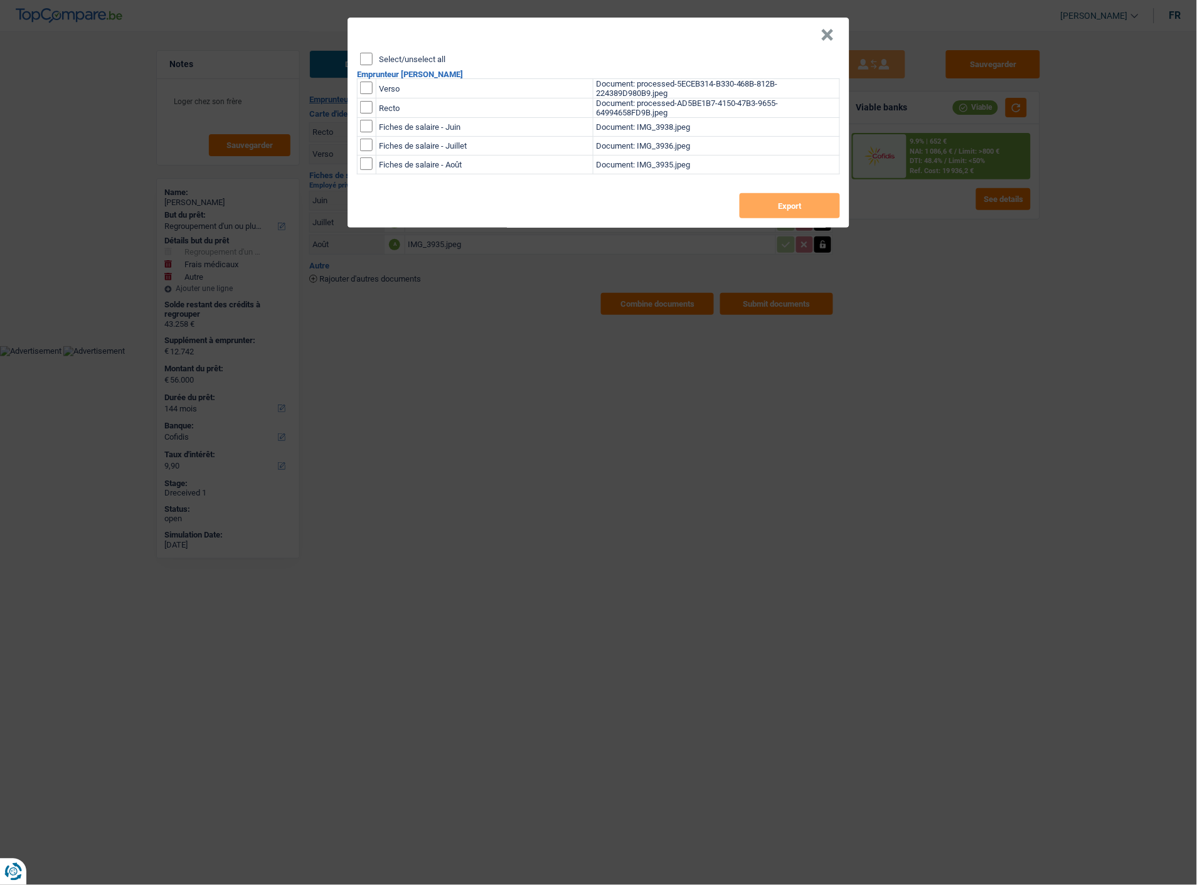
click at [360, 53] on div "Select/unselect all Emprunteur Alan Meert Verso Document: processed-5ECEB314-B3…" at bounding box center [599, 140] width 502 height 175
click at [364, 53] on input "Select/unselect all" at bounding box center [366, 59] width 13 height 13
checkbox input "true"
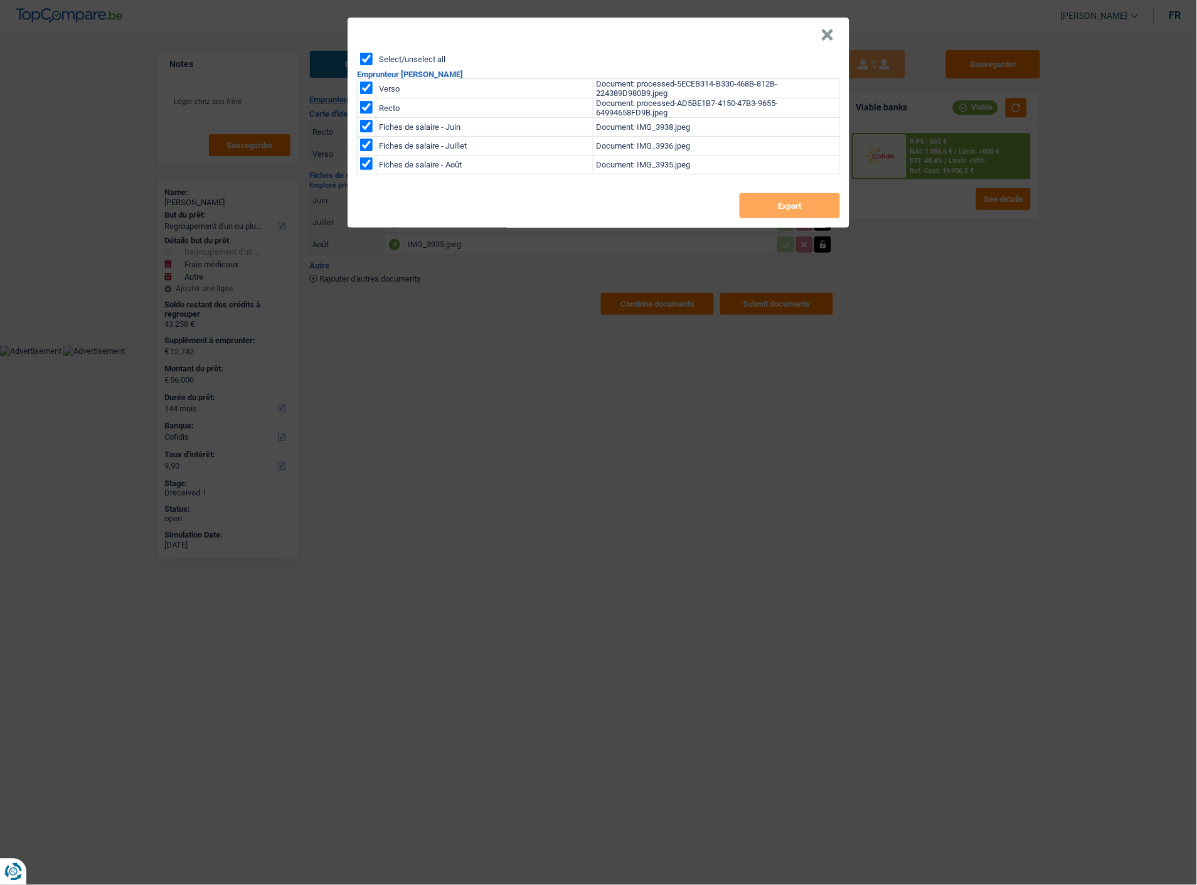
checkbox input "true"
click at [791, 206] on button "Export" at bounding box center [790, 205] width 100 height 25
click at [831, 29] on button "×" at bounding box center [827, 35] width 13 height 13
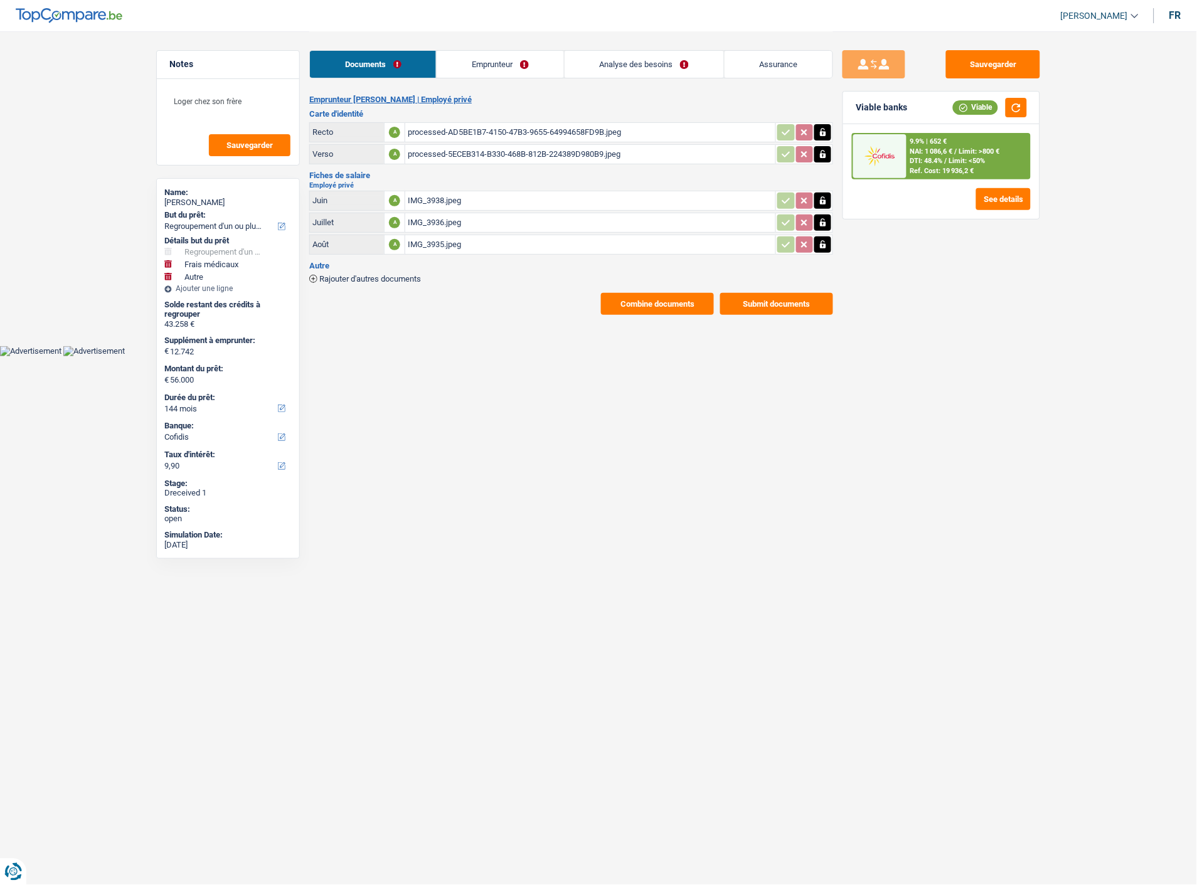
click at [654, 71] on link "Analyse des besoins" at bounding box center [644, 64] width 159 height 27
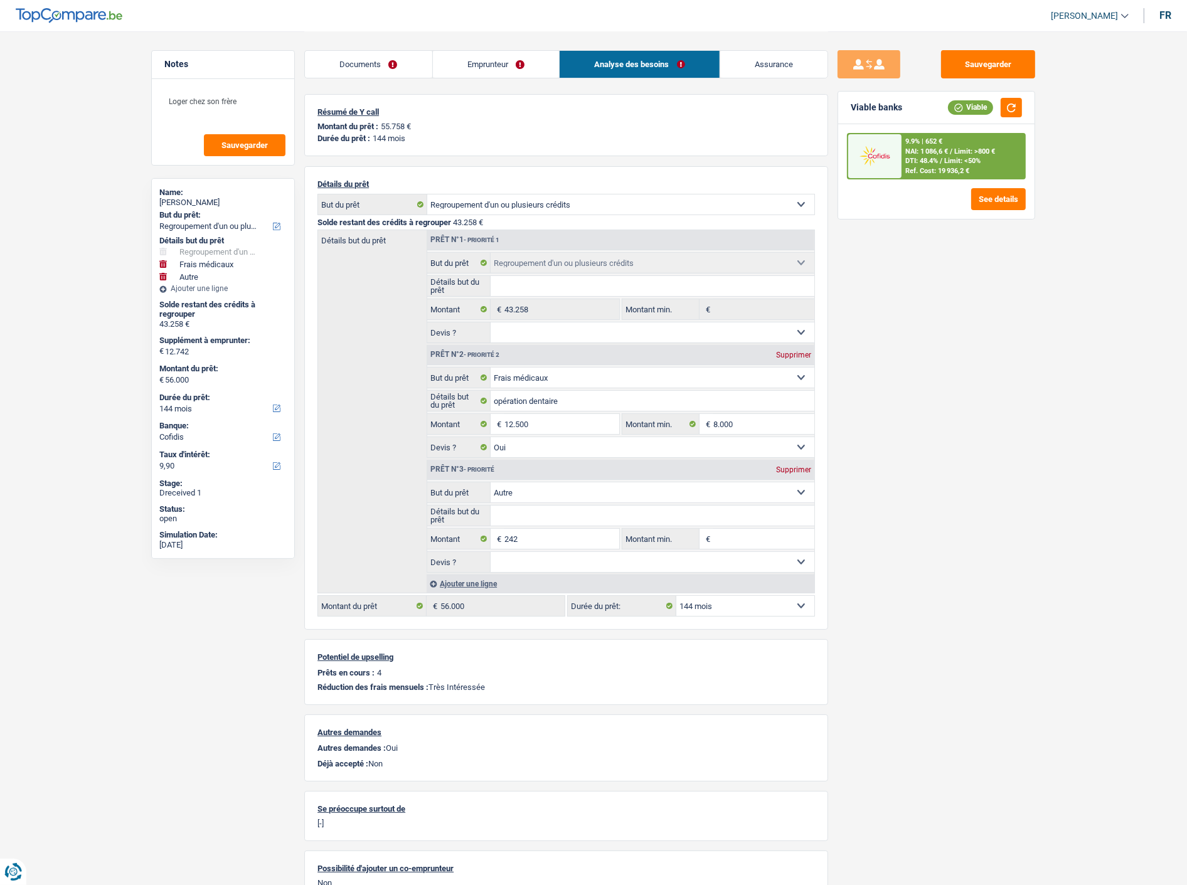
click at [797, 460] on div "Prêt n°3 - Priorité Supprimer" at bounding box center [620, 470] width 387 height 20
click at [796, 466] on div "Supprimer" at bounding box center [793, 470] width 41 height 8
type input "12.500"
type input "55.758"
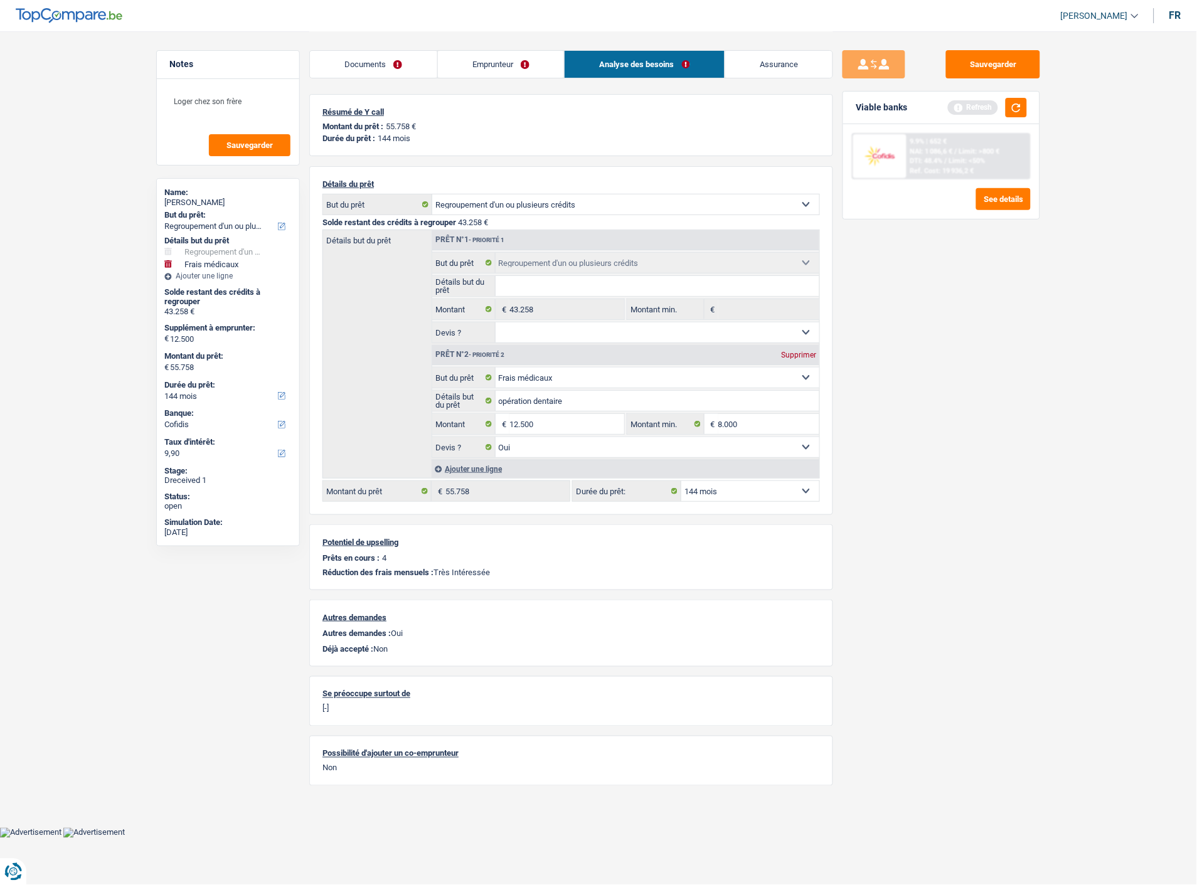
click at [527, 68] on link "Emprunteur" at bounding box center [501, 64] width 127 height 27
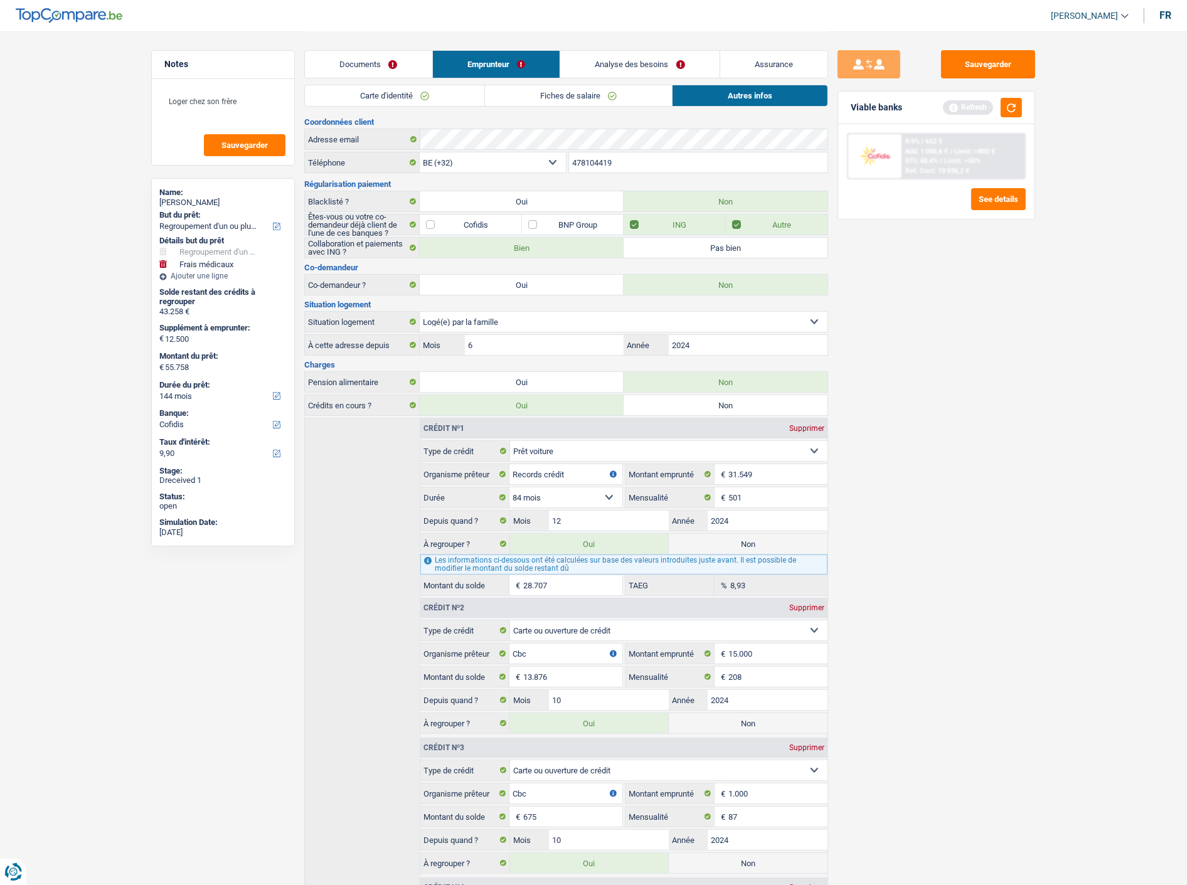
click at [367, 61] on link "Documents" at bounding box center [368, 64] width 127 height 27
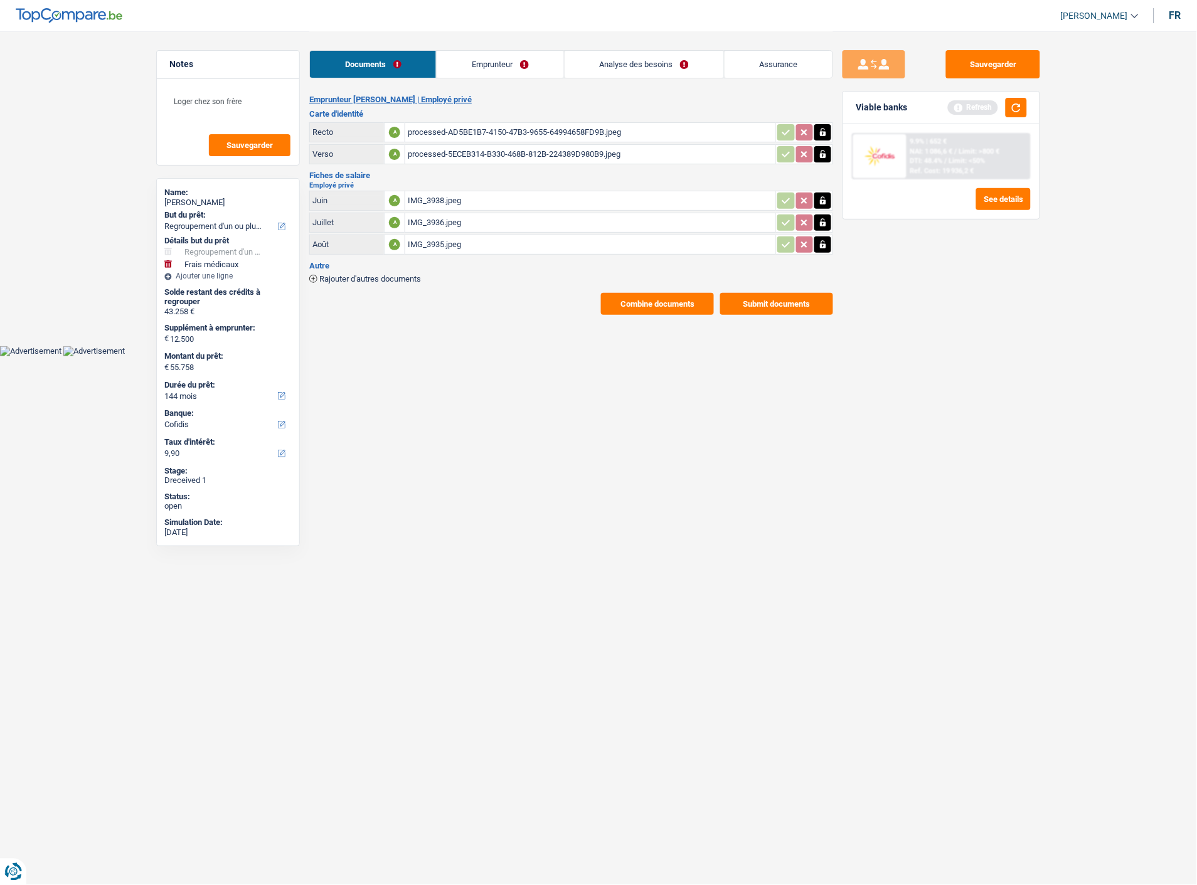
click at [622, 61] on link "Analyse des besoins" at bounding box center [644, 64] width 159 height 27
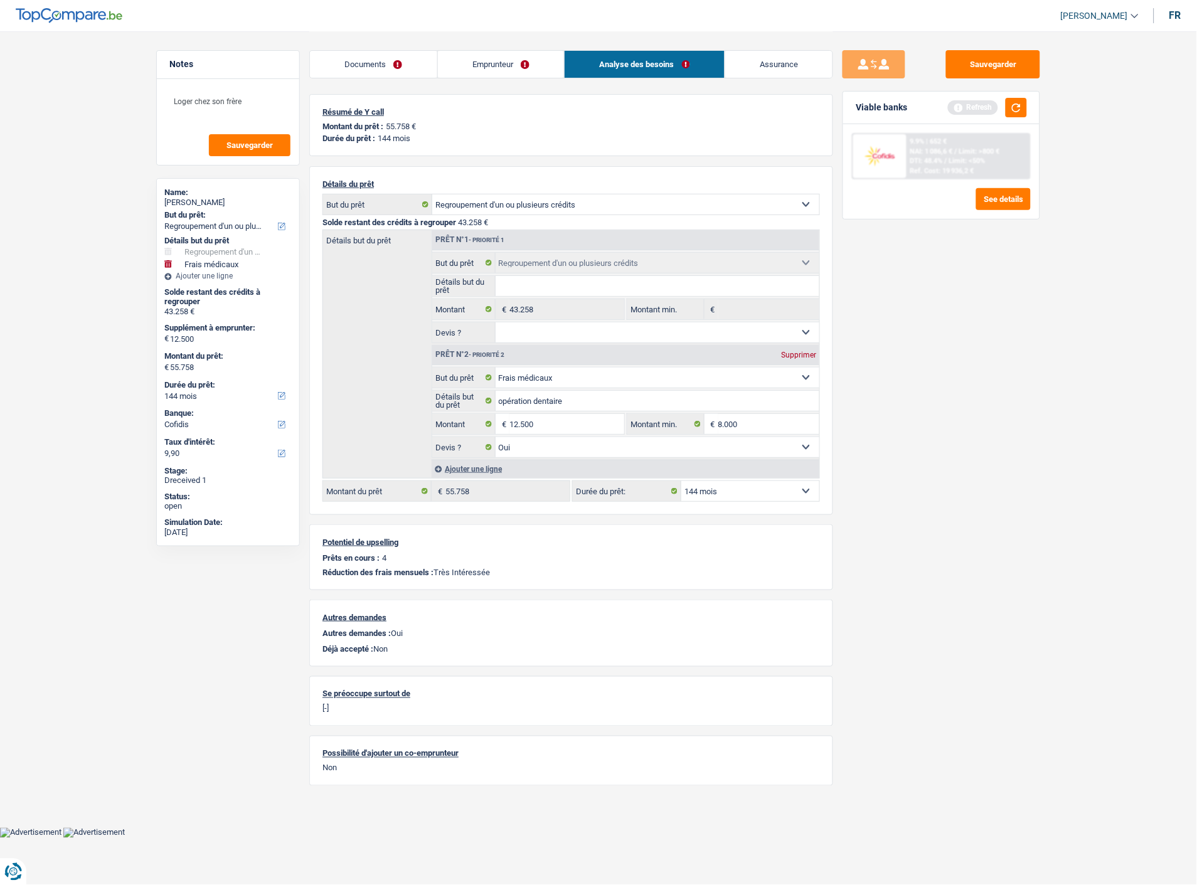
click at [725, 492] on select "12 mois 18 mois 24 mois 30 mois 36 mois 42 mois 48 mois 60 mois 72 mois 84 mois…" at bounding box center [750, 491] width 138 height 20
select select "120"
click at [681, 481] on select "12 mois 18 mois 24 mois 30 mois 36 mois 42 mois 48 mois 60 mois 72 mois 84 mois…" at bounding box center [750, 491] width 138 height 20
select select "120"
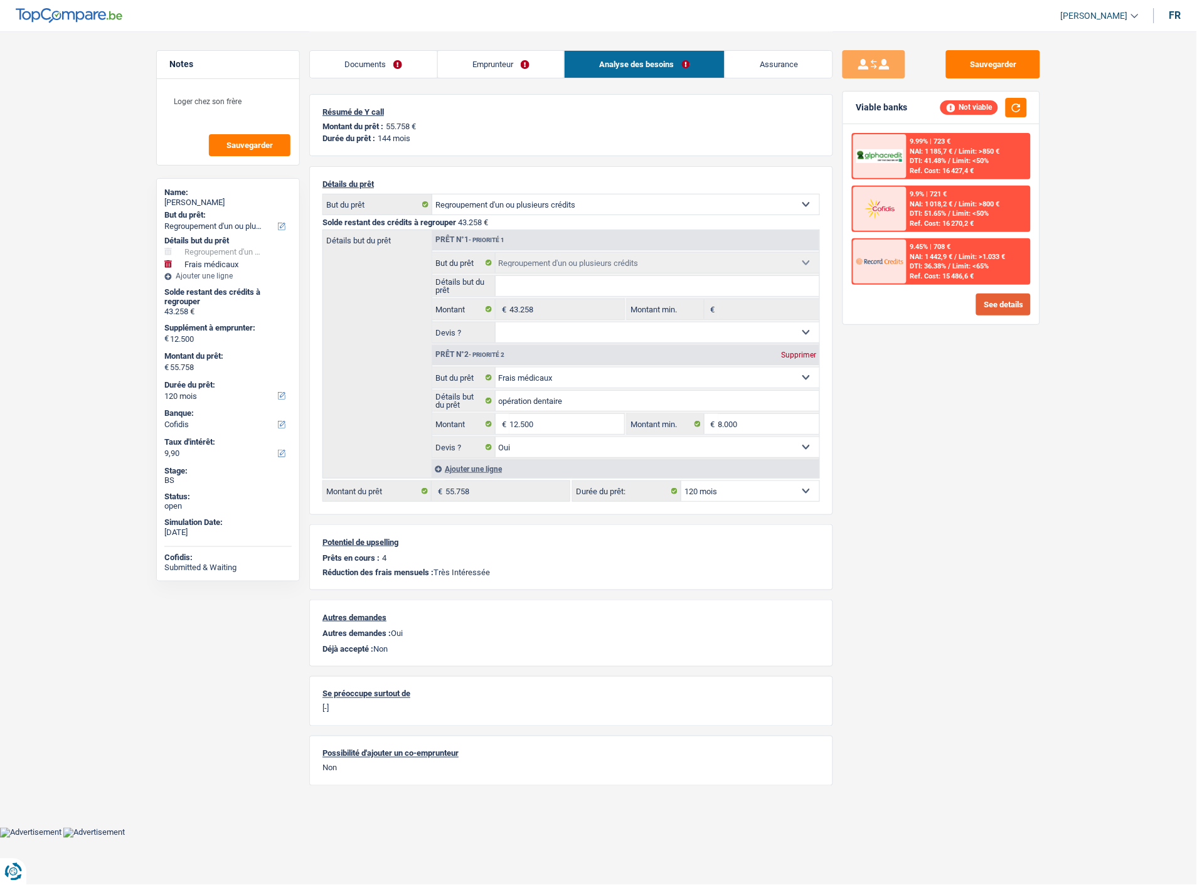
click at [1012, 298] on button "See details" at bounding box center [1003, 305] width 55 height 22
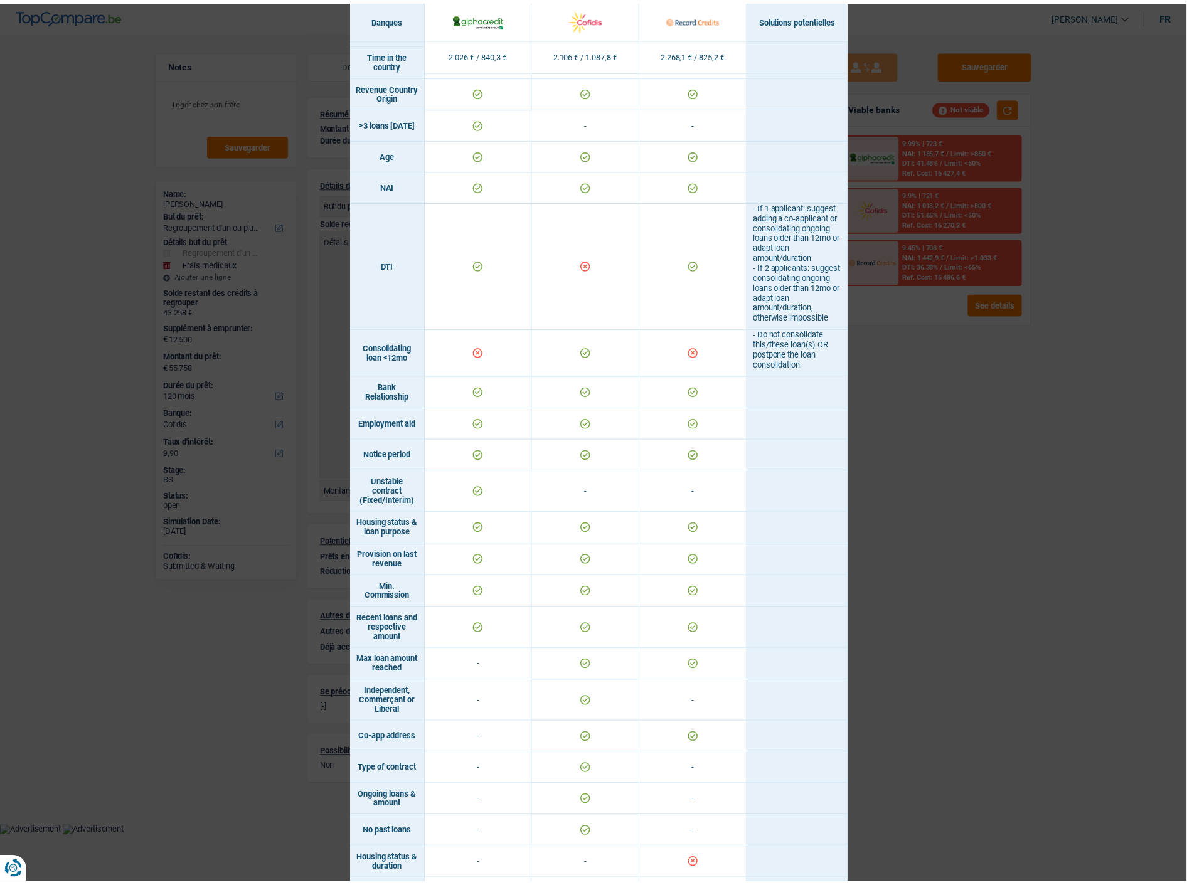
scroll to position [450, 0]
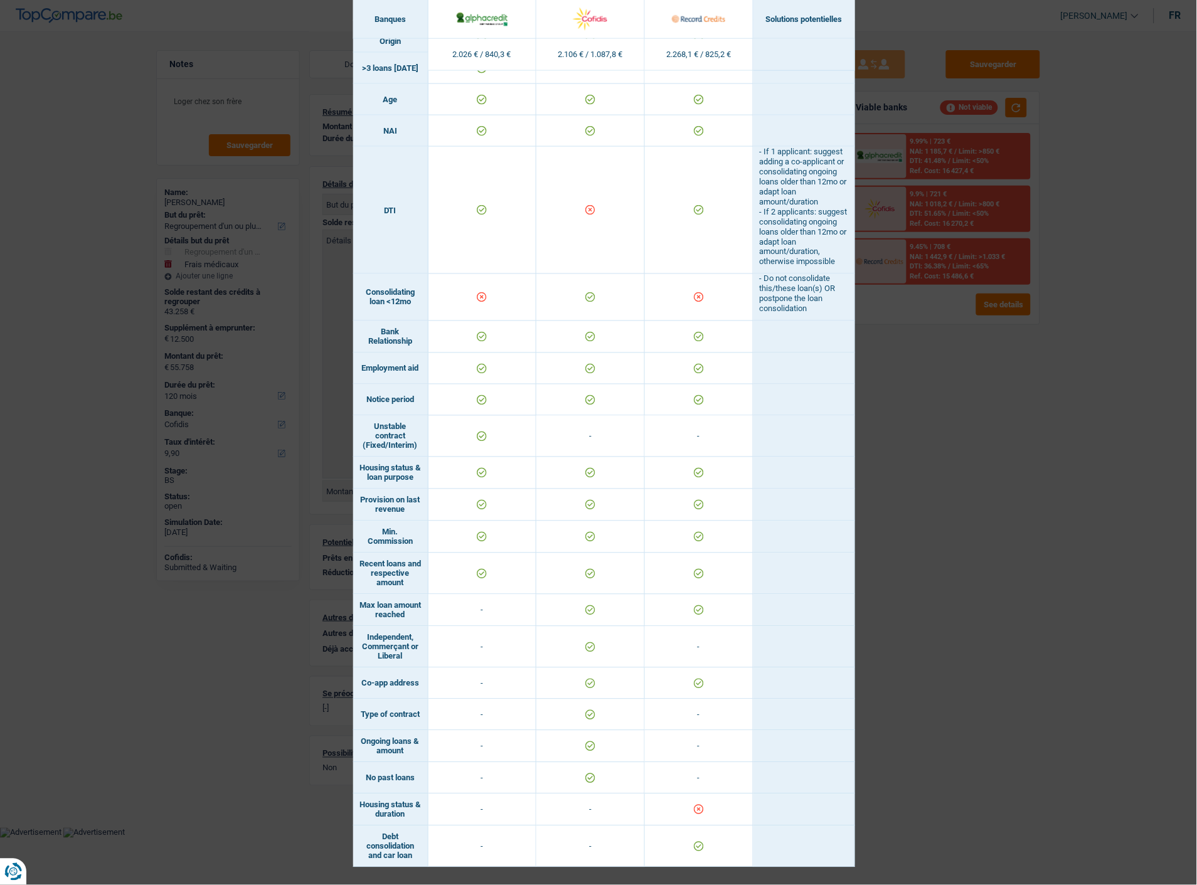
click at [998, 590] on div "Banks conditions × Banques Solutions potentielles Revenus / Charges 2.026 € / 8…" at bounding box center [598, 442] width 1197 height 885
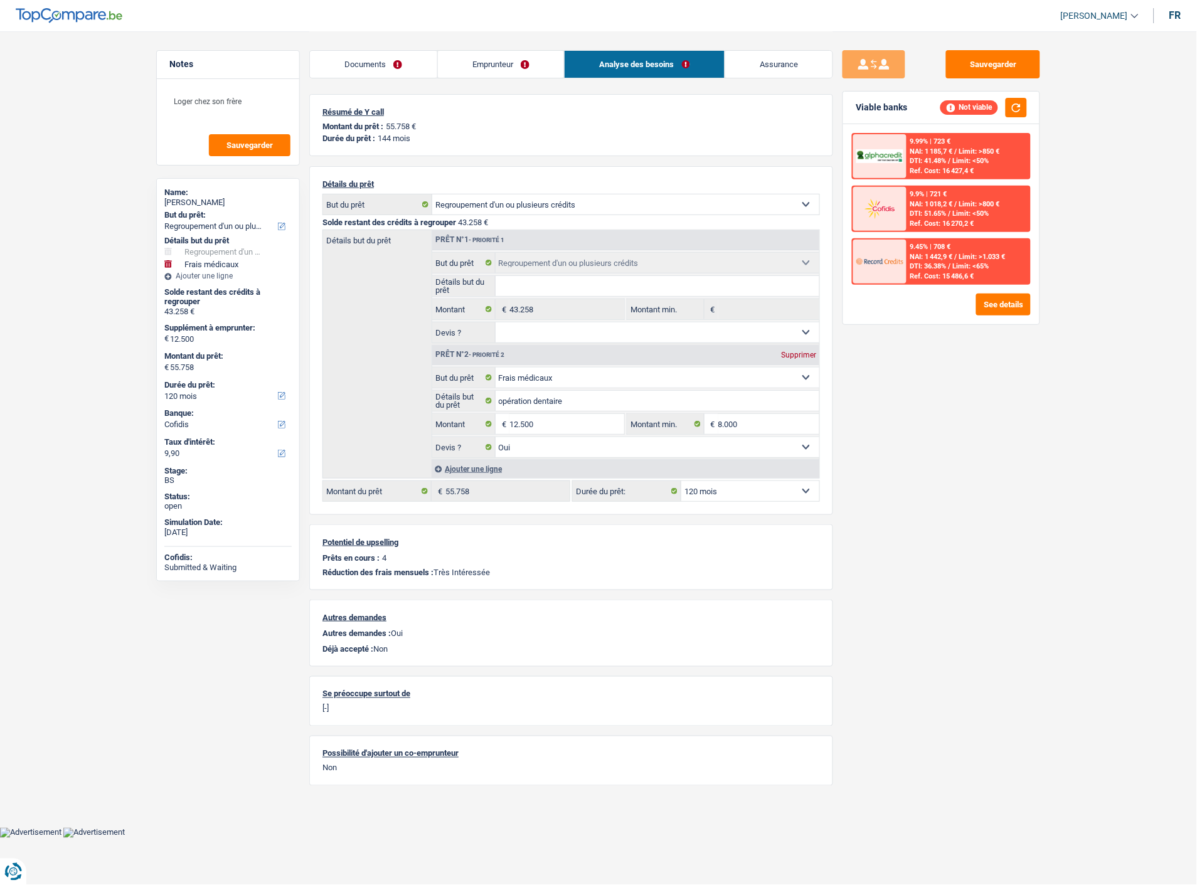
click at [484, 63] on link "Emprunteur" at bounding box center [501, 64] width 127 height 27
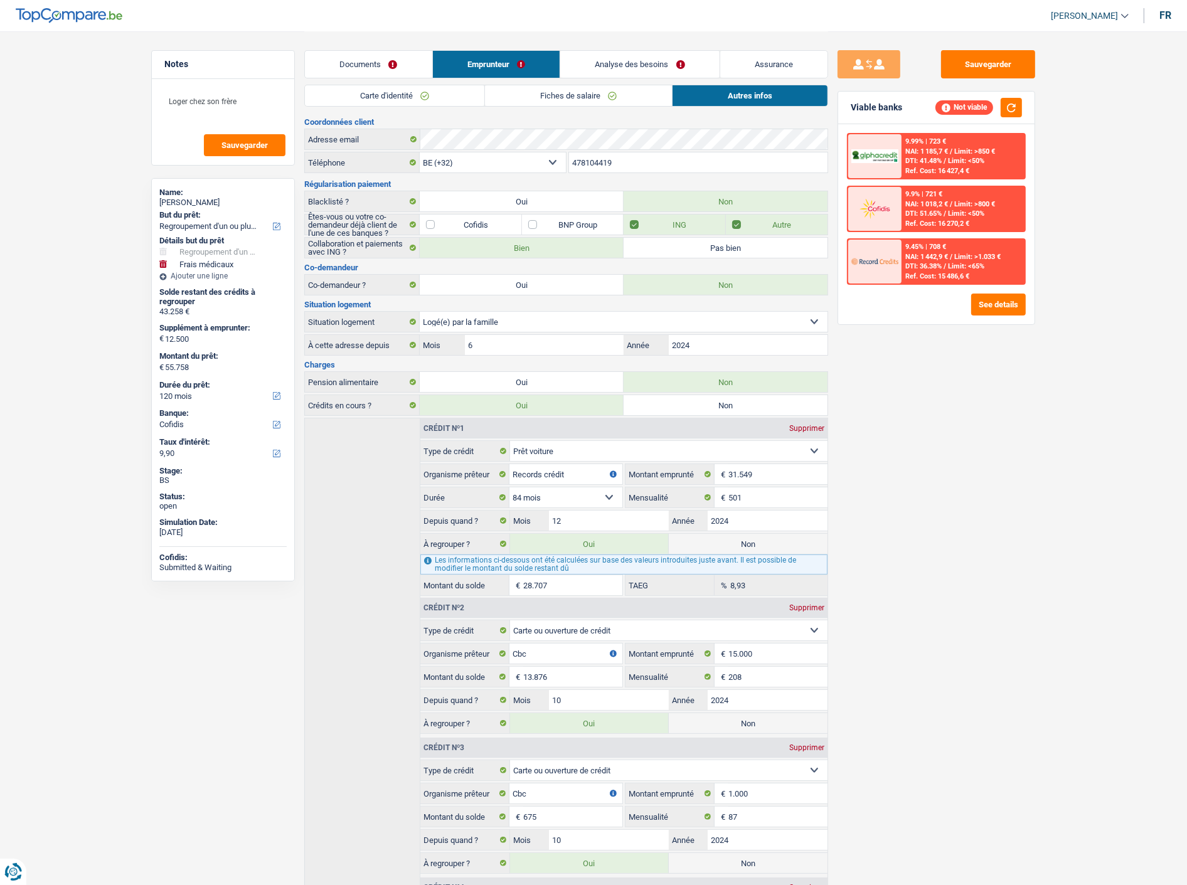
scroll to position [193, 0]
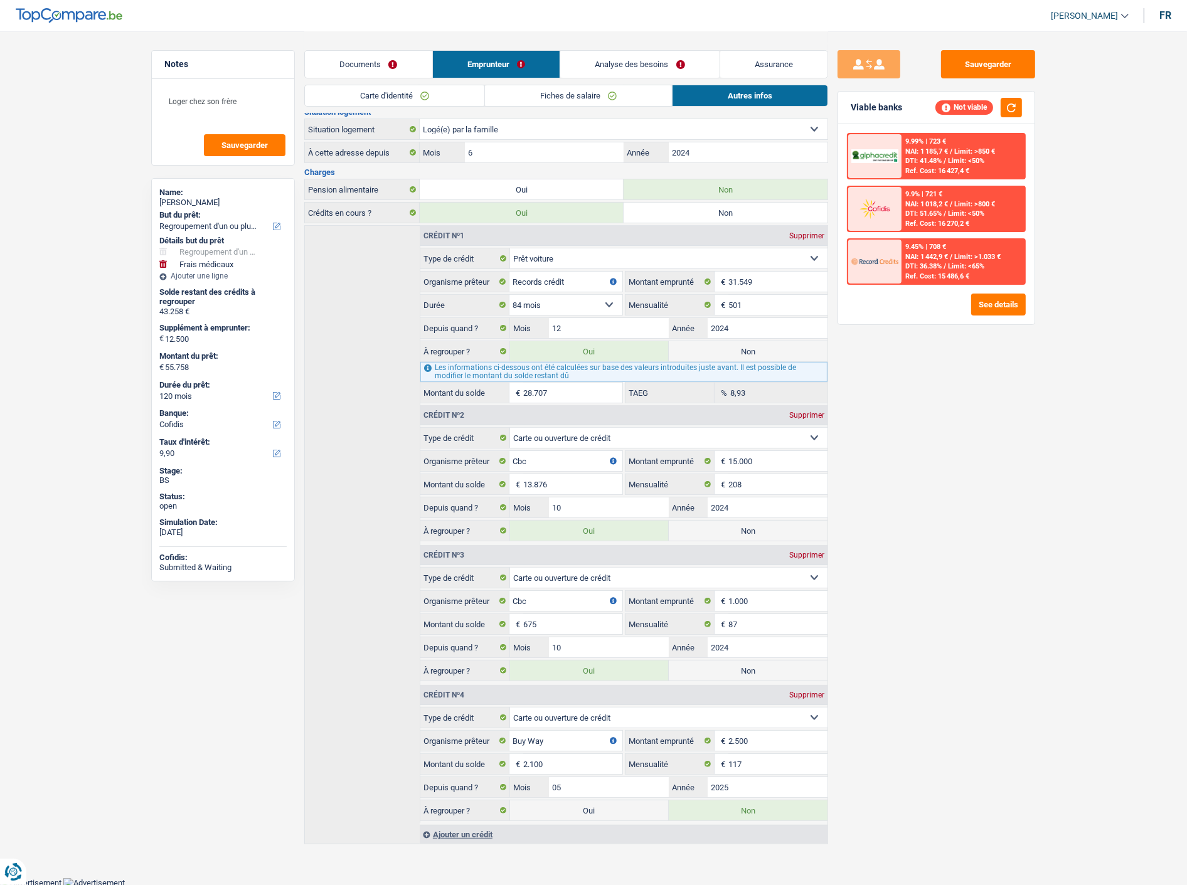
click at [732, 346] on label "Non" at bounding box center [748, 351] width 159 height 20
click at [732, 346] on input "Non" at bounding box center [748, 351] width 159 height 20
radio input "true"
type input "27.051"
radio input "false"
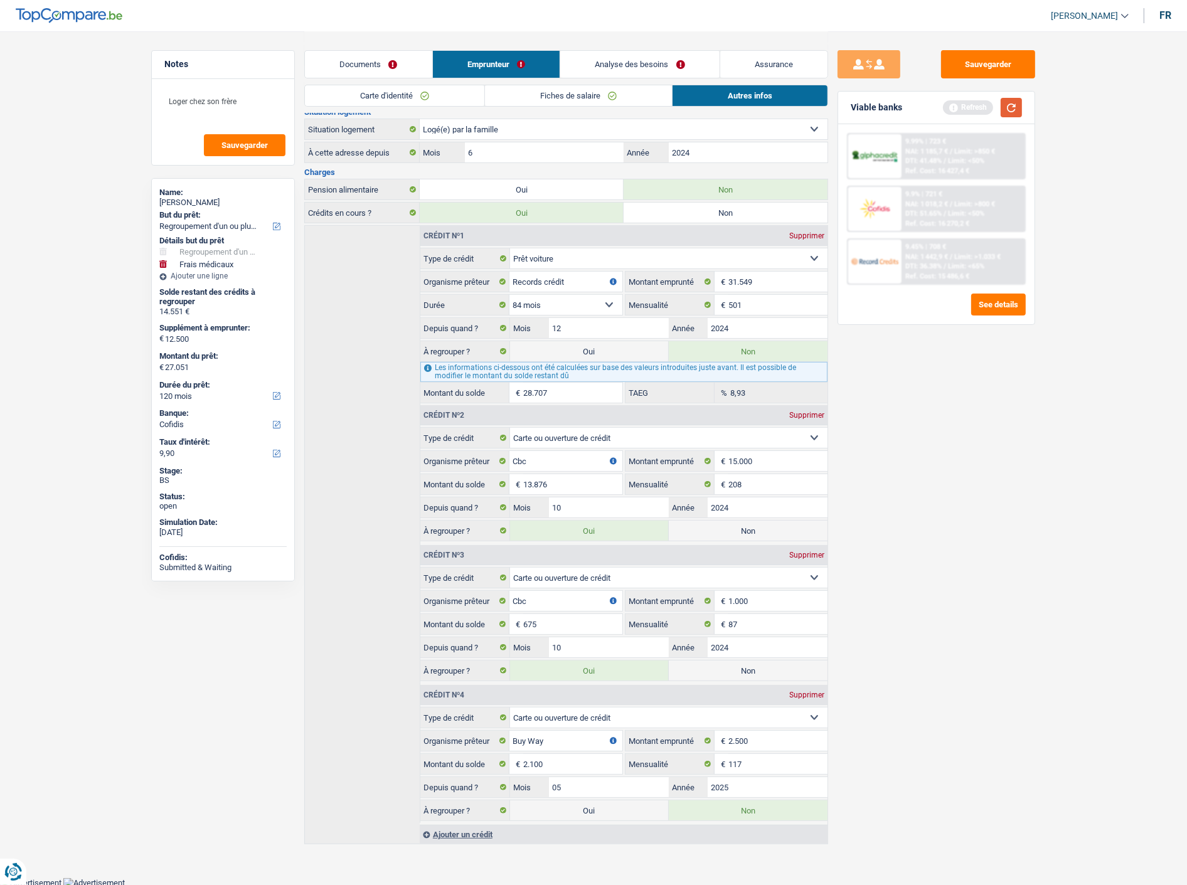
click at [1014, 99] on button "button" at bounding box center [1011, 107] width 21 height 19
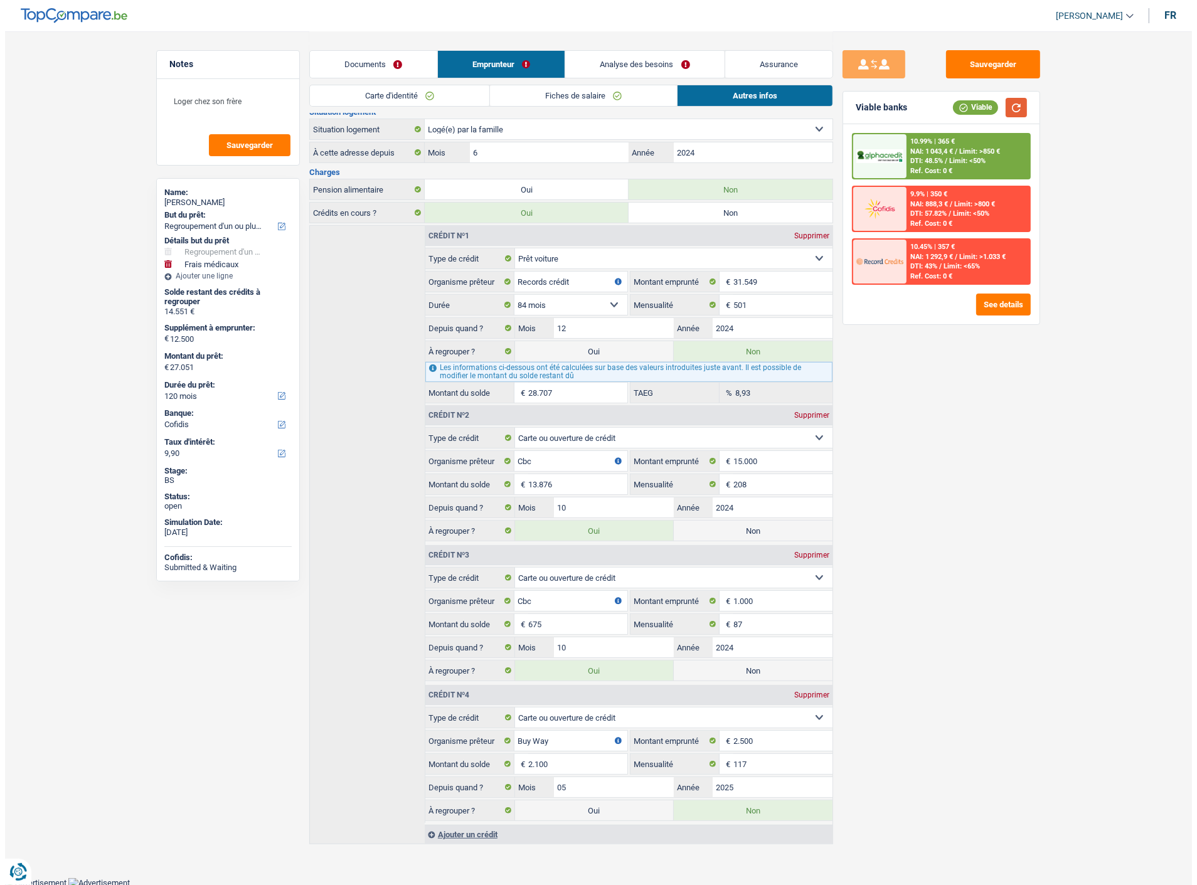
scroll to position [0, 0]
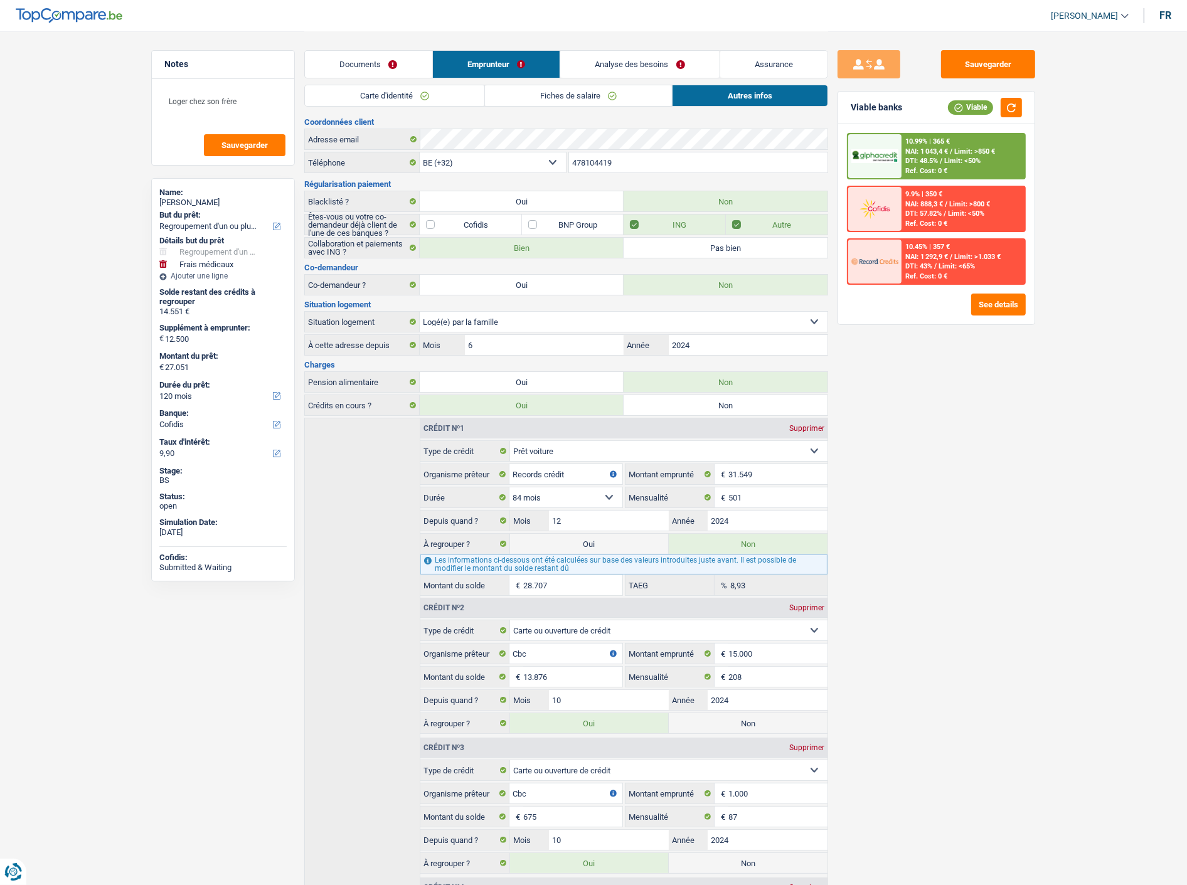
click at [672, 58] on link "Analyse des besoins" at bounding box center [639, 64] width 159 height 27
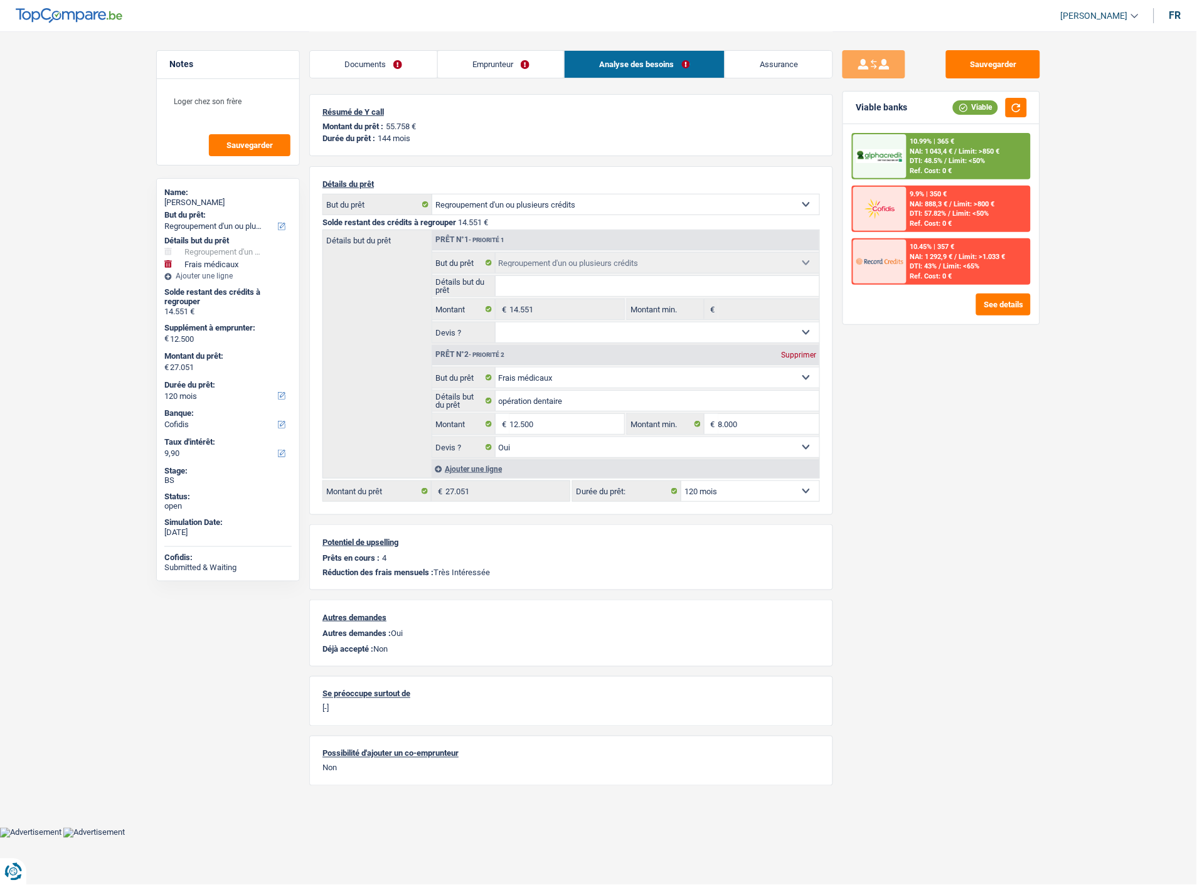
click at [717, 486] on select "12 mois 18 mois 24 mois 30 mois 36 mois 42 mois 48 mois 60 mois 72 mois 84 mois…" at bounding box center [750, 491] width 138 height 20
select select "84"
click at [681, 481] on select "12 mois 18 mois 24 mois 30 mois 36 mois 42 mois 48 mois 60 mois 72 mois 84 mois…" at bounding box center [750, 491] width 138 height 20
select select "84"
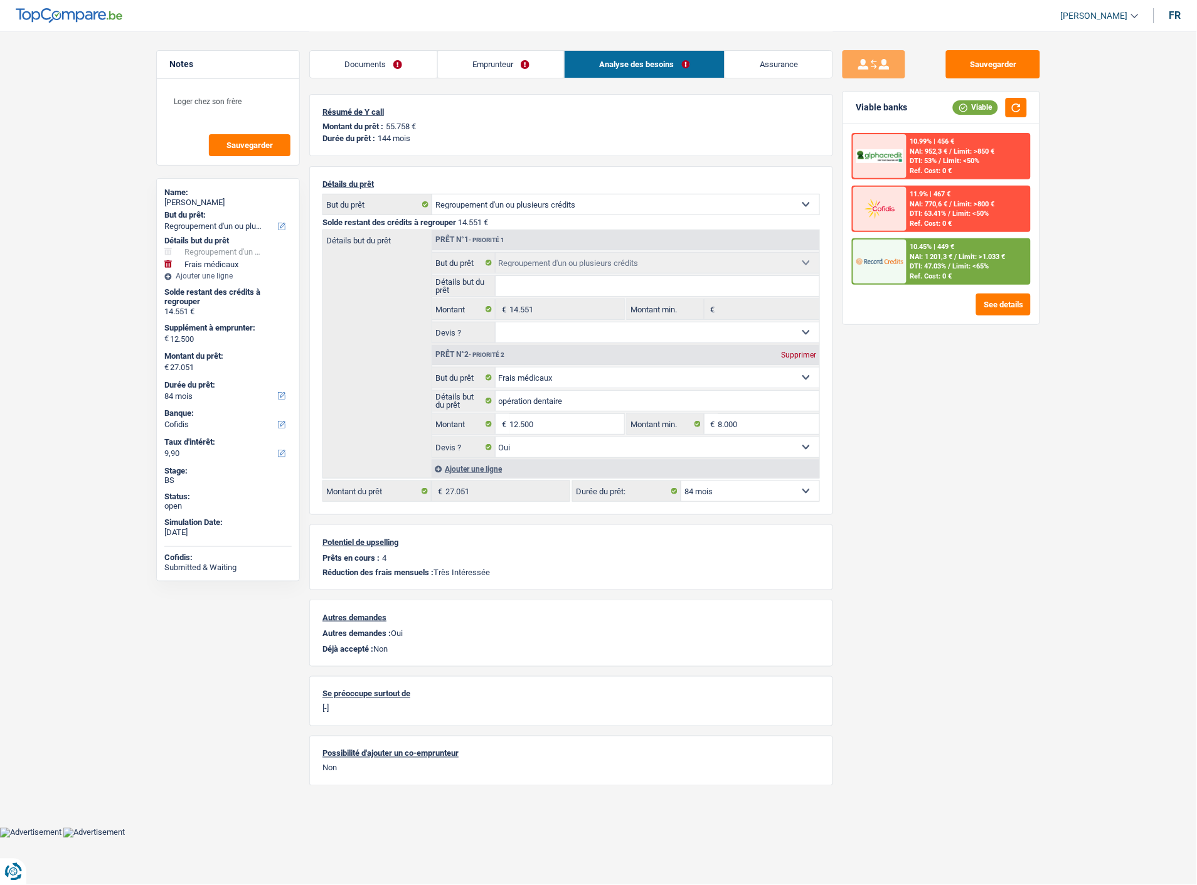
click at [926, 262] on span "DTI: 47.03%" at bounding box center [928, 266] width 36 height 8
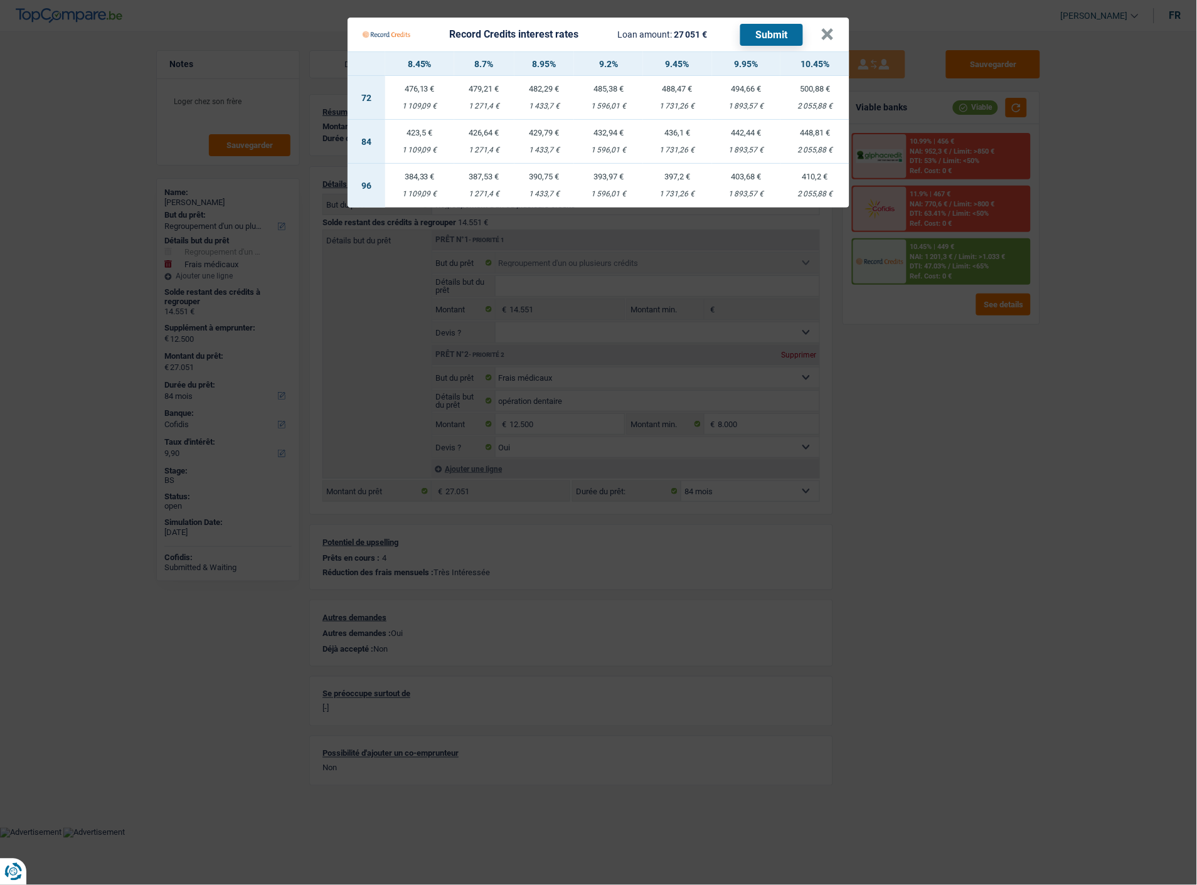
click at [600, 129] on div "432,94 €" at bounding box center [608, 133] width 69 height 8
select select "record credits"
type input "9,20"
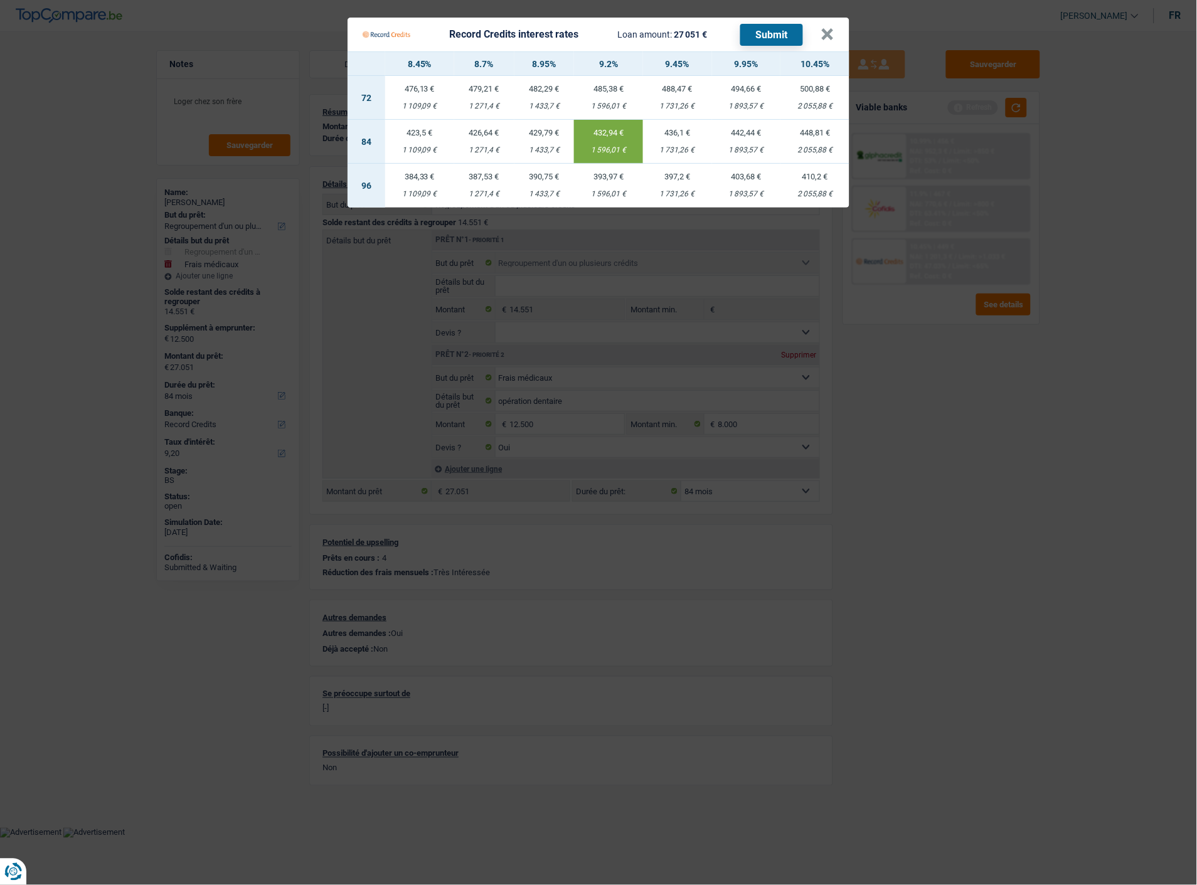
click at [768, 24] on button "Submit" at bounding box center [771, 35] width 63 height 22
click at [831, 28] on button "×" at bounding box center [827, 34] width 13 height 13
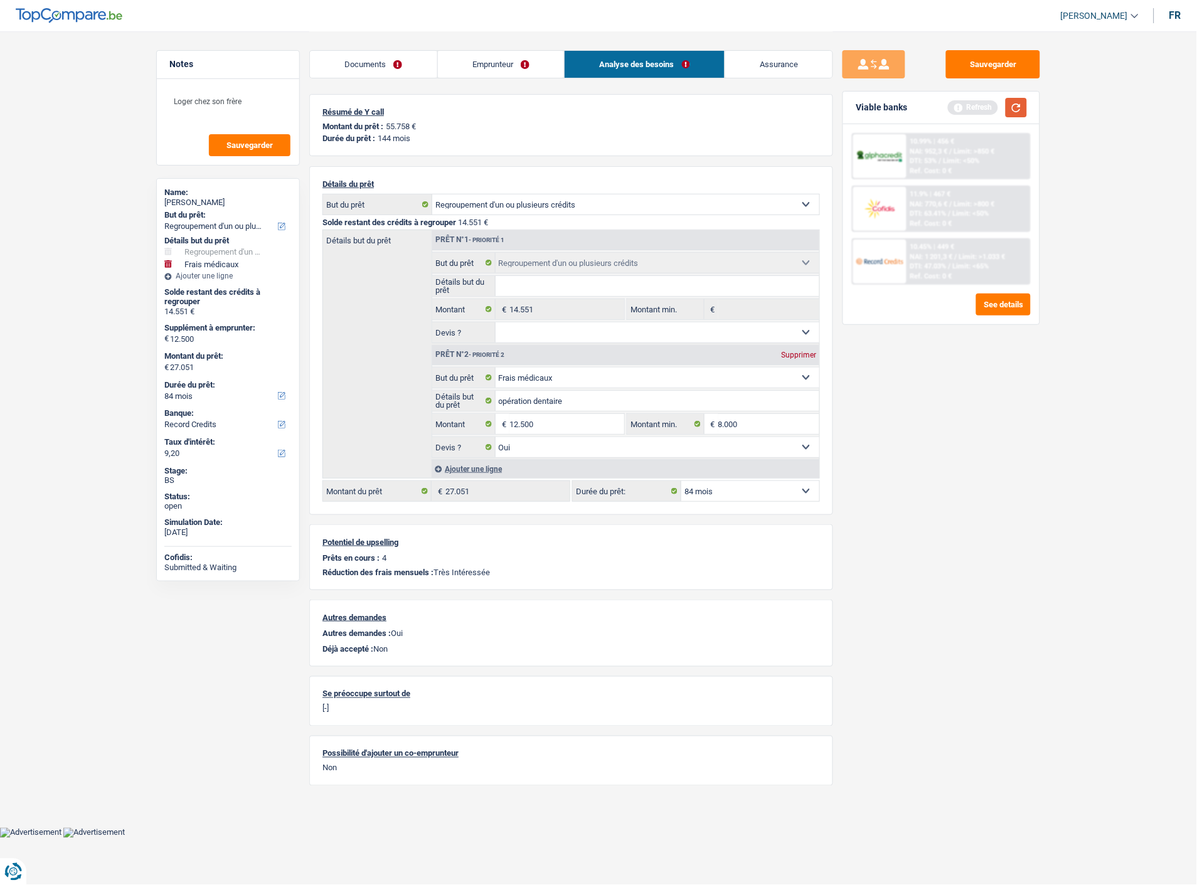
click at [1017, 101] on button "button" at bounding box center [1016, 107] width 21 height 19
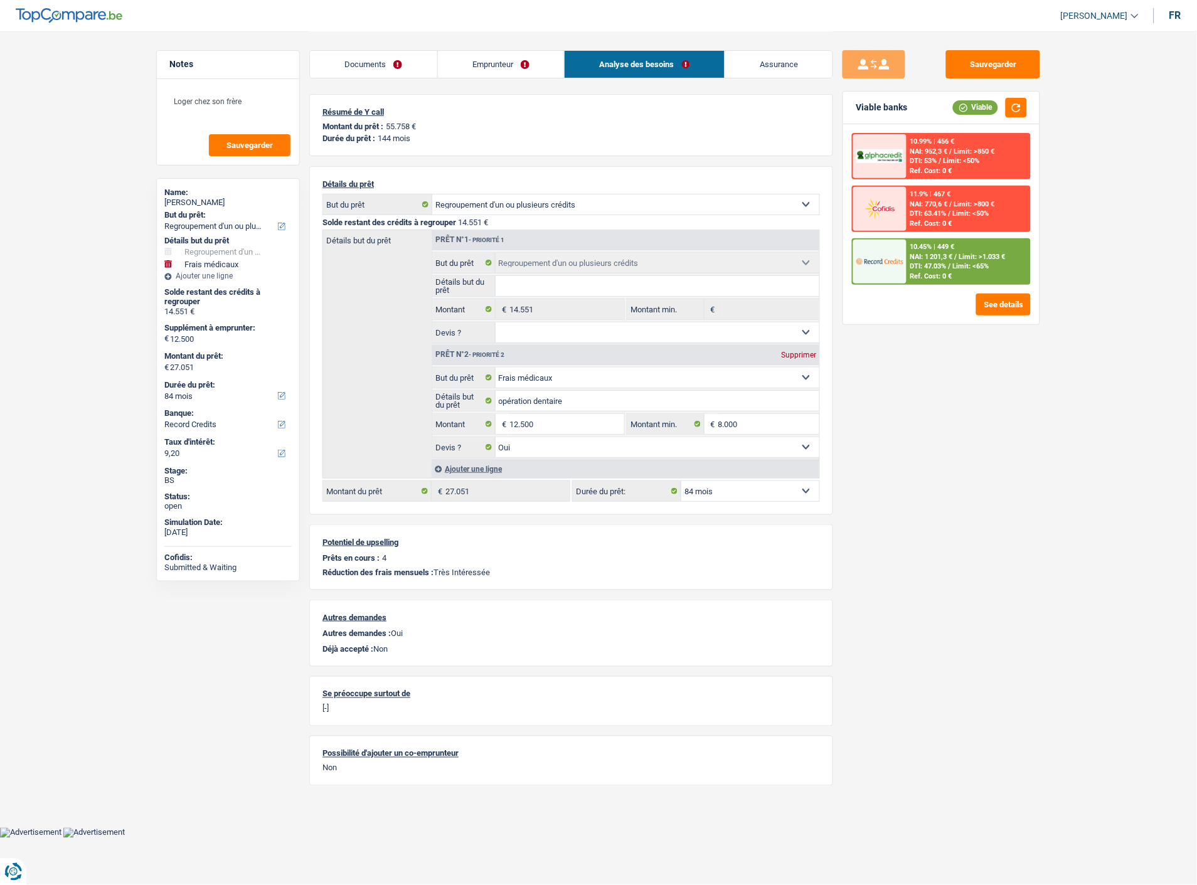
click at [730, 488] on select "12 mois 18 mois 24 mois 30 mois 36 mois 42 mois 48 mois 60 mois 72 mois 84 mois…" at bounding box center [750, 491] width 138 height 20
select select "120"
click at [681, 481] on select "12 mois 18 mois 24 mois 30 mois 36 mois 42 mois 48 mois 60 mois 72 mois 84 mois…" at bounding box center [750, 491] width 138 height 20
select select "120"
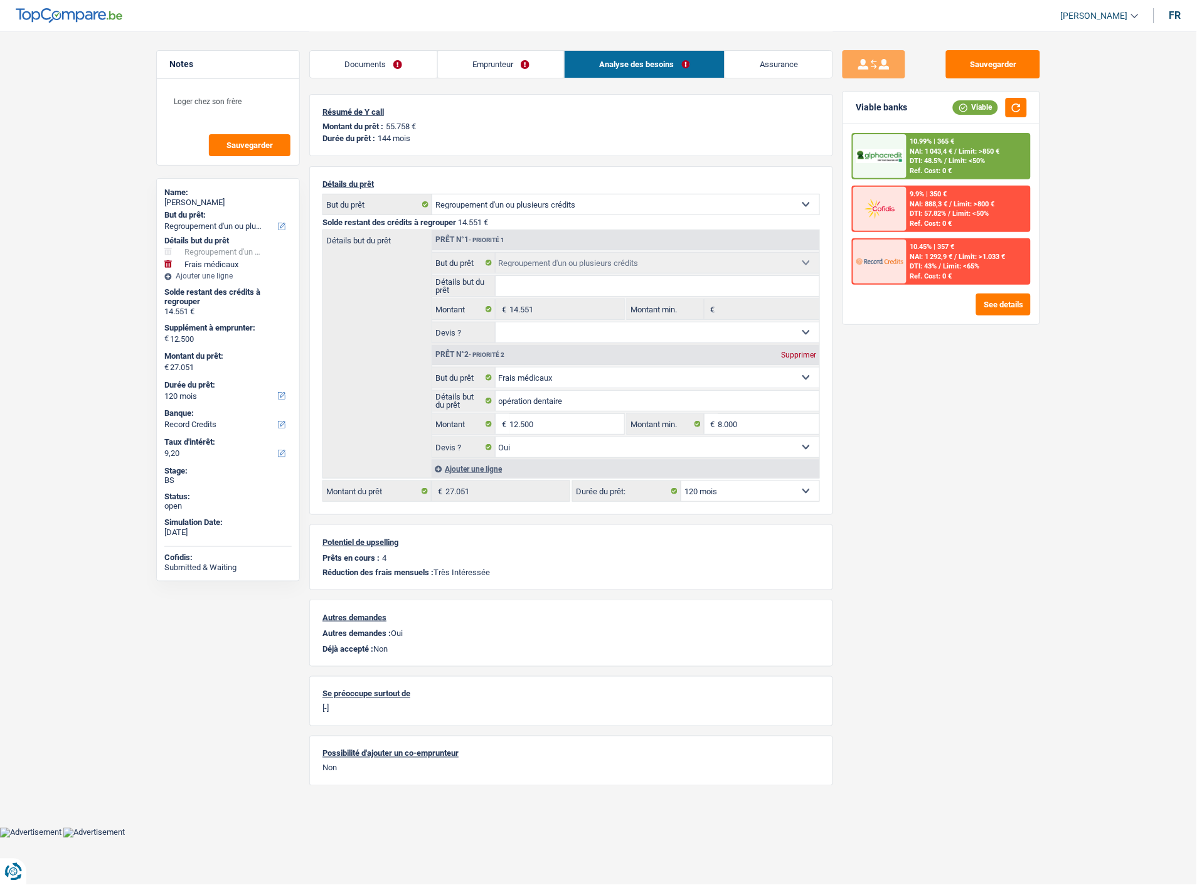
click at [979, 151] on div "10.99% | 365 € NAI: 1 043,4 € / Limit: >850 € DTI: 48.5% / Limit: <50% Ref. Cos…" at bounding box center [969, 156] width 124 height 44
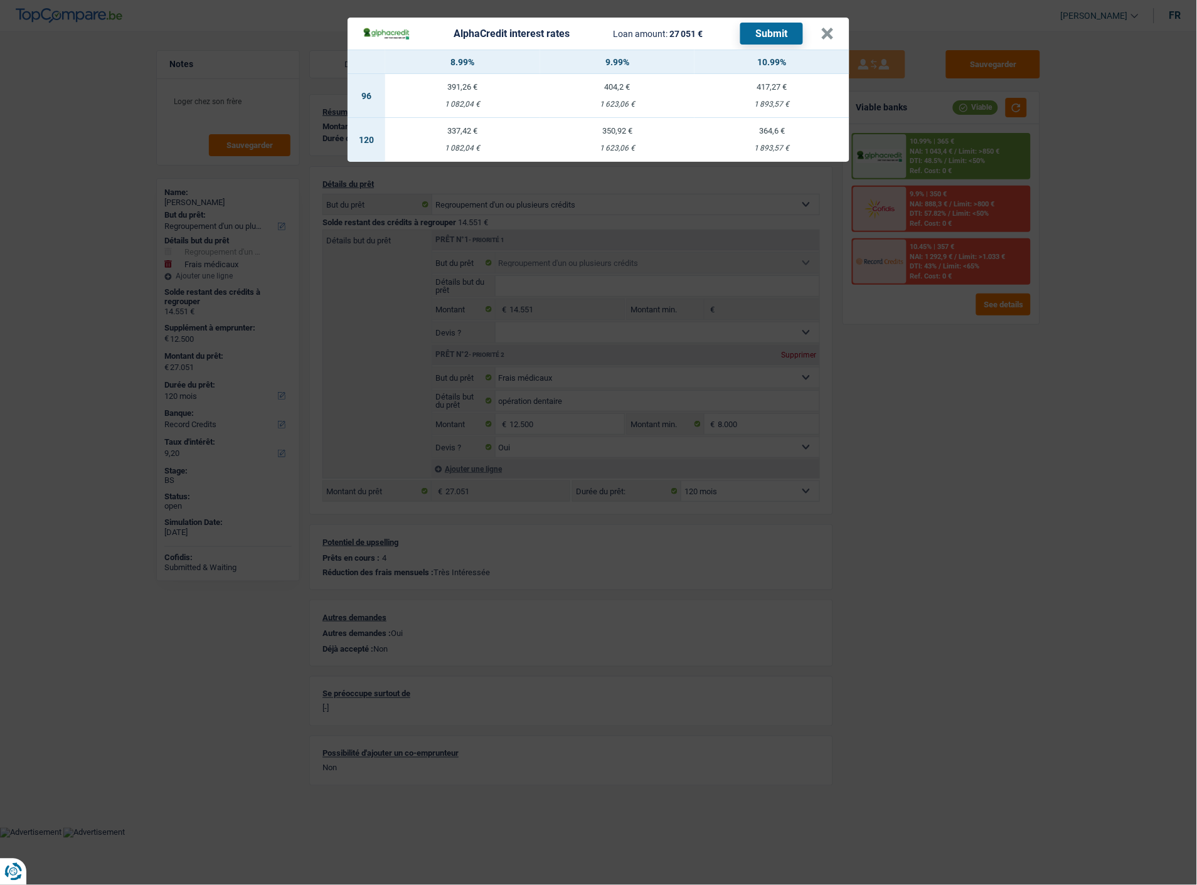
click at [612, 144] on div "1 623,06 €" at bounding box center [617, 148] width 155 height 8
select select "alphacredit"
type input "9,99"
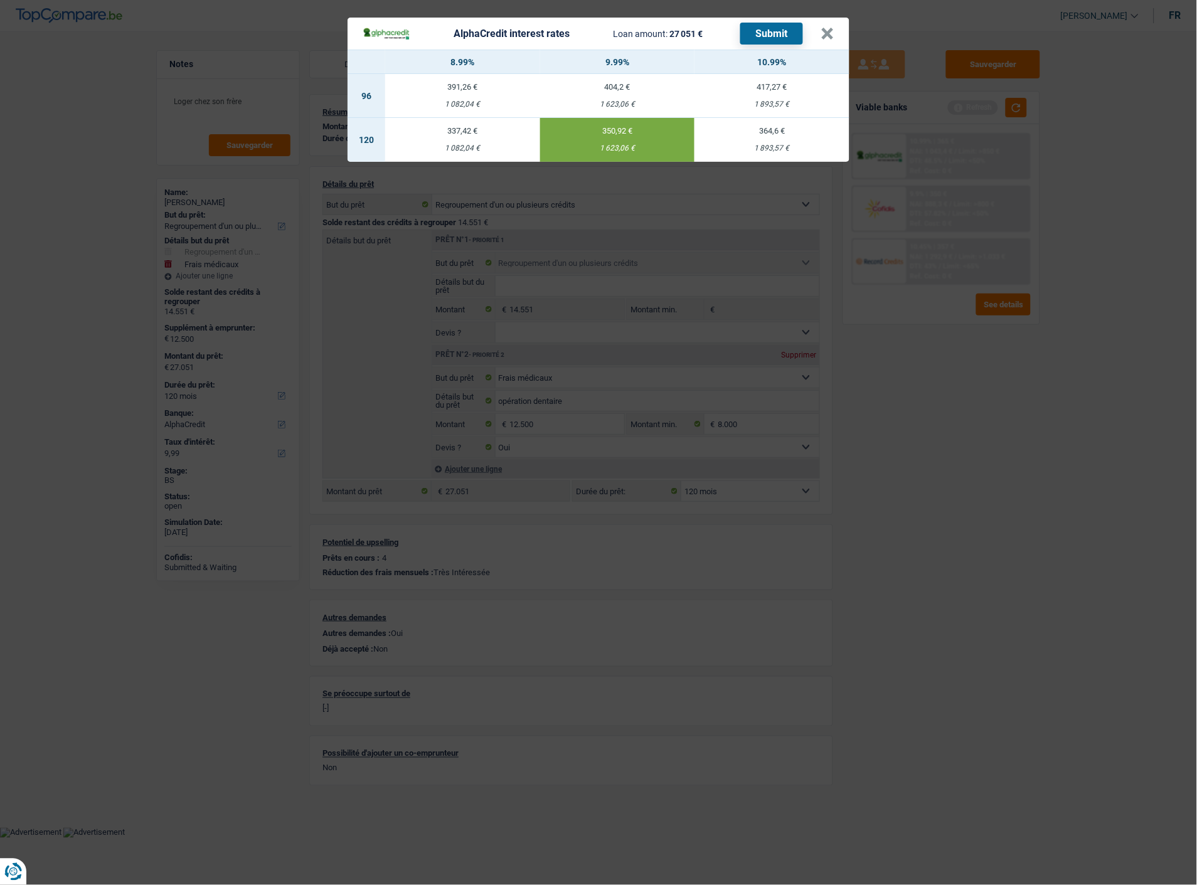
click at [773, 30] on button "Submit" at bounding box center [771, 34] width 63 height 22
click at [833, 30] on button "×" at bounding box center [827, 34] width 13 height 13
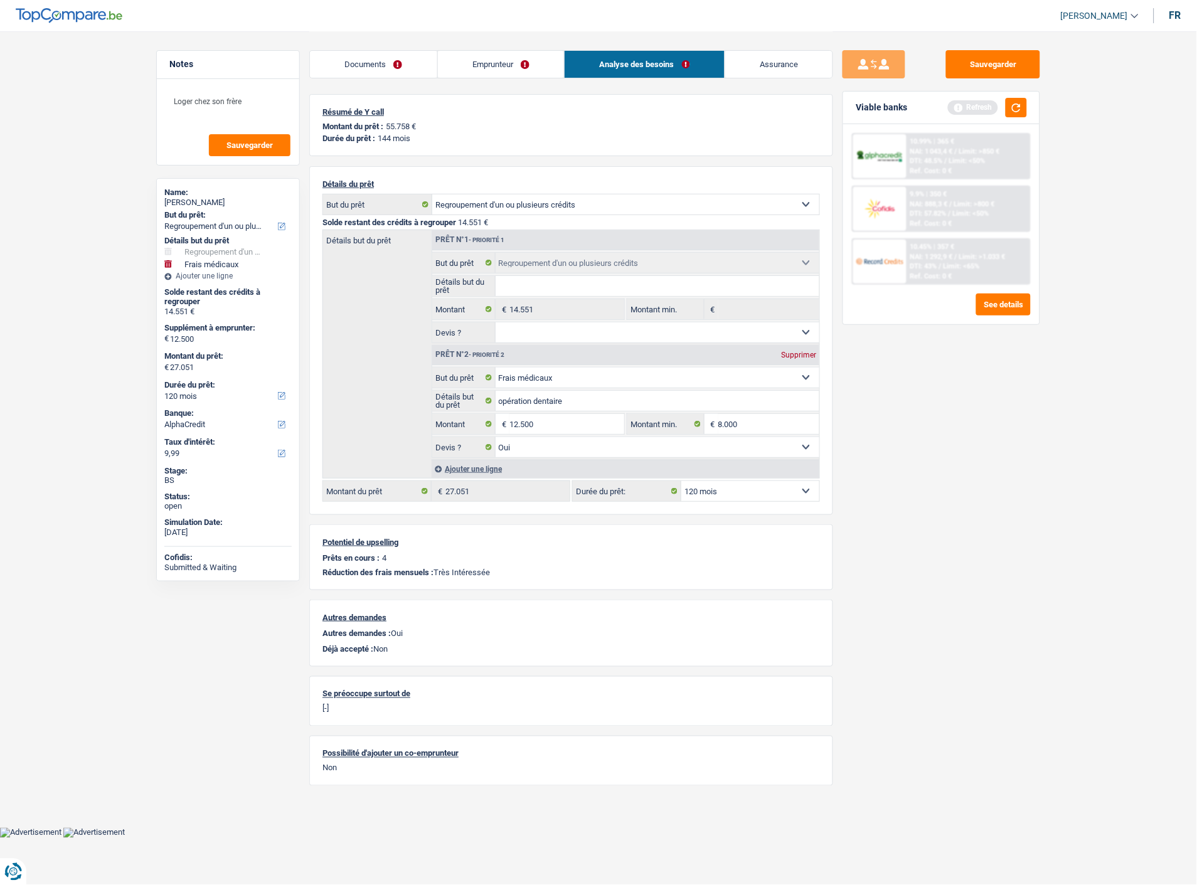
click at [381, 63] on link "Documents" at bounding box center [373, 64] width 127 height 27
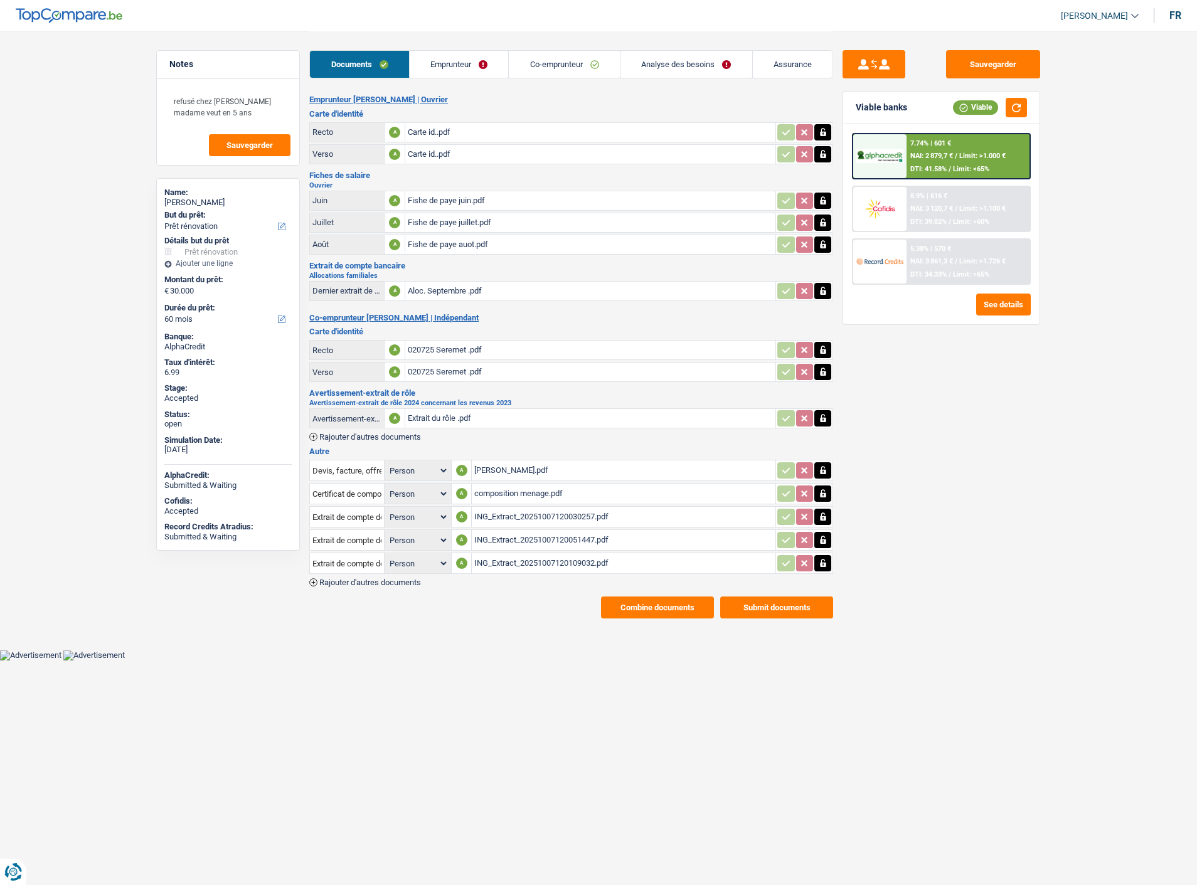
select select "renovation"
select select "60"
click at [1038, 61] on button "Sauvegarder" at bounding box center [993, 64] width 94 height 28
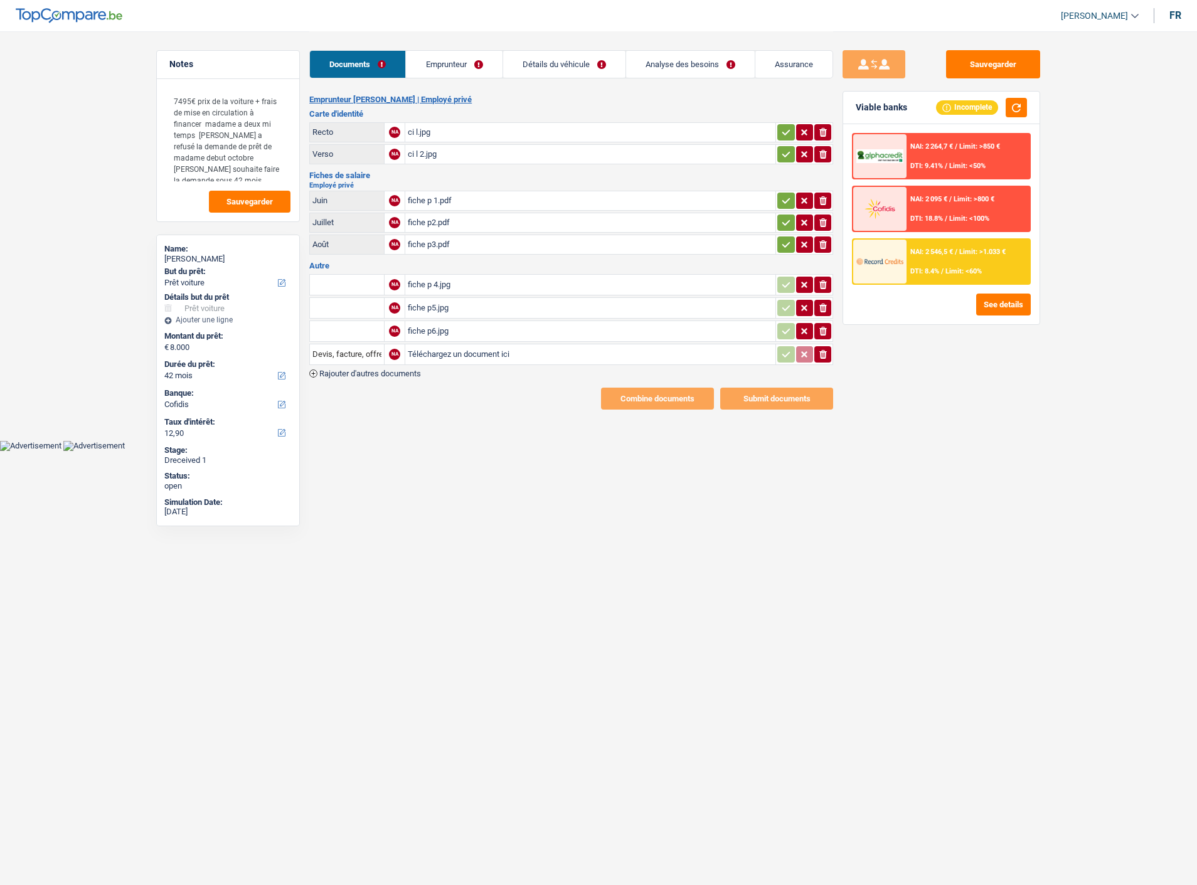
select select "car"
select select "42"
select select "cofidis"
click at [586, 60] on link "Détails du véhicule" at bounding box center [564, 64] width 122 height 27
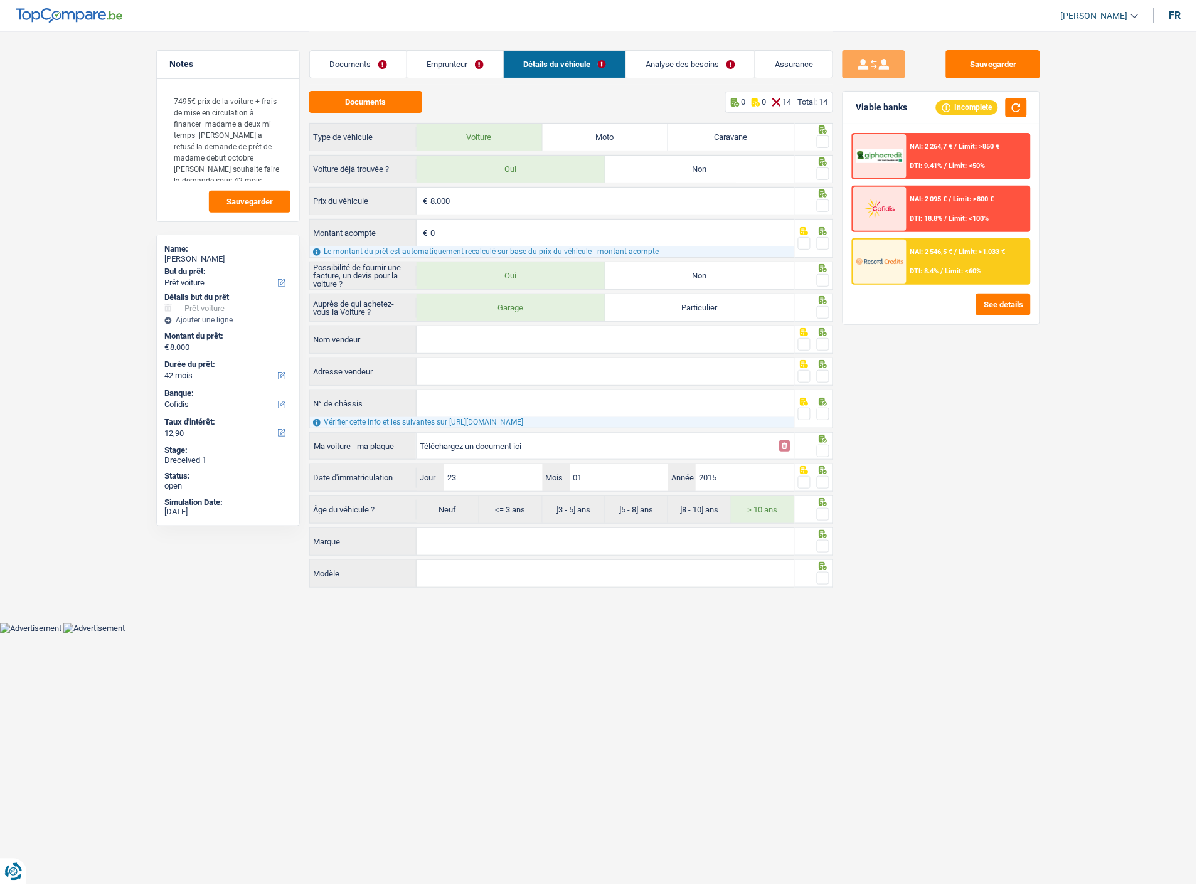
click at [368, 65] on link "Documents" at bounding box center [358, 64] width 97 height 27
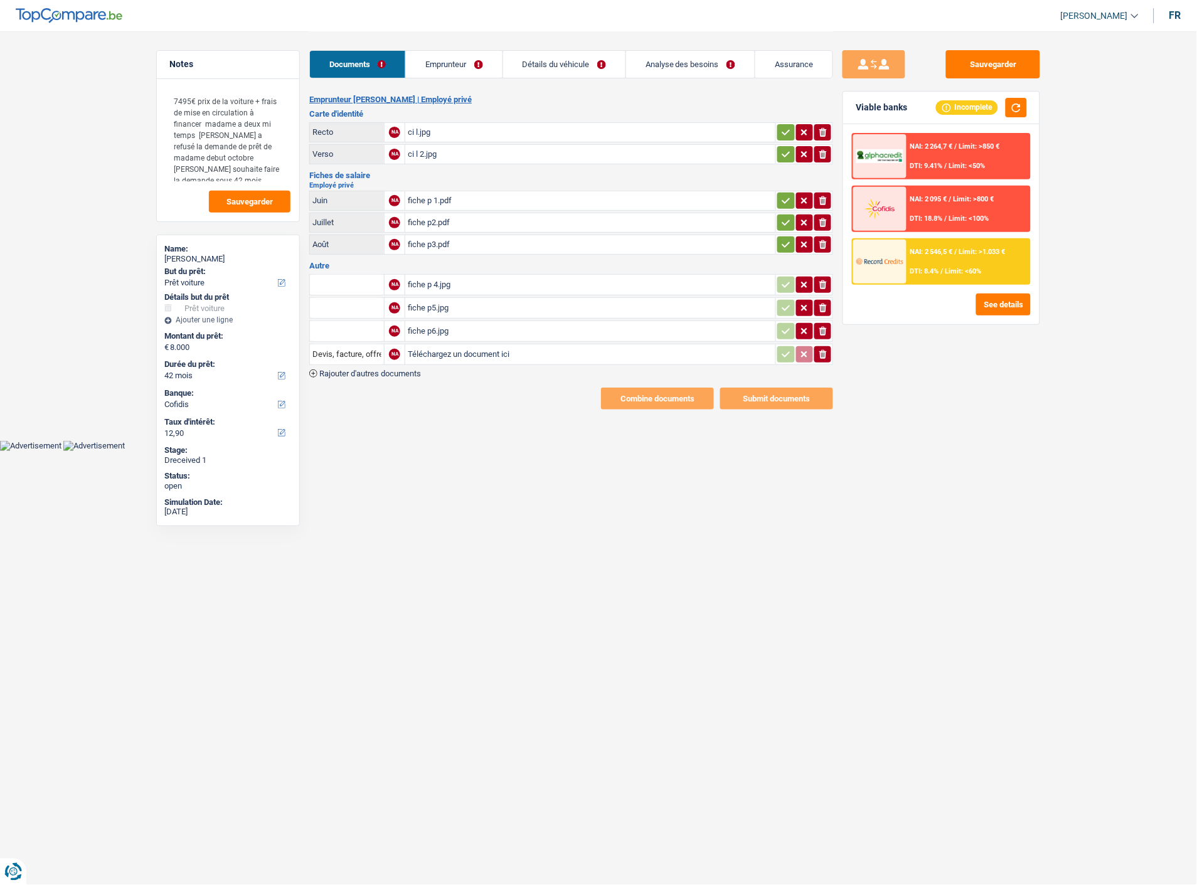
click at [846, 487] on div "Sauvegarder Viable banks Incomplete NAI: 2 264,7 € / Limit: >850 € DTI: 9.41% /…" at bounding box center [941, 457] width 216 height 815
click at [74, 196] on main "Notes 7495€ prix de la voiture + frais de mise en circulation à financer madame…" at bounding box center [598, 220] width 1197 height 441
click at [472, 70] on link "Emprunteur" at bounding box center [454, 64] width 96 height 27
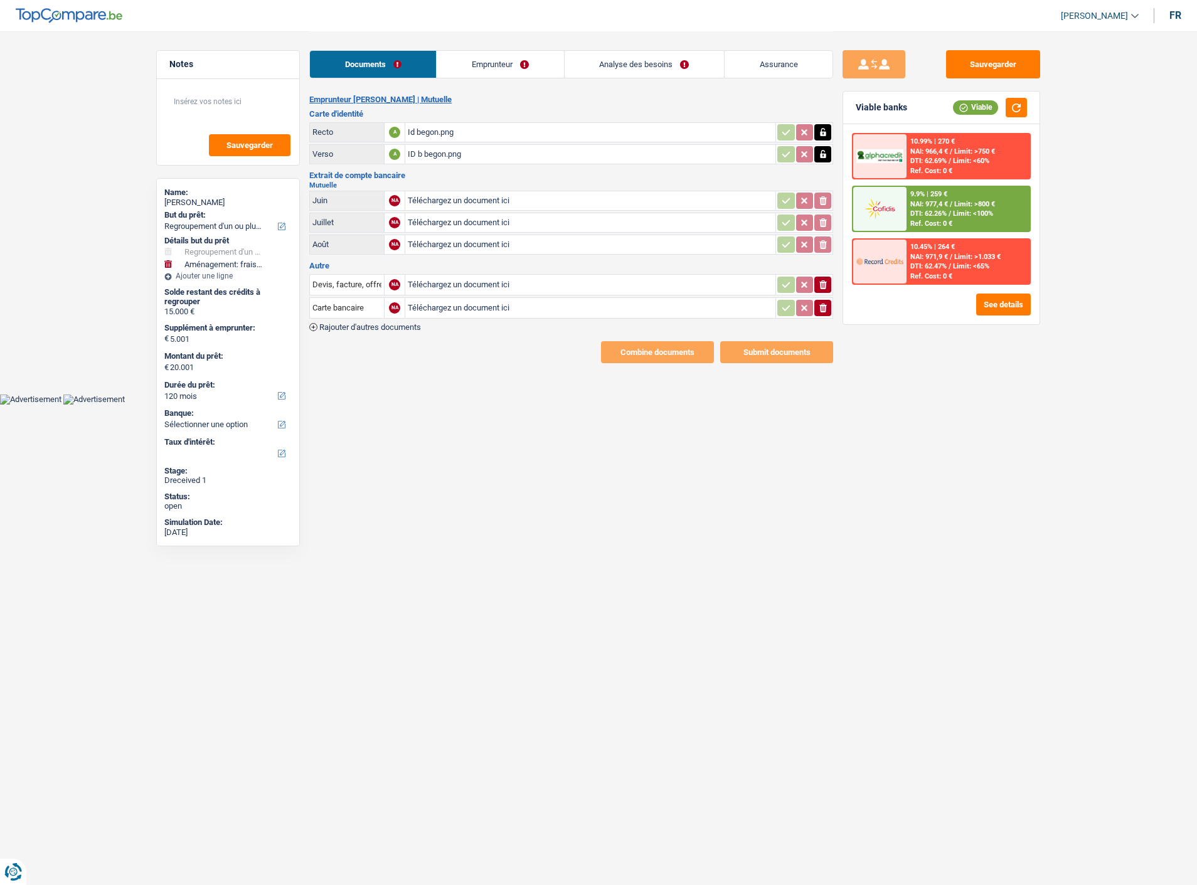
select select "refinancing"
select select "movingOrInstallation"
select select "120"
click at [624, 60] on link "Analyse des besoins" at bounding box center [644, 64] width 159 height 27
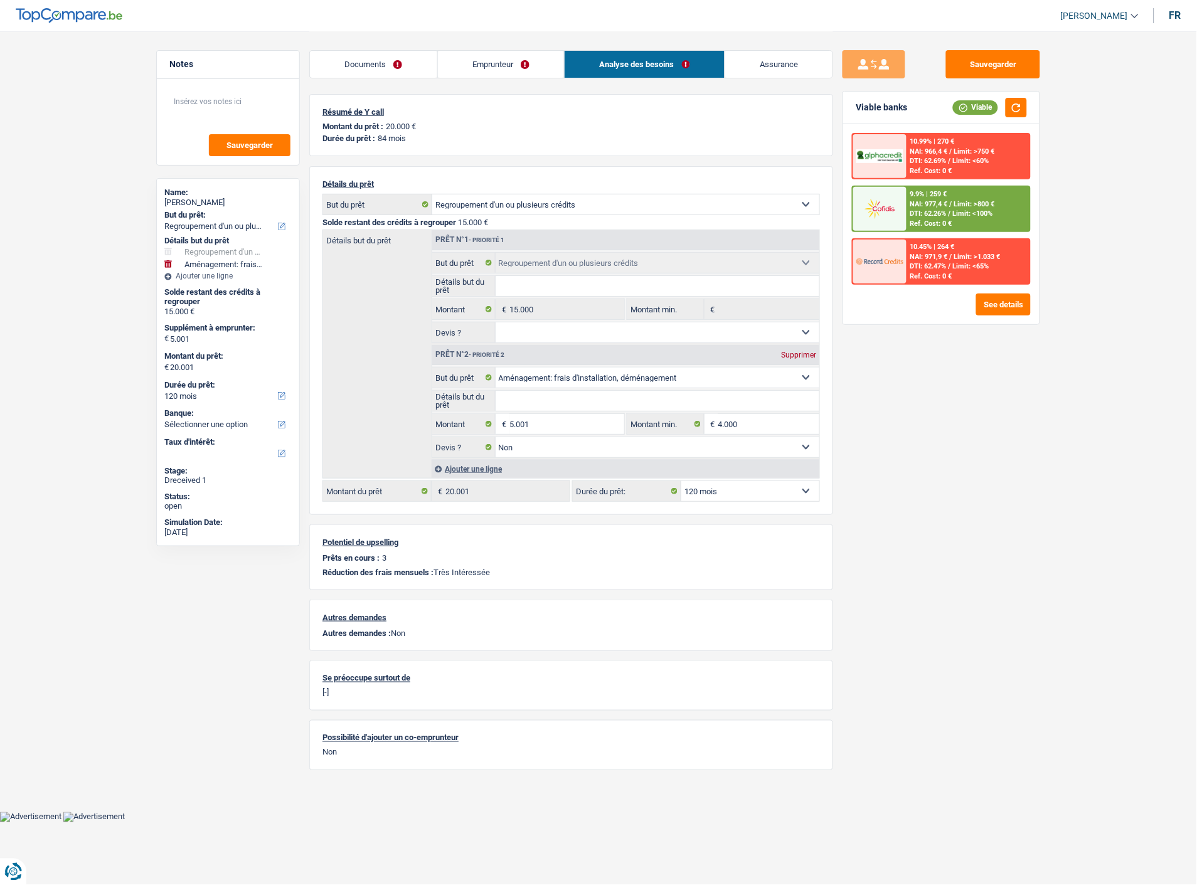
click at [499, 55] on link "Emprunteur" at bounding box center [501, 64] width 127 height 27
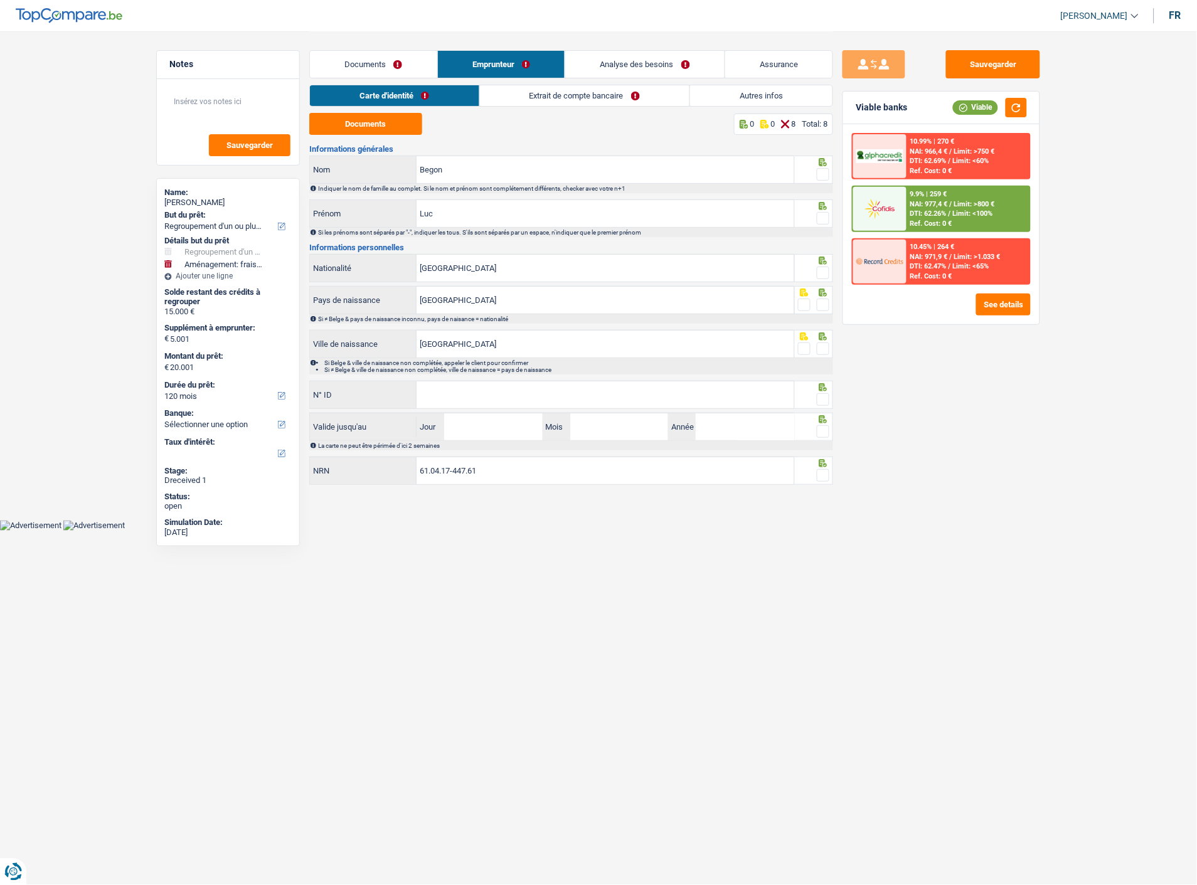
click at [374, 49] on div "Documents Emprunteur Analyse des besoins Assurance" at bounding box center [571, 57] width 524 height 53
click at [369, 67] on link "Documents" at bounding box center [373, 64] width 127 height 27
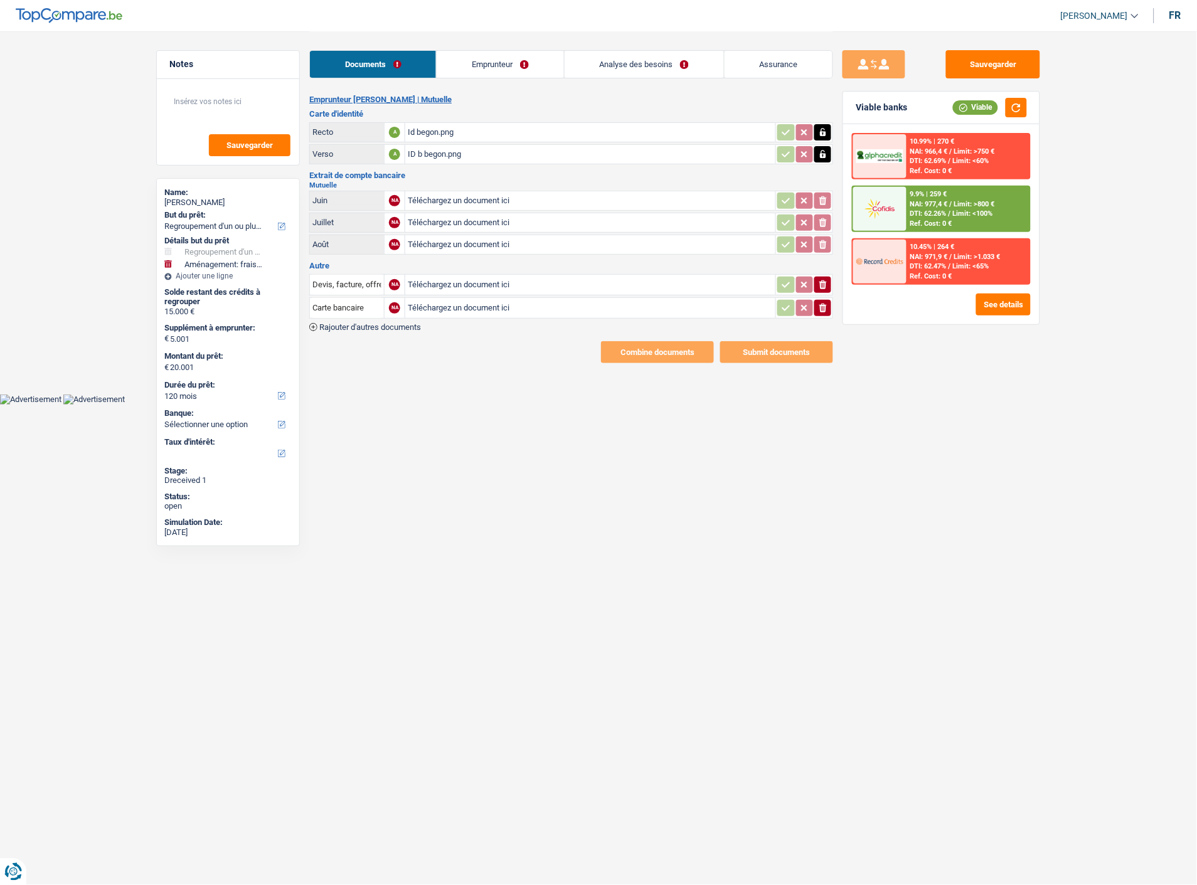
click at [430, 134] on div "Id begon.png" at bounding box center [590, 132] width 365 height 19
click at [422, 148] on div "ID b begon.png" at bounding box center [590, 154] width 365 height 19
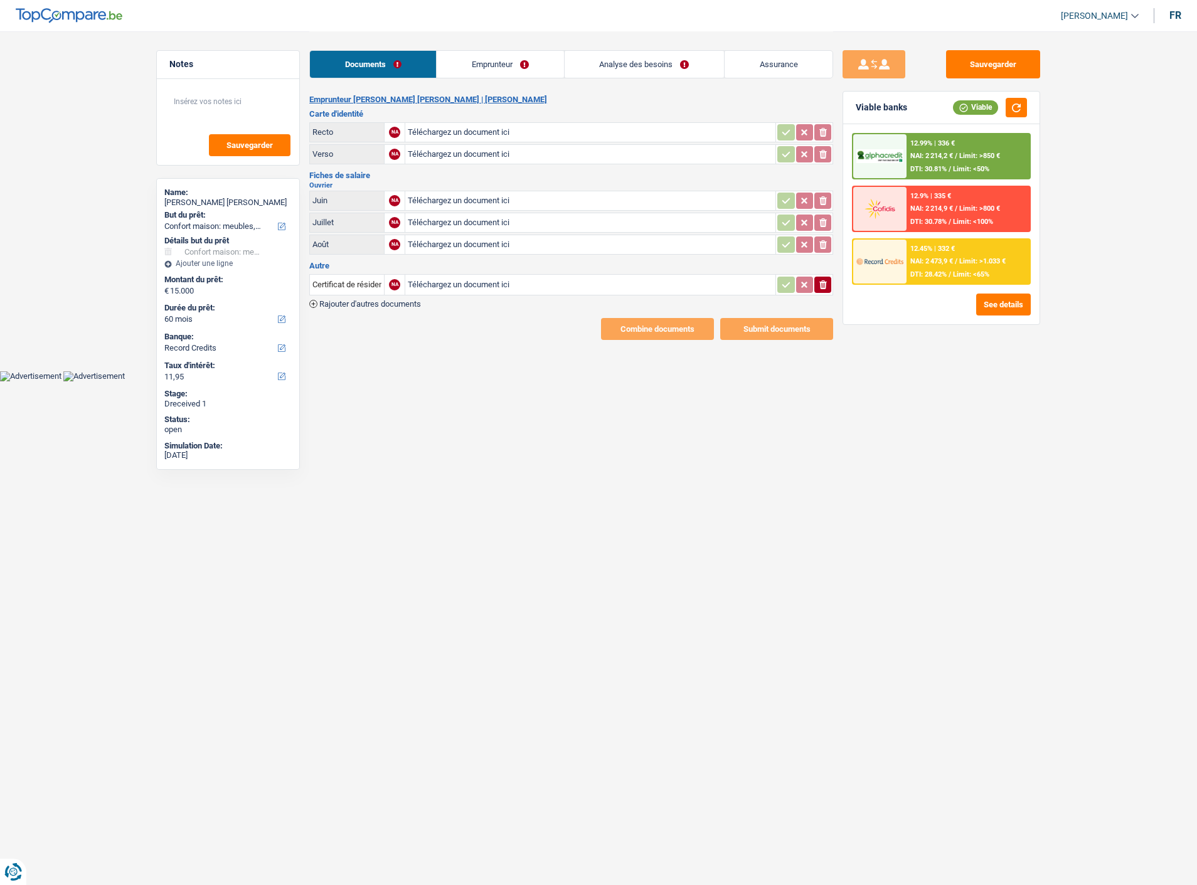
select select "household"
select select "60"
select select "record credits"
